Goal: Task Accomplishment & Management: Manage account settings

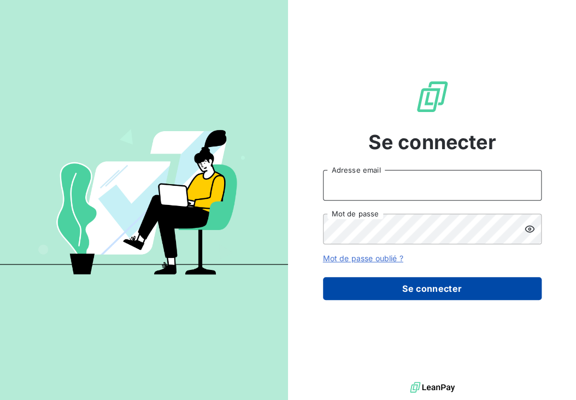
type input "[PERSON_NAME][EMAIL_ADDRESS][DOMAIN_NAME]"
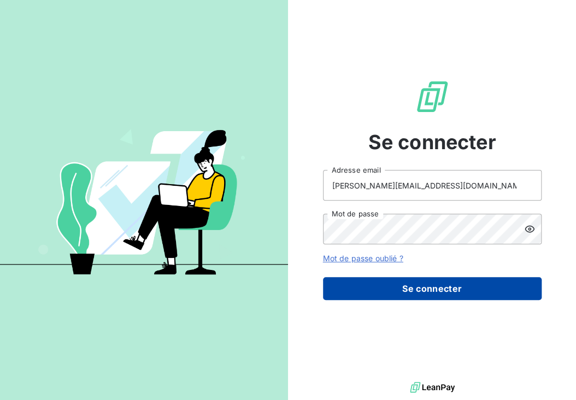
click at [440, 288] on button "Se connecter" at bounding box center [432, 288] width 218 height 23
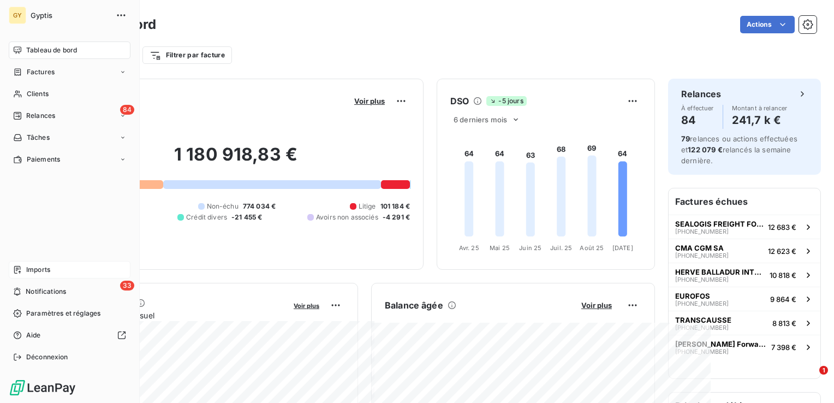
click at [36, 269] on span "Imports" at bounding box center [38, 270] width 24 height 10
click at [34, 268] on span "Imports" at bounding box center [38, 270] width 24 height 10
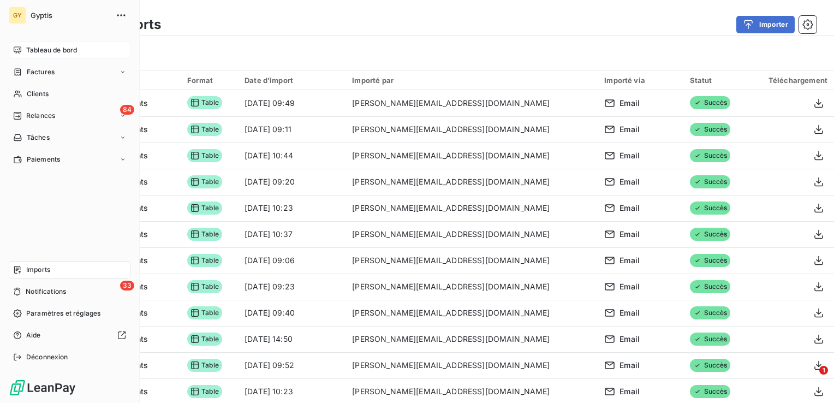
click at [52, 48] on span "Tableau de bord" at bounding box center [51, 50] width 51 height 10
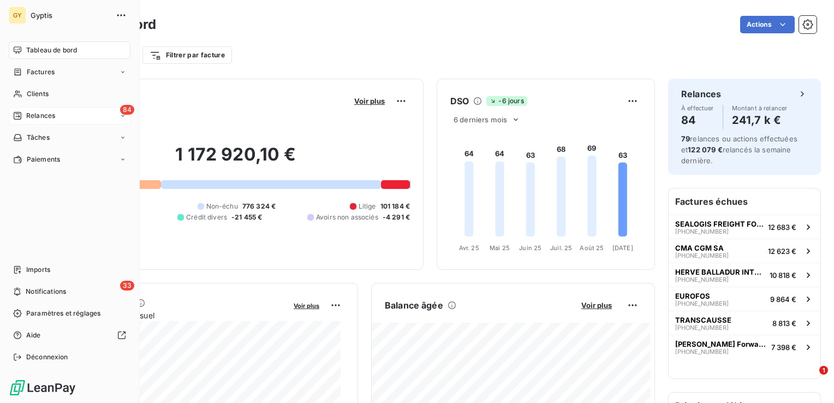
click at [22, 117] on div "Relances" at bounding box center [34, 116] width 42 height 10
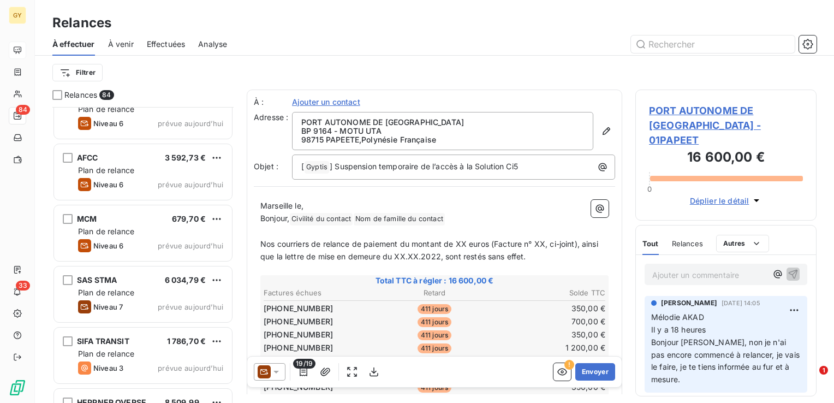
scroll to position [4842, 0]
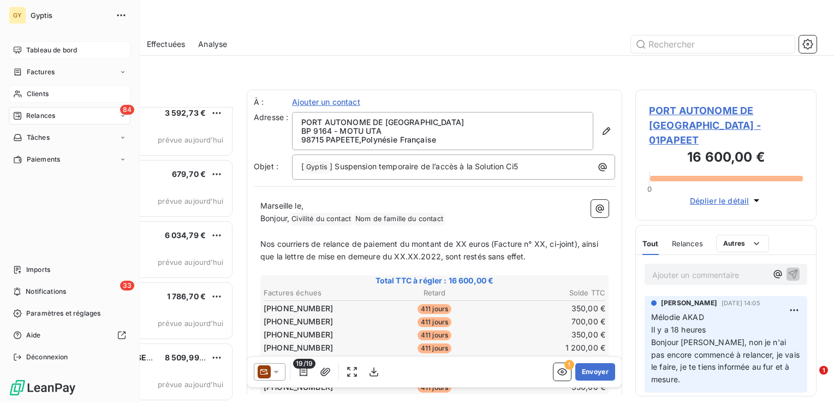
click at [32, 91] on span "Clients" at bounding box center [38, 94] width 22 height 10
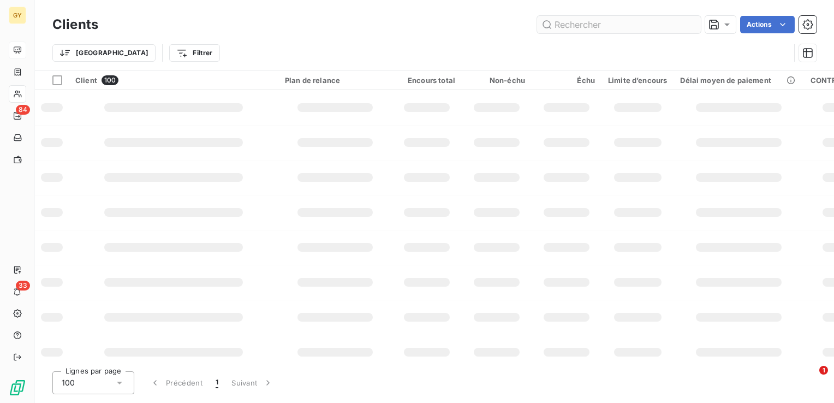
click at [613, 27] on input "text" at bounding box center [619, 24] width 164 height 17
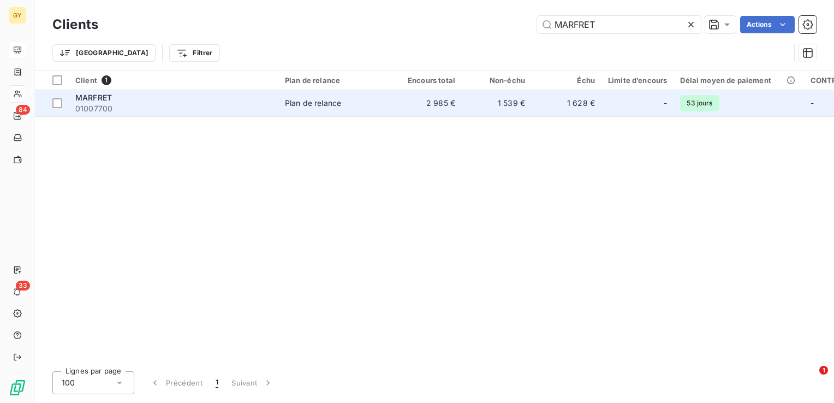
type input "MARFRET"
click at [411, 103] on td "2 985 €" at bounding box center [427, 103] width 70 height 26
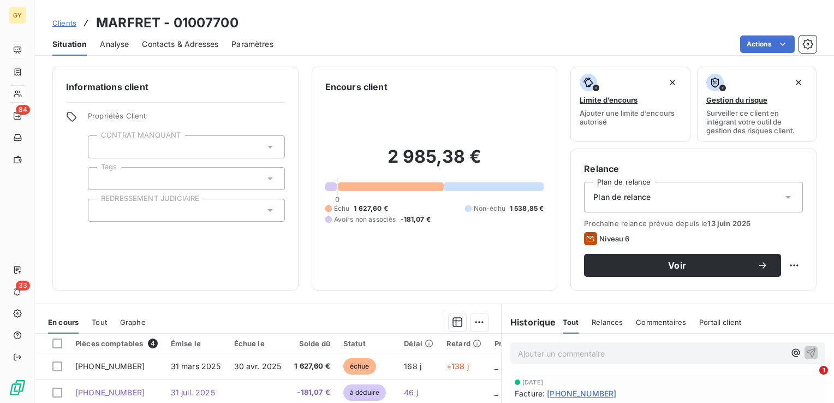
click at [535, 350] on p "Ajouter un commentaire ﻿" at bounding box center [651, 354] width 267 height 14
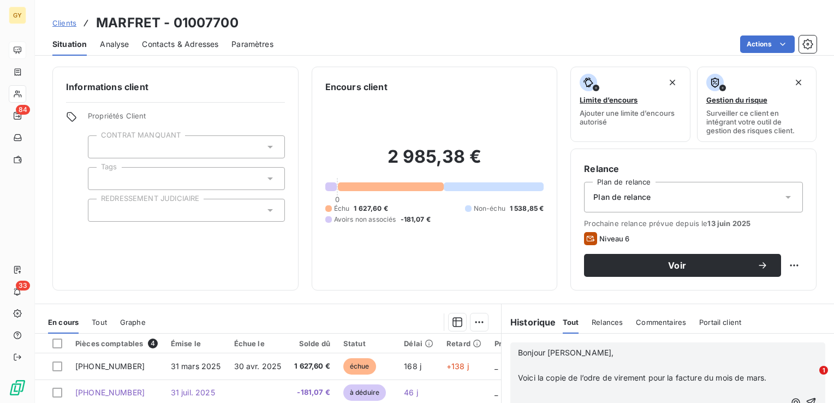
click at [518, 364] on p at bounding box center [651, 365] width 267 height 13
click at [518, 375] on span at bounding box center [519, 377] width 2 height 9
click at [518, 377] on p "﻿" at bounding box center [651, 378] width 267 height 13
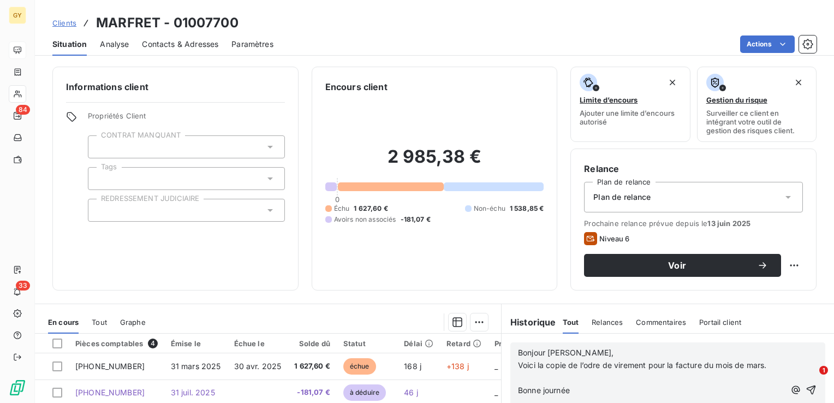
click at [518, 377] on span at bounding box center [519, 377] width 2 height 9
click at [518, 387] on span at bounding box center [519, 390] width 2 height 9
click at [582, 370] on p "Voici la copie de l’odre de virement pour la facture du mois de mars." at bounding box center [651, 365] width 267 height 13
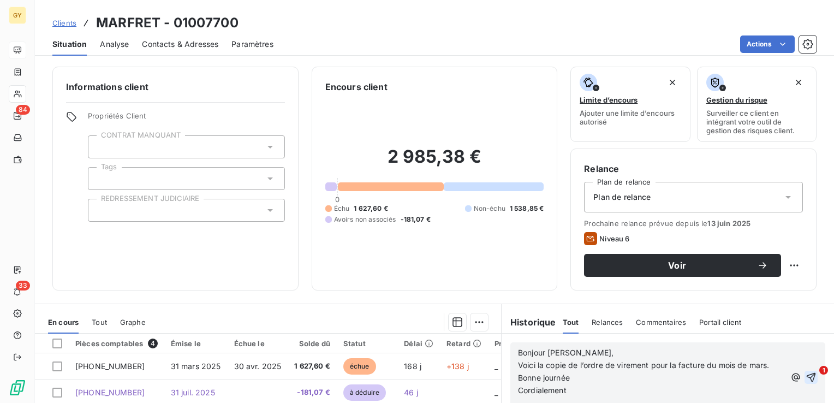
click at [806, 377] on icon "button" at bounding box center [811, 377] width 11 height 11
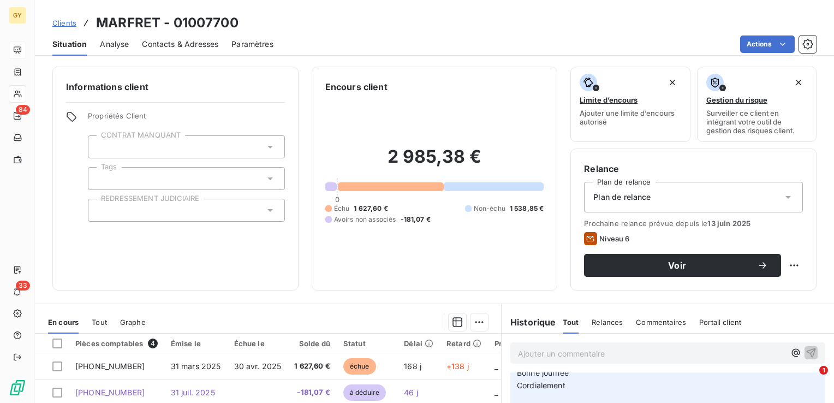
scroll to position [137, 0]
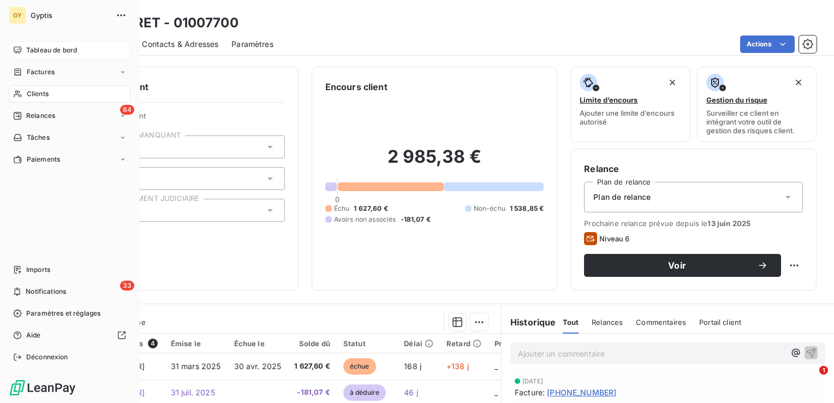
click at [52, 93] on div "Clients" at bounding box center [70, 93] width 122 height 17
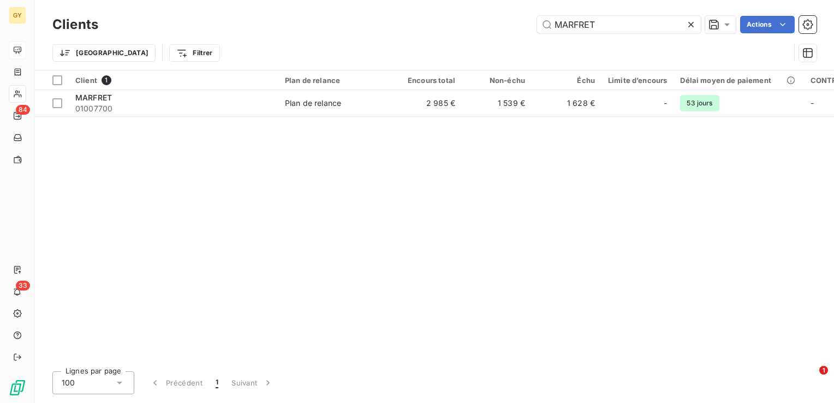
click at [690, 20] on icon at bounding box center [691, 24] width 11 height 11
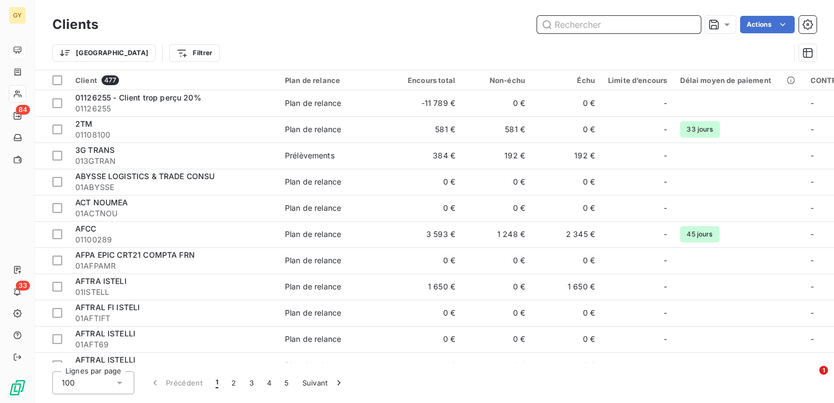
click at [612, 22] on input "text" at bounding box center [619, 24] width 164 height 17
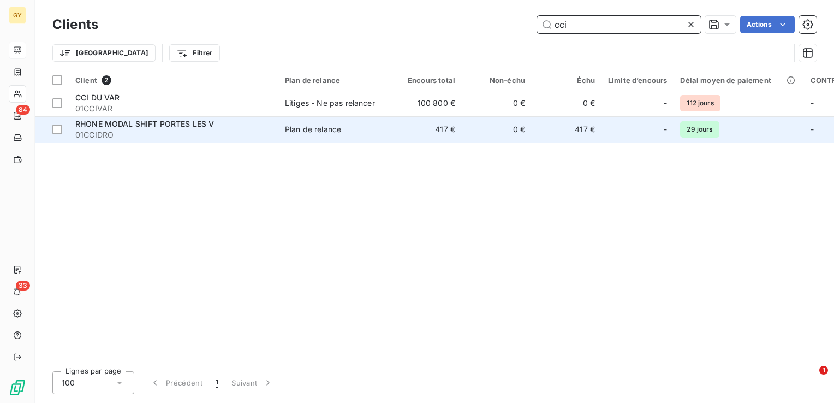
type input "cci"
click at [316, 129] on div "Plan de relance" at bounding box center [313, 129] width 56 height 11
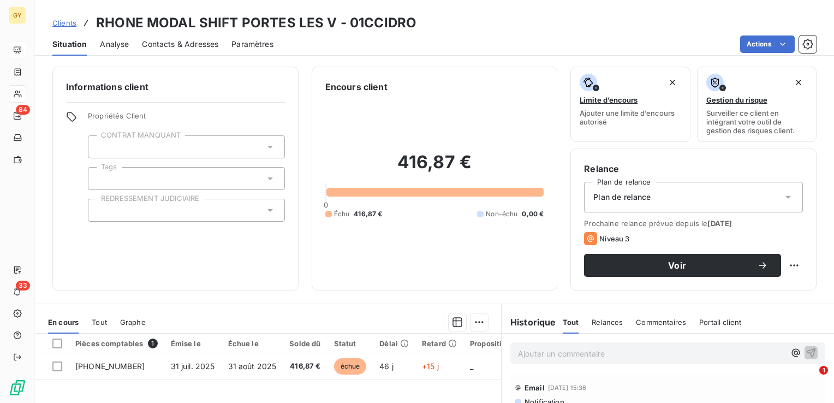
click at [544, 353] on p "Ajouter un commentaire ﻿" at bounding box center [651, 354] width 267 height 14
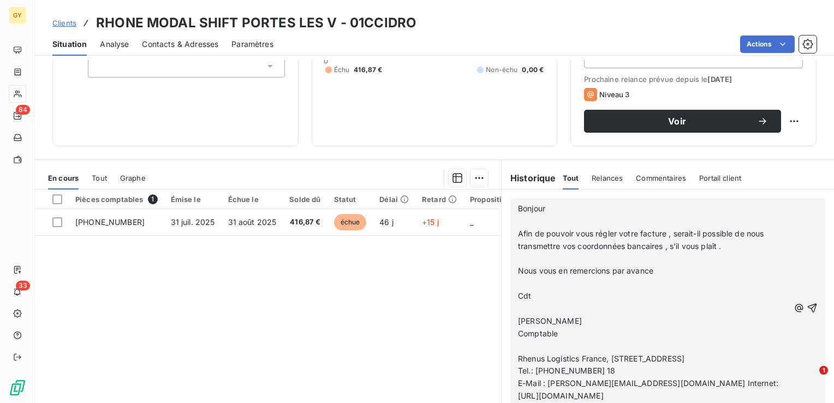
scroll to position [164, 0]
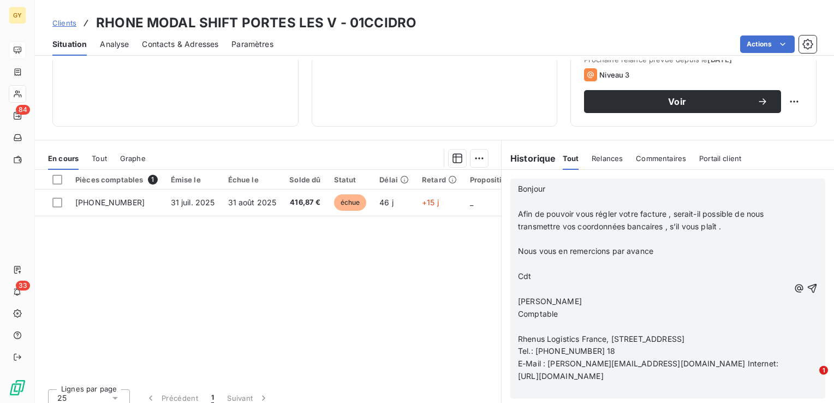
click at [523, 202] on p "﻿" at bounding box center [653, 202] width 271 height 13
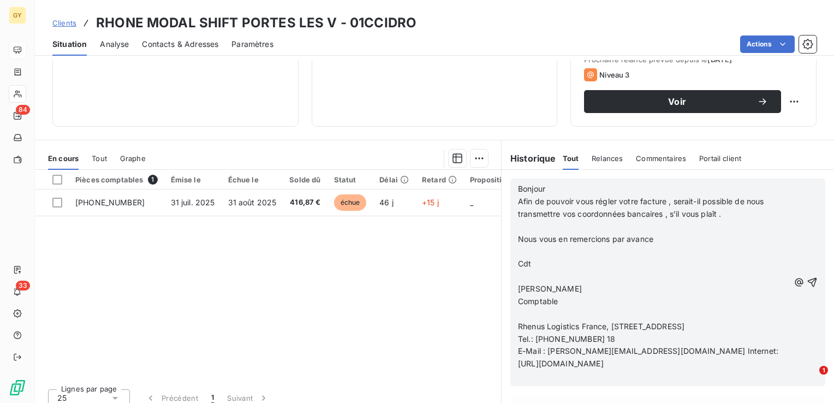
click at [518, 222] on p "﻿" at bounding box center [653, 227] width 271 height 13
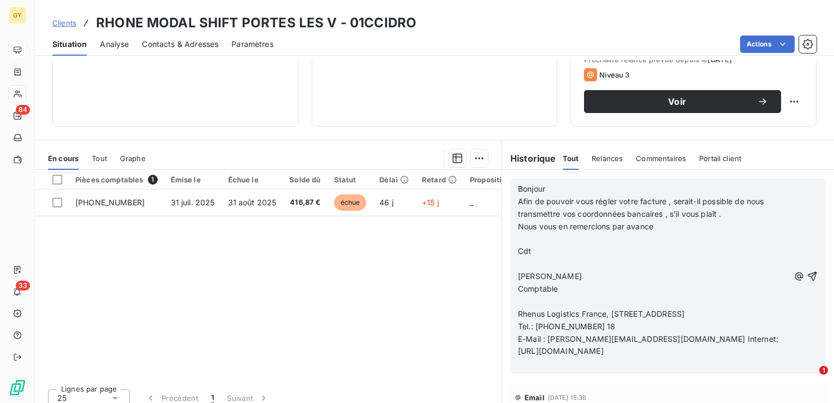
click at [518, 246] on span "Cdt" at bounding box center [524, 250] width 13 height 9
click at [518, 239] on p "﻿" at bounding box center [653, 239] width 271 height 13
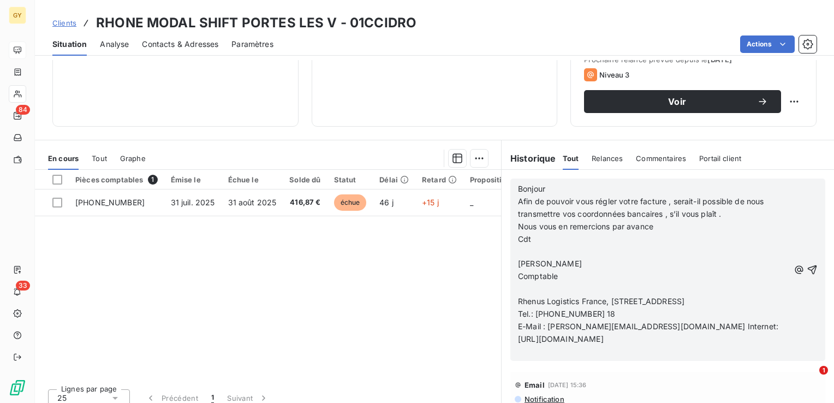
click at [518, 247] on p "﻿" at bounding box center [653, 251] width 271 height 13
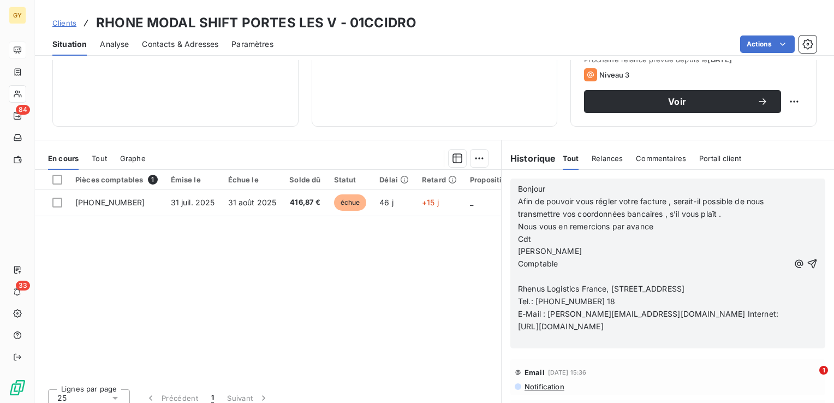
click at [518, 274] on p "﻿" at bounding box center [653, 276] width 271 height 13
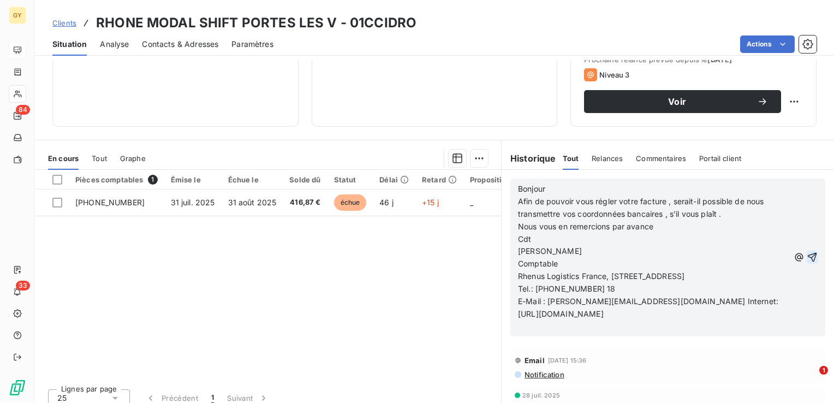
click at [807, 259] on icon "button" at bounding box center [812, 257] width 11 height 11
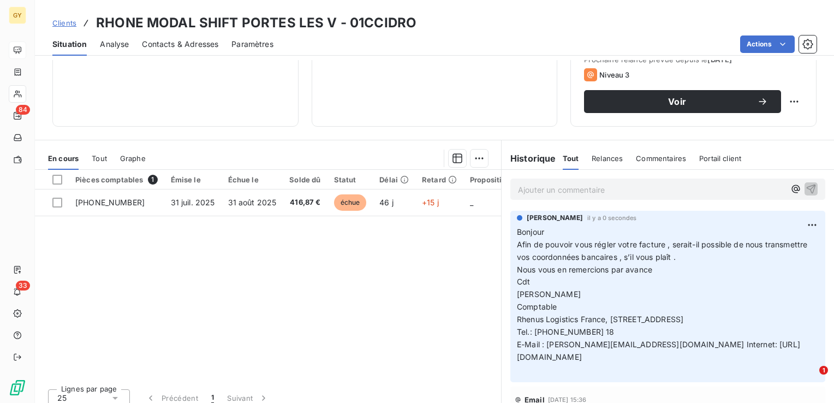
click at [530, 186] on p "Ajouter un commentaire ﻿" at bounding box center [651, 190] width 267 height 14
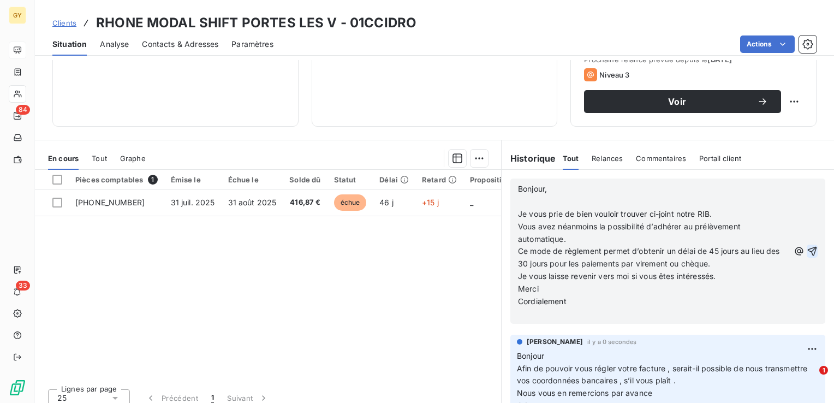
click at [522, 203] on p "﻿" at bounding box center [653, 202] width 271 height 13
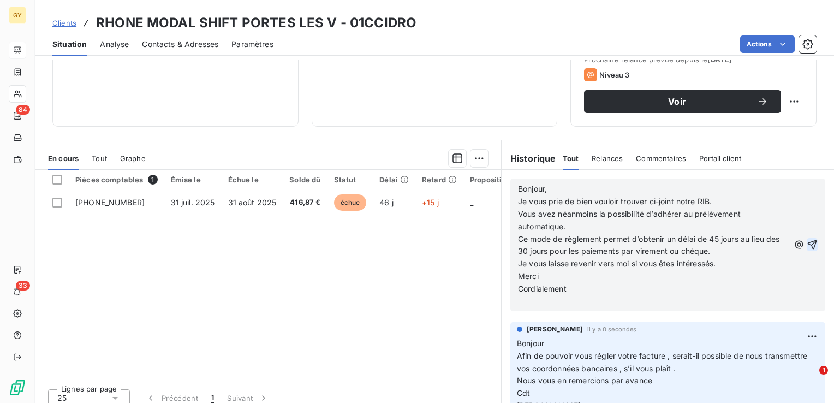
click at [807, 244] on icon "button" at bounding box center [812, 244] width 11 height 11
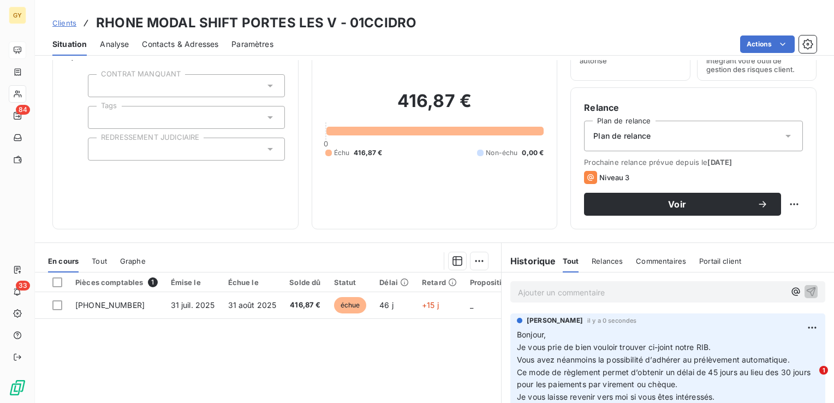
scroll to position [0, 0]
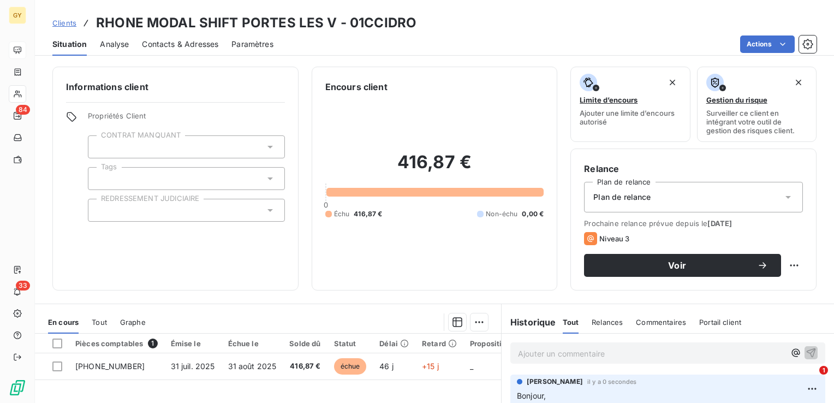
click at [170, 44] on span "Contacts & Adresses" at bounding box center [180, 44] width 76 height 11
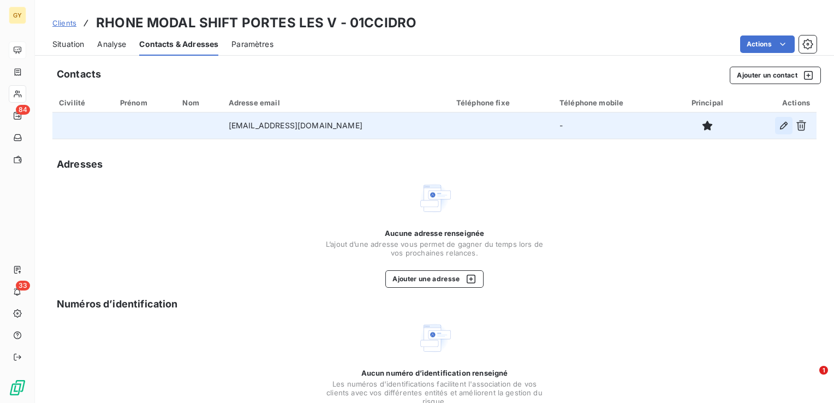
click at [779, 127] on icon "button" at bounding box center [784, 125] width 11 height 11
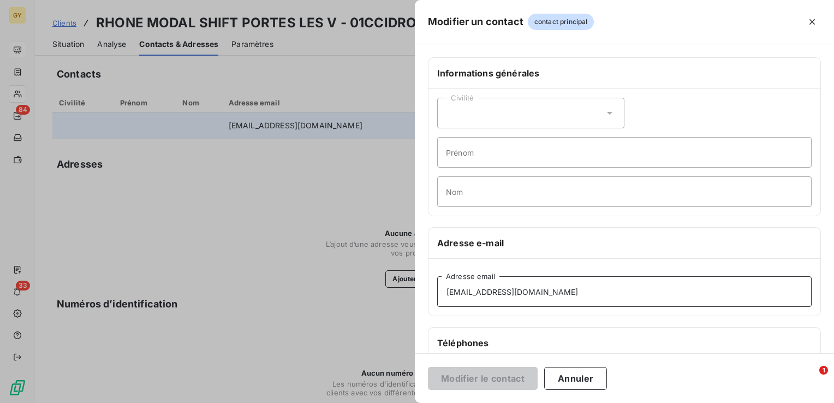
drag, startPoint x: 609, startPoint y: 300, endPoint x: 354, endPoint y: 297, distance: 255.6
click at [354, 402] on div "Modifier un contact contact principal Informations générales Civilité Prénom No…" at bounding box center [417, 403] width 834 height 0
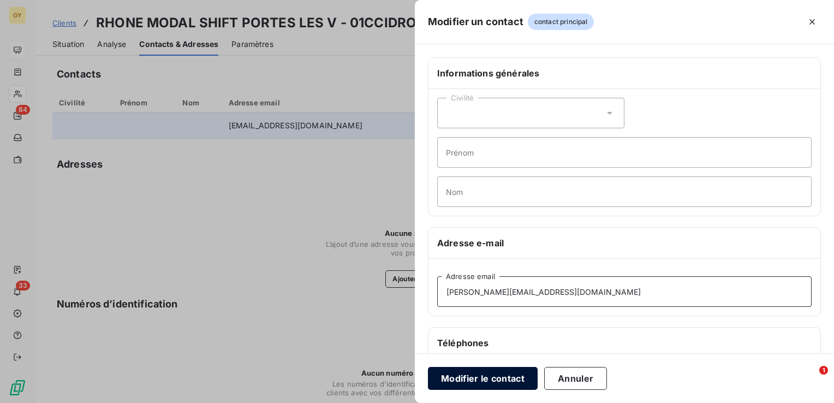
type input "[PERSON_NAME][EMAIL_ADDRESS][DOMAIN_NAME]"
click at [485, 379] on button "Modifier le contact" at bounding box center [483, 378] width 110 height 23
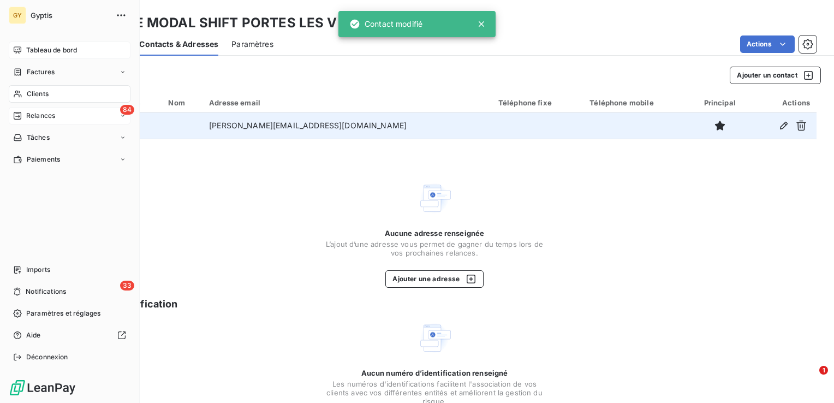
click at [49, 119] on span "Relances" at bounding box center [40, 116] width 29 height 10
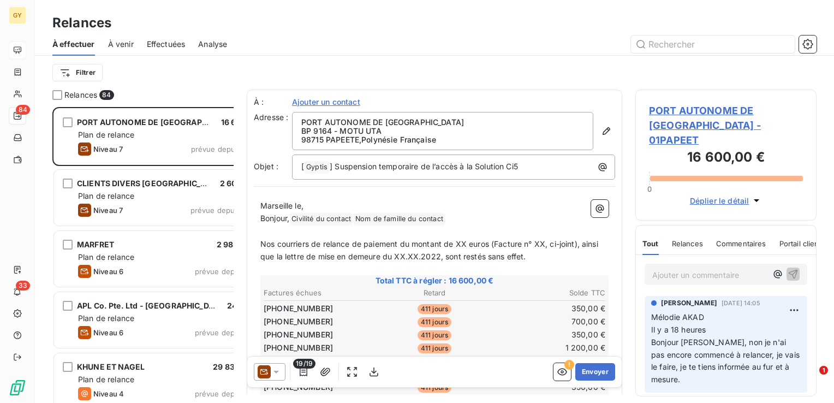
scroll to position [288, 173]
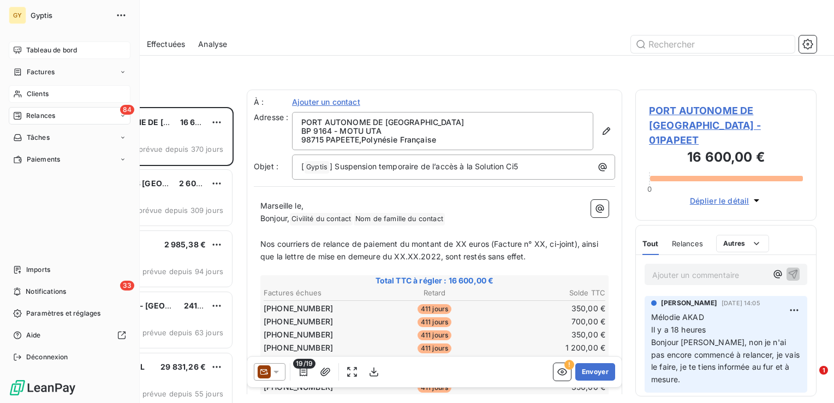
click at [31, 94] on span "Clients" at bounding box center [38, 94] width 22 height 10
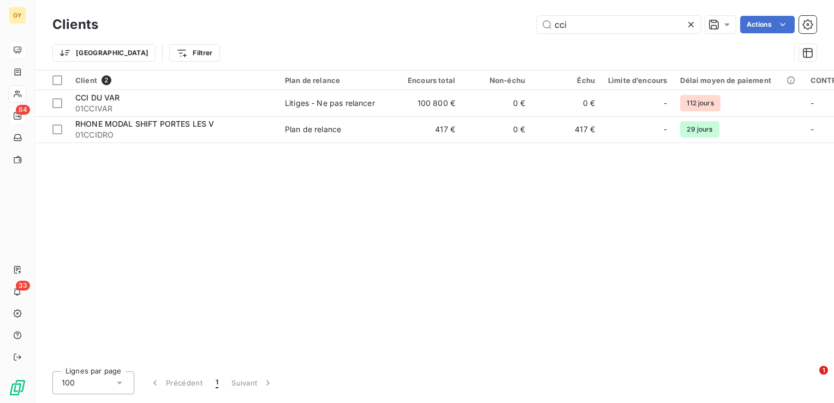
drag, startPoint x: 603, startPoint y: 22, endPoint x: 440, endPoint y: 10, distance: 163.2
click at [441, 10] on div "Clients cci Actions Trier Filtrer" at bounding box center [434, 35] width 799 height 70
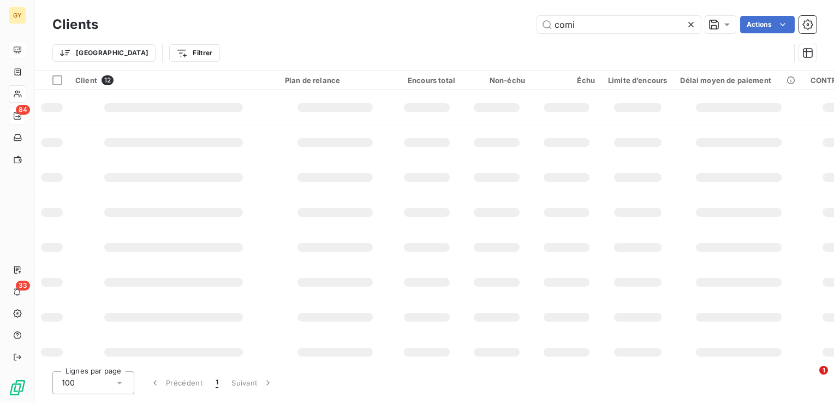
type input "comi"
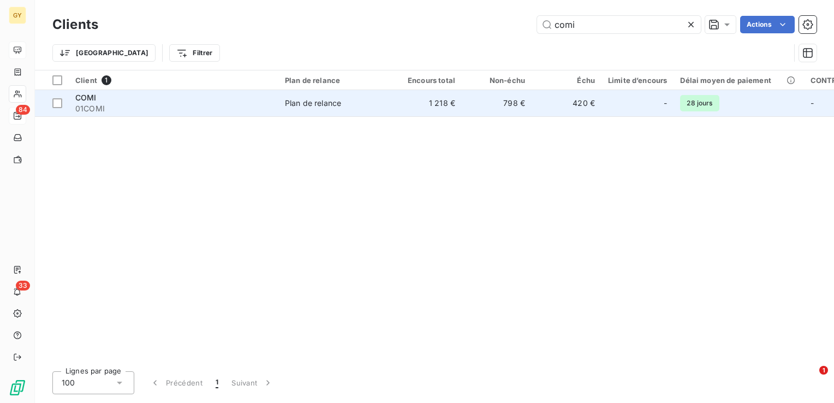
click at [277, 100] on td "COMI 01COMI" at bounding box center [174, 103] width 210 height 26
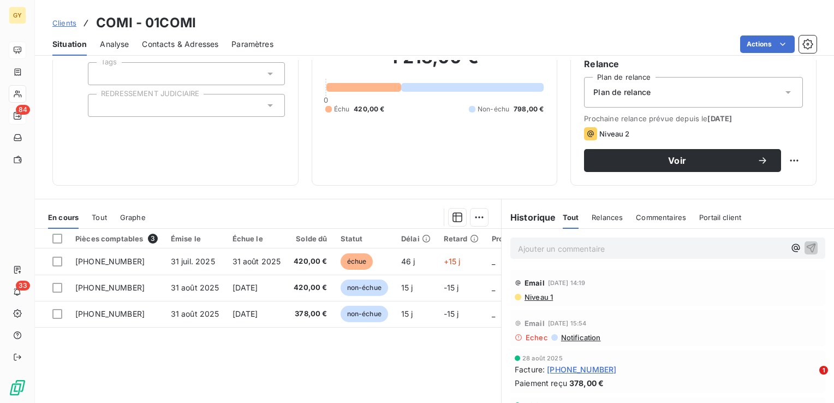
scroll to position [109, 0]
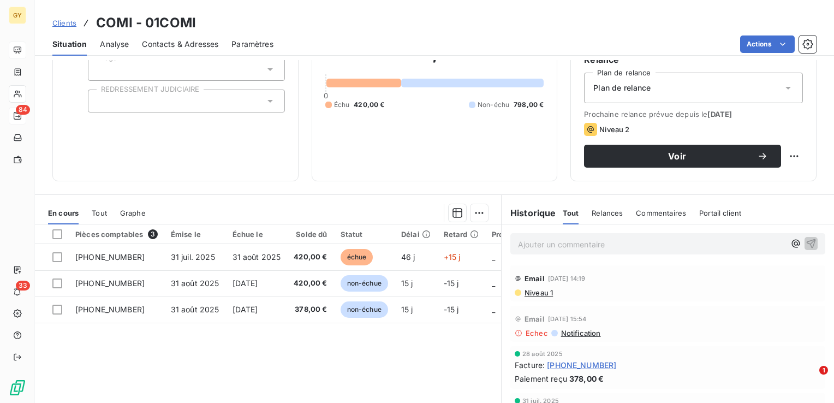
click at [540, 246] on p "Ajouter un commentaire ﻿" at bounding box center [651, 245] width 267 height 14
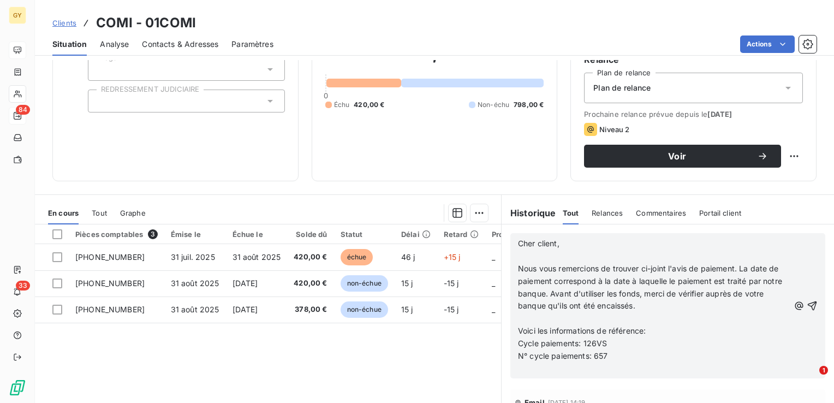
click at [519, 256] on p "﻿" at bounding box center [653, 256] width 271 height 13
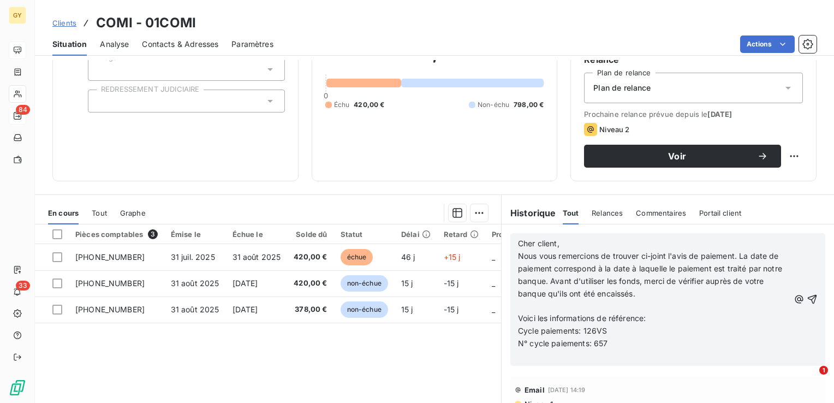
click at [519, 306] on p "﻿" at bounding box center [653, 306] width 271 height 13
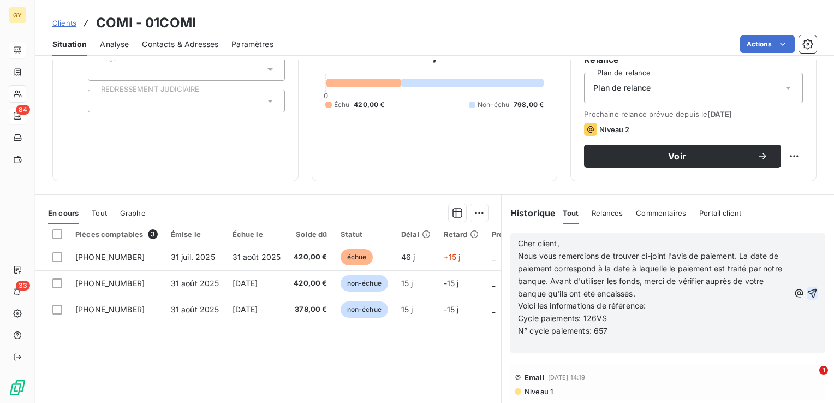
click at [808, 292] on icon "button" at bounding box center [812, 293] width 9 height 9
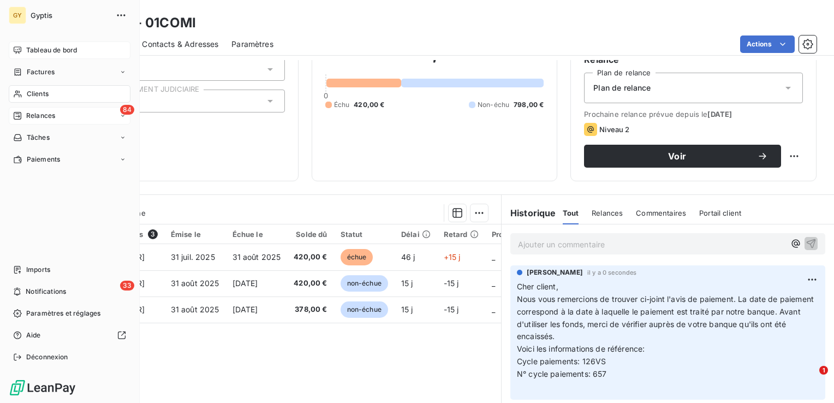
click at [51, 97] on div "Clients" at bounding box center [70, 93] width 122 height 17
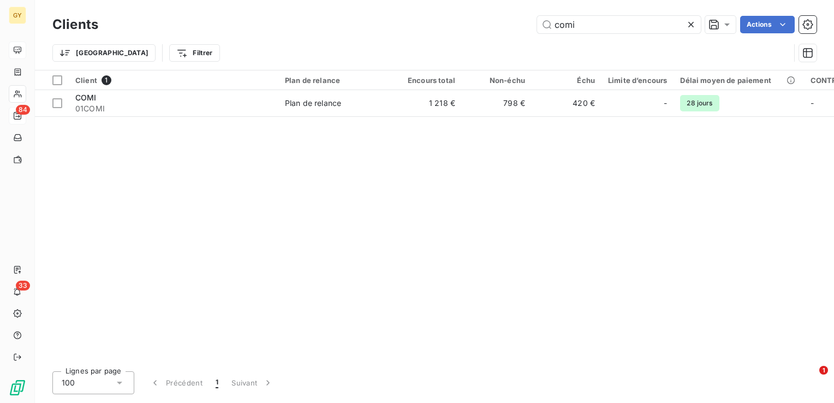
drag, startPoint x: 546, startPoint y: 26, endPoint x: 466, endPoint y: 25, distance: 79.7
click at [466, 25] on div "comi Actions" at bounding box center [464, 24] width 706 height 17
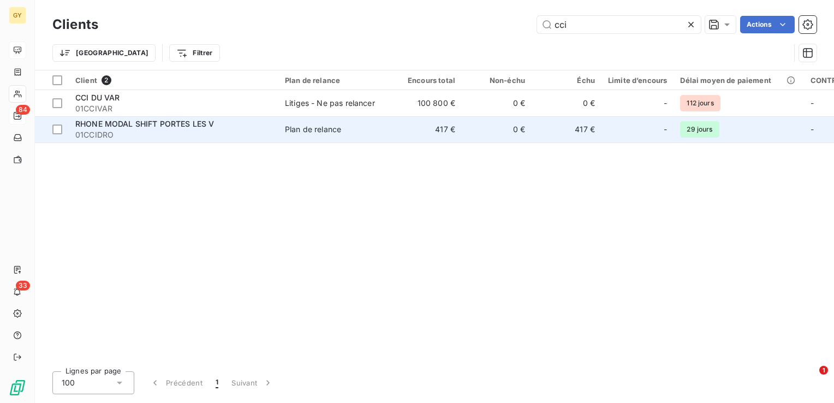
type input "cci"
click at [336, 128] on div "Plan de relance" at bounding box center [313, 129] width 56 height 11
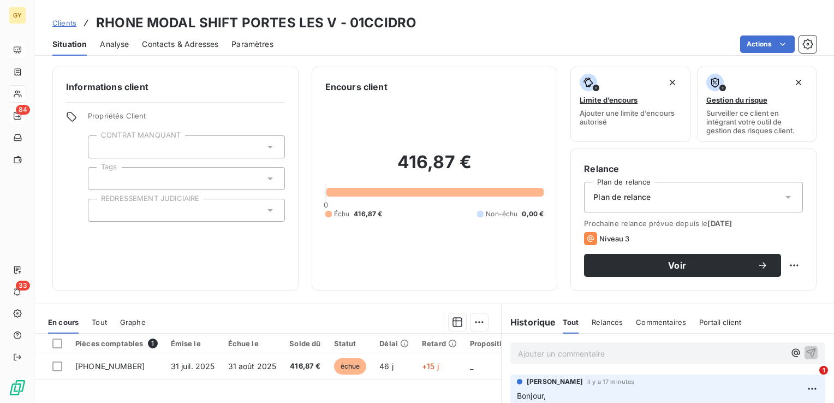
click at [543, 350] on p "Ajouter un commentaire ﻿" at bounding box center [651, 354] width 267 height 14
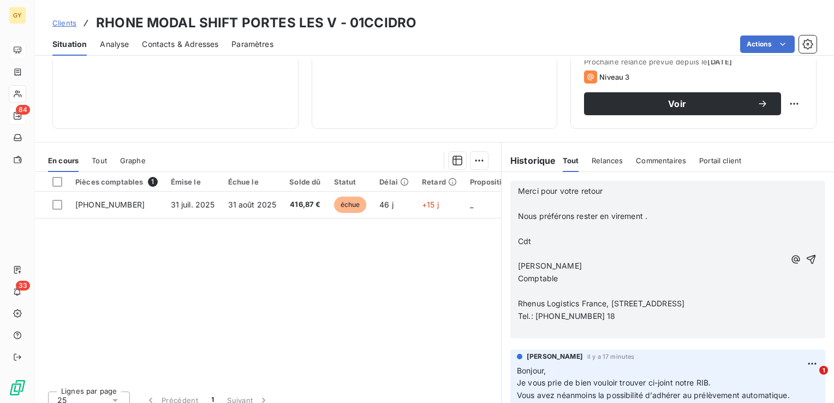
scroll to position [164, 0]
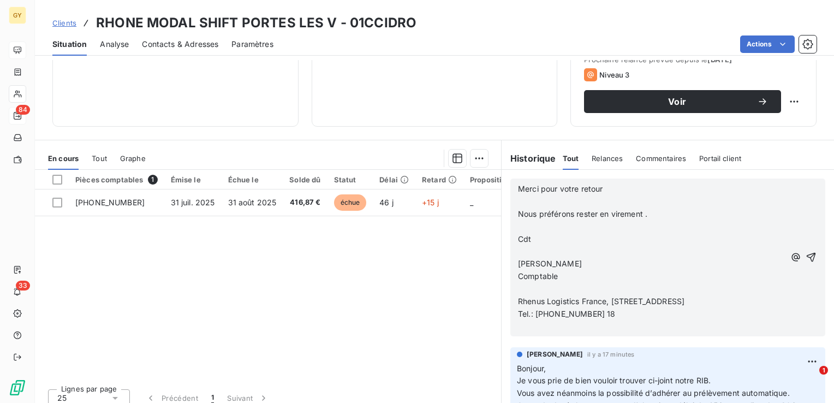
click at [520, 209] on span "Nous préférons rester en virement ." at bounding box center [582, 213] width 129 height 9
click at [518, 202] on p "﻿" at bounding box center [651, 202] width 267 height 13
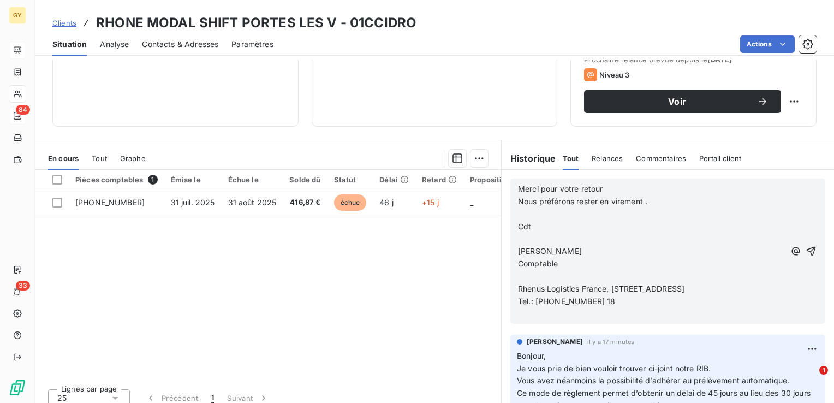
click at [518, 212] on p "﻿" at bounding box center [651, 214] width 267 height 13
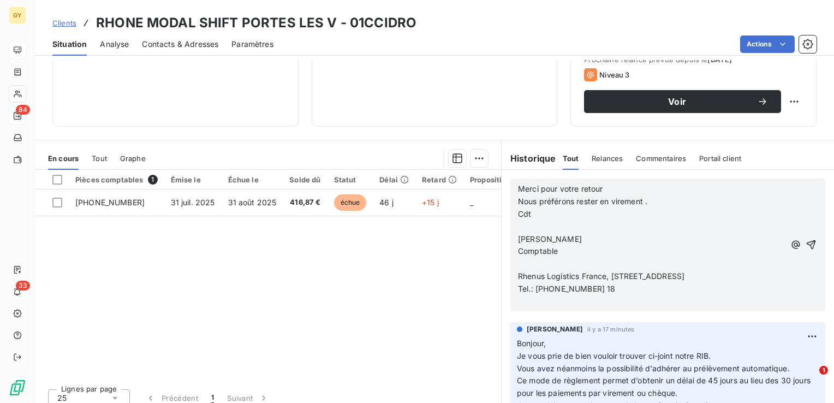
click at [518, 226] on p "﻿" at bounding box center [651, 227] width 267 height 13
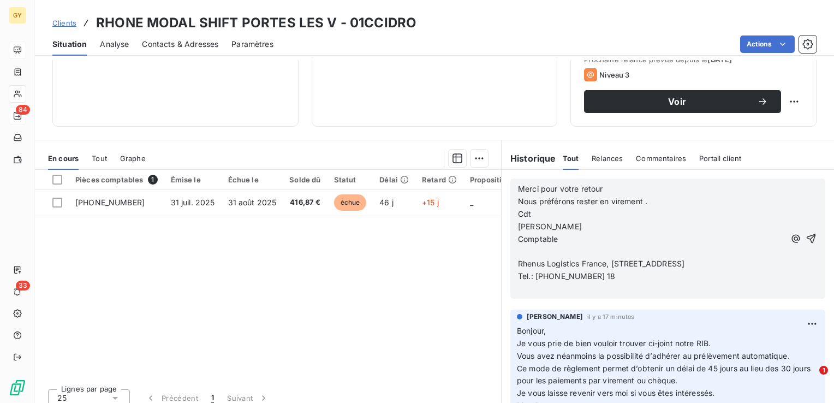
click at [518, 248] on p "﻿" at bounding box center [651, 251] width 267 height 13
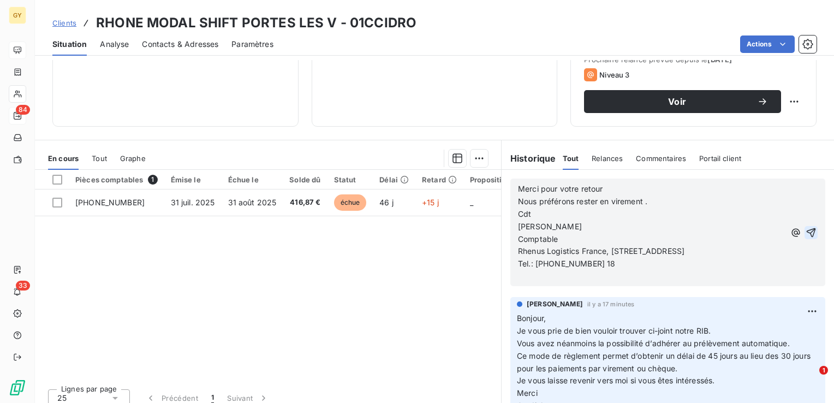
click at [806, 236] on icon "button" at bounding box center [811, 232] width 11 height 11
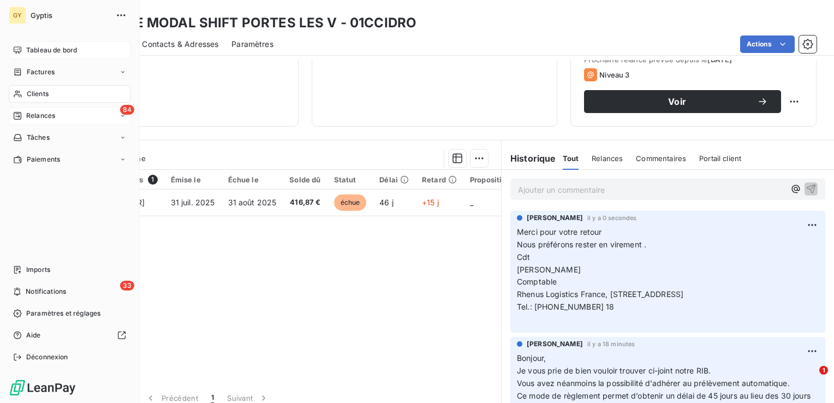
click at [33, 89] on span "Clients" at bounding box center [38, 94] width 22 height 10
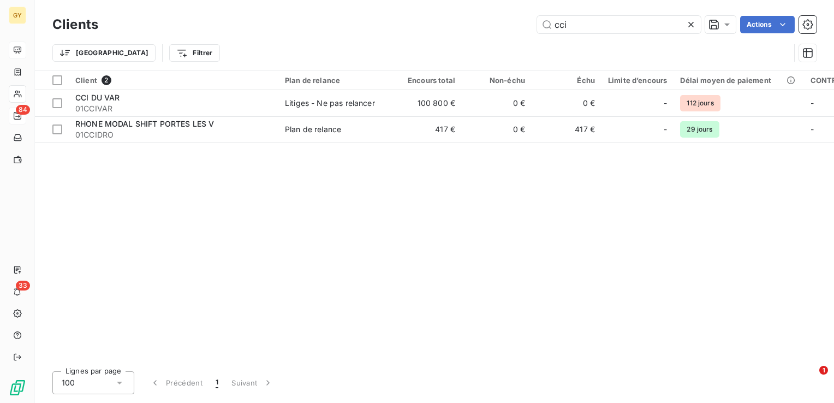
click at [692, 23] on icon at bounding box center [691, 24] width 5 height 5
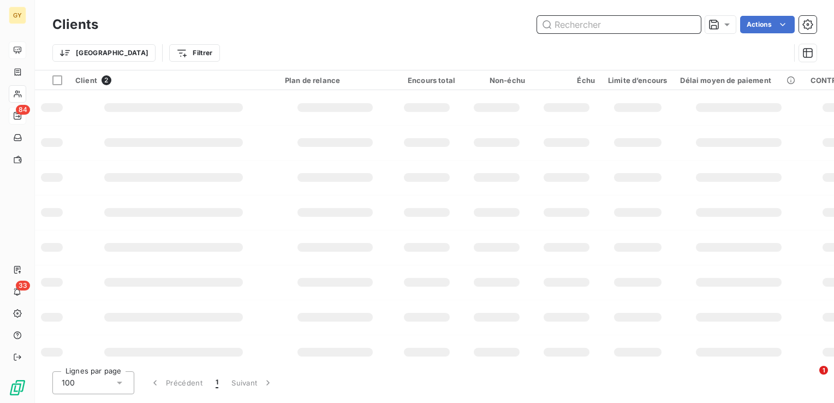
click at [645, 25] on input "text" at bounding box center [619, 24] width 164 height 17
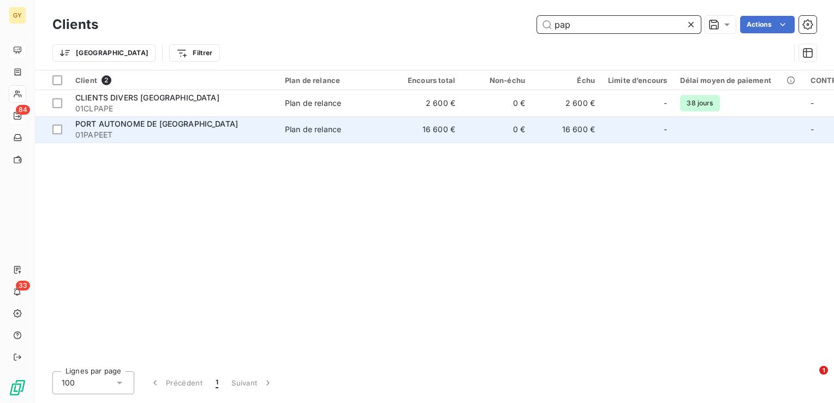
type input "pap"
click at [227, 135] on span "01PAPEET" at bounding box center [173, 134] width 197 height 11
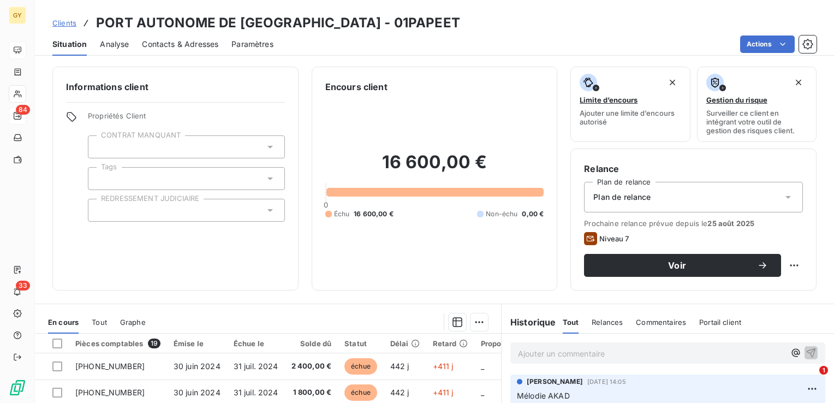
click at [533, 350] on p "Ajouter un commentaire ﻿" at bounding box center [651, 354] width 267 height 14
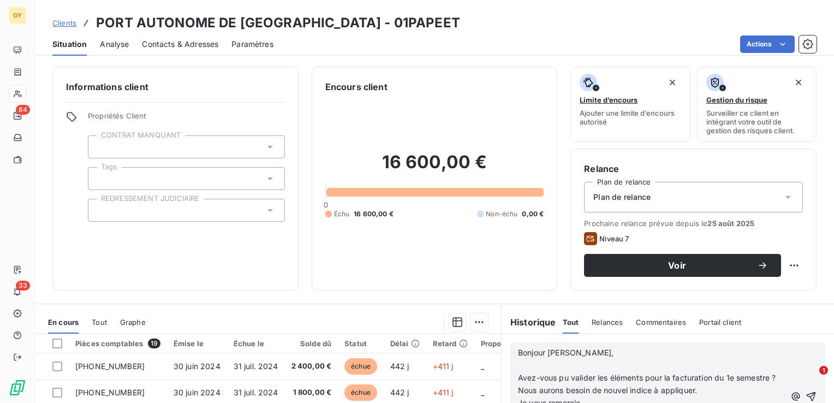
click at [519, 365] on p "﻿" at bounding box center [651, 365] width 267 height 13
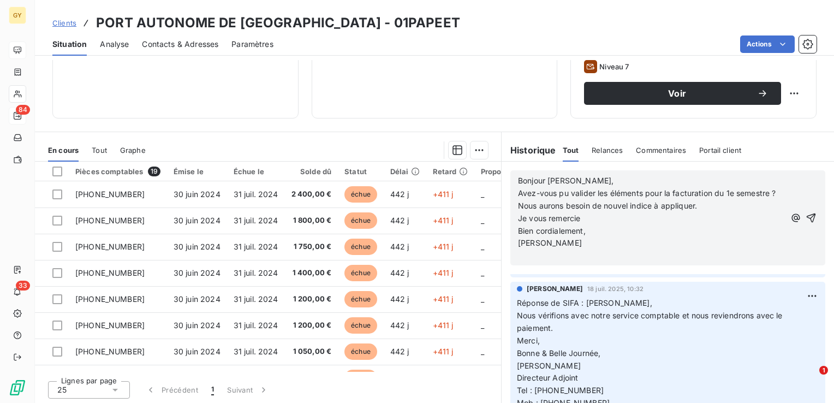
scroll to position [173, 0]
click at [806, 218] on icon "button" at bounding box center [811, 217] width 11 height 11
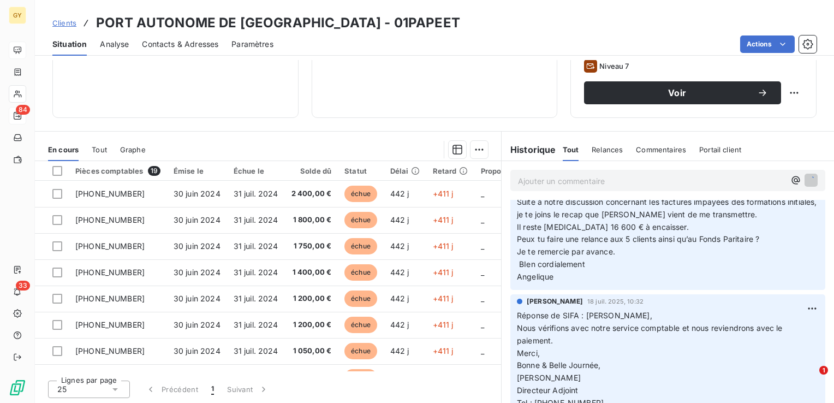
scroll to position [300, 0]
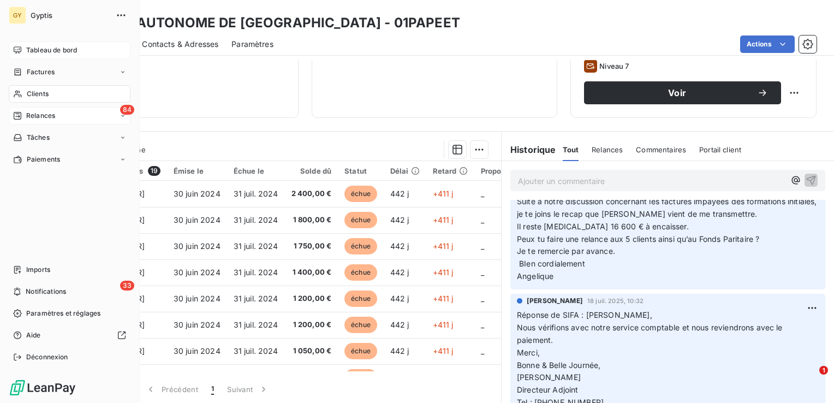
click at [43, 99] on div "Clients" at bounding box center [70, 93] width 122 height 17
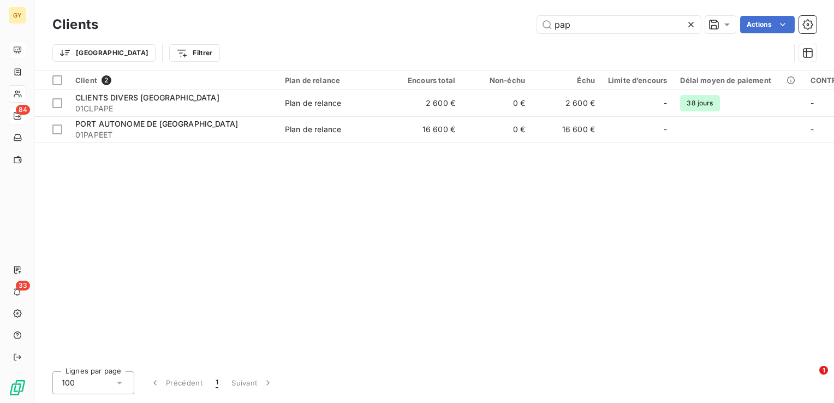
drag, startPoint x: 580, startPoint y: 21, endPoint x: 453, endPoint y: 13, distance: 127.5
click at [485, 19] on div "pap Actions" at bounding box center [464, 24] width 706 height 17
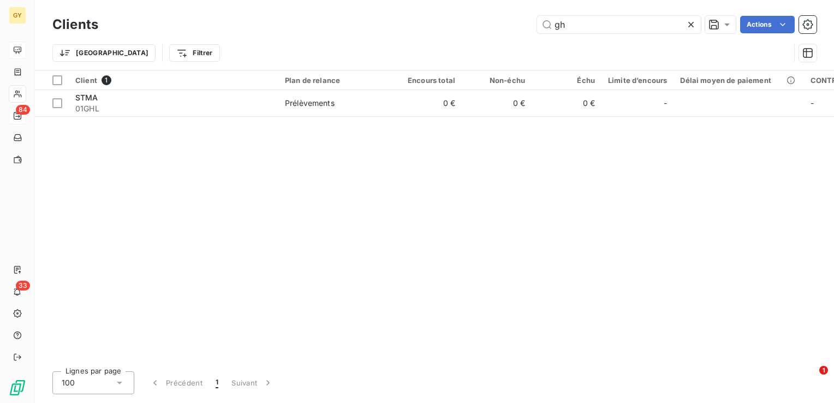
type input "g"
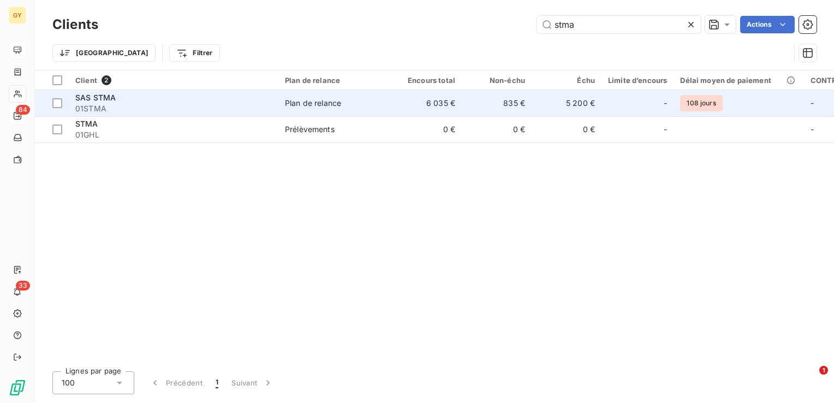
type input "stma"
click at [328, 105] on div "Plan de relance" at bounding box center [313, 103] width 56 height 11
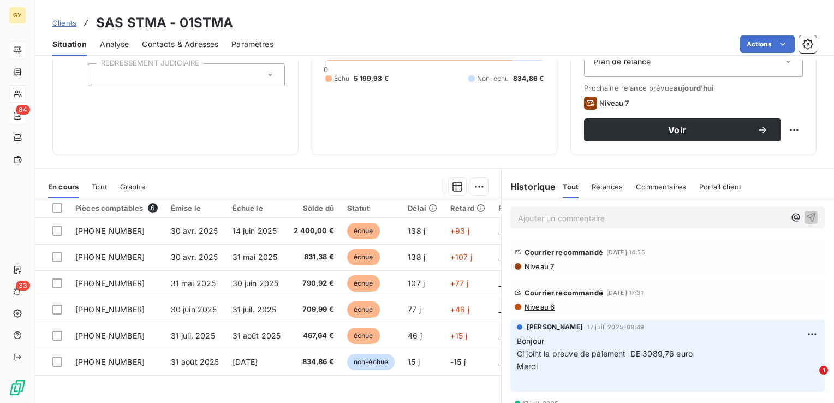
scroll to position [173, 0]
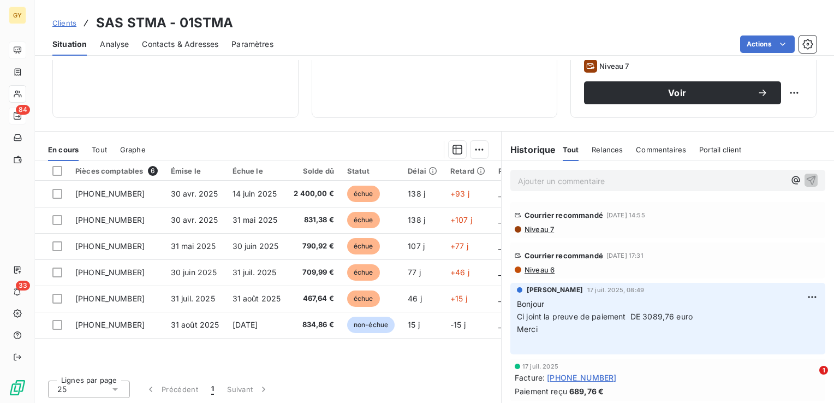
click at [566, 177] on p "Ajouter un commentaire ﻿" at bounding box center [651, 181] width 267 height 14
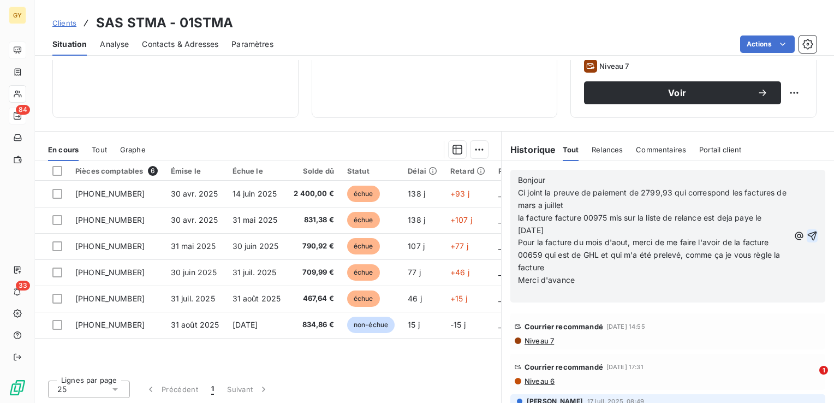
click at [807, 235] on icon "button" at bounding box center [812, 235] width 11 height 11
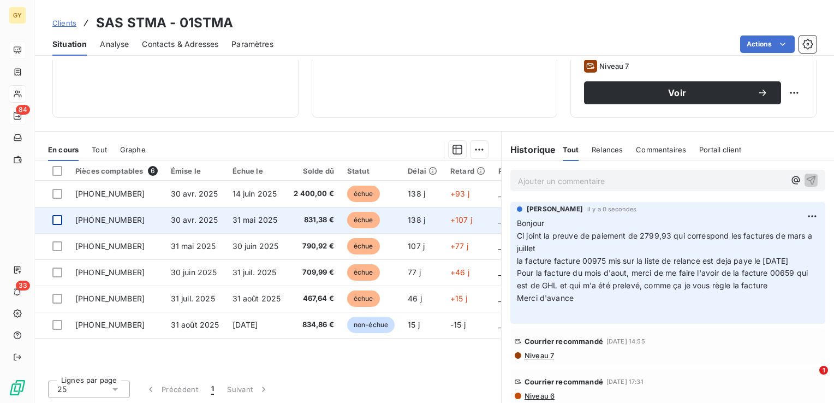
click at [60, 220] on div at bounding box center [57, 220] width 10 height 10
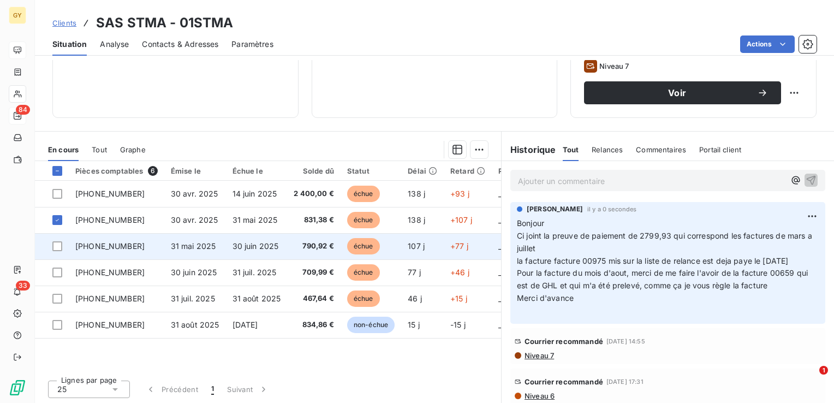
click at [51, 241] on td at bounding box center [52, 246] width 34 height 26
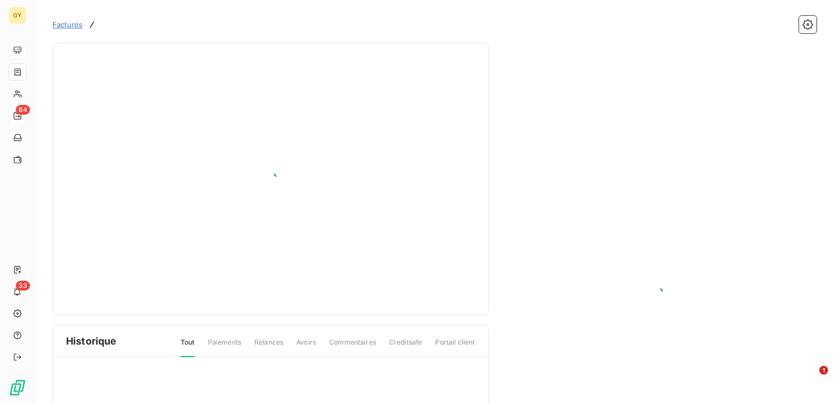
click at [57, 246] on div at bounding box center [270, 179] width 437 height 273
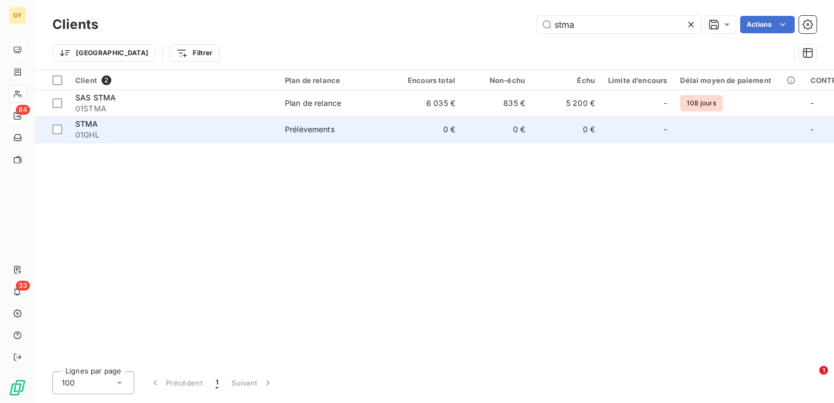
click at [330, 116] on td "Prélèvements" at bounding box center [336, 129] width 114 height 26
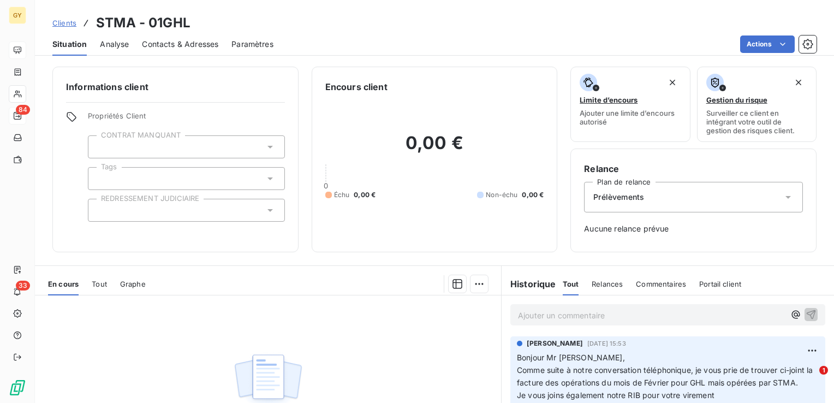
click at [537, 315] on p "Ajouter un commentaire ﻿" at bounding box center [651, 316] width 267 height 14
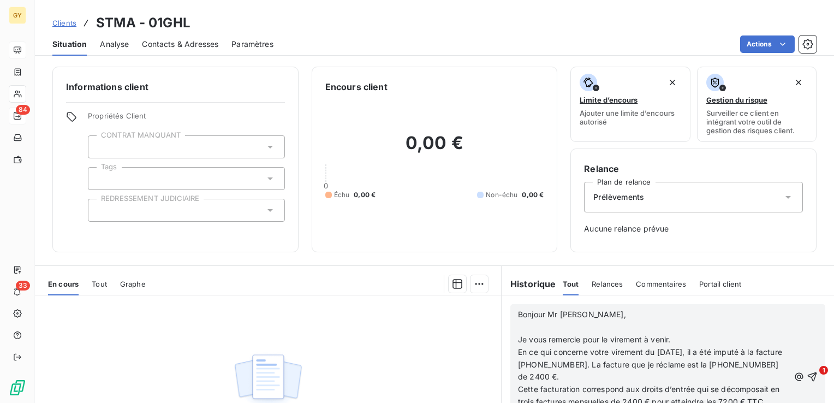
click at [518, 327] on p "﻿" at bounding box center [653, 327] width 271 height 13
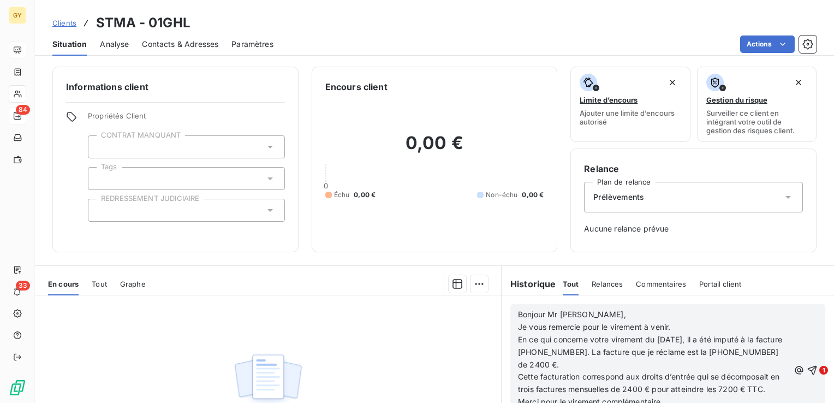
scroll to position [109, 0]
click at [807, 375] on icon "button" at bounding box center [812, 370] width 11 height 11
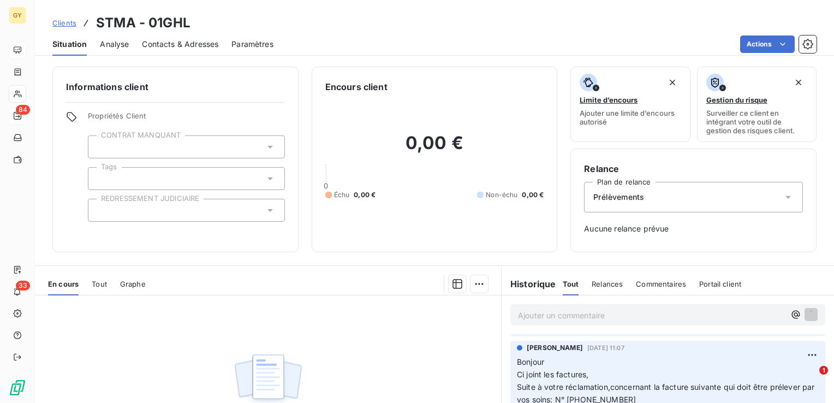
scroll to position [0, 0]
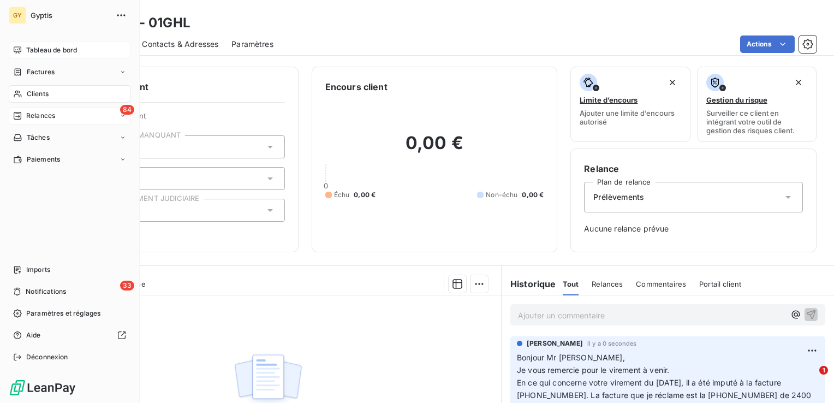
click at [44, 94] on span "Clients" at bounding box center [38, 94] width 22 height 10
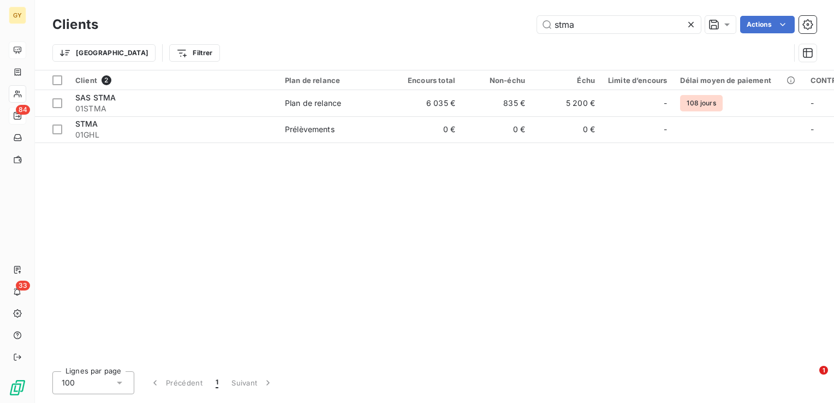
drag, startPoint x: 594, startPoint y: 20, endPoint x: 413, endPoint y: 27, distance: 180.9
click at [418, 26] on div "stma Actions" at bounding box center [464, 24] width 706 height 17
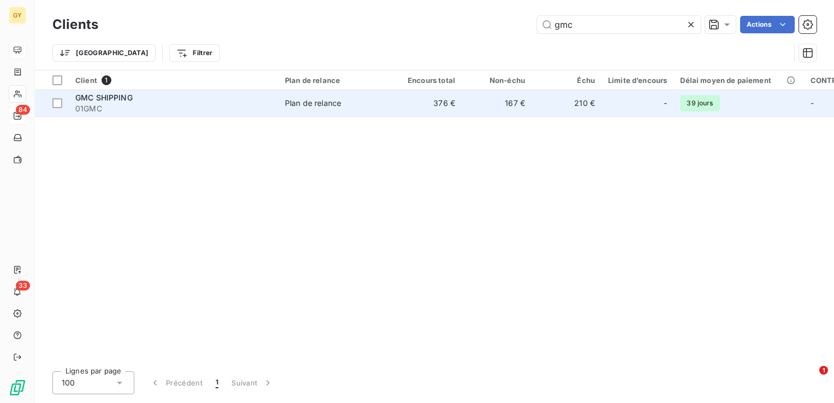
type input "gmc"
click at [260, 108] on span "01GMC" at bounding box center [173, 108] width 197 height 11
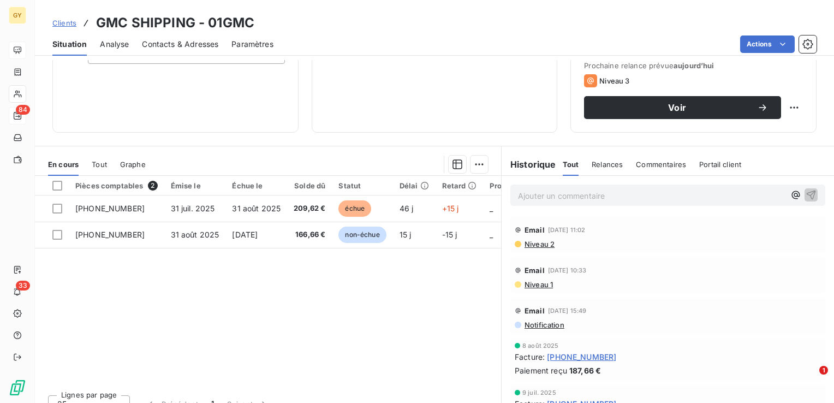
scroll to position [173, 0]
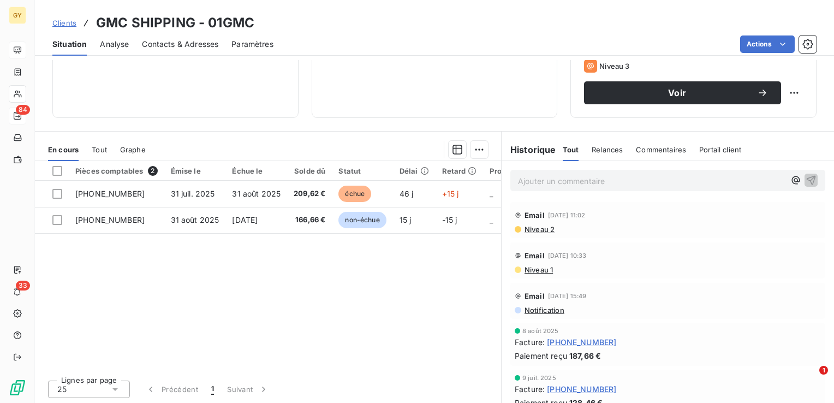
click at [533, 180] on p "Ajouter un commentaire ﻿" at bounding box center [651, 181] width 267 height 14
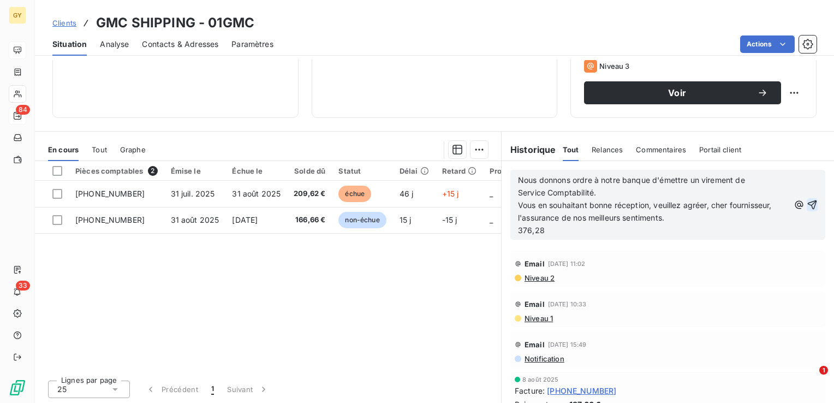
click at [807, 200] on icon "button" at bounding box center [812, 204] width 11 height 11
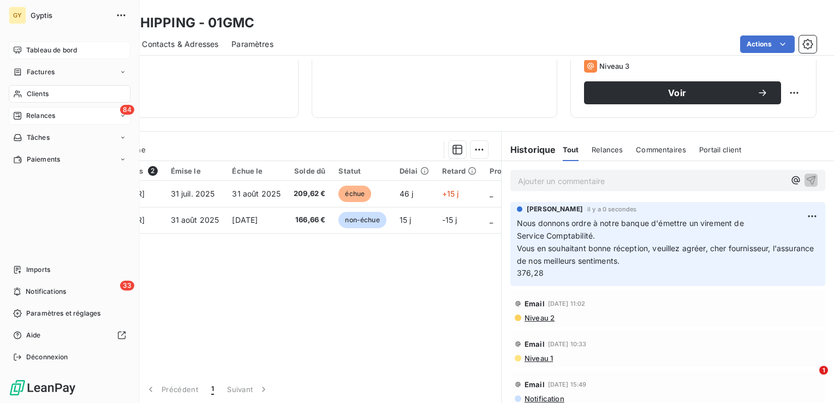
click at [45, 91] on span "Clients" at bounding box center [38, 94] width 22 height 10
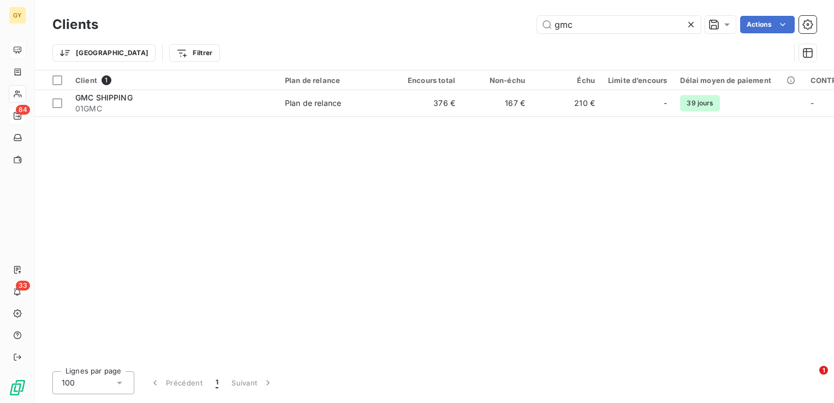
drag, startPoint x: 640, startPoint y: 22, endPoint x: 417, endPoint y: 20, distance: 222.8
click at [419, 20] on div "gmc Actions" at bounding box center [464, 24] width 706 height 17
type input "h"
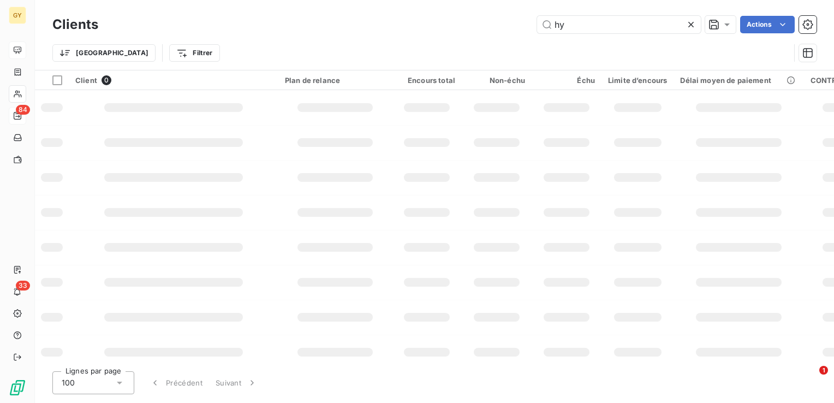
type input "h"
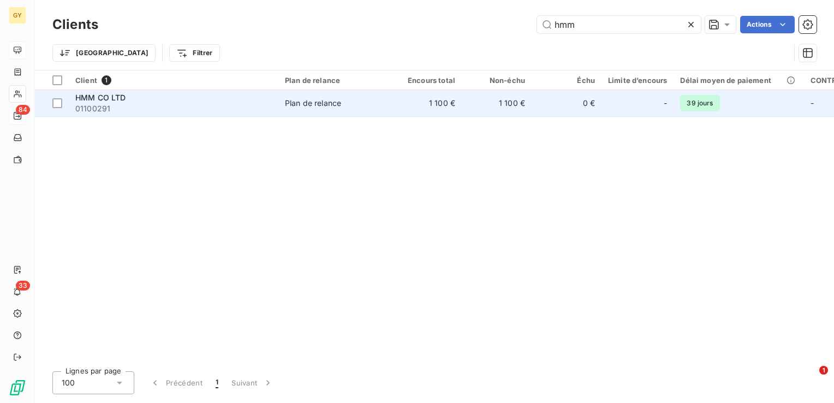
type input "hmm"
click at [443, 110] on td "1 100 €" at bounding box center [427, 103] width 70 height 26
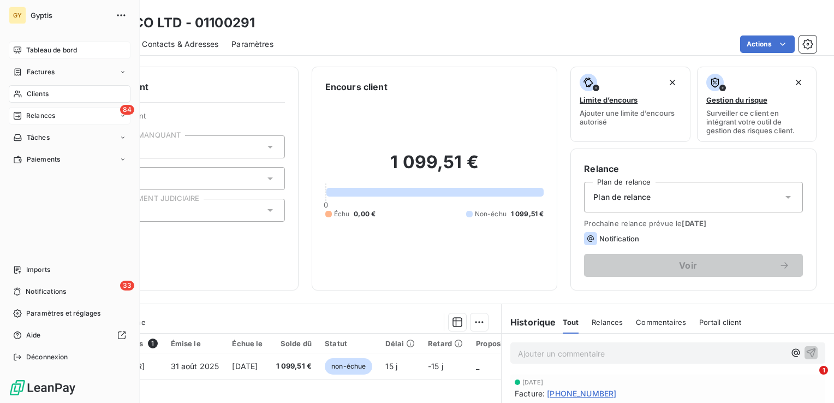
click at [32, 115] on span "Relances" at bounding box center [40, 116] width 29 height 10
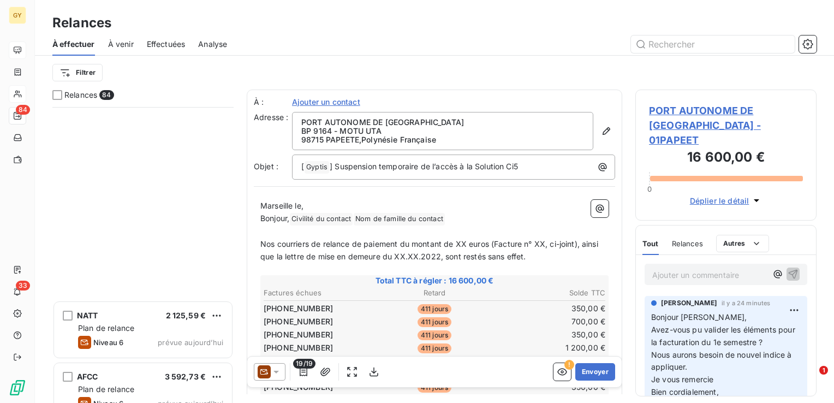
scroll to position [4842, 0]
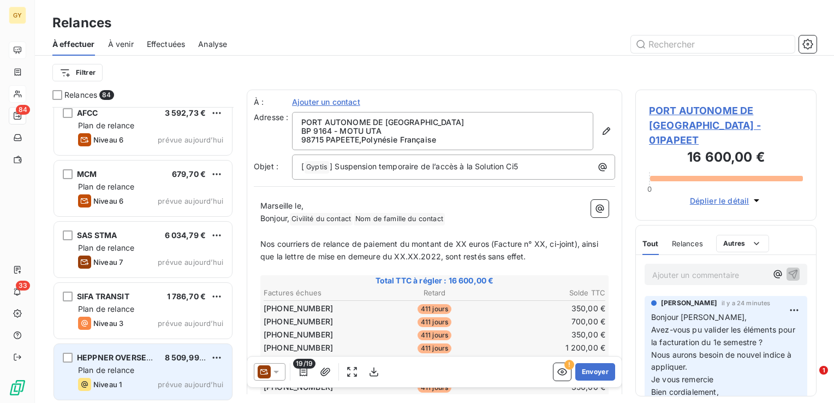
click at [131, 365] on div "Plan de relance" at bounding box center [150, 370] width 145 height 11
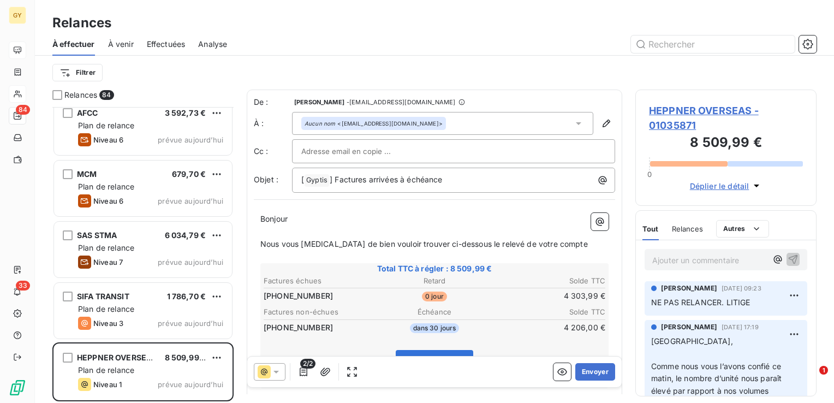
scroll to position [55, 0]
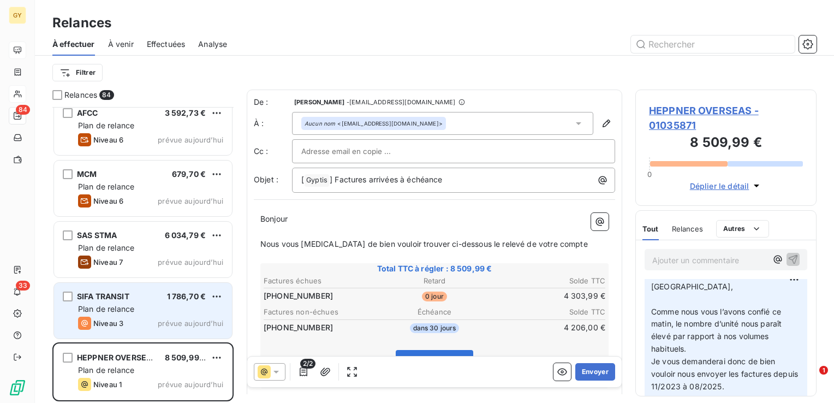
click at [112, 306] on span "Plan de relance" at bounding box center [106, 308] width 56 height 9
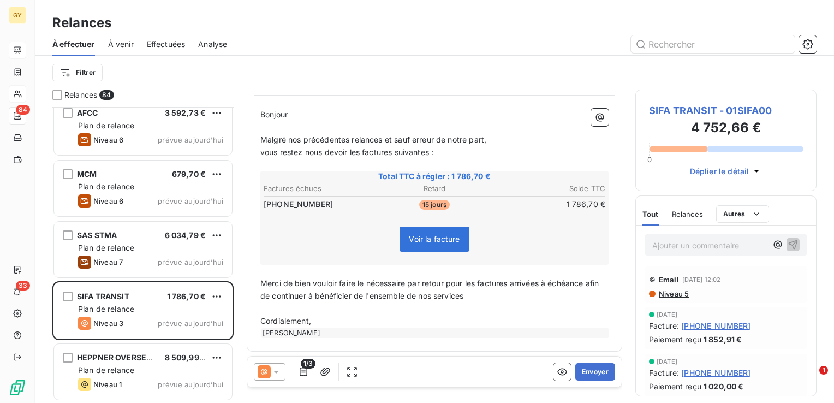
scroll to position [123, 0]
click at [664, 294] on span "Niveau 5" at bounding box center [673, 293] width 31 height 9
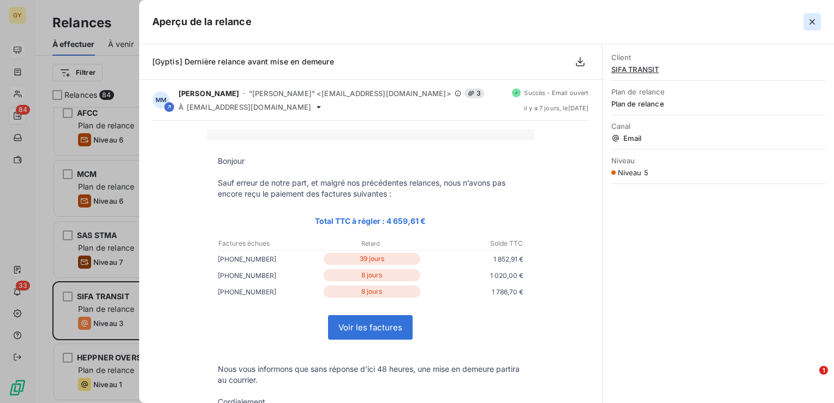
click at [810, 23] on icon "button" at bounding box center [812, 21] width 11 height 11
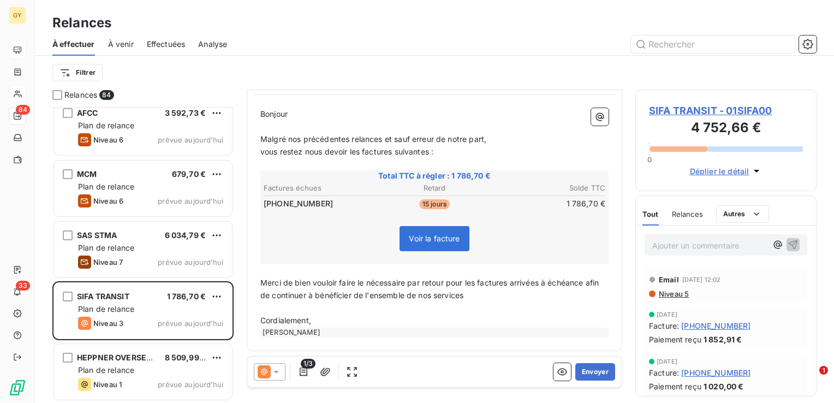
click at [309, 42] on div at bounding box center [528, 43] width 577 height 17
click at [278, 375] on icon at bounding box center [276, 371] width 11 height 11
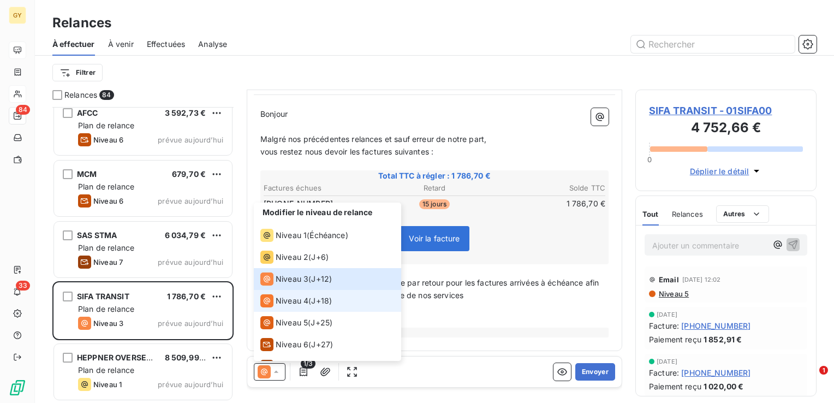
click at [287, 300] on span "Niveau 4" at bounding box center [292, 300] width 33 height 11
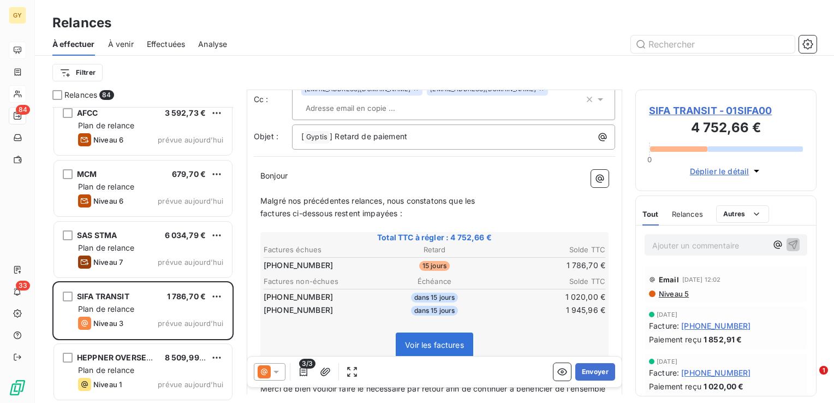
scroll to position [57, 0]
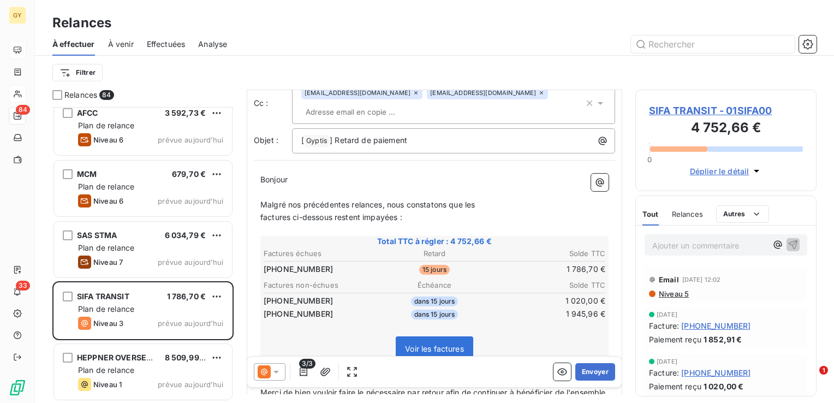
click at [277, 374] on icon at bounding box center [276, 371] width 11 height 11
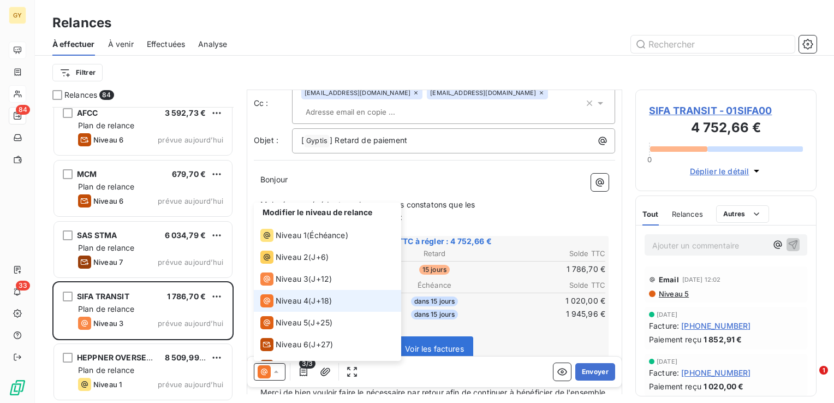
click at [297, 307] on div "Niveau 4" at bounding box center [284, 300] width 48 height 13
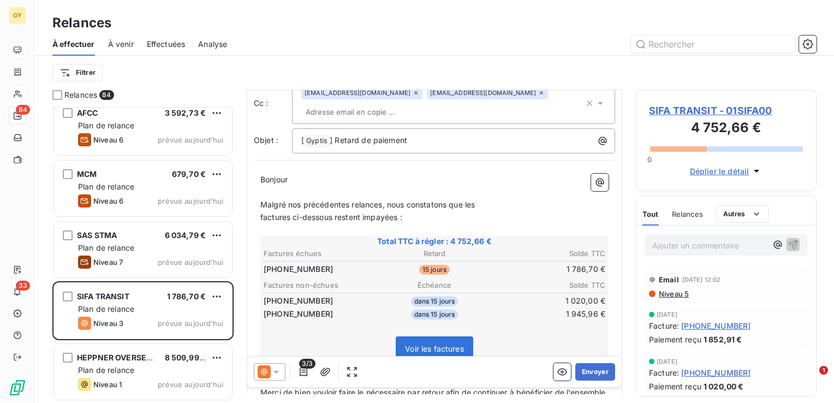
click at [276, 372] on icon at bounding box center [276, 372] width 5 height 3
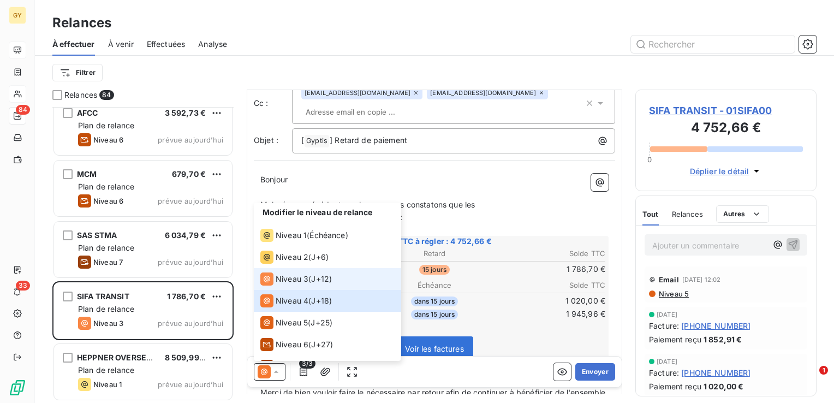
click at [299, 272] on li "Niveau 3 ( J+12 )" at bounding box center [327, 279] width 147 height 22
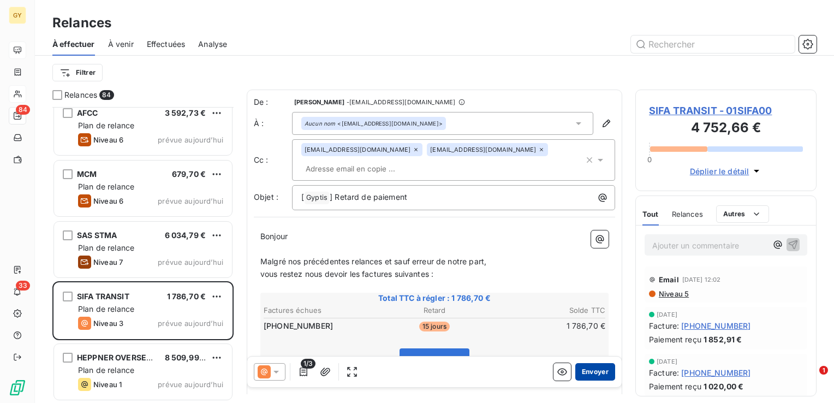
click at [580, 377] on button "Envoyer" at bounding box center [596, 371] width 40 height 17
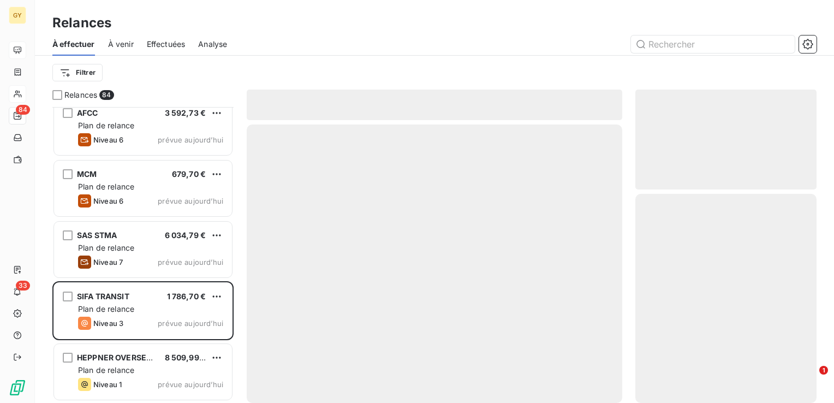
scroll to position [4781, 0]
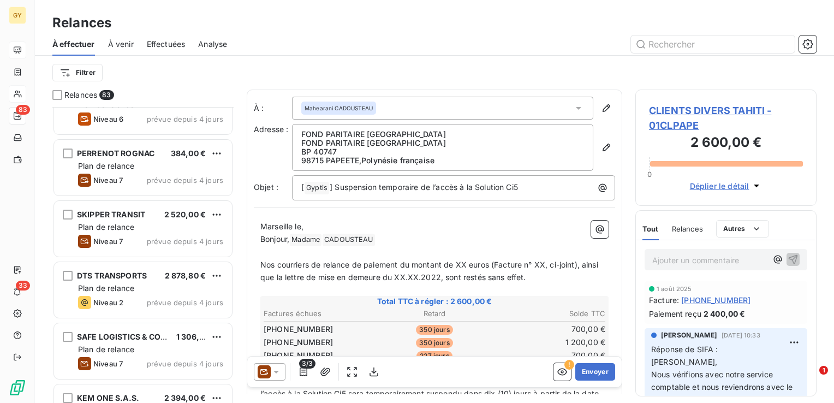
scroll to position [1559, 0]
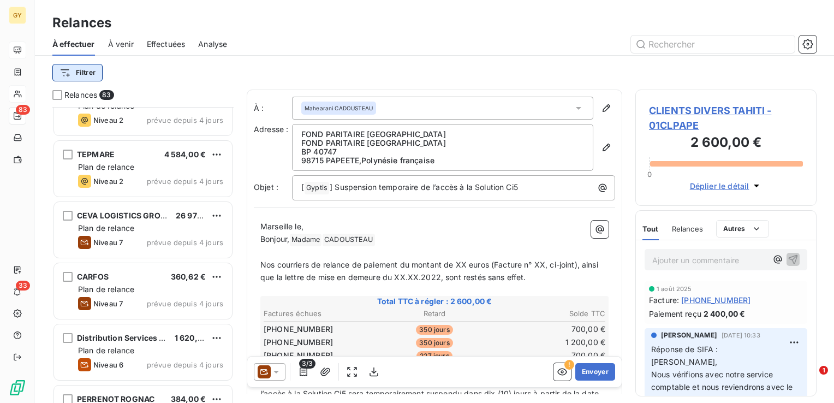
click at [68, 68] on html "GY 83 33 Relances À effectuer À venir Effectuées Analyse Filtrer Relances 83 TR…" at bounding box center [417, 201] width 834 height 403
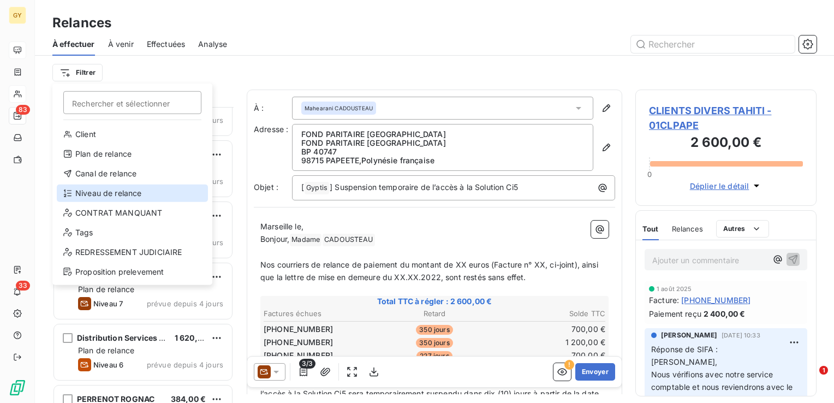
click at [115, 193] on div "Niveau de relance" at bounding box center [132, 193] width 151 height 17
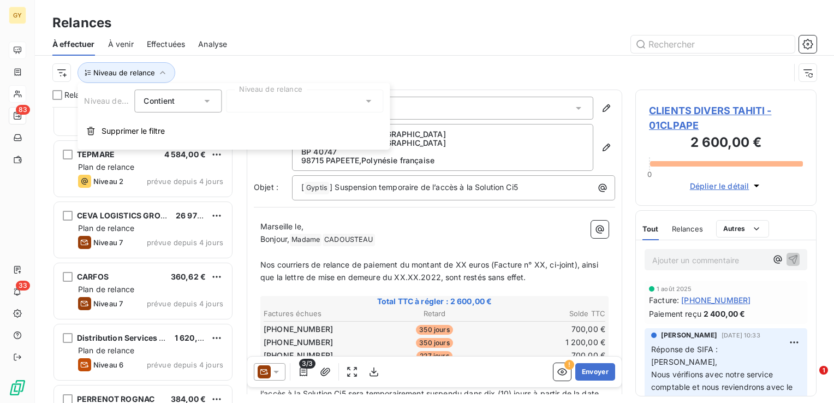
click at [369, 105] on icon at bounding box center [368, 101] width 11 height 11
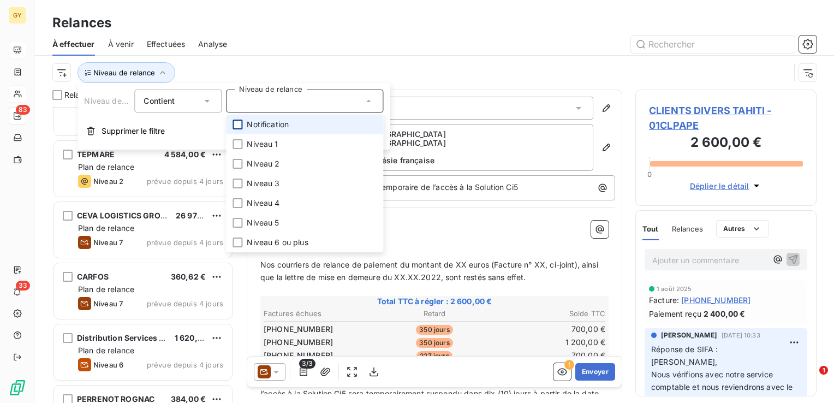
click at [240, 124] on div at bounding box center [238, 125] width 10 height 10
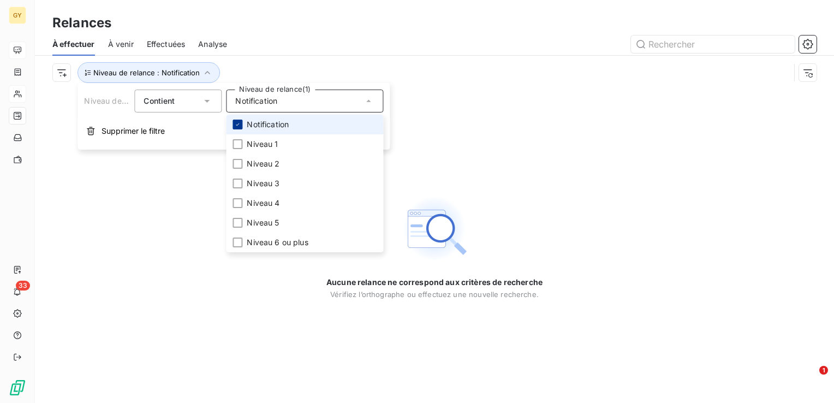
click at [240, 124] on icon at bounding box center [237, 124] width 7 height 7
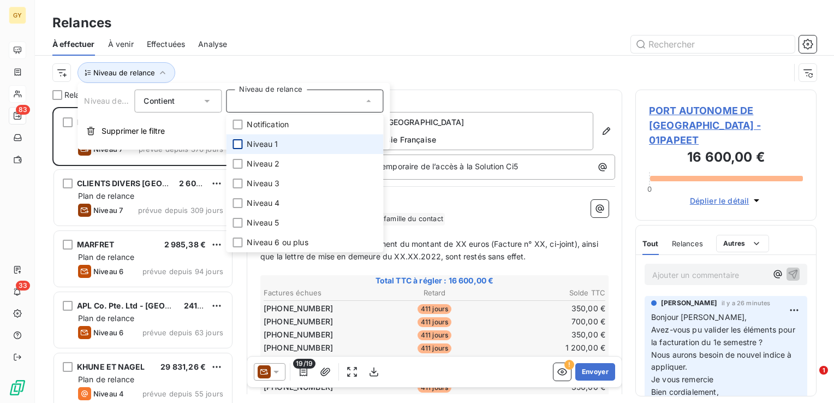
scroll to position [288, 173]
click at [236, 143] on div at bounding box center [238, 144] width 10 height 10
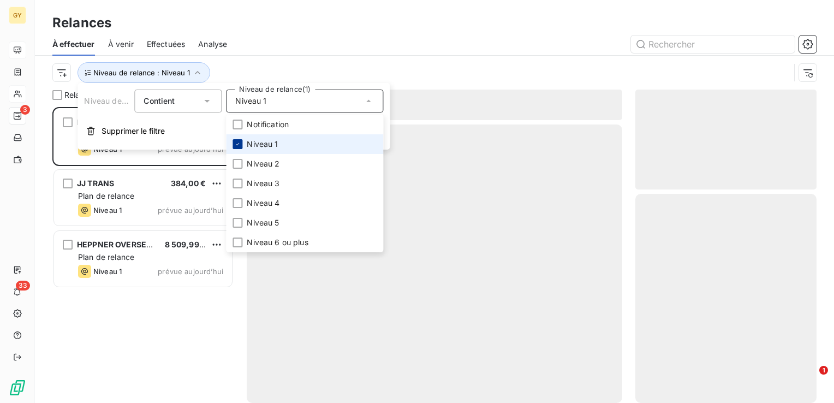
scroll to position [288, 173]
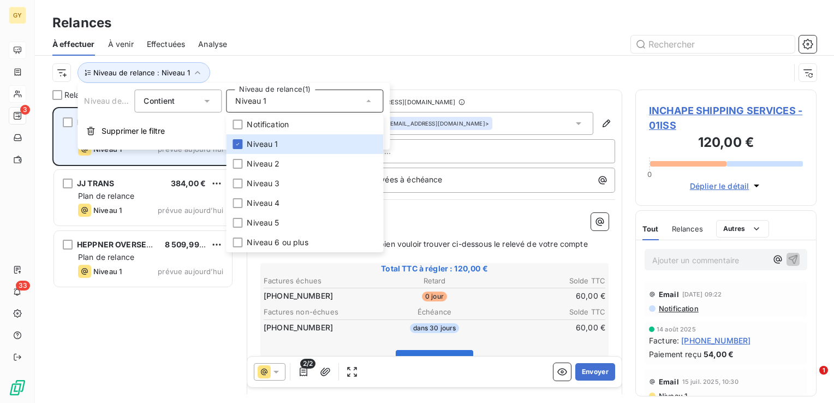
click at [58, 151] on div "INCHAPE SHIPPING SERVICES 120,00 € Plan de relance Niveau 1 prévue [DATE]" at bounding box center [143, 137] width 178 height 56
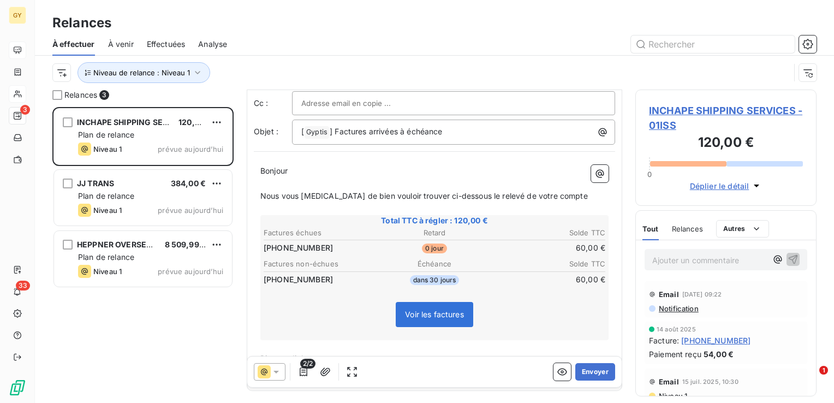
scroll to position [33, 0]
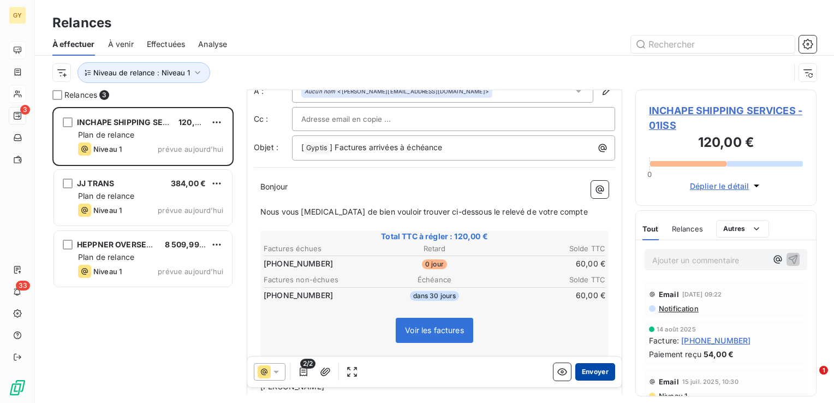
click at [588, 371] on button "Envoyer" at bounding box center [596, 371] width 40 height 17
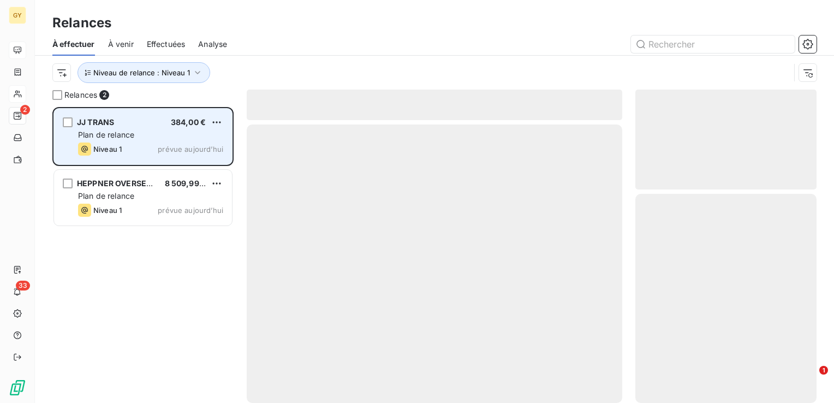
click at [74, 117] on div "JJ TRANS 384,00 € Plan de relance Niveau 1 prévue [DATE]" at bounding box center [143, 137] width 178 height 56
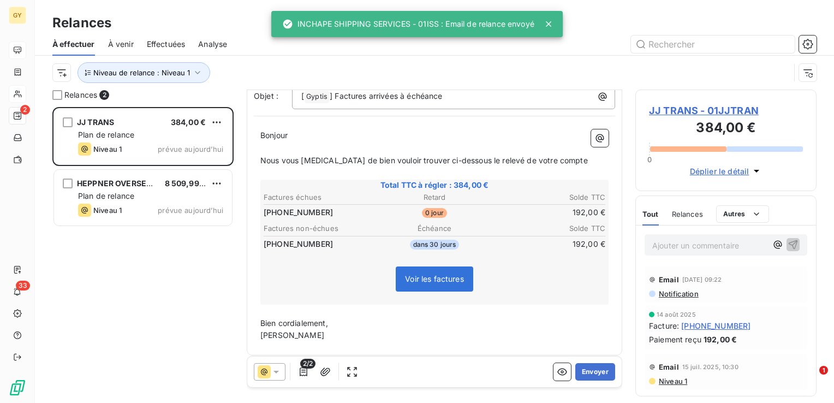
scroll to position [87, 0]
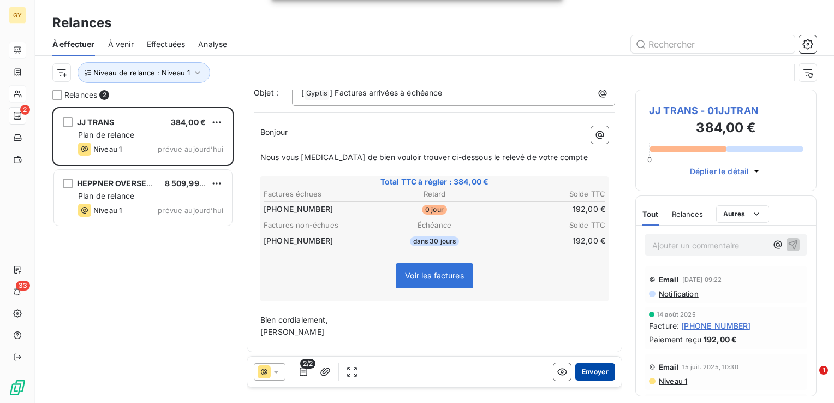
click at [587, 375] on button "Envoyer" at bounding box center [596, 371] width 40 height 17
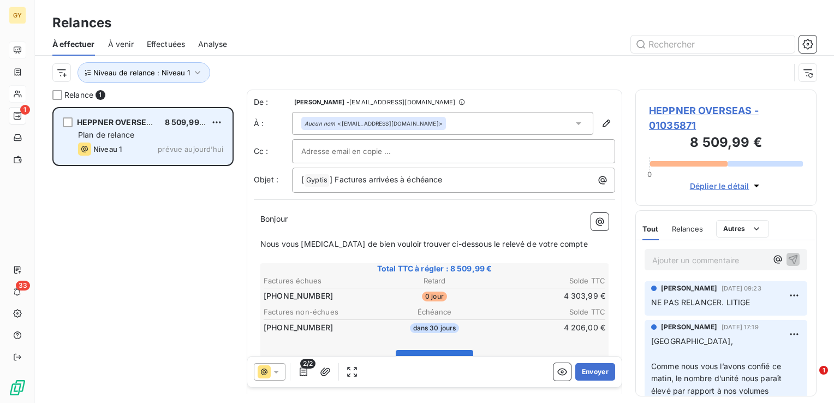
click at [92, 143] on div "Niveau 1" at bounding box center [100, 149] width 44 height 13
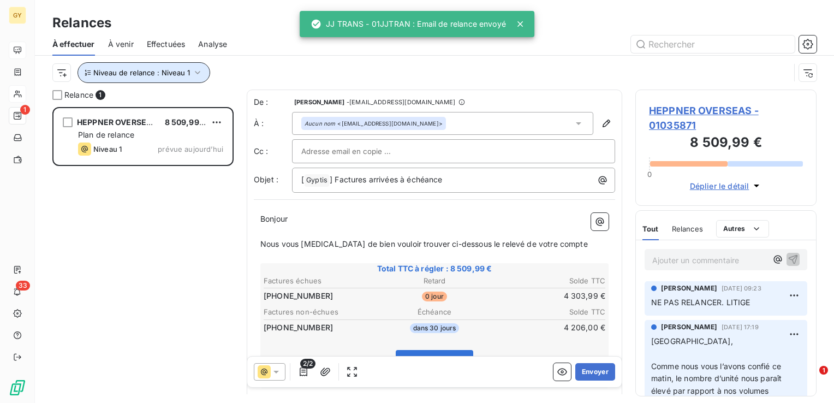
click at [197, 74] on icon "button" at bounding box center [197, 72] width 11 height 11
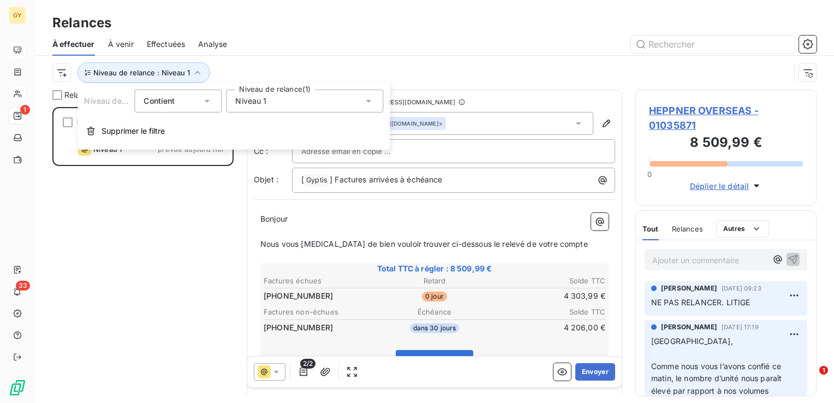
click at [372, 99] on icon at bounding box center [368, 101] width 11 height 11
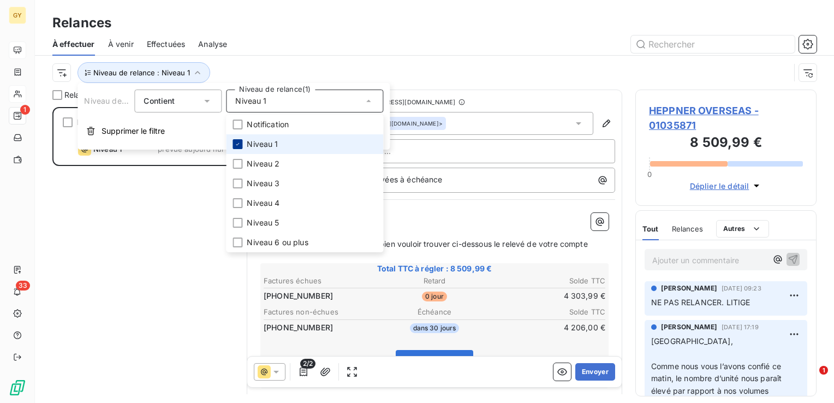
click at [237, 144] on icon at bounding box center [237, 144] width 7 height 7
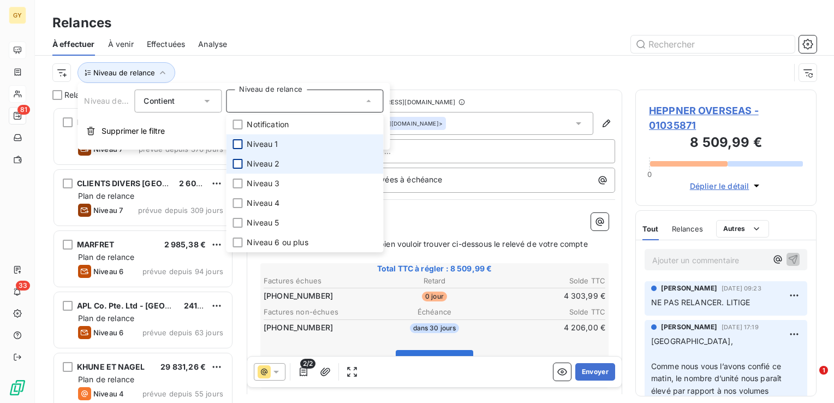
click at [238, 161] on div at bounding box center [238, 164] width 10 height 10
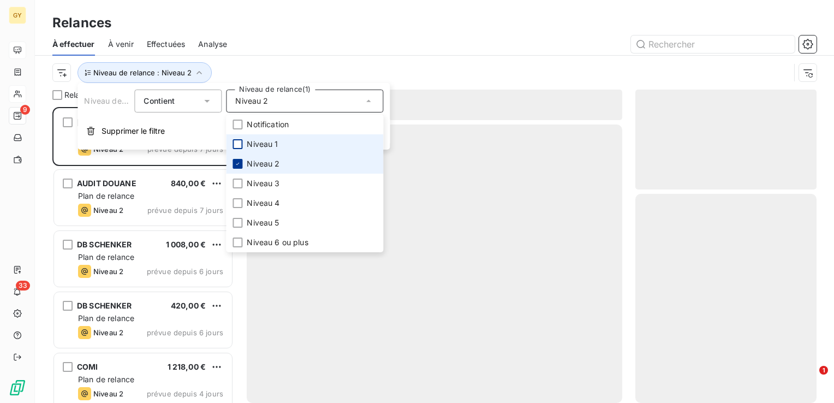
scroll to position [288, 173]
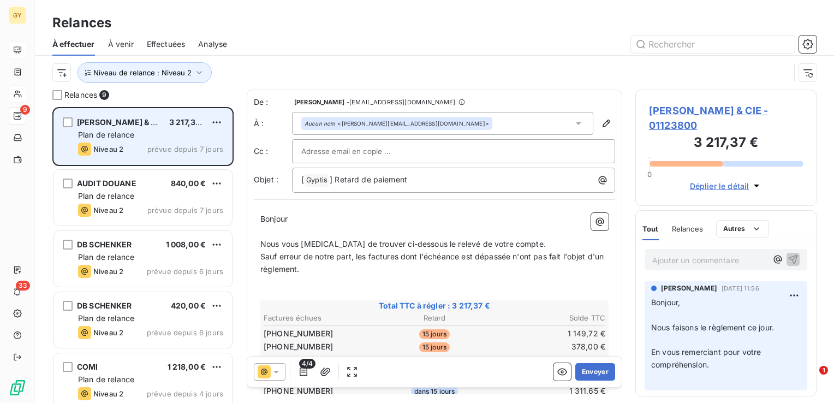
click at [62, 156] on div "[PERSON_NAME] & CIE 3 217,37 € Plan de relance Niveau 2 prévue depuis 7 jours" at bounding box center [143, 137] width 178 height 56
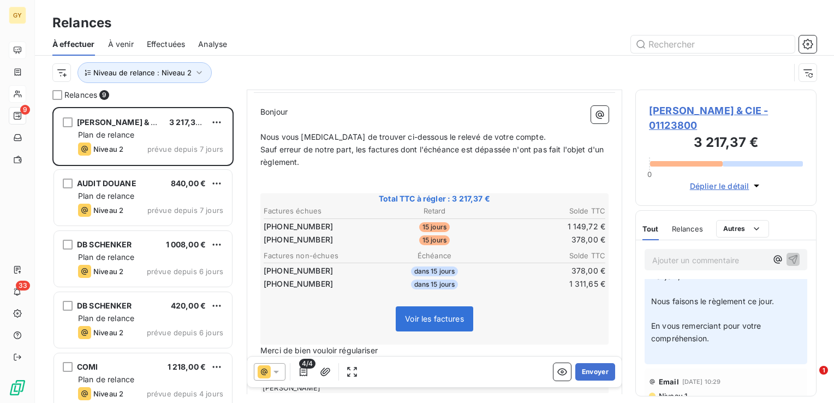
scroll to position [0, 0]
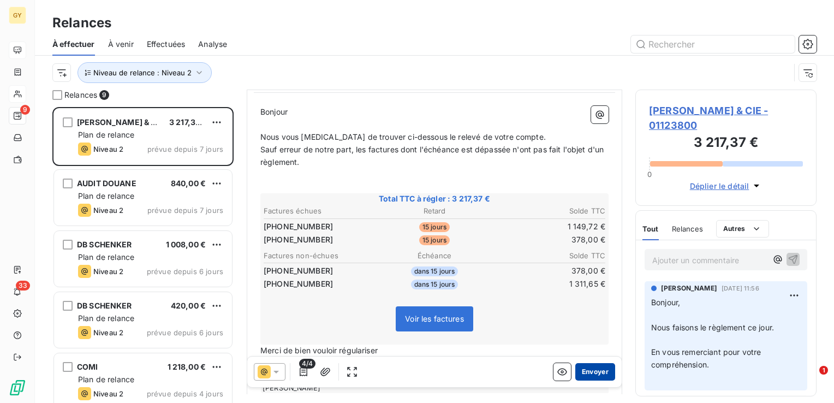
click at [588, 372] on button "Envoyer" at bounding box center [596, 371] width 40 height 17
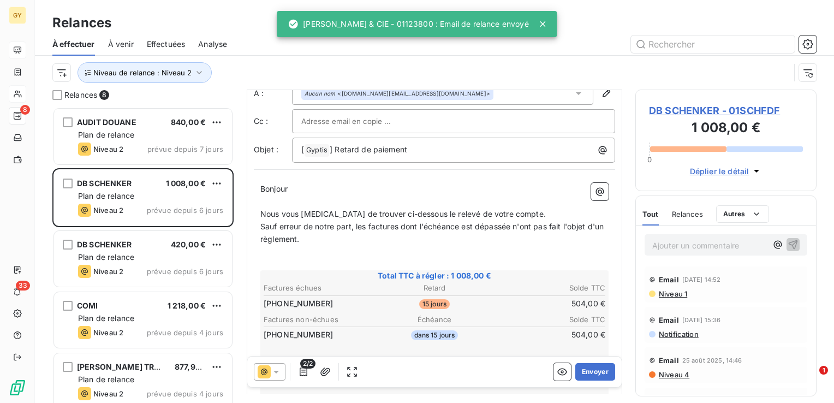
scroll to position [109, 0]
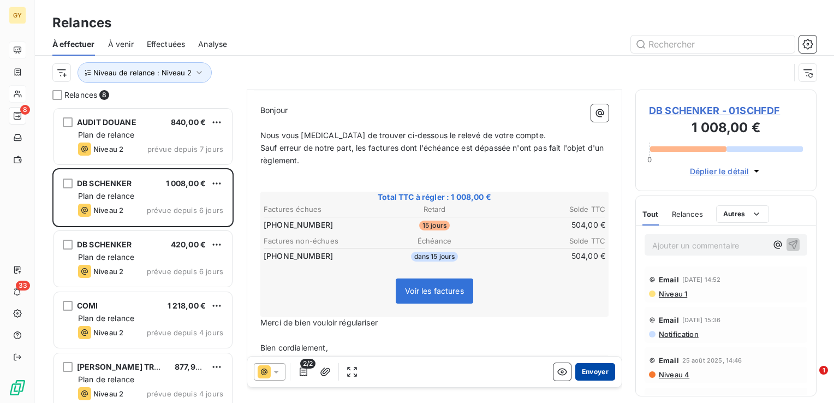
click at [589, 373] on button "Envoyer" at bounding box center [596, 371] width 40 height 17
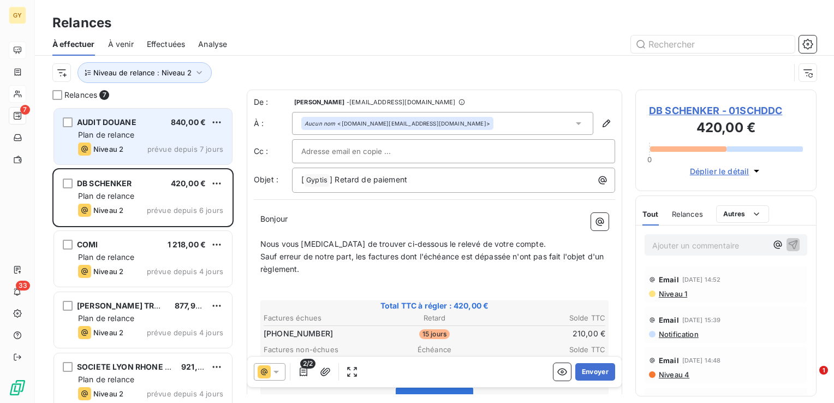
click at [124, 140] on div "AUDIT DOUANE 840,00 € Plan de relance Niveau 2 prévue depuis 7 jours" at bounding box center [143, 137] width 178 height 56
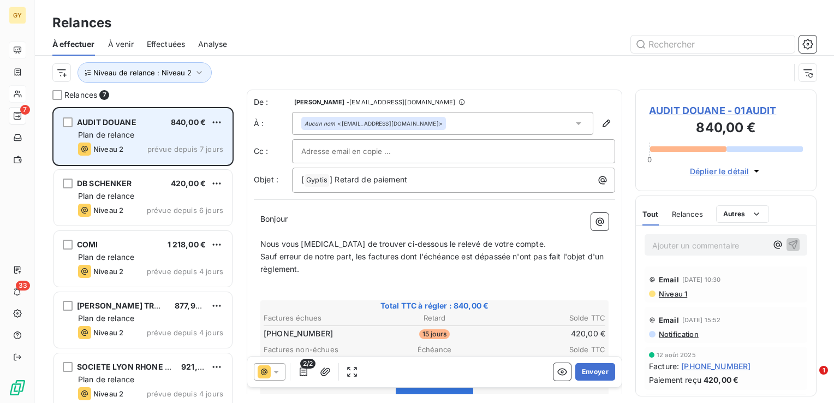
click at [125, 140] on div "Plan de relance" at bounding box center [150, 134] width 145 height 11
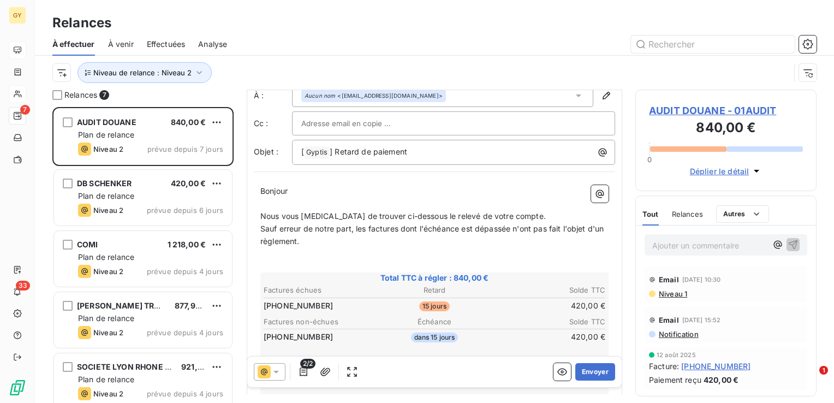
scroll to position [109, 0]
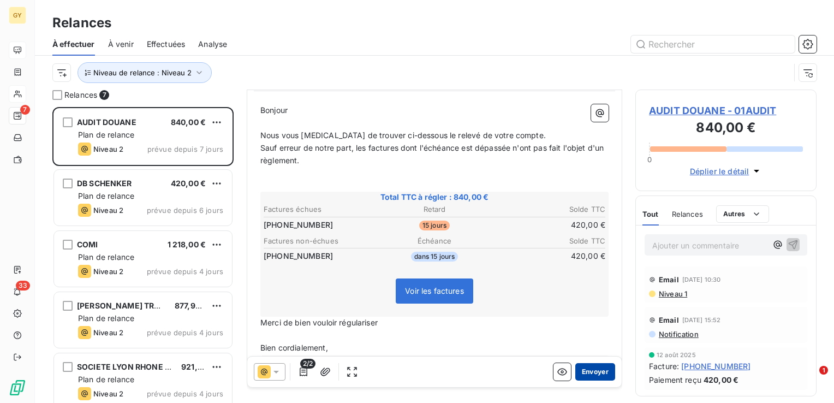
click at [596, 369] on button "Envoyer" at bounding box center [596, 371] width 40 height 17
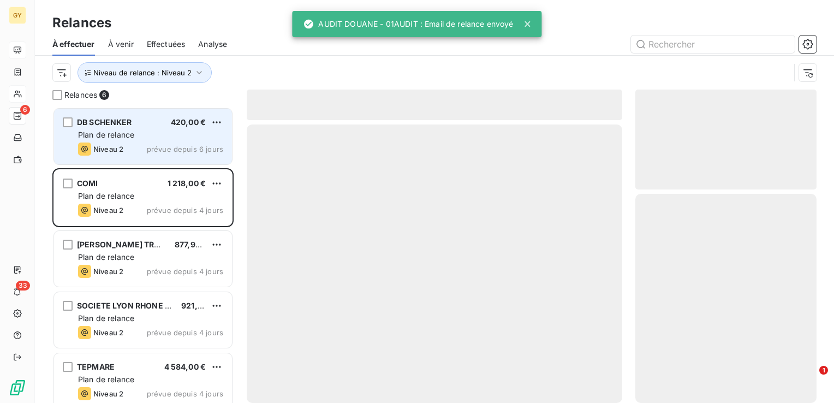
click at [125, 134] on span "Plan de relance" at bounding box center [106, 134] width 56 height 9
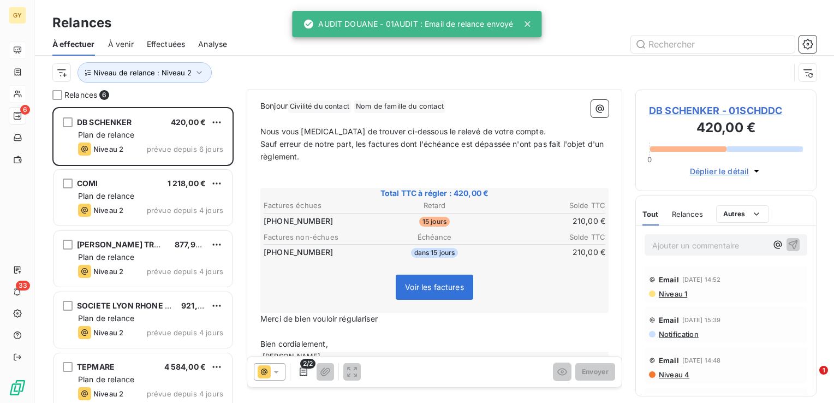
scroll to position [137, 0]
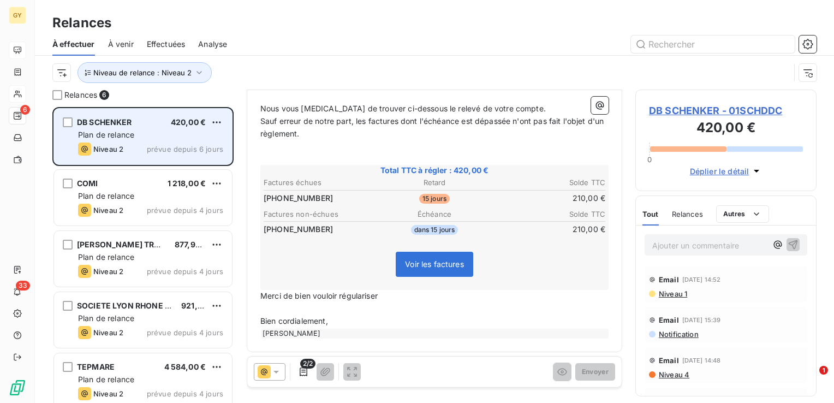
click at [136, 134] on div "Plan de relance" at bounding box center [150, 134] width 145 height 11
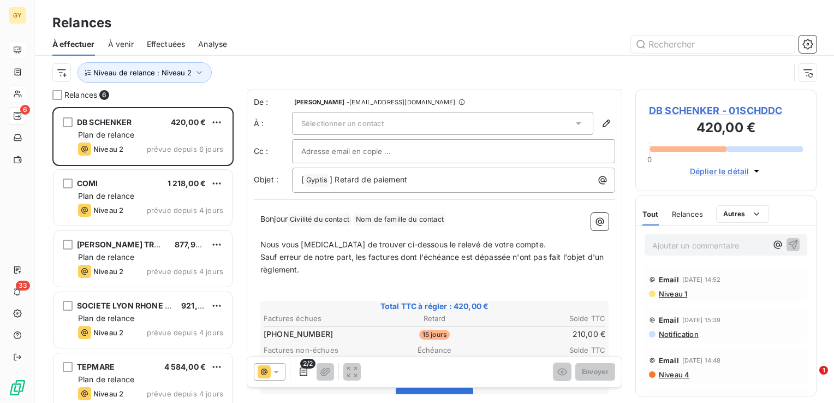
scroll to position [0, 0]
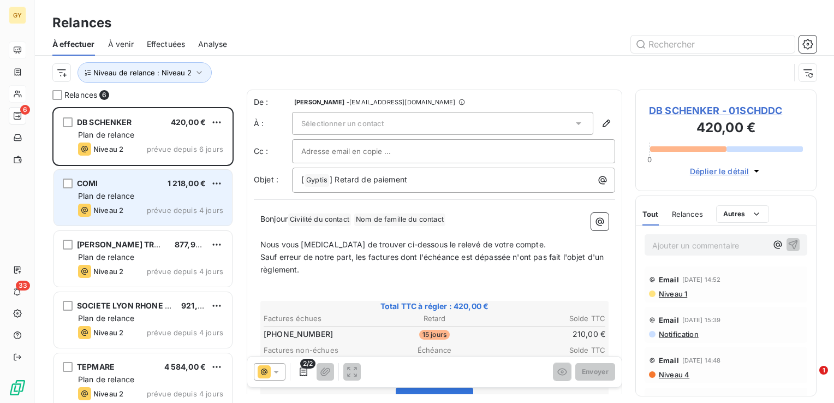
click at [131, 192] on span "Plan de relance" at bounding box center [106, 195] width 56 height 9
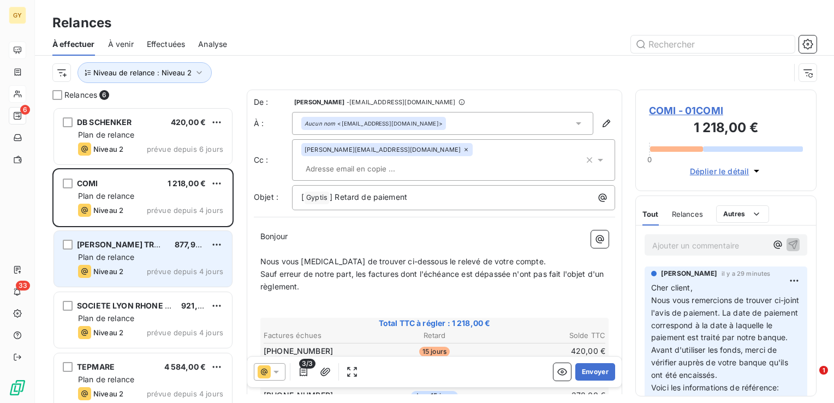
click at [115, 261] on span "Plan de relance" at bounding box center [106, 256] width 56 height 9
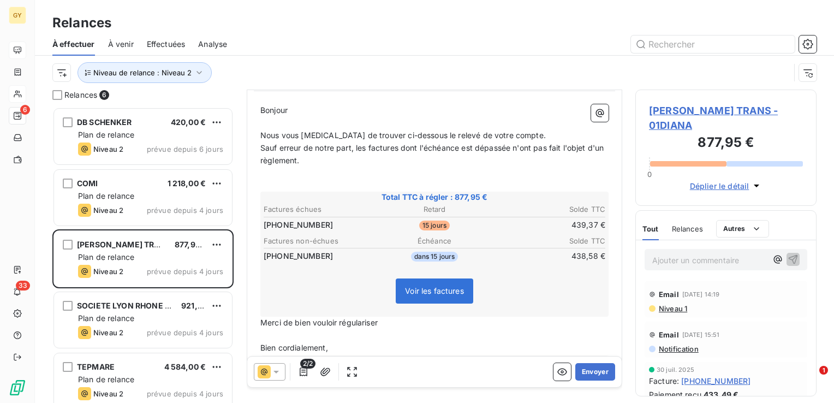
scroll to position [136, 0]
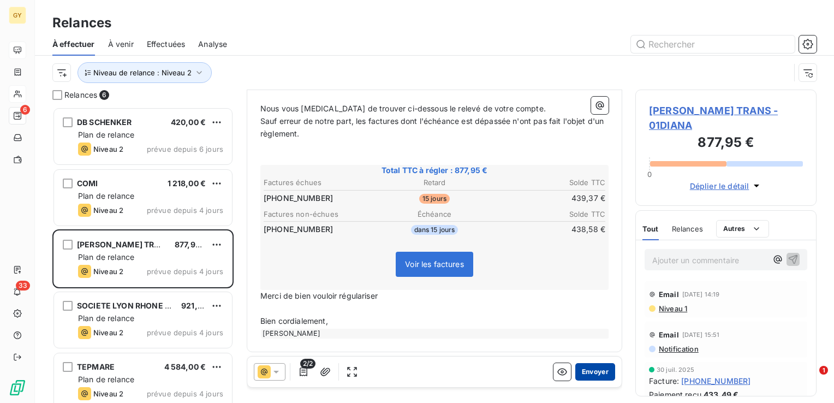
click at [584, 377] on button "Envoyer" at bounding box center [596, 371] width 40 height 17
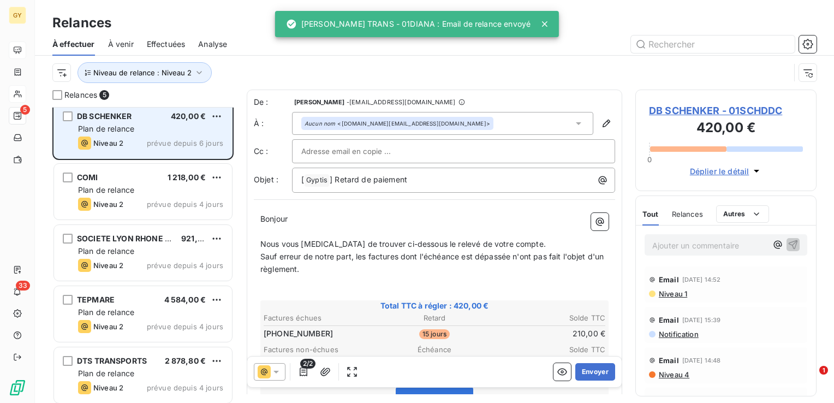
scroll to position [10, 0]
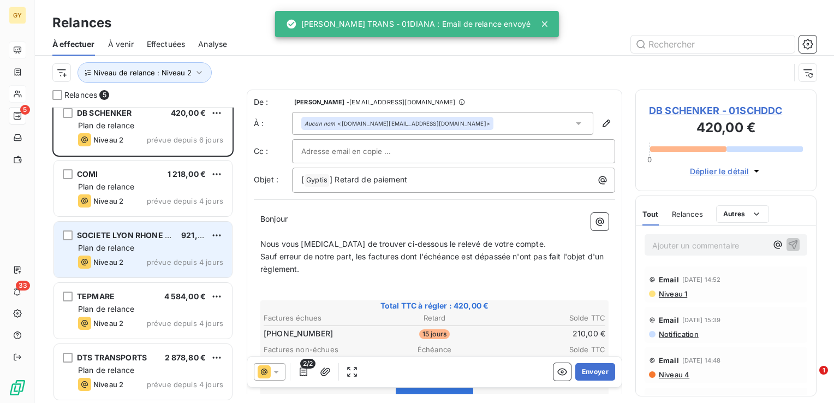
click at [129, 254] on div "SOCIETE LYON RHONE TERMINAL 921,76 € Plan de relance Niveau 2 prévue depuis 4 j…" at bounding box center [143, 250] width 178 height 56
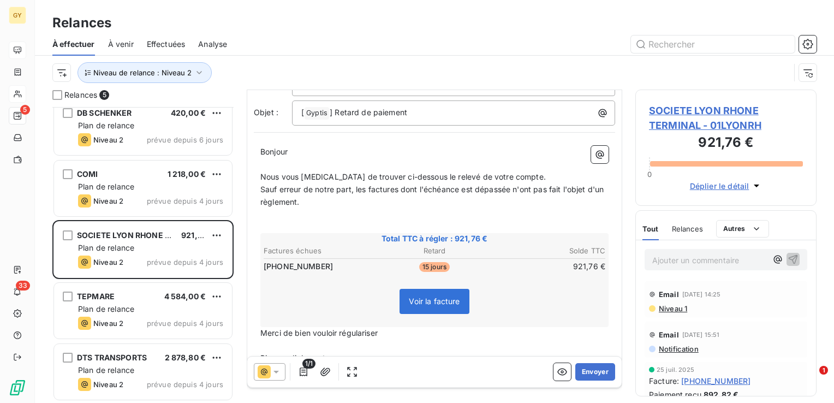
scroll to position [105, 0]
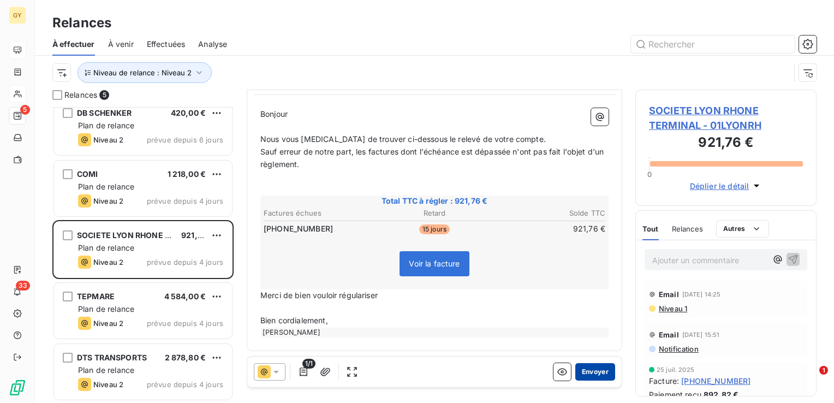
click at [590, 373] on button "Envoyer" at bounding box center [596, 371] width 40 height 17
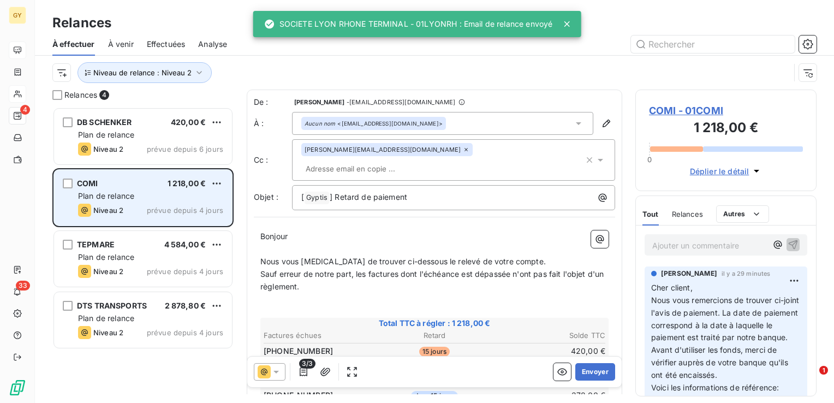
click at [127, 187] on div "COMI 1 218,00 €" at bounding box center [150, 184] width 145 height 10
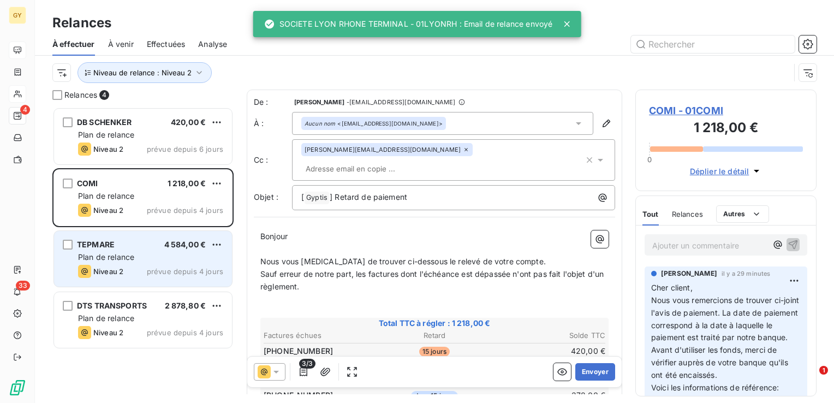
click at [127, 267] on div "Niveau 2 prévue depuis 4 jours" at bounding box center [150, 271] width 145 height 13
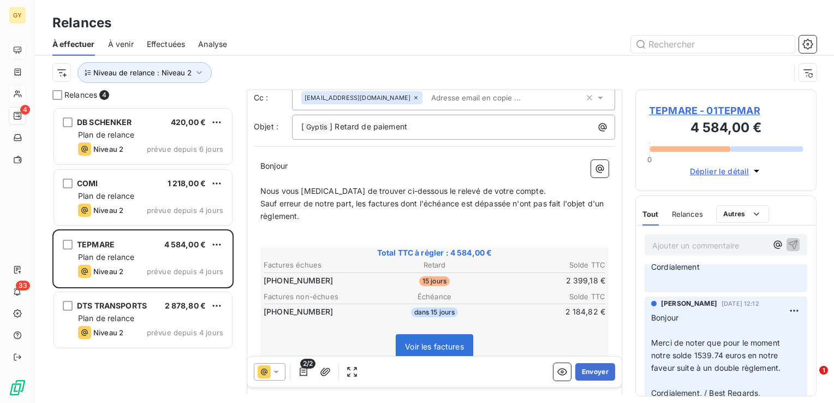
scroll to position [218, 0]
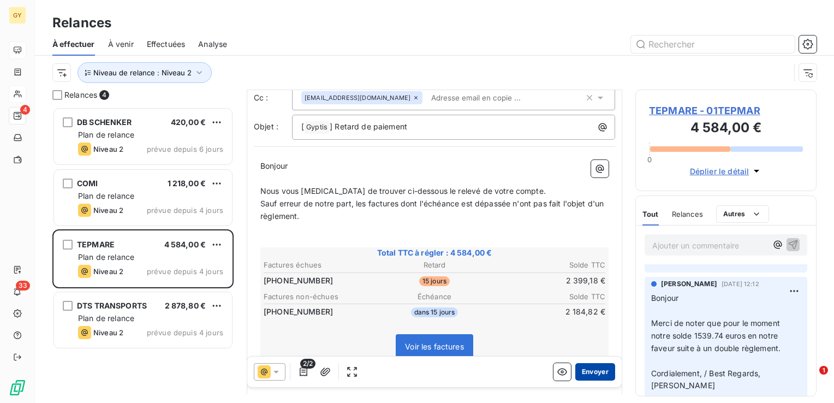
click at [584, 367] on button "Envoyer" at bounding box center [596, 371] width 40 height 17
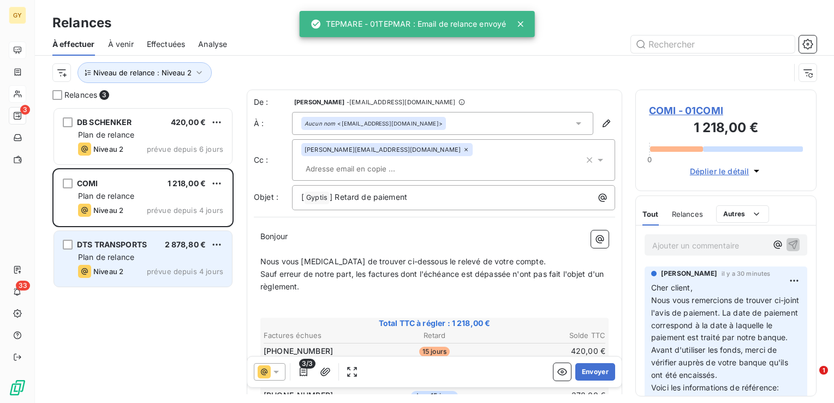
click at [132, 271] on div "Niveau 2 prévue depuis 4 jours" at bounding box center [150, 271] width 145 height 13
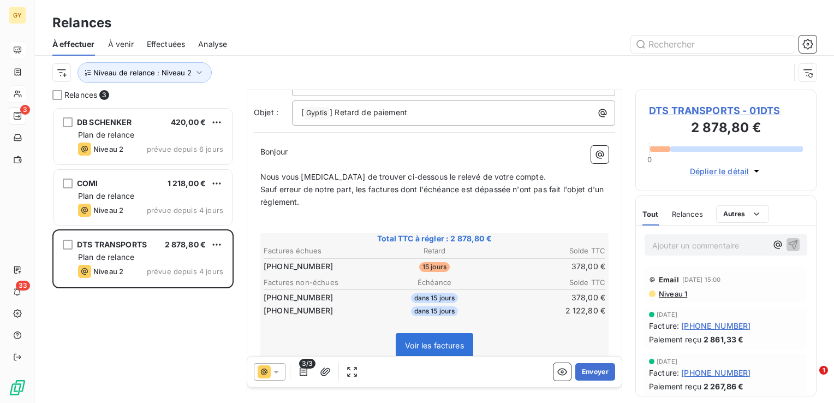
scroll to position [109, 0]
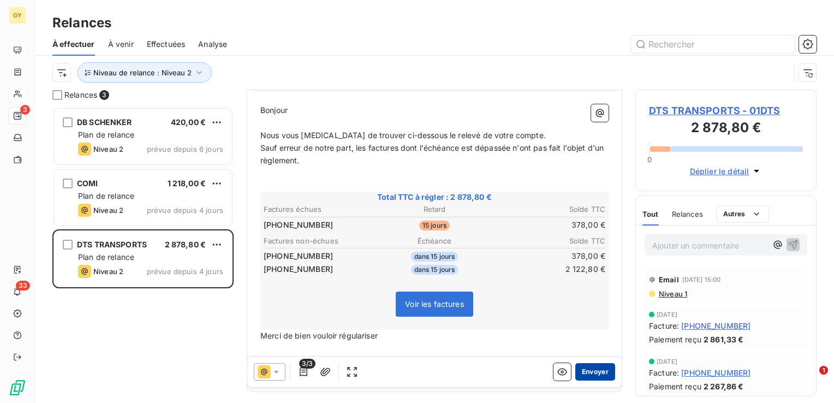
click at [586, 377] on button "Envoyer" at bounding box center [596, 371] width 40 height 17
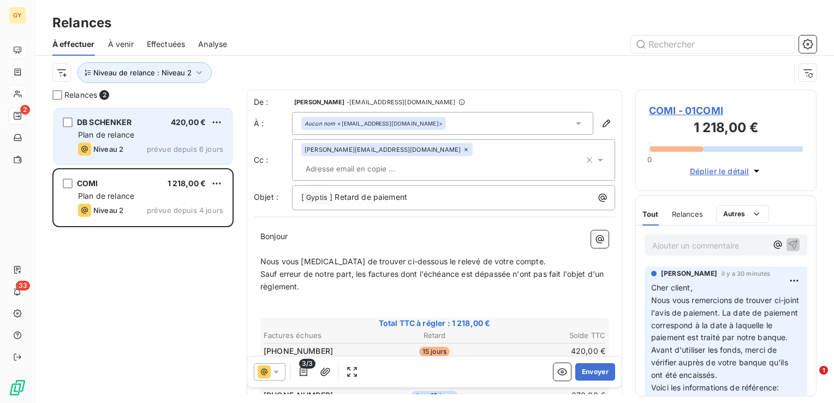
click at [107, 149] on span "Niveau 2" at bounding box center [108, 149] width 30 height 9
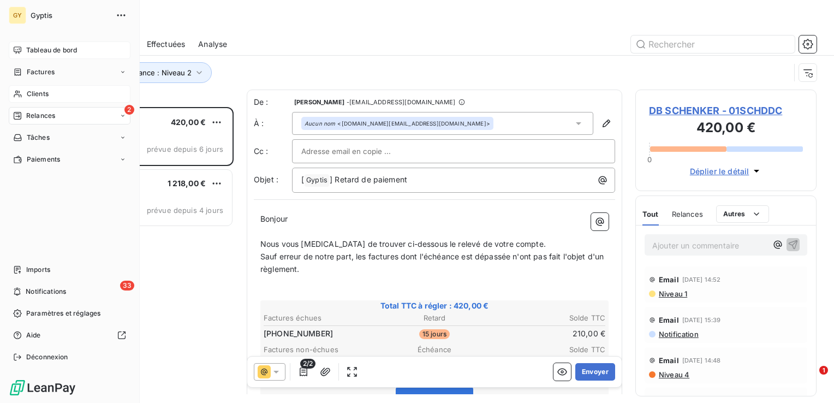
drag, startPoint x: 48, startPoint y: 94, endPoint x: 53, endPoint y: 88, distance: 8.2
click at [48, 94] on span "Clients" at bounding box center [38, 94] width 22 height 10
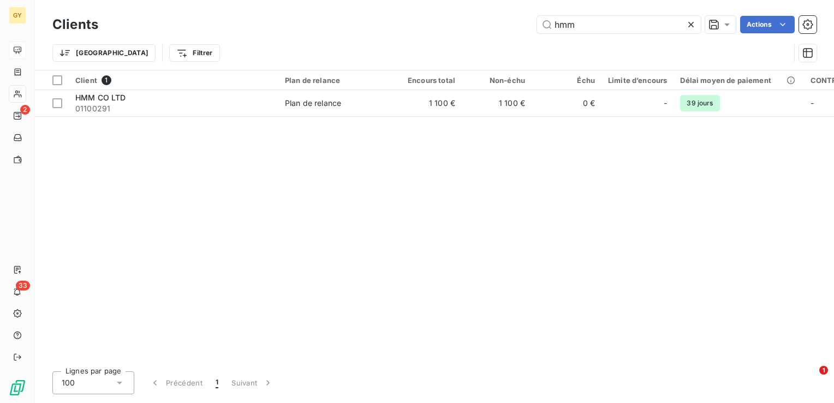
drag, startPoint x: 579, startPoint y: 29, endPoint x: 391, endPoint y: 0, distance: 190.1
click at [392, 1] on div "Clients hmm Actions Trier Filtrer" at bounding box center [434, 35] width 799 height 70
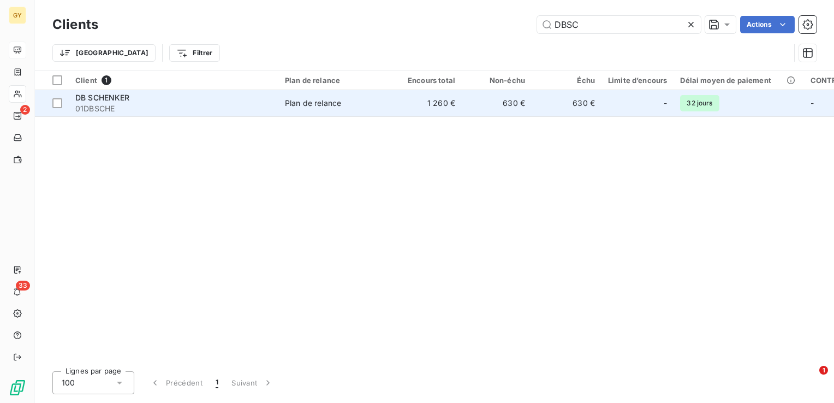
type input "DBSC"
click at [490, 97] on td "630 €" at bounding box center [497, 103] width 70 height 26
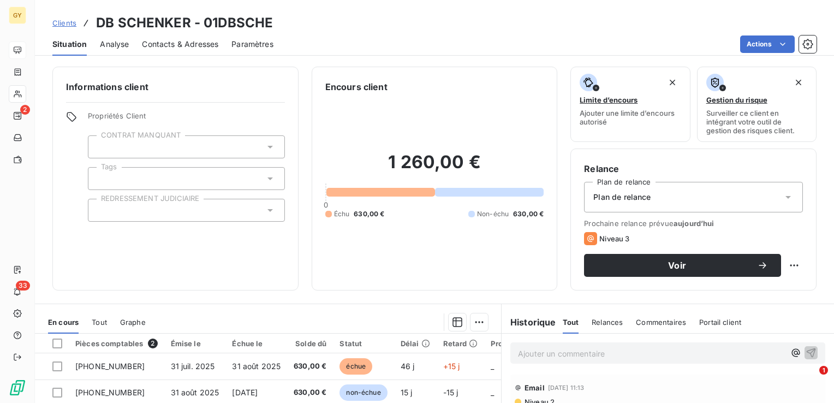
click at [186, 49] on div "Contacts & Adresses" at bounding box center [180, 44] width 76 height 23
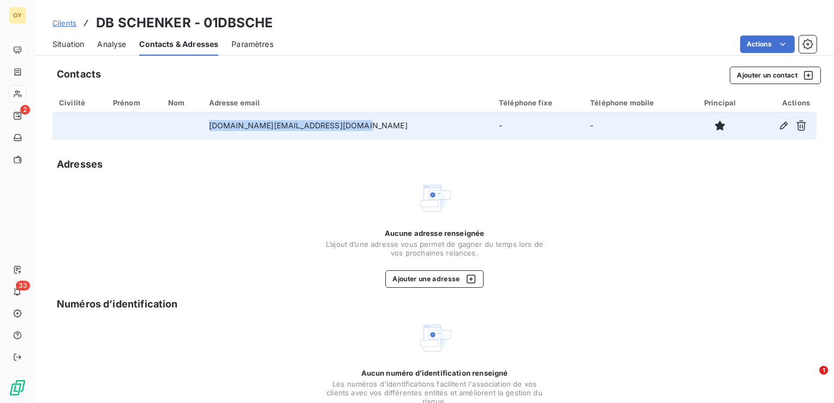
drag, startPoint x: 380, startPoint y: 123, endPoint x: 224, endPoint y: 122, distance: 155.1
click at [224, 122] on td "[DOMAIN_NAME][EMAIL_ADDRESS][DOMAIN_NAME]" at bounding box center [348, 125] width 290 height 26
drag, startPoint x: 224, startPoint y: 122, endPoint x: 232, endPoint y: 123, distance: 7.8
copy td "[DOMAIN_NAME][EMAIL_ADDRESS][DOMAIN_NAME]"
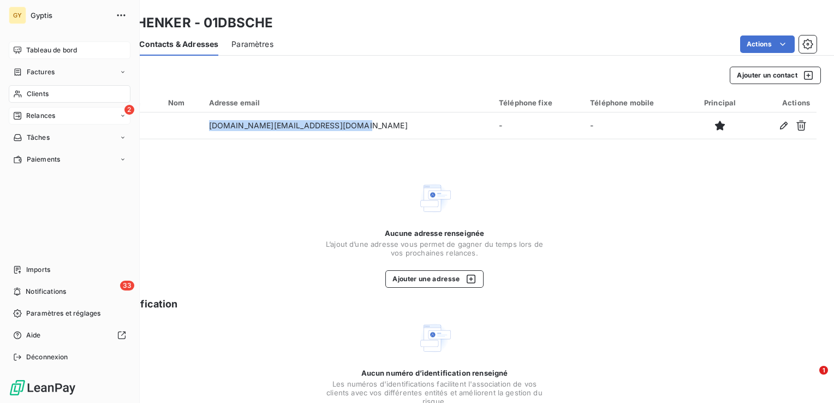
click at [46, 116] on span "Relances" at bounding box center [40, 116] width 29 height 10
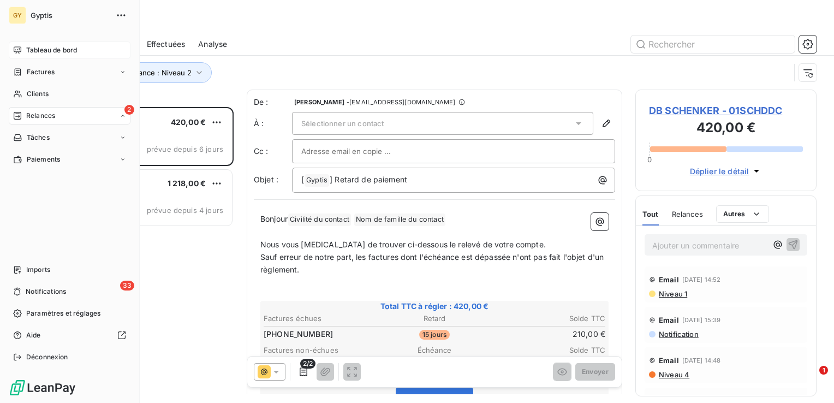
scroll to position [288, 173]
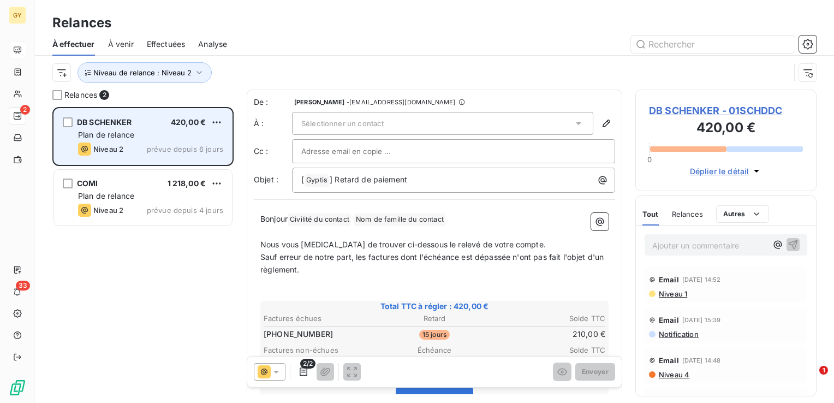
click at [114, 130] on span "Plan de relance" at bounding box center [106, 134] width 56 height 9
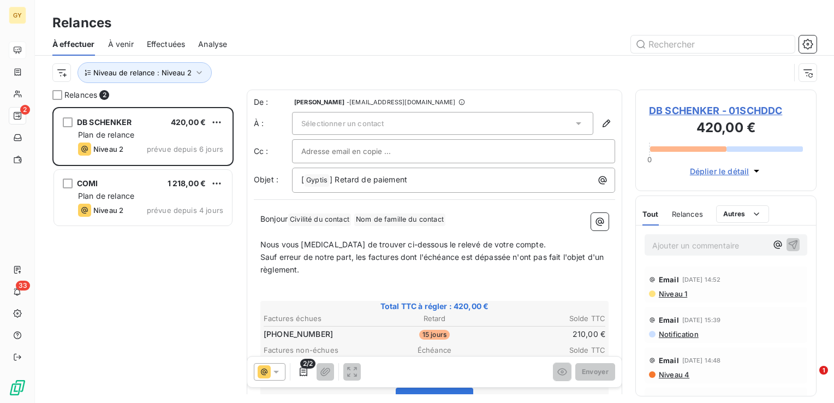
click at [703, 111] on span "DB SCHENKER - 01SCHDDC" at bounding box center [726, 110] width 154 height 15
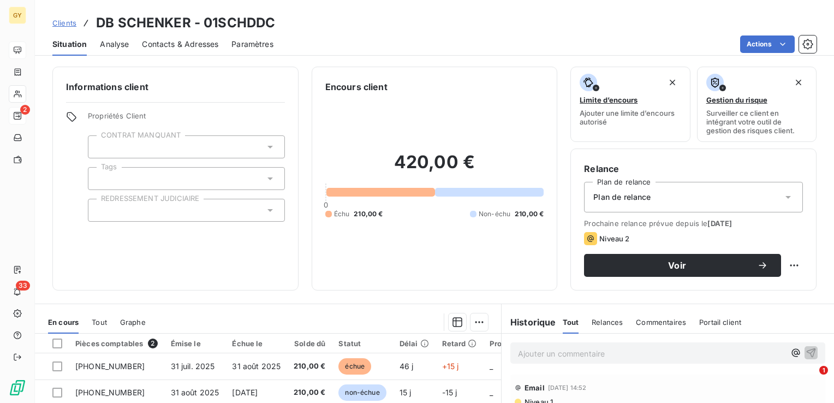
click at [190, 46] on span "Contacts & Adresses" at bounding box center [180, 44] width 76 height 11
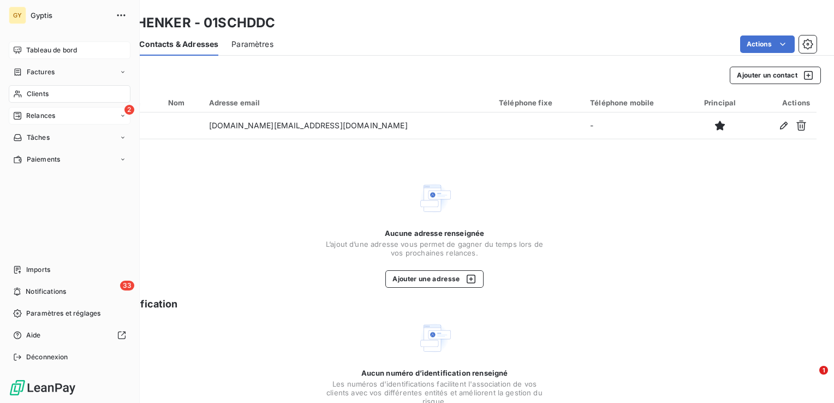
click at [37, 118] on span "Relances" at bounding box center [40, 116] width 29 height 10
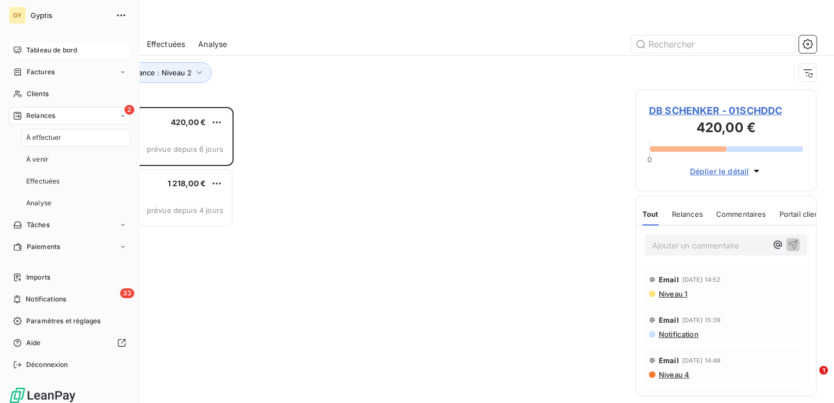
scroll to position [288, 173]
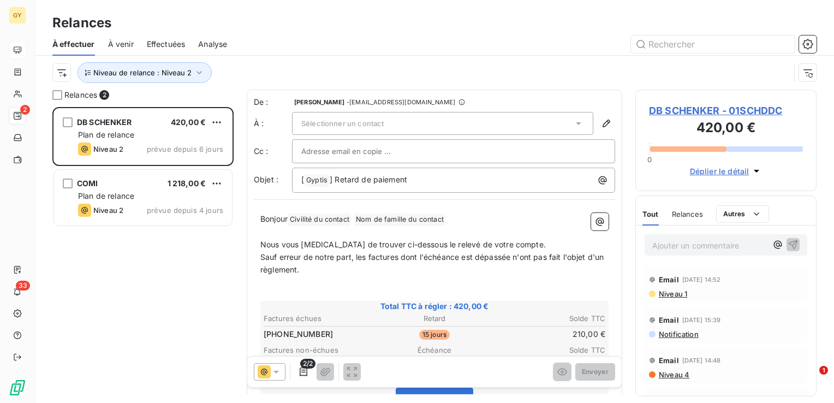
click at [333, 118] on div "Sélectionner un contact" at bounding box center [442, 123] width 301 height 23
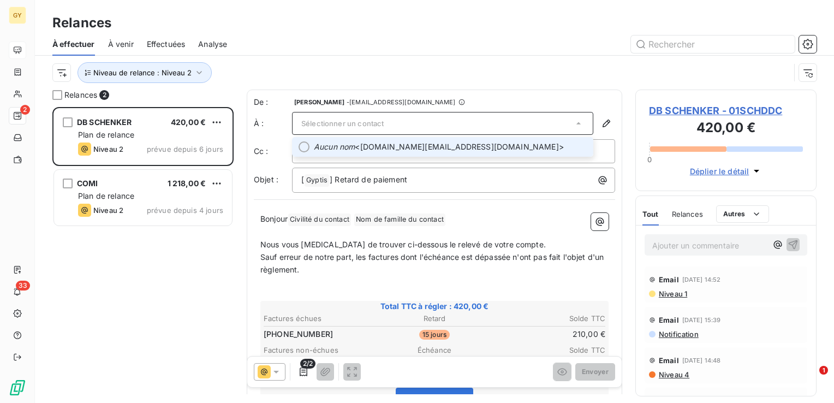
click at [304, 143] on div at bounding box center [304, 146] width 11 height 11
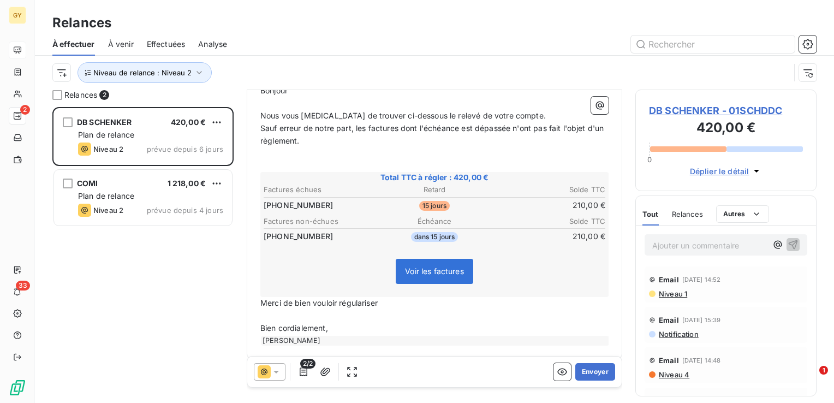
scroll to position [136, 0]
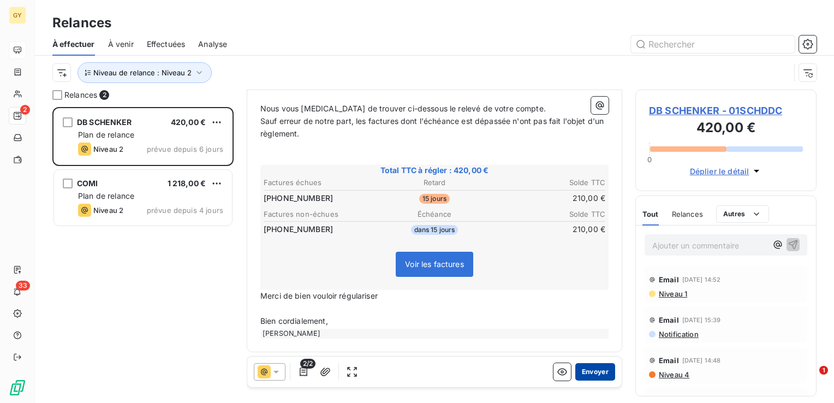
click at [579, 370] on button "Envoyer" at bounding box center [596, 371] width 40 height 17
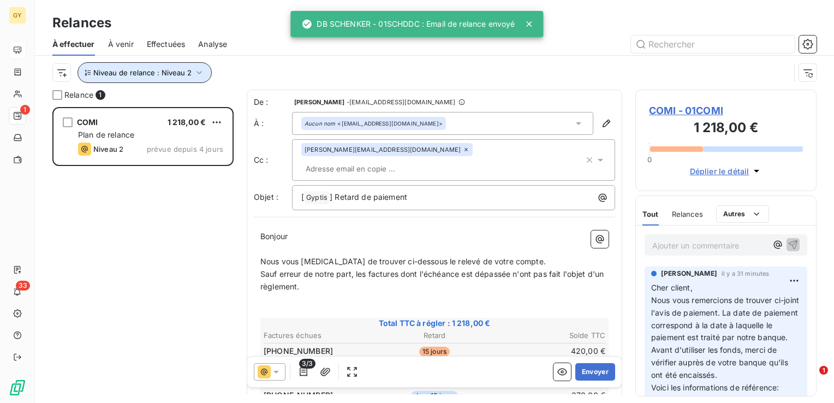
click at [198, 71] on icon "button" at bounding box center [199, 72] width 11 height 11
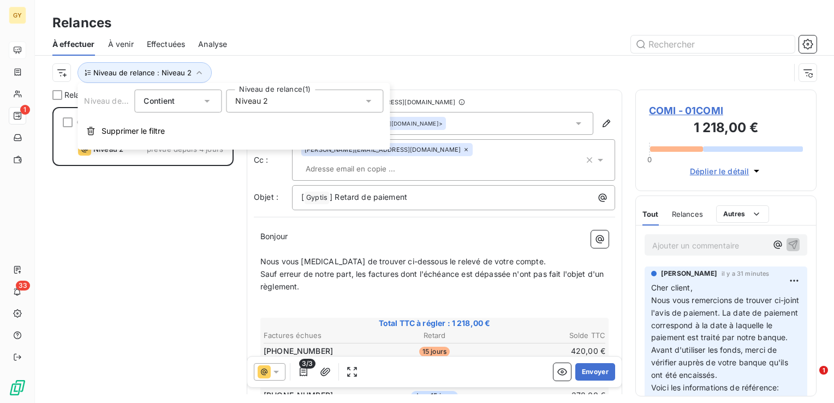
click at [372, 103] on icon at bounding box center [368, 101] width 11 height 11
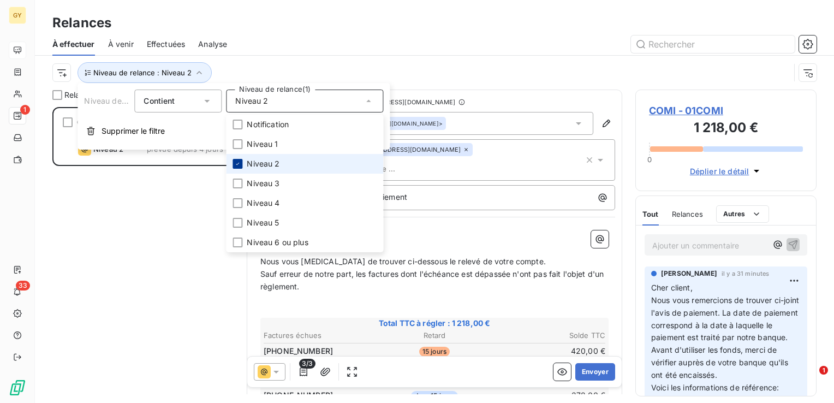
click at [236, 164] on icon at bounding box center [237, 164] width 7 height 7
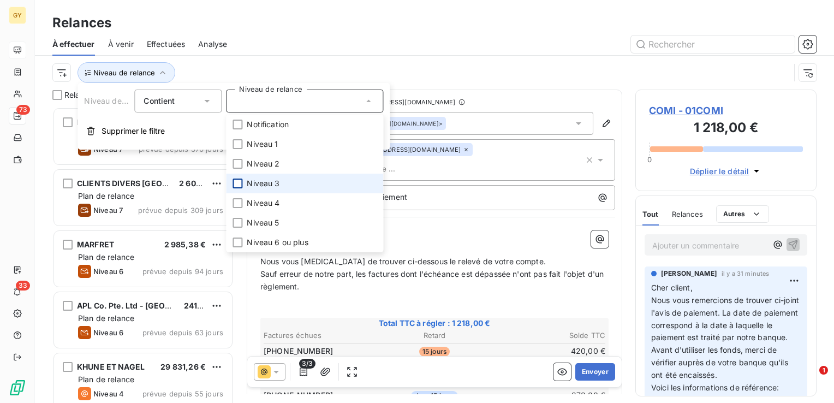
click at [237, 180] on div at bounding box center [238, 184] width 10 height 10
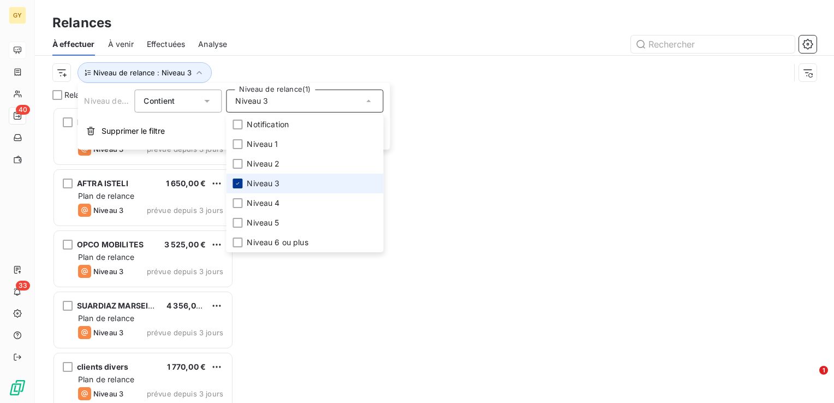
scroll to position [288, 173]
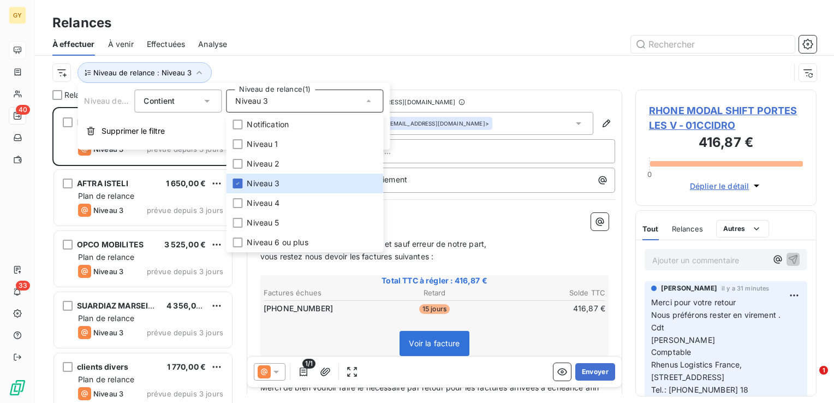
click at [50, 131] on div "Relances 40 RHONE MODAL SHIFT PORTES LES V 416,87 € Plan de relance Niveau 3 pr…" at bounding box center [434, 246] width 799 height 313
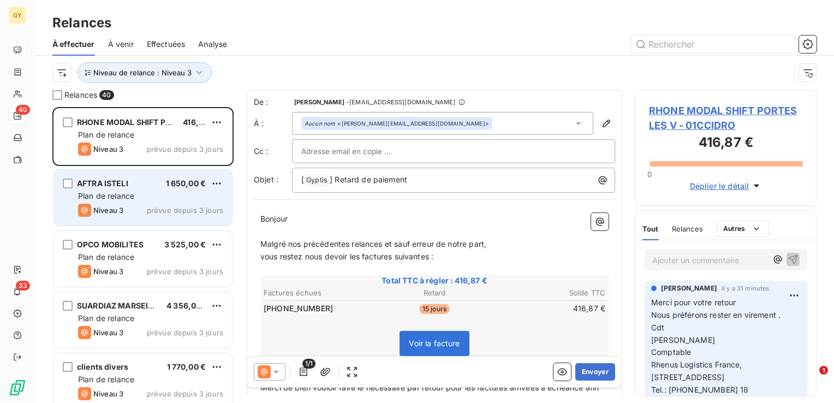
click at [87, 182] on span "AFTRA ISTELI" at bounding box center [102, 183] width 51 height 9
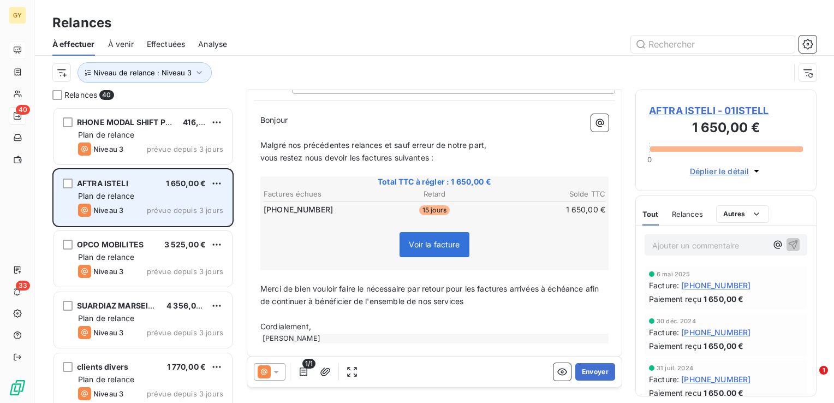
scroll to position [105, 0]
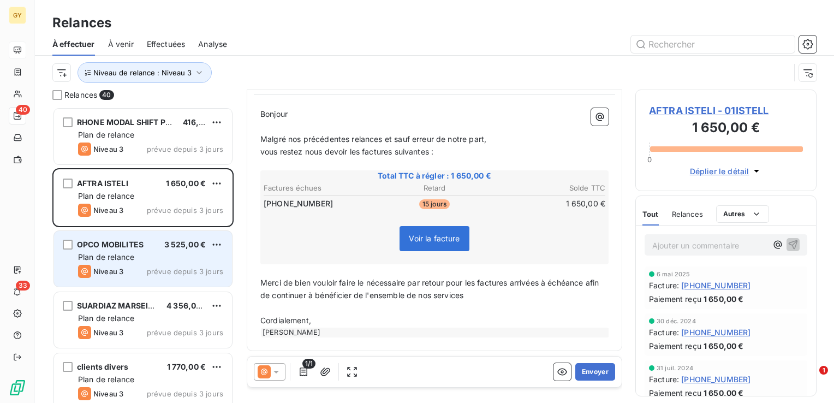
click at [121, 256] on span "Plan de relance" at bounding box center [106, 256] width 56 height 9
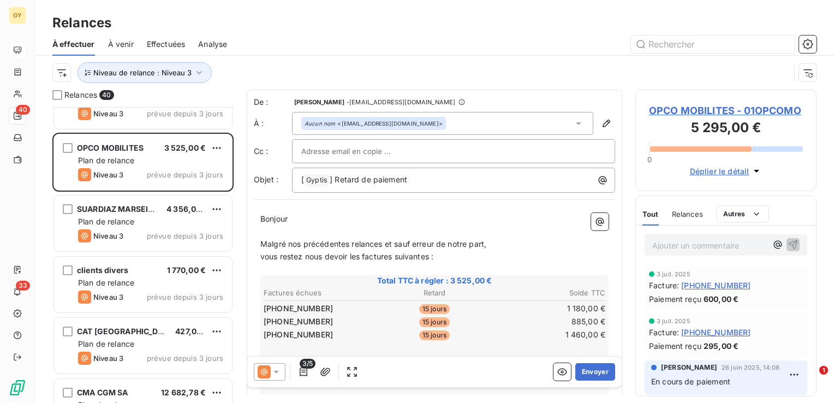
scroll to position [109, 0]
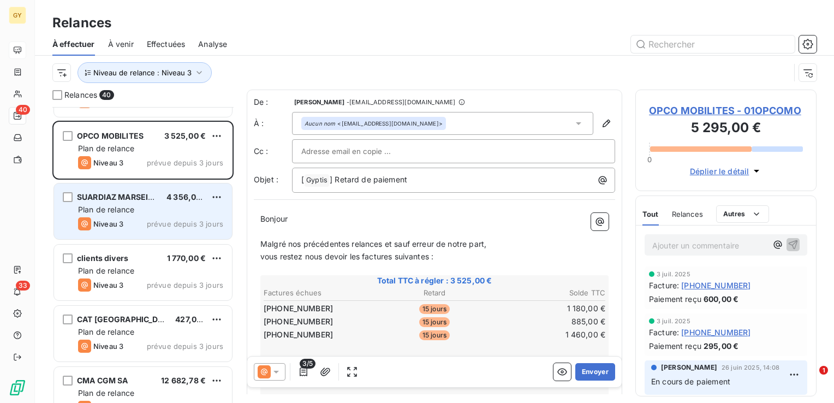
click at [105, 215] on div "SUARDIAZ [GEOGRAPHIC_DATA] 4 356,07 € Plan de relance Niveau 3 prévue depuis 3 …" at bounding box center [143, 211] width 178 height 56
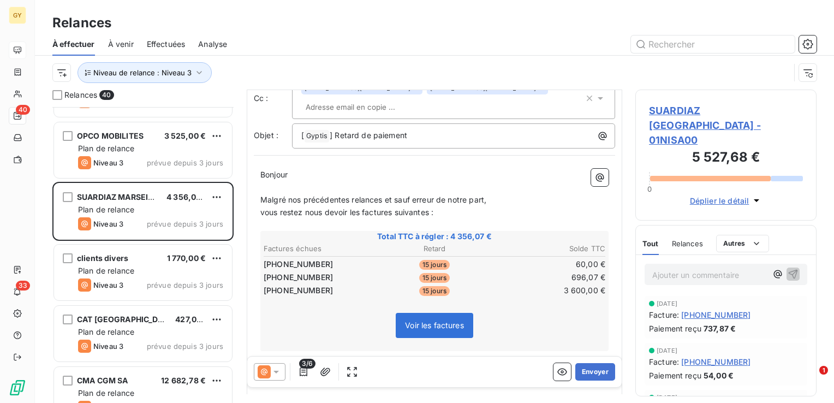
scroll to position [109, 0]
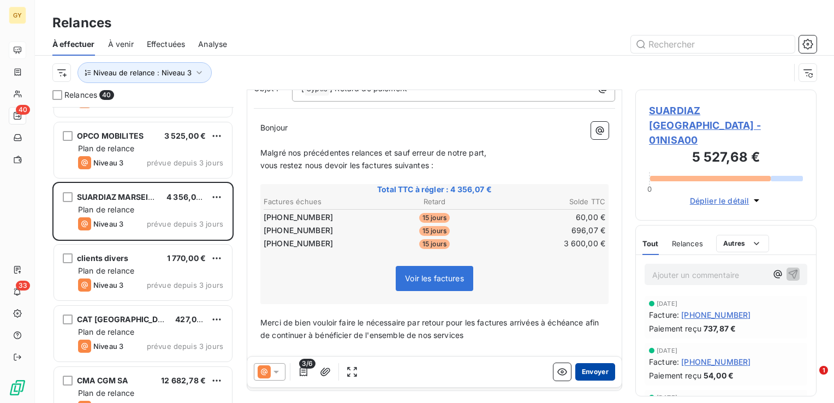
click at [585, 366] on button "Envoyer" at bounding box center [596, 371] width 40 height 17
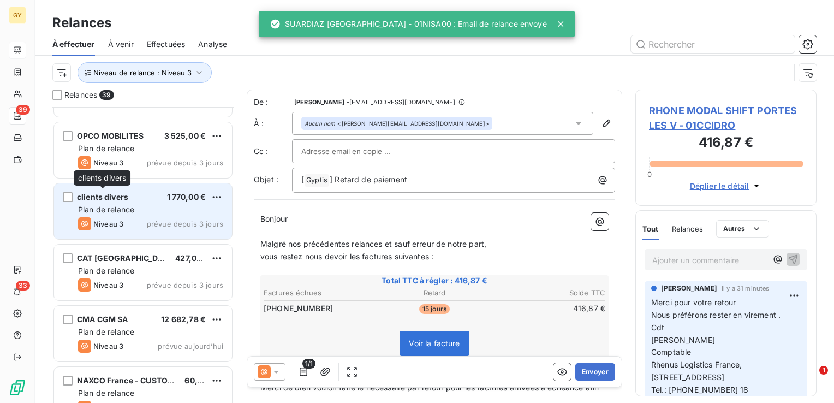
click at [81, 200] on span "clients divers" at bounding box center [102, 196] width 51 height 9
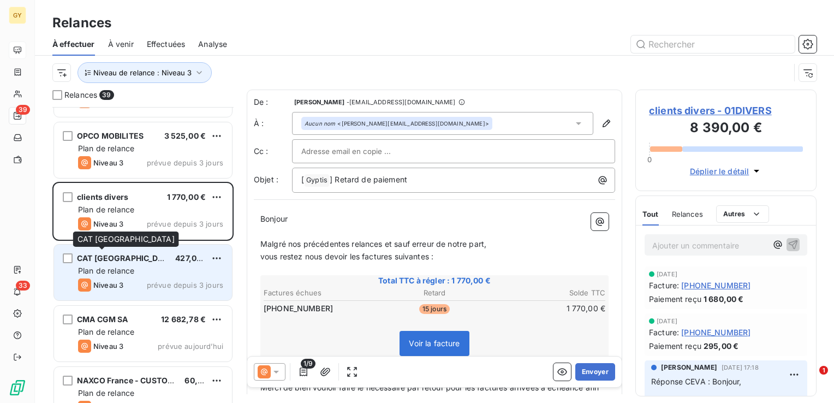
click at [98, 263] on div "CAT [GEOGRAPHIC_DATA]" at bounding box center [122, 258] width 90 height 11
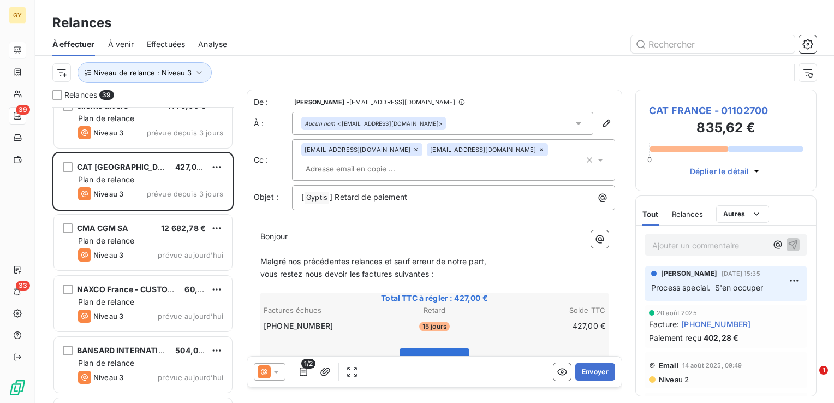
scroll to position [218, 0]
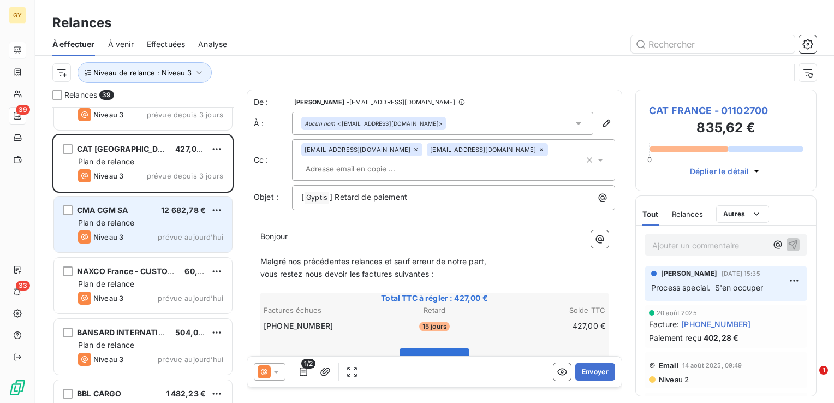
click at [120, 218] on span "Plan de relance" at bounding box center [106, 222] width 56 height 9
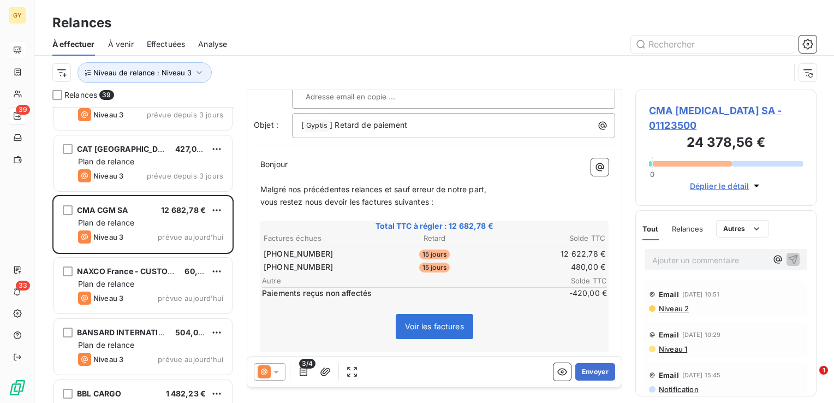
scroll to position [109, 0]
click at [576, 365] on button "Envoyer" at bounding box center [596, 371] width 40 height 17
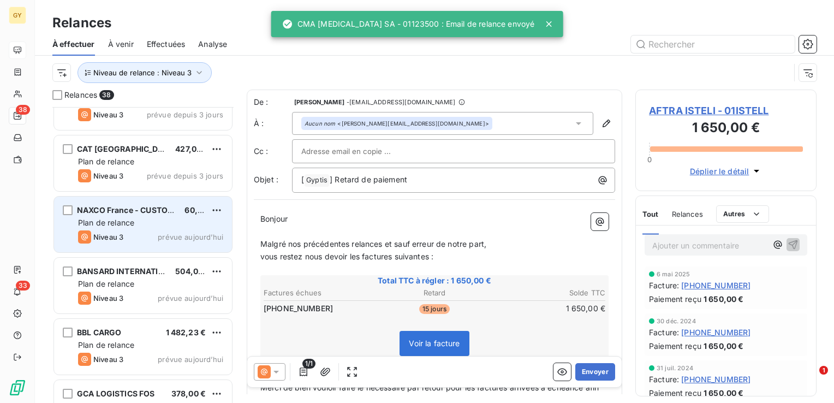
click at [159, 228] on div "NAXCO France - CUSTOMS BROKERA 60,00 € Plan de relance Niveau 3 prévue [DATE]" at bounding box center [143, 225] width 178 height 56
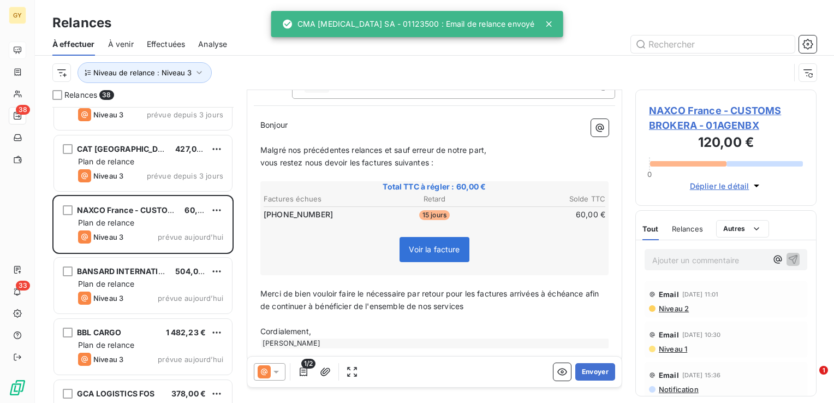
scroll to position [105, 0]
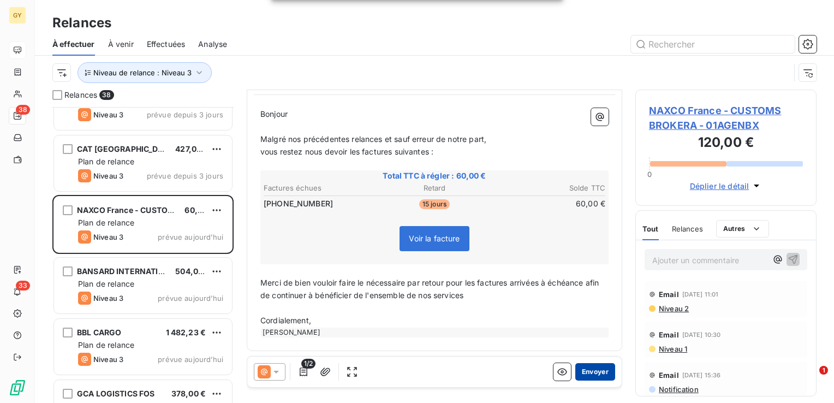
click at [585, 377] on button "Envoyer" at bounding box center [596, 371] width 40 height 17
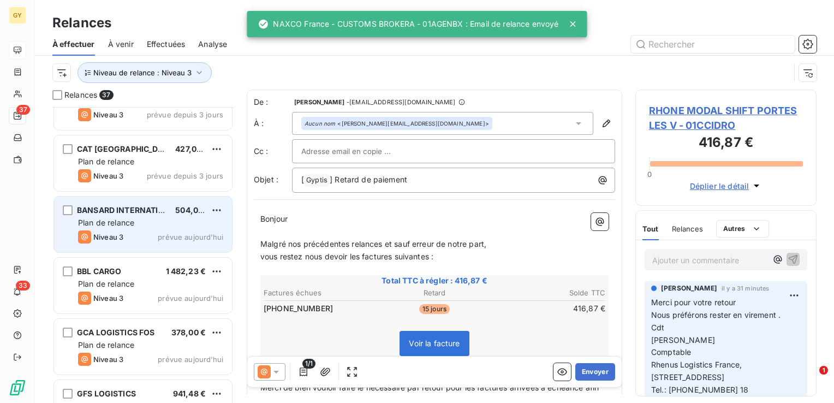
click at [94, 226] on span "Plan de relance" at bounding box center [106, 222] width 56 height 9
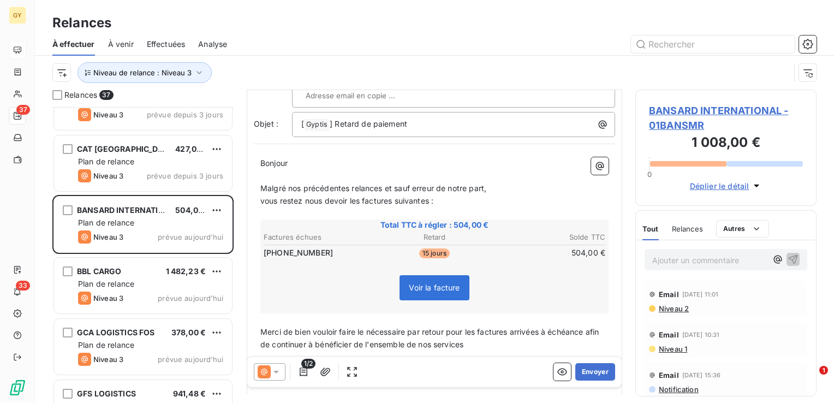
scroll to position [109, 0]
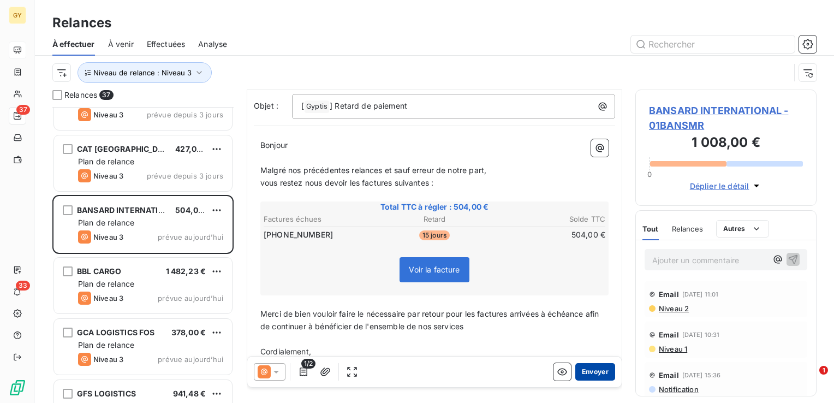
click at [595, 371] on button "Envoyer" at bounding box center [596, 371] width 40 height 17
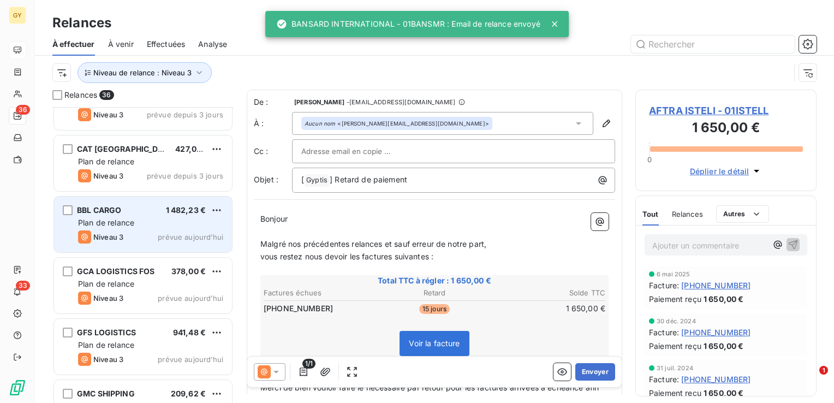
click at [125, 224] on span "Plan de relance" at bounding box center [106, 222] width 56 height 9
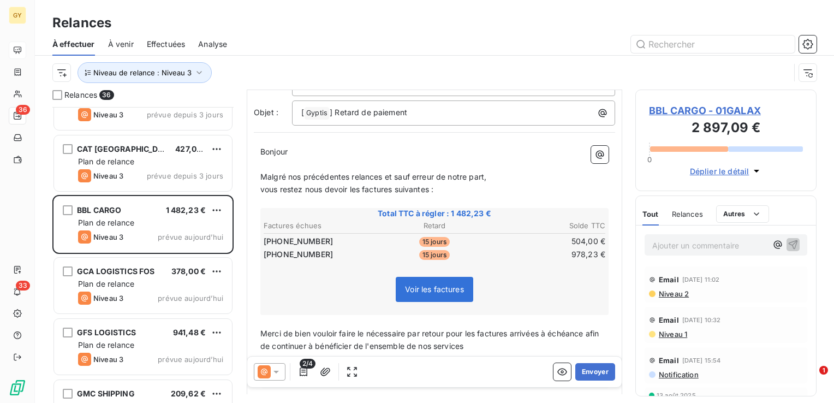
scroll to position [109, 0]
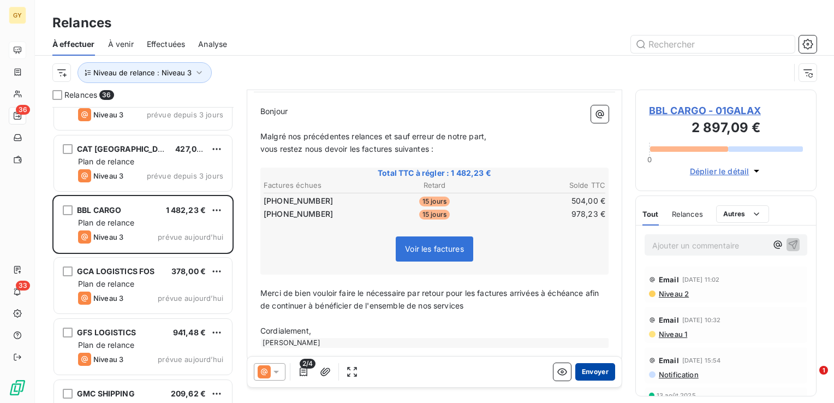
click at [589, 368] on button "Envoyer" at bounding box center [596, 371] width 40 height 17
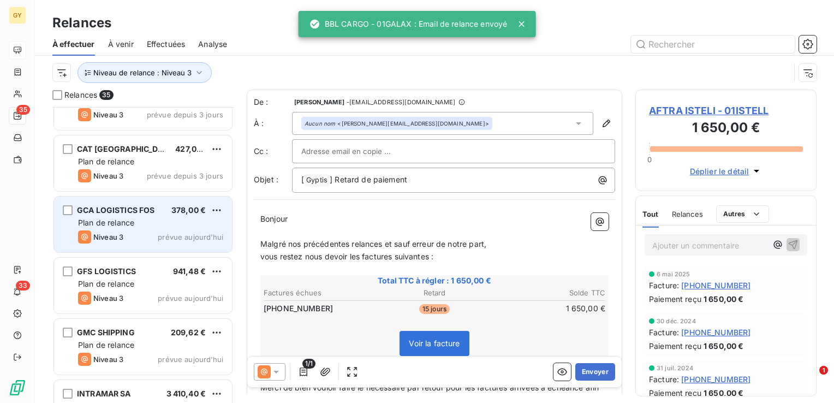
click at [120, 225] on span "Plan de relance" at bounding box center [106, 222] width 56 height 9
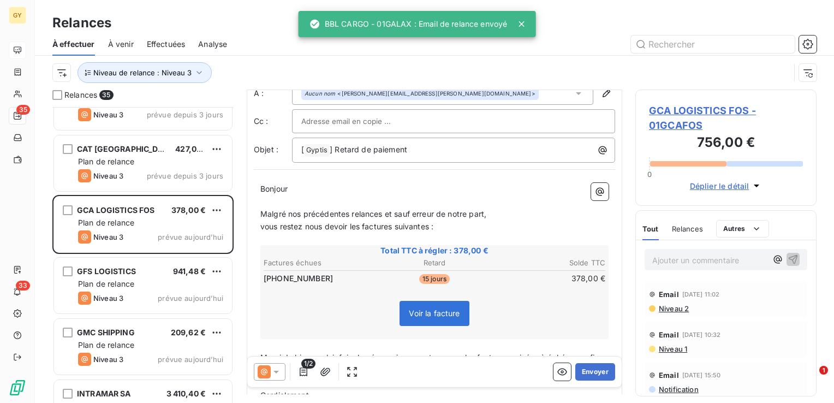
scroll to position [105, 0]
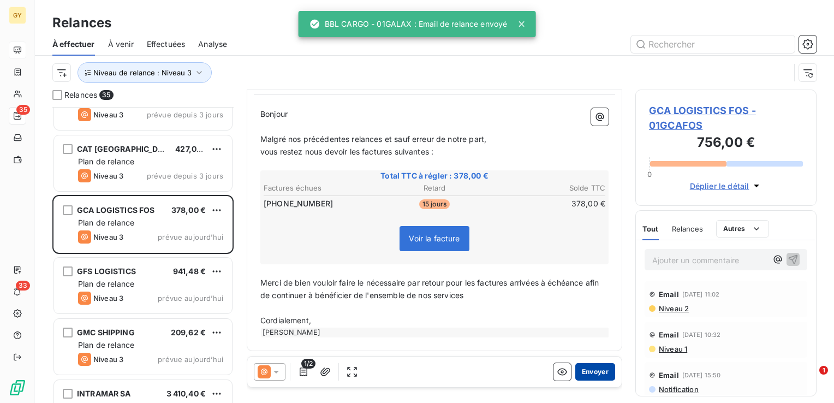
click at [596, 377] on button "Envoyer" at bounding box center [596, 371] width 40 height 17
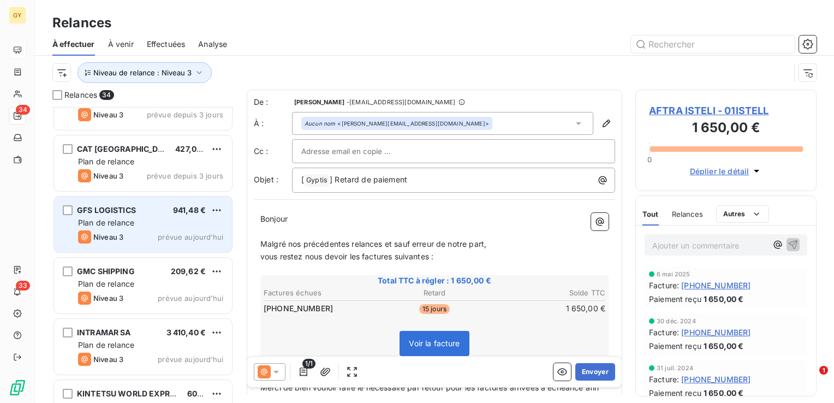
click at [144, 233] on div "Niveau 3 prévue aujourd’hui" at bounding box center [150, 236] width 145 height 13
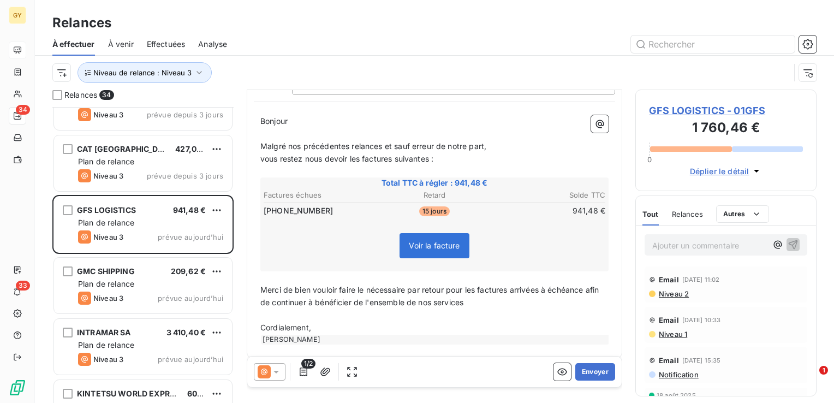
scroll to position [105, 0]
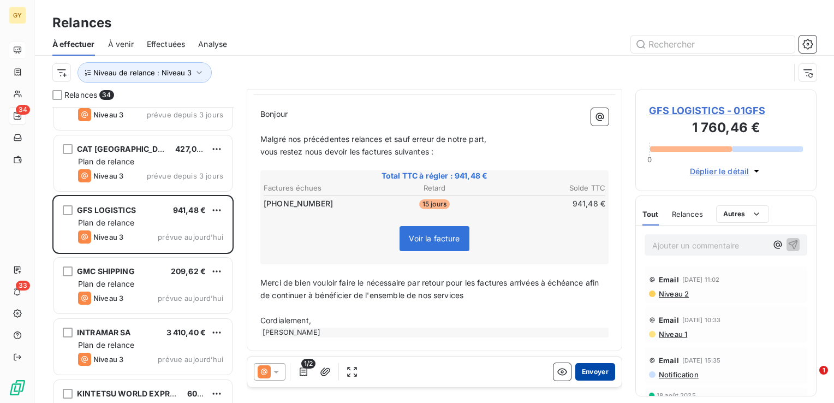
click at [576, 371] on button "Envoyer" at bounding box center [596, 371] width 40 height 17
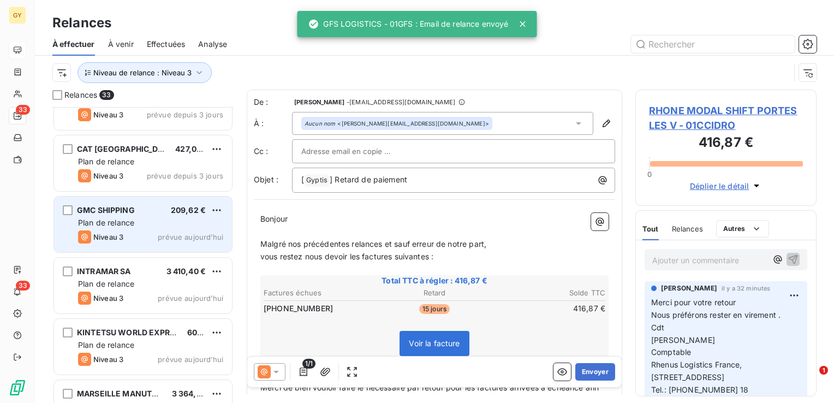
click at [87, 220] on span "Plan de relance" at bounding box center [106, 222] width 56 height 9
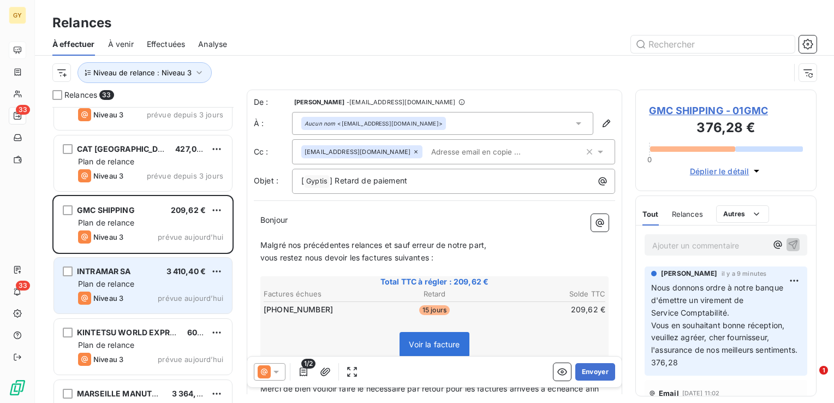
click at [119, 294] on span "Niveau 3" at bounding box center [108, 298] width 30 height 9
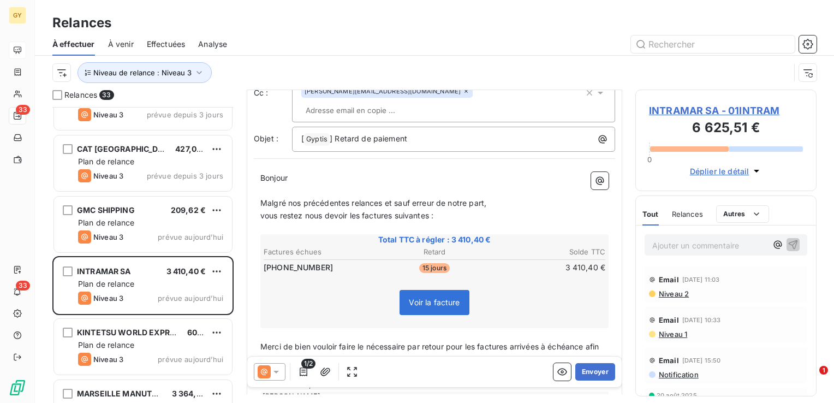
scroll to position [109, 0]
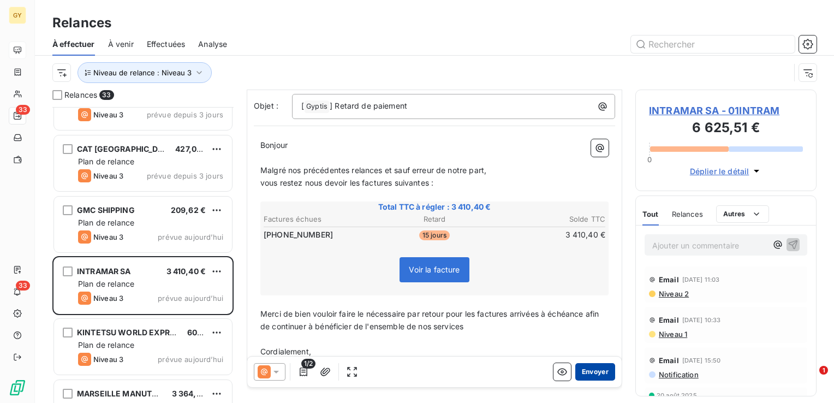
click at [585, 372] on button "Envoyer" at bounding box center [596, 371] width 40 height 17
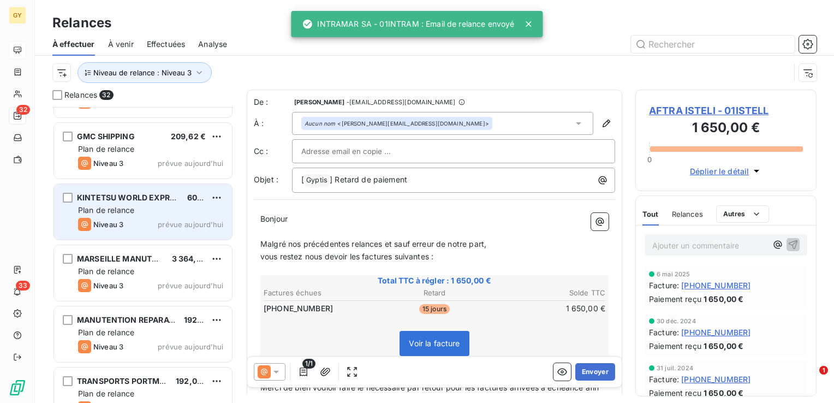
scroll to position [273, 0]
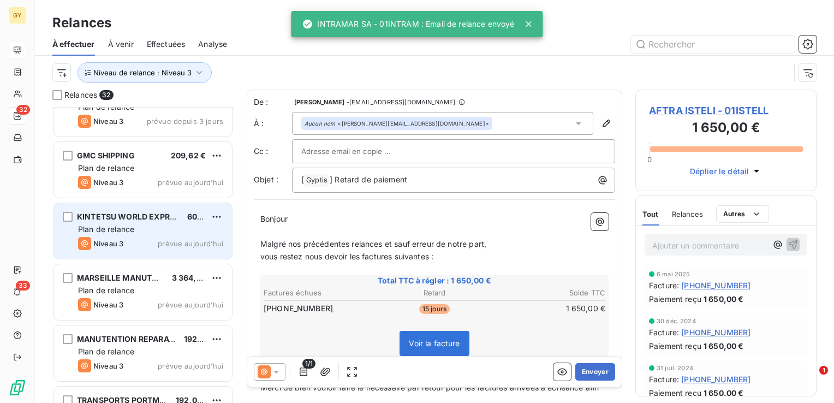
click at [126, 235] on div "KINTETSU WORLD EXPRESS [GEOGRAPHIC_DATA] 600,00 € Plan de relance Niveau 3 prév…" at bounding box center [143, 231] width 178 height 56
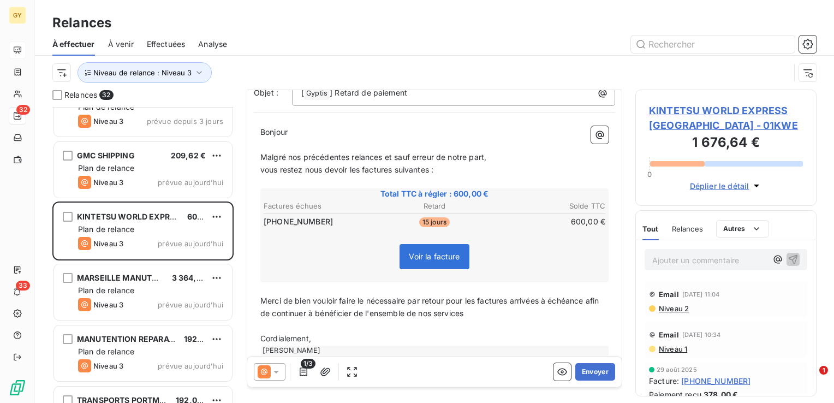
scroll to position [105, 0]
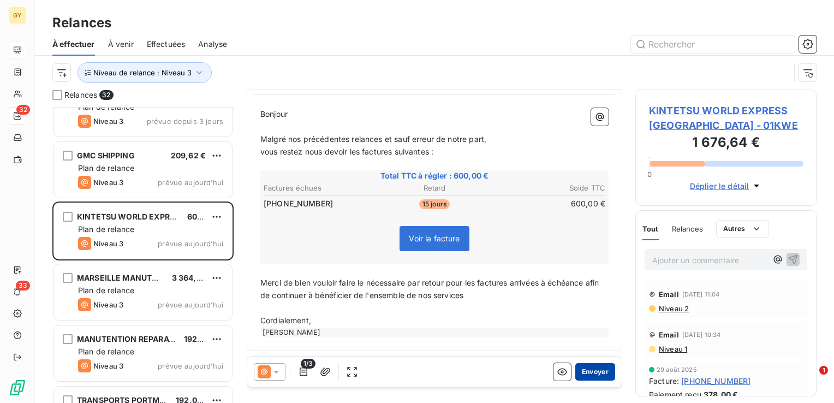
click at [588, 376] on button "Envoyer" at bounding box center [596, 371] width 40 height 17
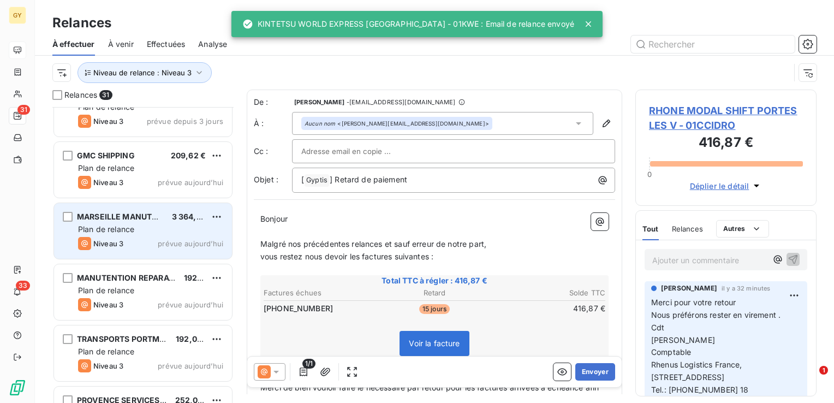
click at [149, 228] on div "Plan de relance" at bounding box center [150, 229] width 145 height 11
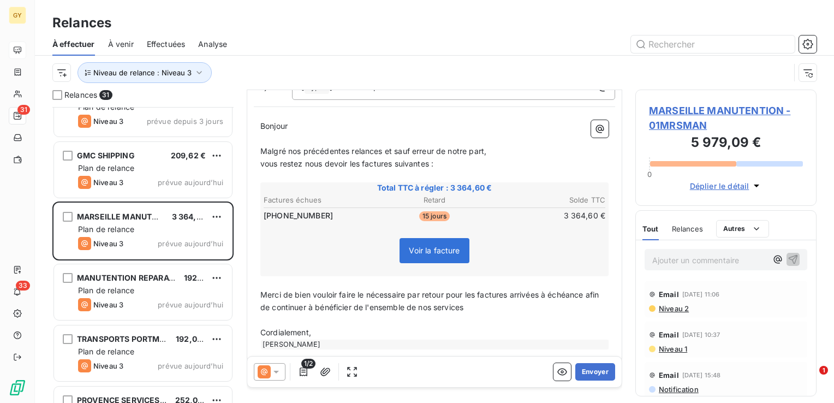
scroll to position [105, 0]
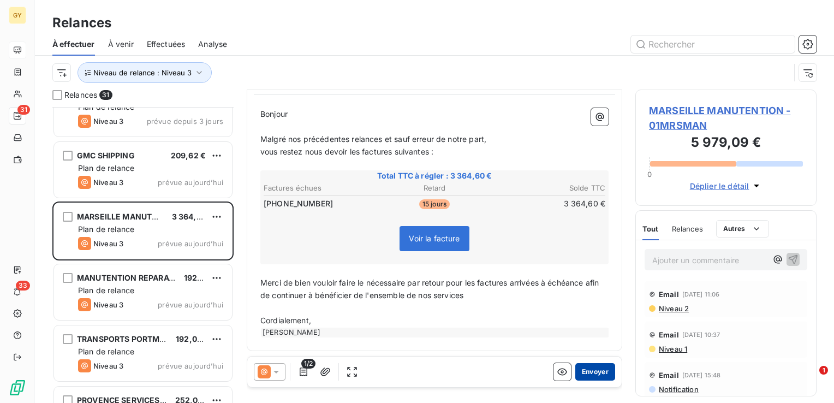
click at [594, 373] on button "Envoyer" at bounding box center [596, 371] width 40 height 17
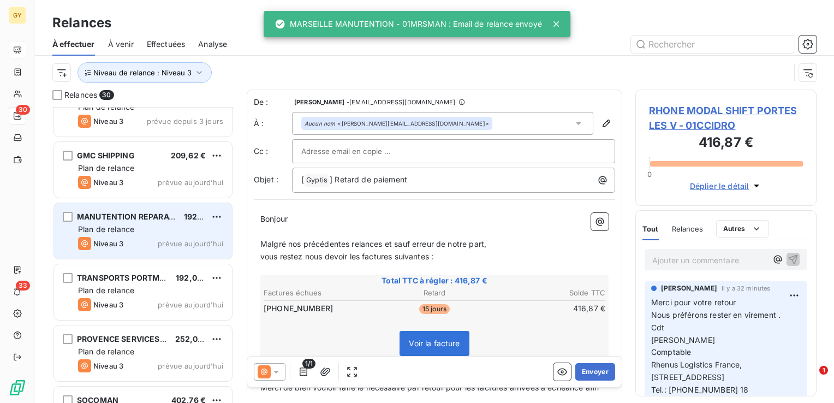
click at [99, 239] on span "Niveau 3" at bounding box center [108, 243] width 30 height 9
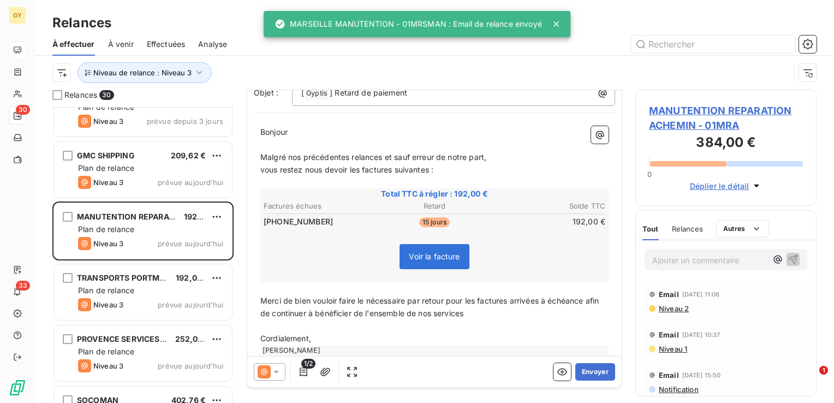
scroll to position [105, 0]
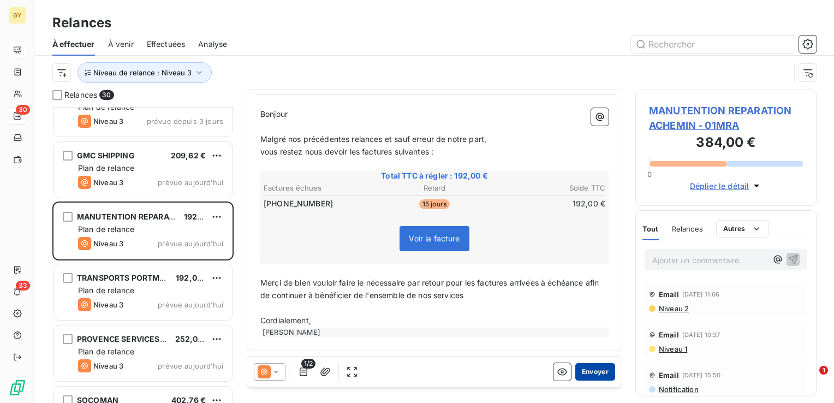
click at [590, 375] on button "Envoyer" at bounding box center [596, 371] width 40 height 17
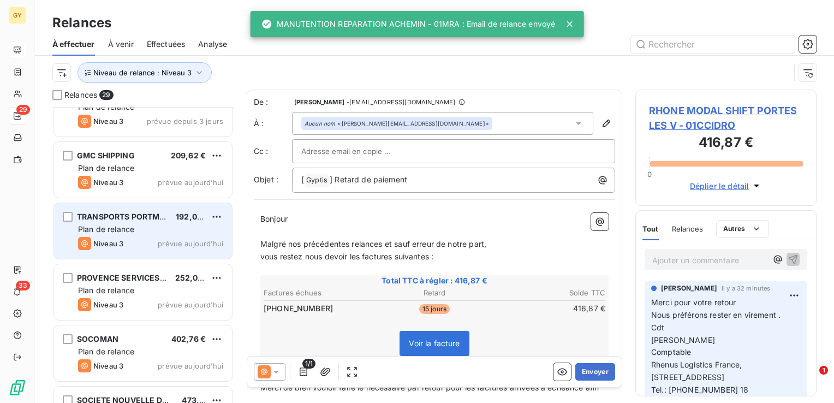
click at [120, 224] on span "Plan de relance" at bounding box center [106, 228] width 56 height 9
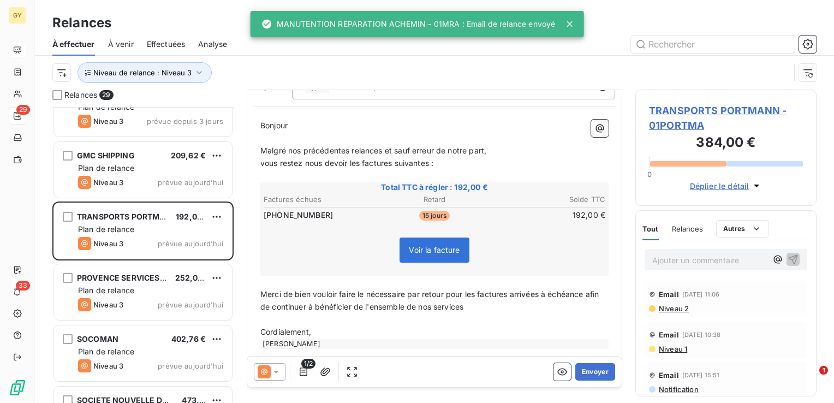
scroll to position [105, 0]
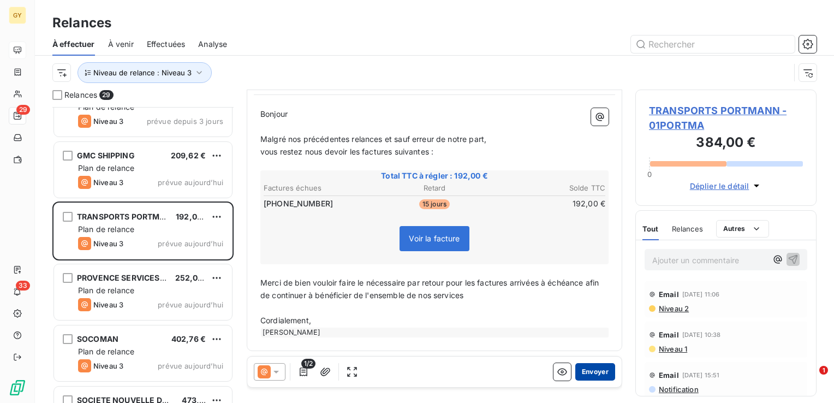
click at [597, 370] on button "Envoyer" at bounding box center [596, 371] width 40 height 17
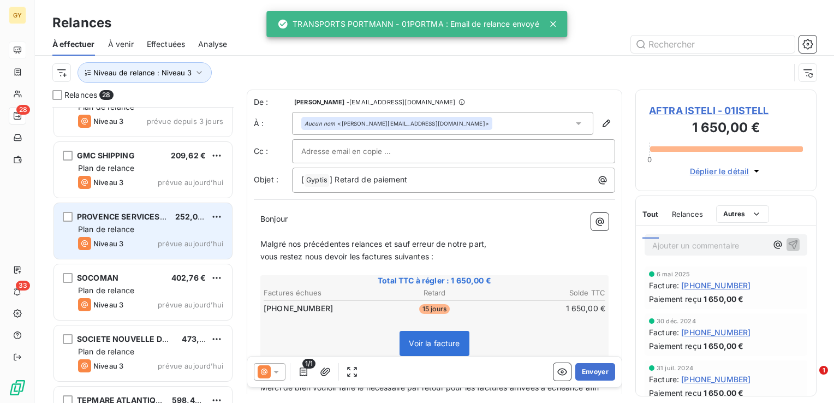
click at [116, 230] on span "Plan de relance" at bounding box center [106, 228] width 56 height 9
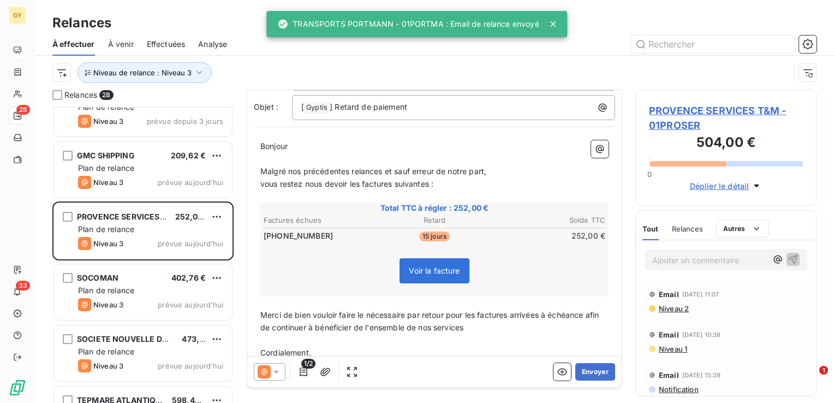
scroll to position [105, 0]
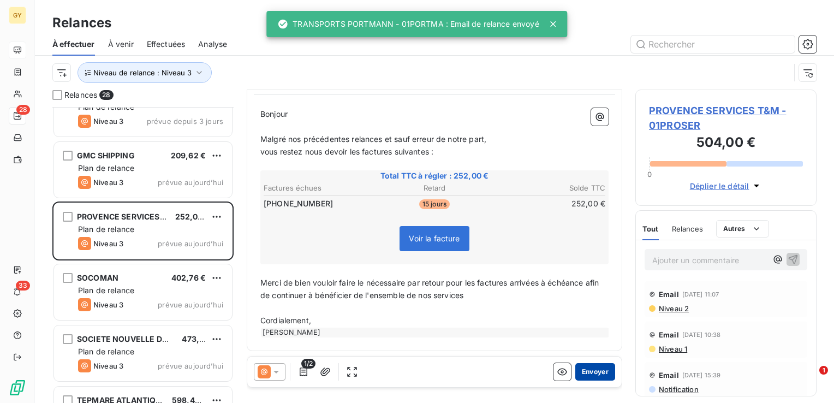
click at [593, 372] on button "Envoyer" at bounding box center [596, 371] width 40 height 17
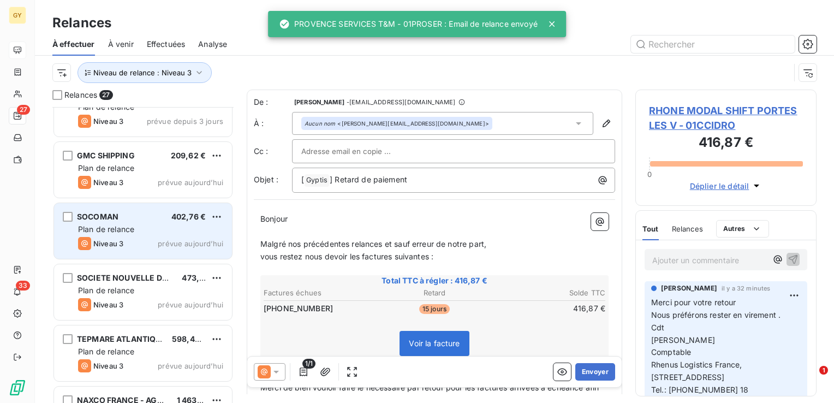
click at [135, 234] on div "SOCOMAN 402,76 € Plan de relance Niveau 3 prévue [DATE]" at bounding box center [143, 231] width 178 height 56
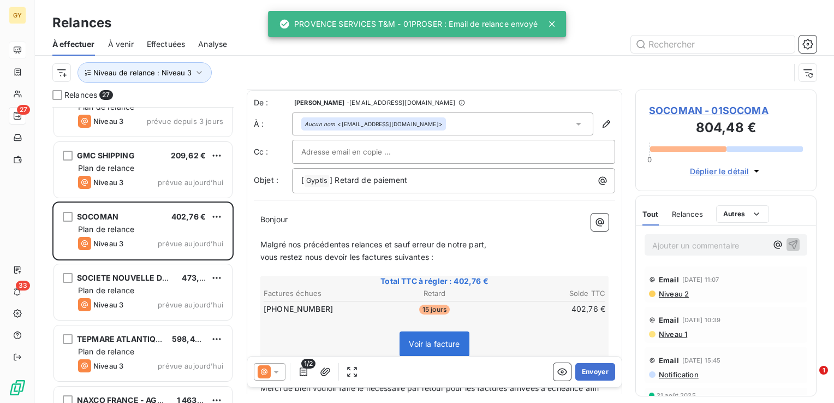
scroll to position [55, 0]
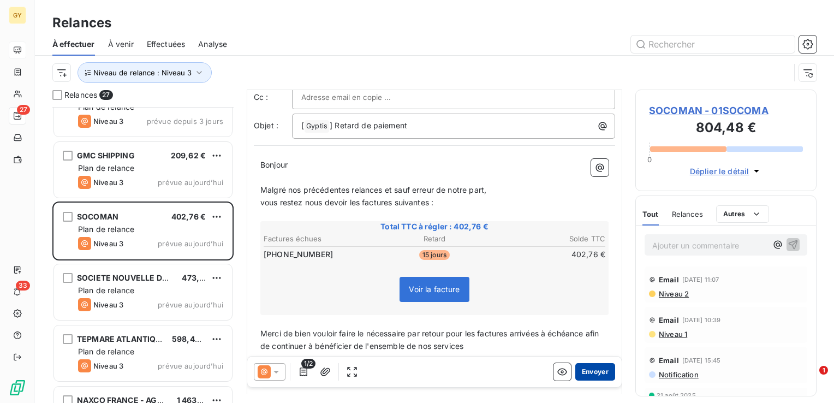
click at [588, 372] on button "Envoyer" at bounding box center [596, 371] width 40 height 17
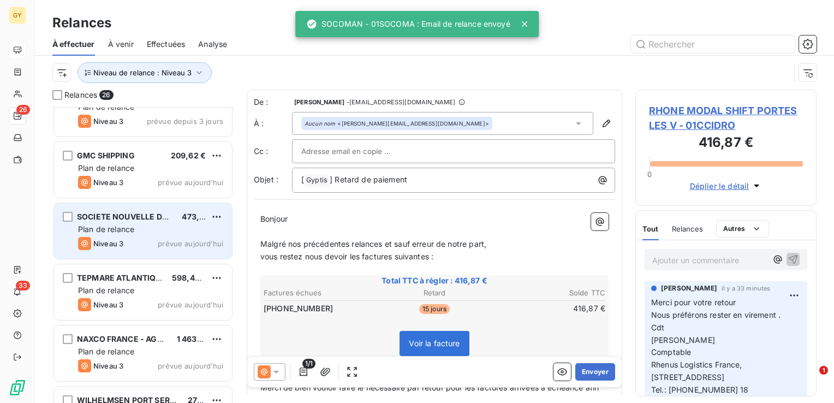
drag, startPoint x: 97, startPoint y: 236, endPoint x: 128, endPoint y: 229, distance: 31.5
click at [98, 237] on div "Niveau 3" at bounding box center [100, 243] width 45 height 13
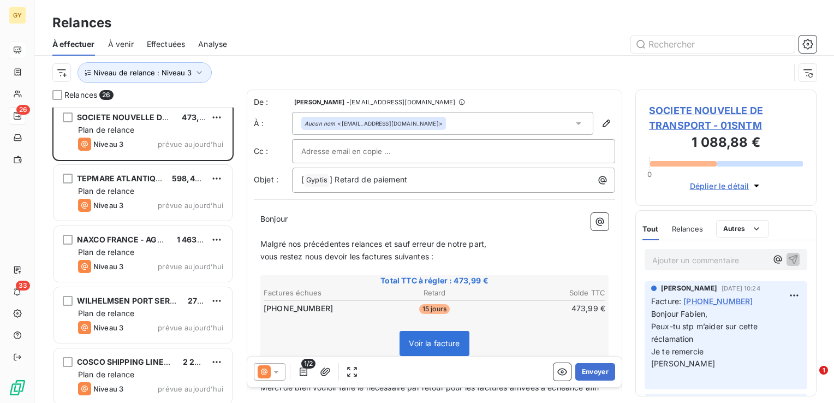
scroll to position [382, 0]
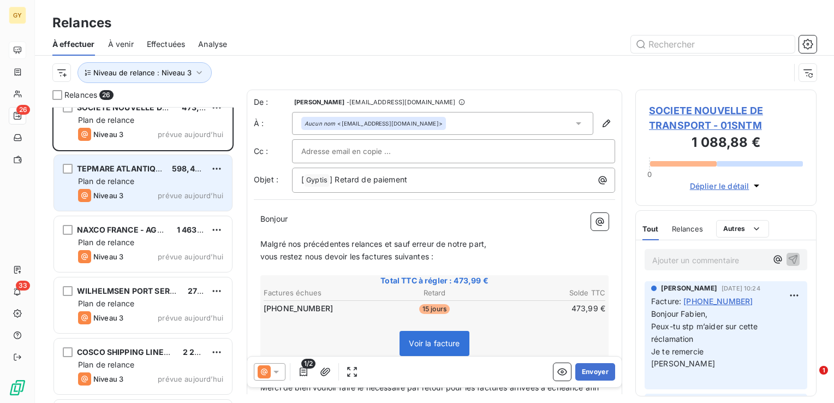
click at [138, 198] on div "Niveau 3 prévue aujourd’hui" at bounding box center [150, 195] width 145 height 13
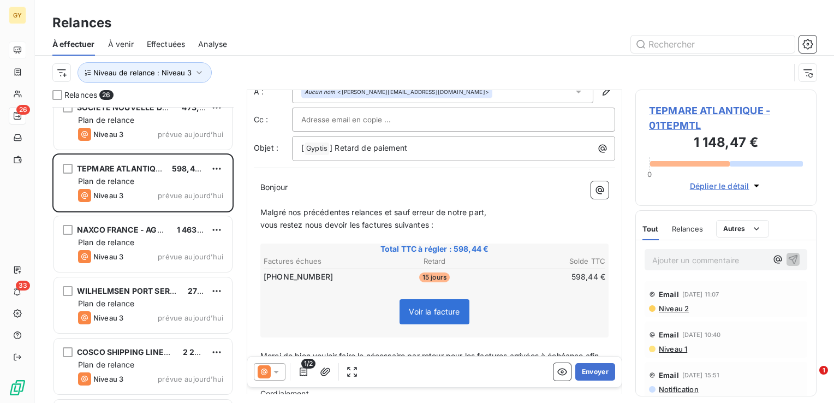
scroll to position [105, 0]
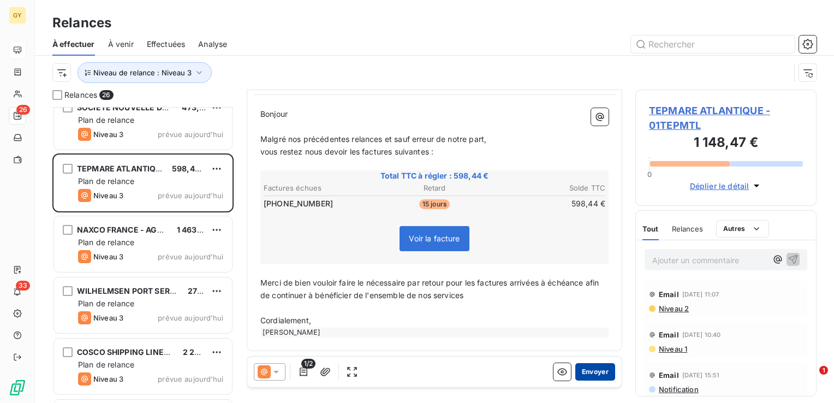
click at [585, 366] on button "Envoyer" at bounding box center [596, 371] width 40 height 17
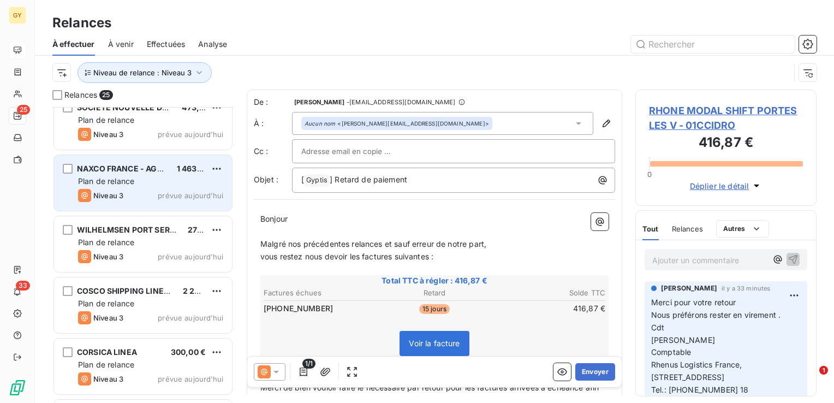
click at [117, 180] on span "Plan de relance" at bounding box center [106, 180] width 56 height 9
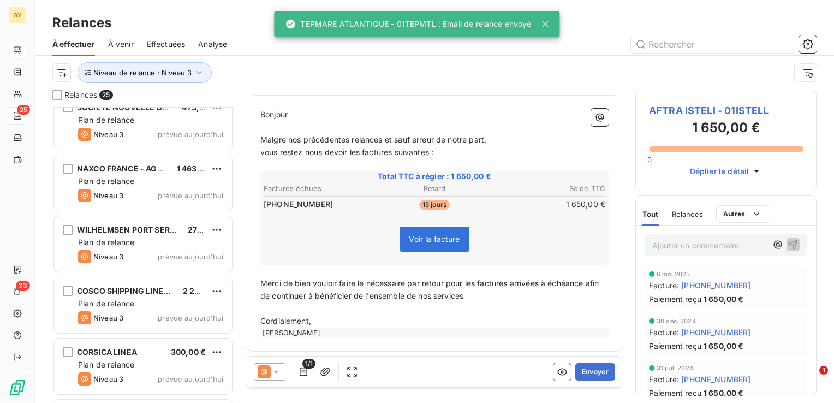
scroll to position [105, 0]
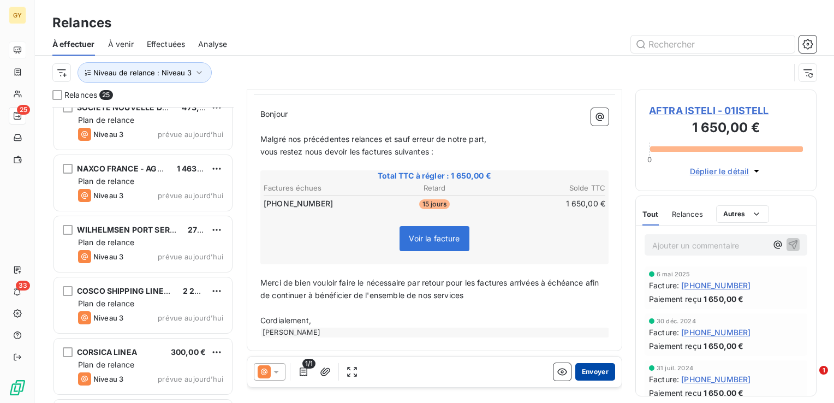
click at [596, 375] on button "Envoyer" at bounding box center [596, 371] width 40 height 17
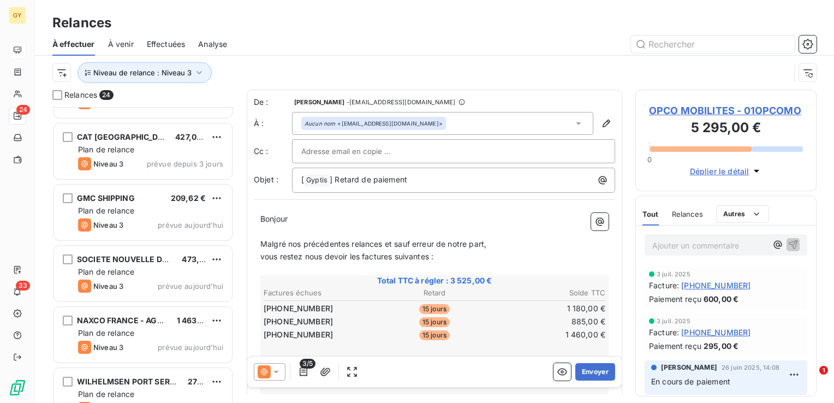
scroll to position [164, 0]
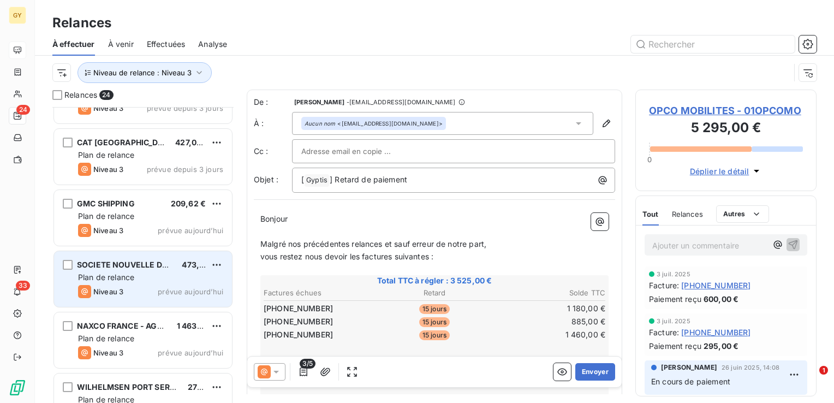
click at [124, 272] on div "Plan de relance" at bounding box center [150, 277] width 145 height 11
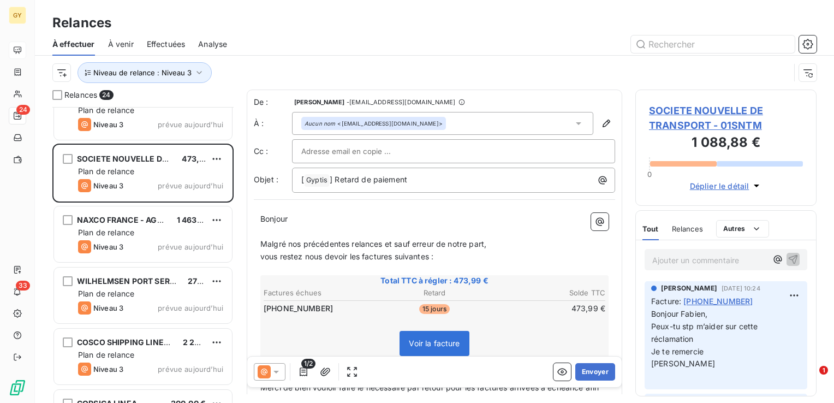
scroll to position [273, 0]
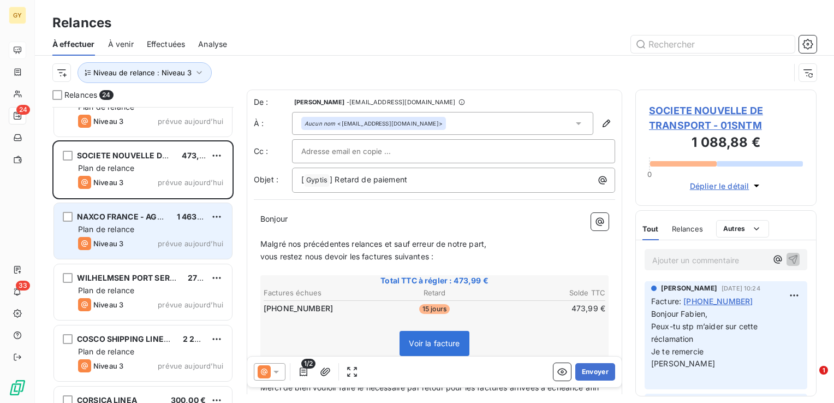
click at [102, 224] on div "Plan de relance" at bounding box center [150, 229] width 145 height 11
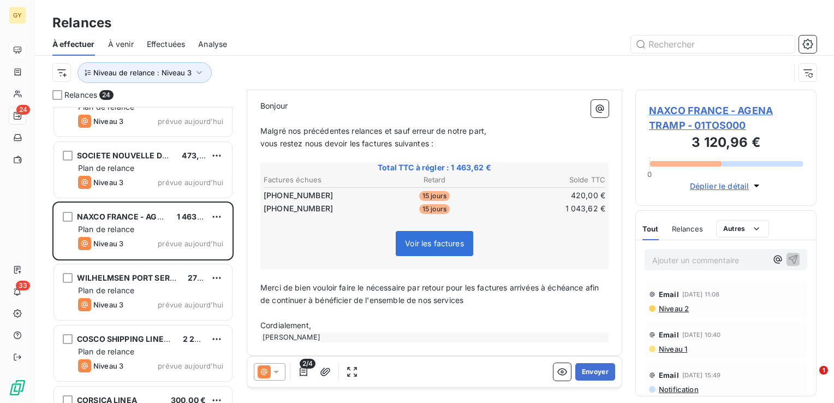
scroll to position [119, 0]
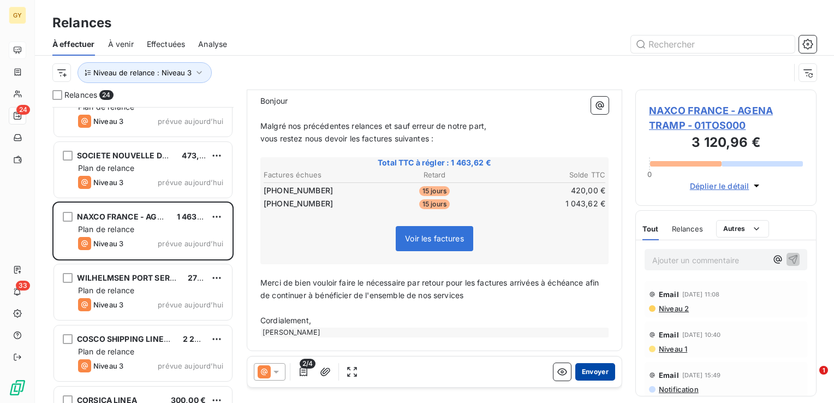
click at [589, 372] on button "Envoyer" at bounding box center [596, 371] width 40 height 17
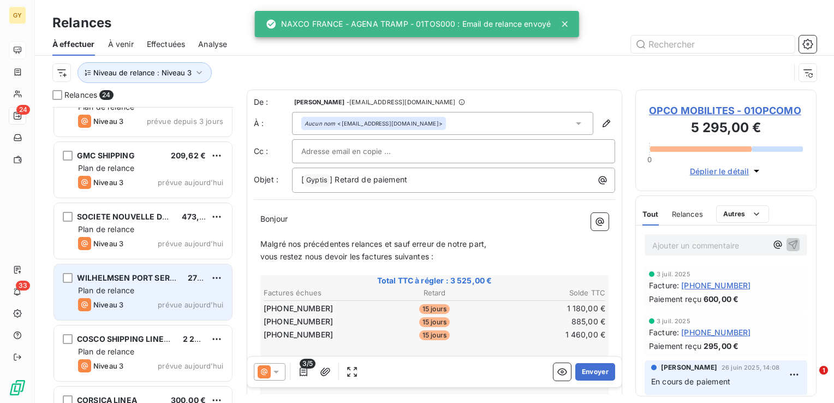
click at [152, 285] on div "Plan de relance" at bounding box center [150, 290] width 145 height 11
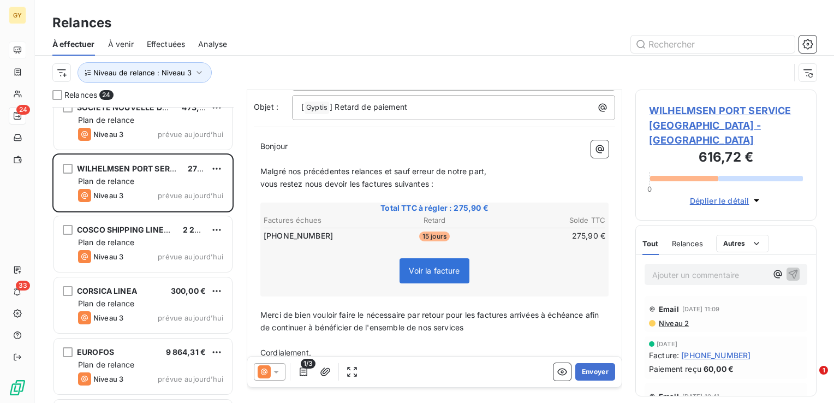
scroll to position [109, 0]
click at [590, 374] on button "Envoyer" at bounding box center [596, 371] width 40 height 17
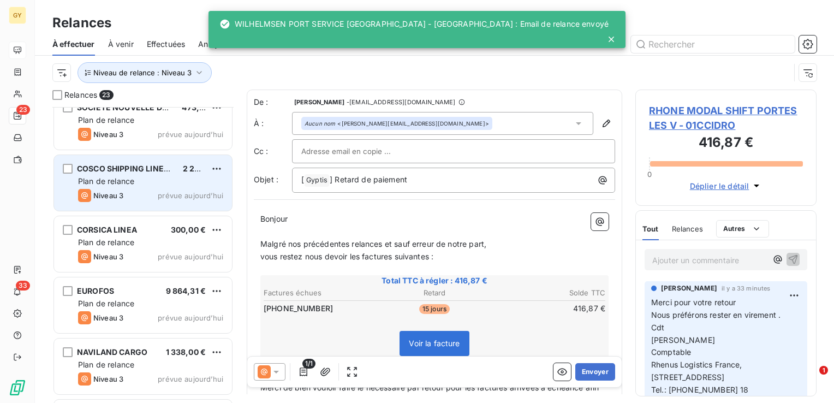
click at [115, 189] on div "Niveau 3" at bounding box center [100, 195] width 45 height 13
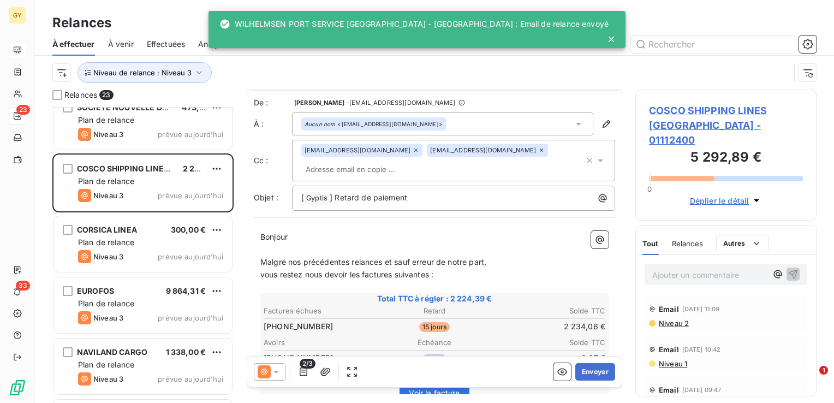
scroll to position [109, 0]
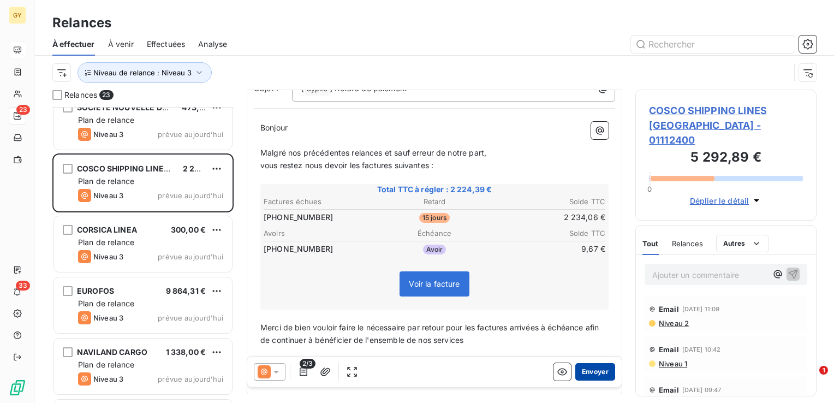
click at [579, 371] on button "Envoyer" at bounding box center [596, 371] width 40 height 17
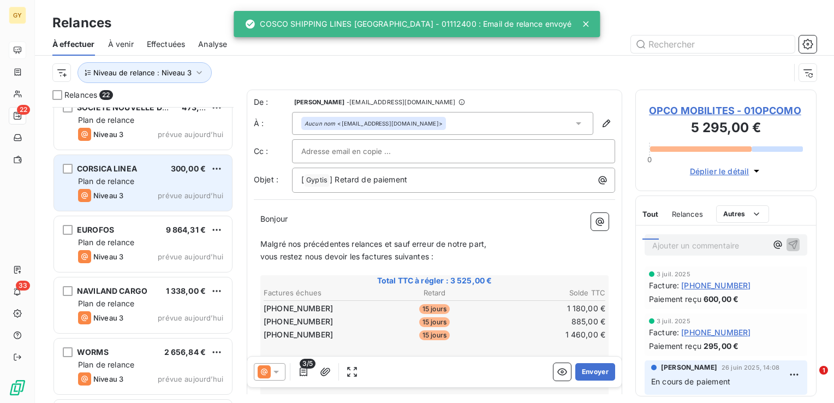
click at [99, 179] on span "Plan de relance" at bounding box center [106, 180] width 56 height 9
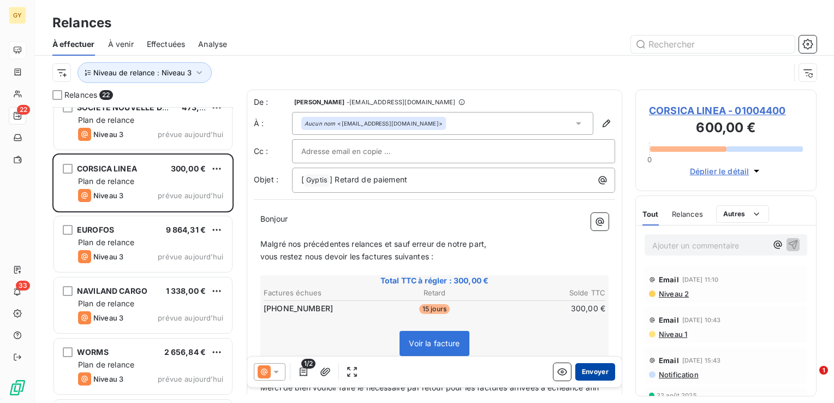
click at [585, 377] on button "Envoyer" at bounding box center [596, 371] width 40 height 17
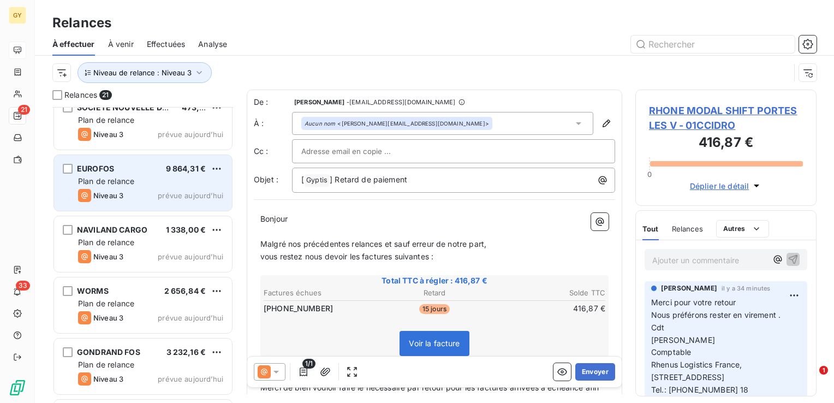
click at [96, 173] on div "EUROFOS" at bounding box center [95, 168] width 37 height 11
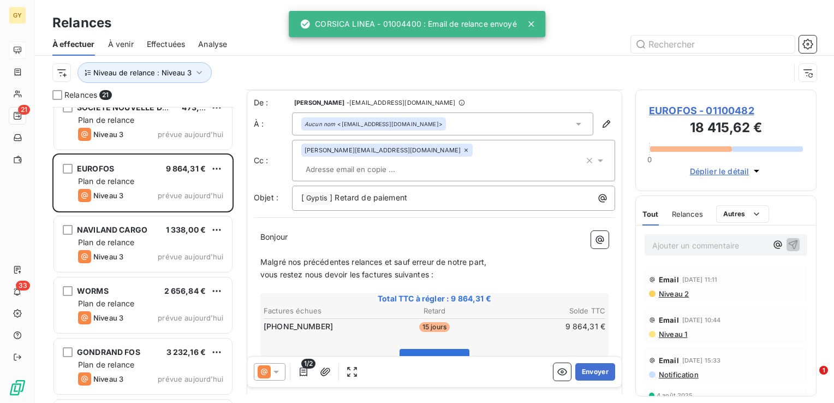
scroll to position [55, 0]
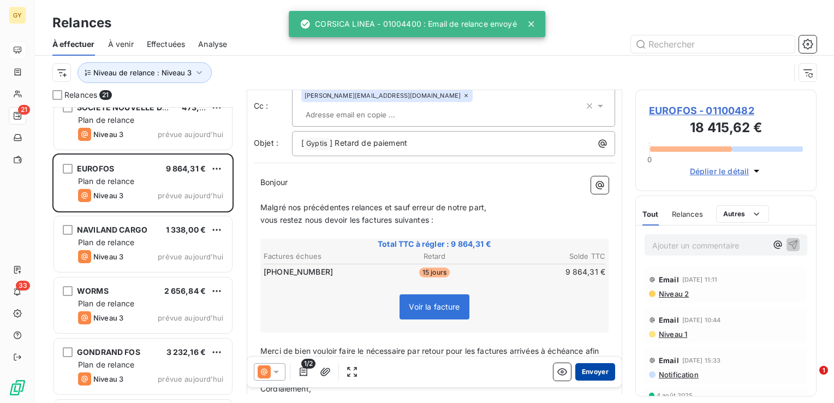
click at [590, 371] on button "Envoyer" at bounding box center [596, 371] width 40 height 17
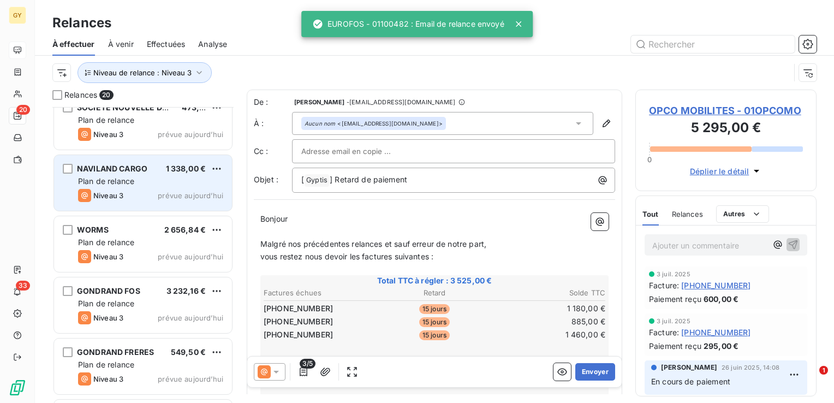
click at [90, 181] on span "Plan de relance" at bounding box center [106, 180] width 56 height 9
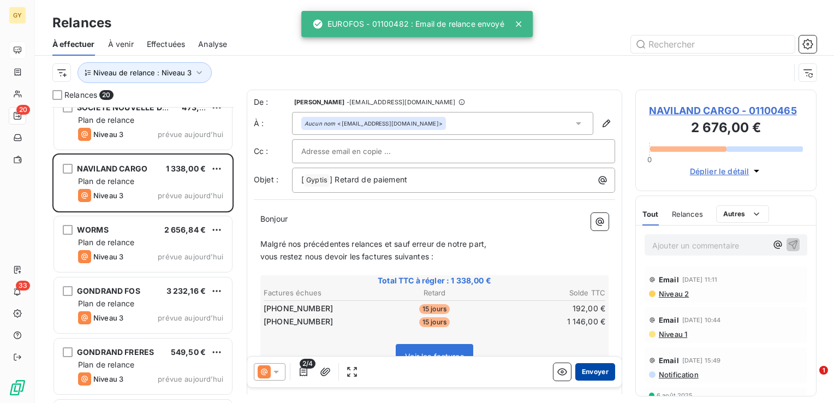
click at [593, 371] on button "Envoyer" at bounding box center [596, 371] width 40 height 17
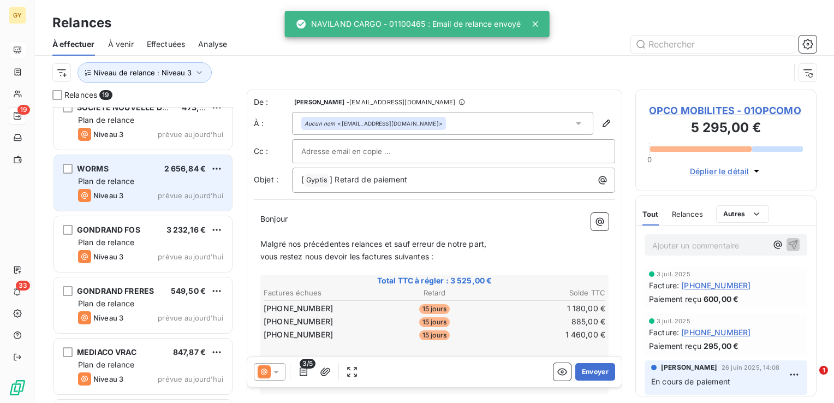
click at [94, 186] on div "WORMS 2 656,84 € Plan de relance Niveau 3 prévue [DATE]" at bounding box center [143, 183] width 178 height 56
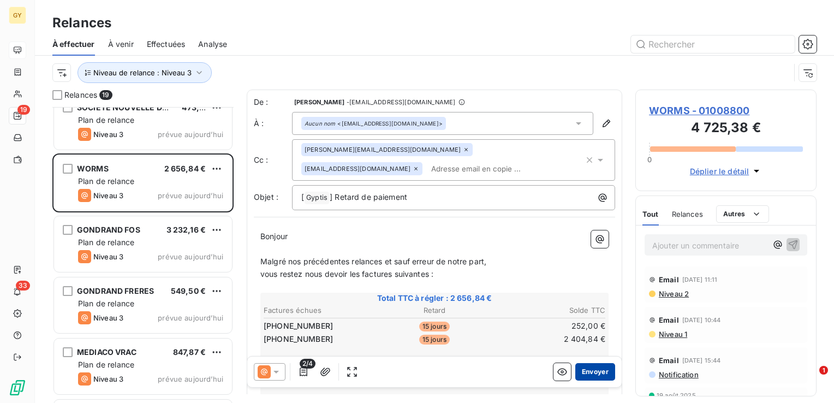
click at [588, 373] on button "Envoyer" at bounding box center [596, 371] width 40 height 17
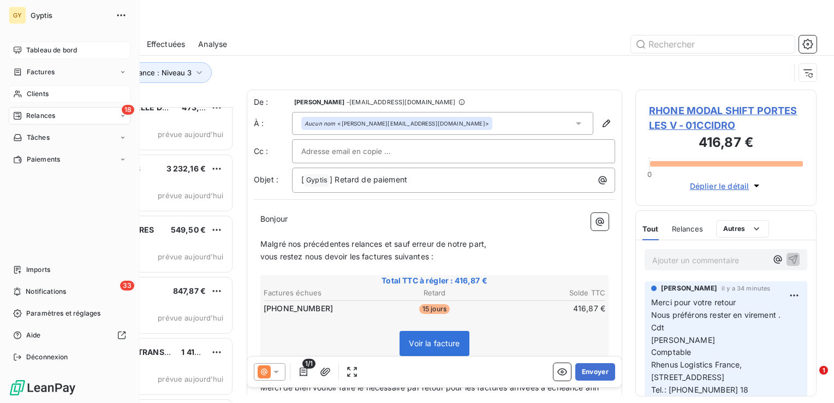
click at [22, 93] on div "Clients" at bounding box center [70, 93] width 122 height 17
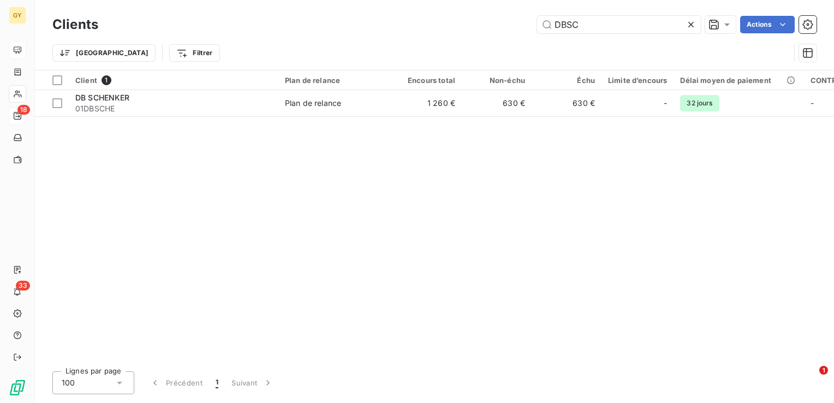
drag, startPoint x: 594, startPoint y: 21, endPoint x: 314, endPoint y: -16, distance: 282.6
click at [314, 0] on html "GY 18 33 Clients DBSC Actions Trier Filtrer Client 1 Plan de relance Encours to…" at bounding box center [417, 201] width 834 height 403
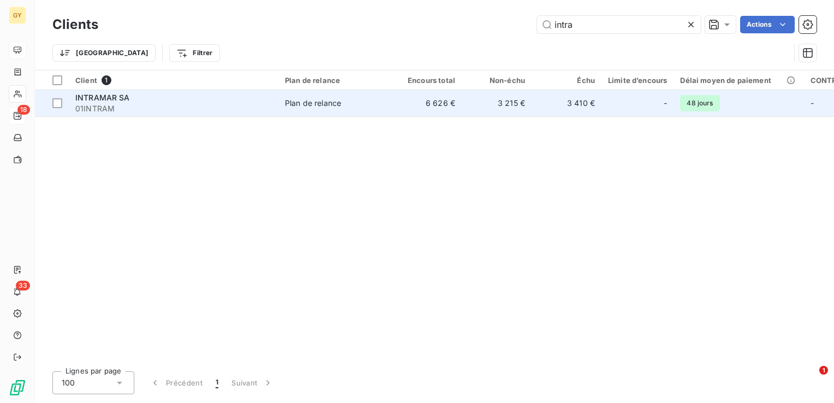
type input "intra"
click at [218, 95] on div "INTRAMAR SA" at bounding box center [173, 97] width 197 height 11
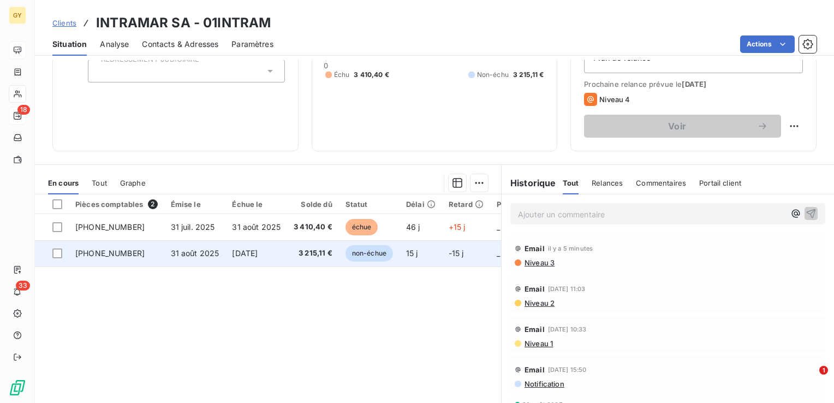
scroll to position [164, 0]
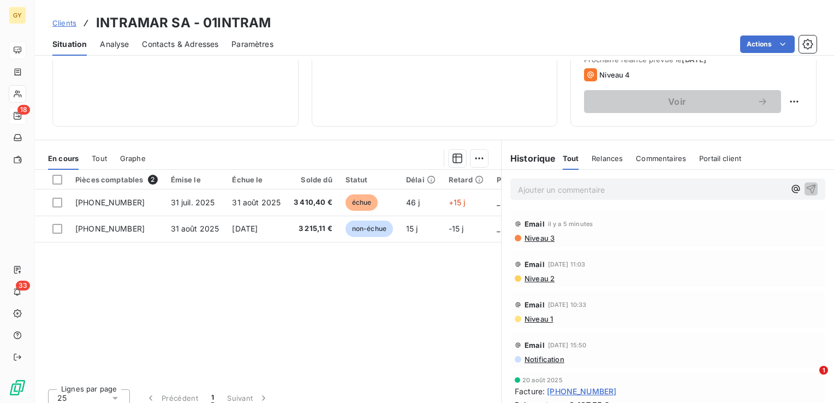
click at [540, 189] on p "Ajouter un commentaire ﻿" at bounding box center [651, 190] width 267 height 14
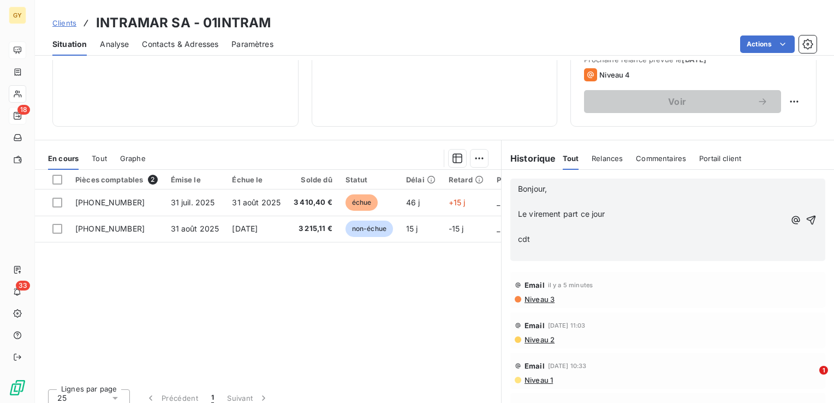
click at [518, 196] on p "﻿" at bounding box center [651, 202] width 267 height 13
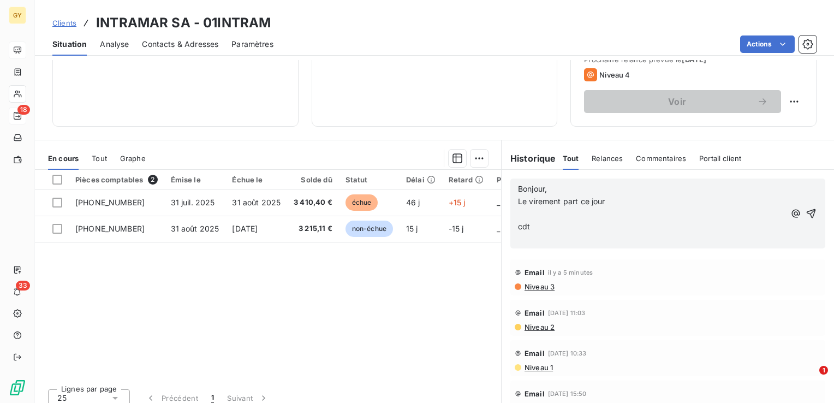
click at [518, 212] on p "﻿" at bounding box center [651, 214] width 267 height 13
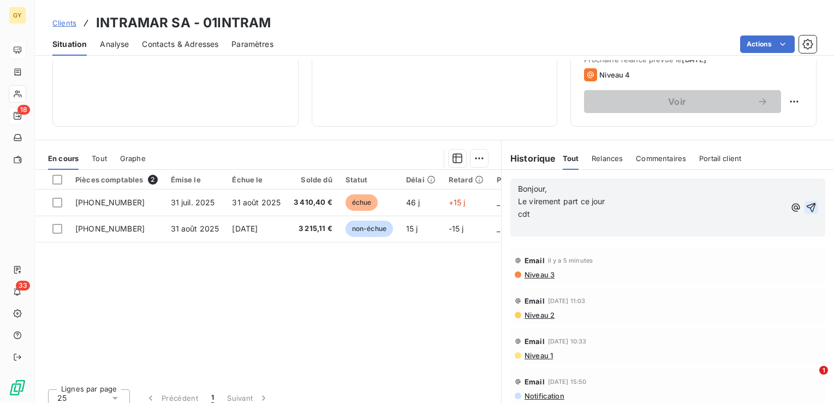
click at [807, 206] on icon "button" at bounding box center [811, 207] width 9 height 9
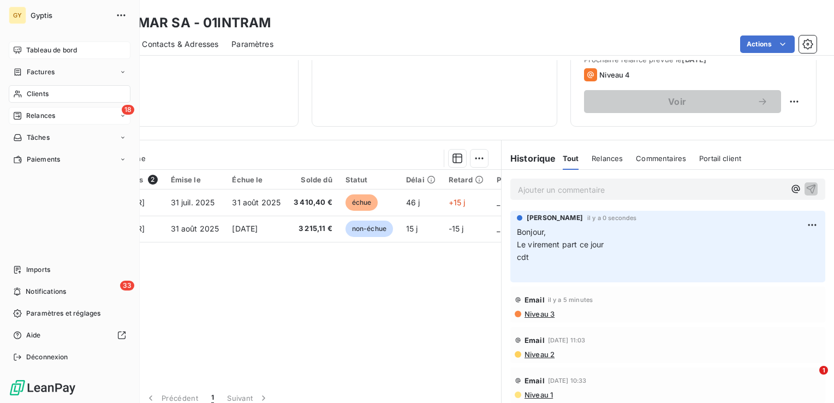
click at [44, 98] on span "Clients" at bounding box center [38, 94] width 22 height 10
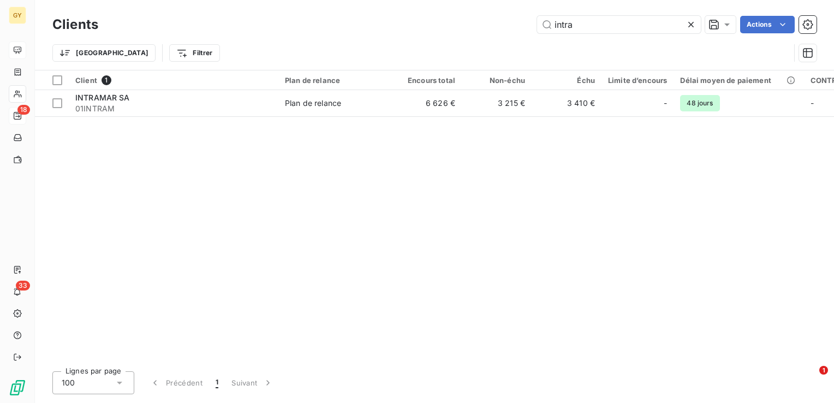
drag, startPoint x: 635, startPoint y: 21, endPoint x: 336, endPoint y: 3, distance: 299.2
click at [441, 22] on div "intra Actions" at bounding box center [464, 24] width 706 height 17
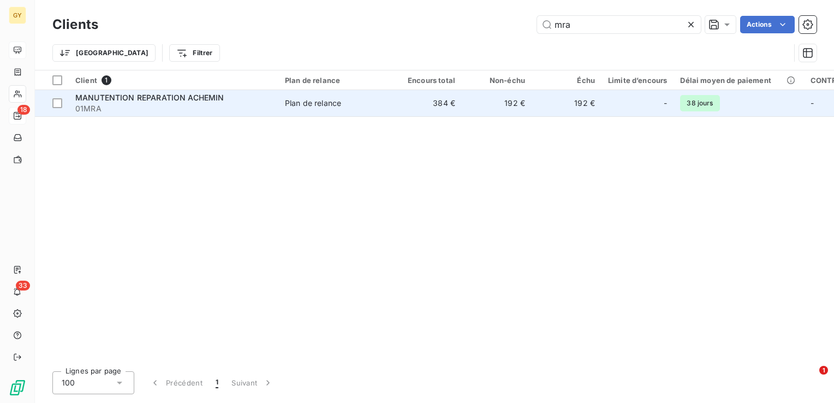
type input "mra"
click at [291, 104] on div "Plan de relance" at bounding box center [313, 103] width 56 height 11
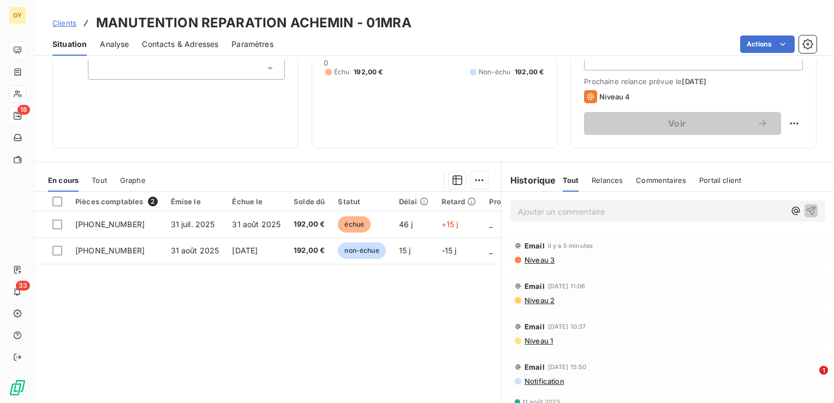
scroll to position [164, 0]
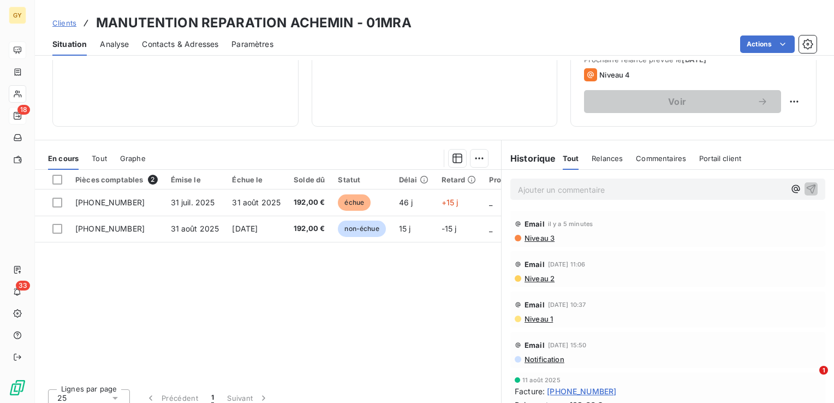
click at [529, 191] on p "Ajouter un commentaire ﻿" at bounding box center [651, 190] width 267 height 14
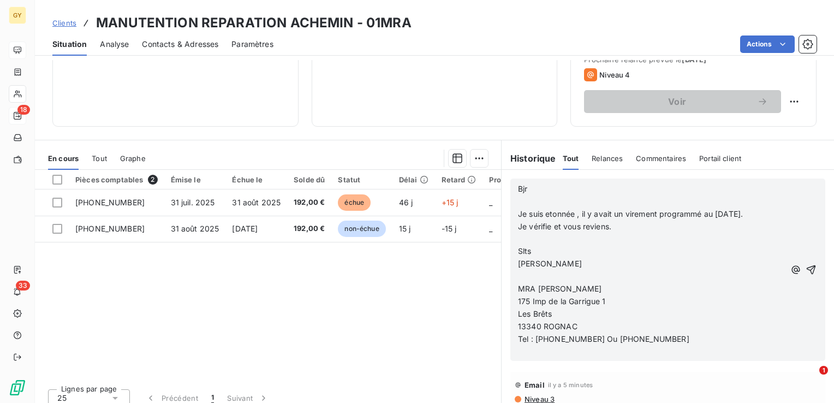
click at [518, 200] on p "﻿" at bounding box center [651, 202] width 267 height 13
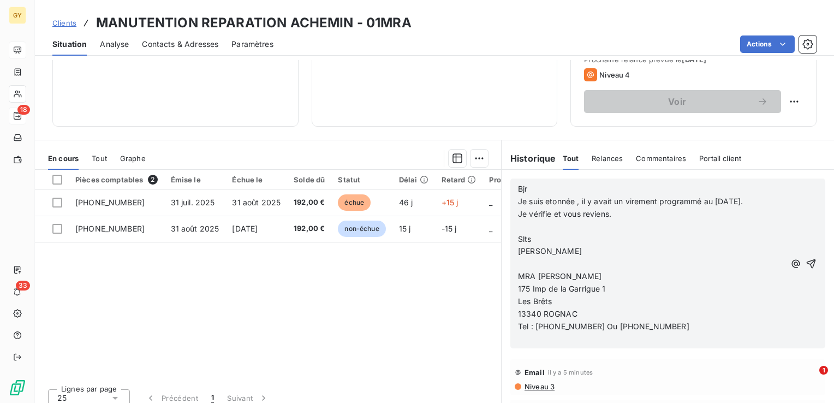
click at [520, 223] on p "﻿" at bounding box center [651, 227] width 267 height 13
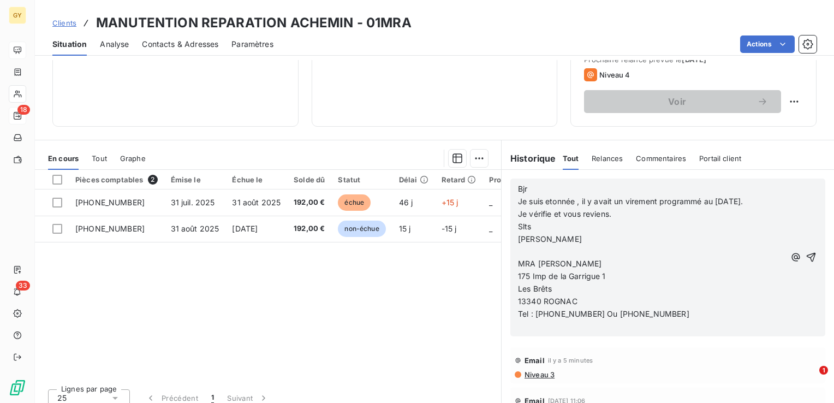
click at [518, 250] on p "﻿" at bounding box center [651, 251] width 267 height 13
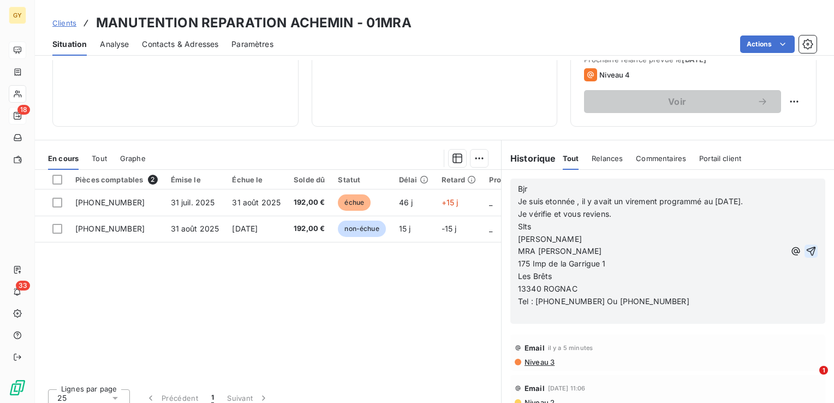
click at [807, 248] on icon "button" at bounding box center [811, 250] width 9 height 9
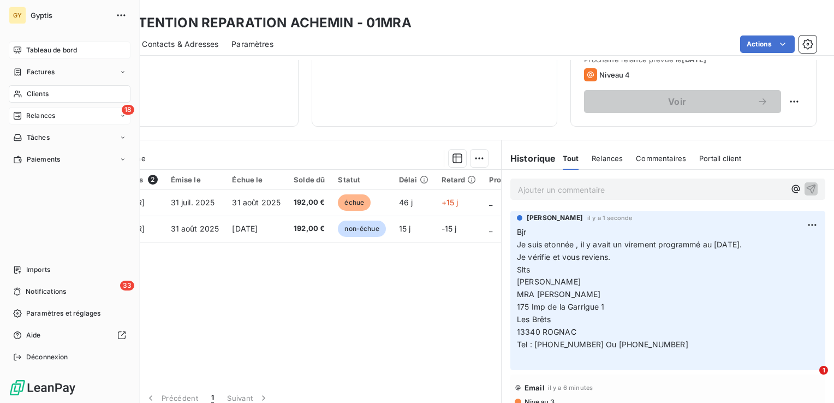
click at [43, 117] on span "Relances" at bounding box center [40, 116] width 29 height 10
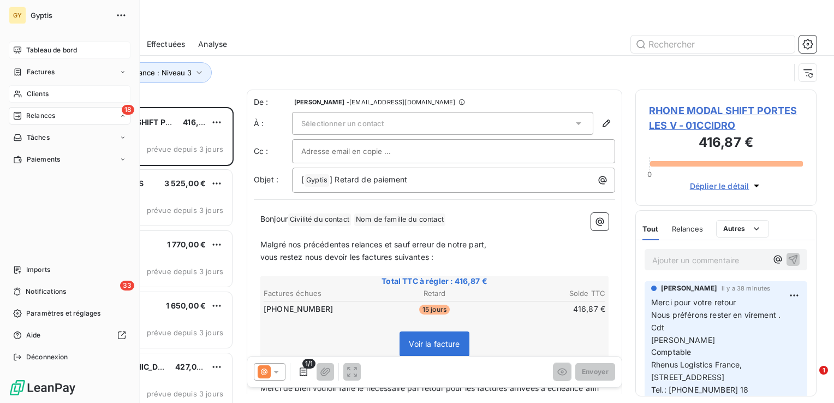
scroll to position [288, 173]
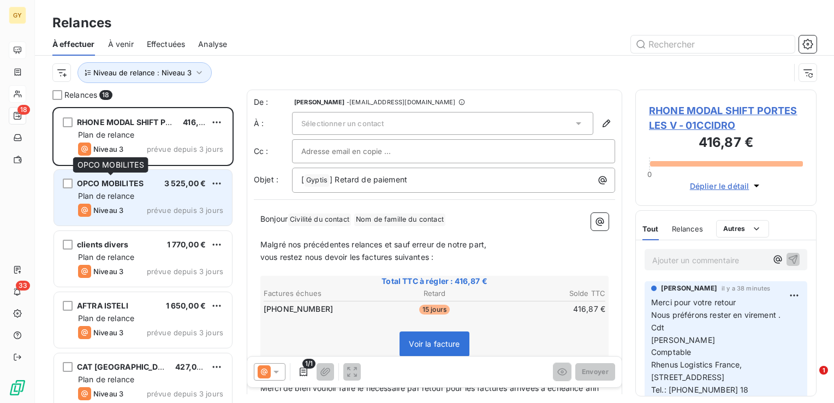
click at [125, 181] on span "OPCO MOBILITES" at bounding box center [110, 183] width 67 height 9
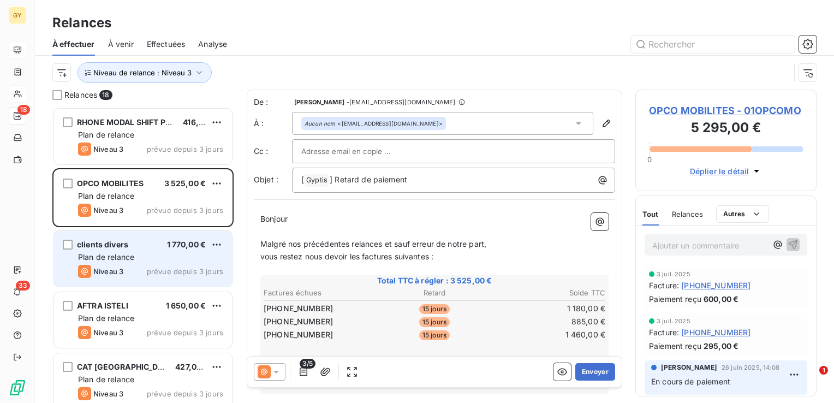
click at [121, 260] on span "Plan de relance" at bounding box center [106, 256] width 56 height 9
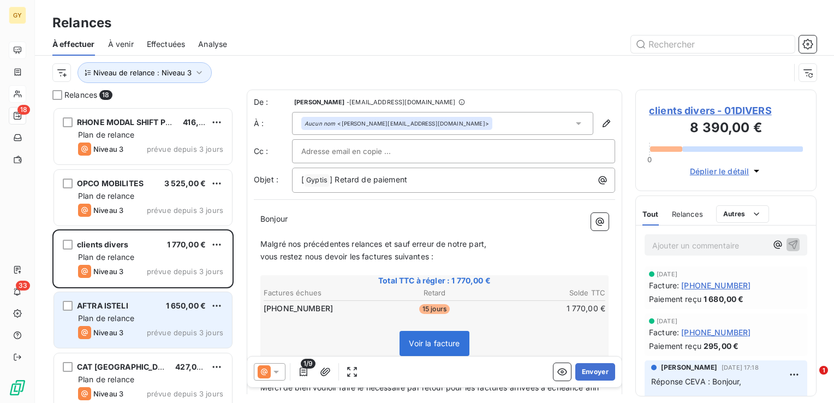
click at [123, 323] on div "Plan de relance" at bounding box center [150, 318] width 145 height 11
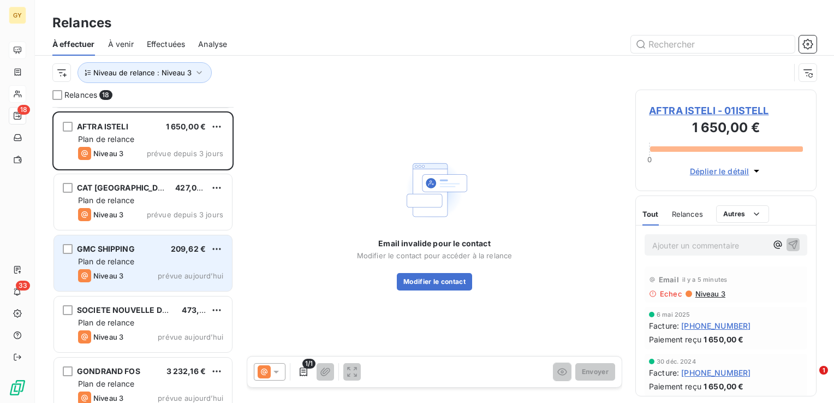
scroll to position [164, 0]
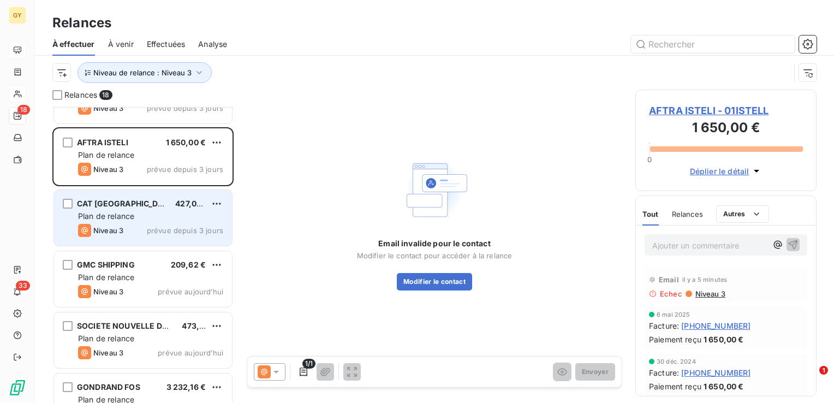
click at [126, 211] on span "Plan de relance" at bounding box center [106, 215] width 56 height 9
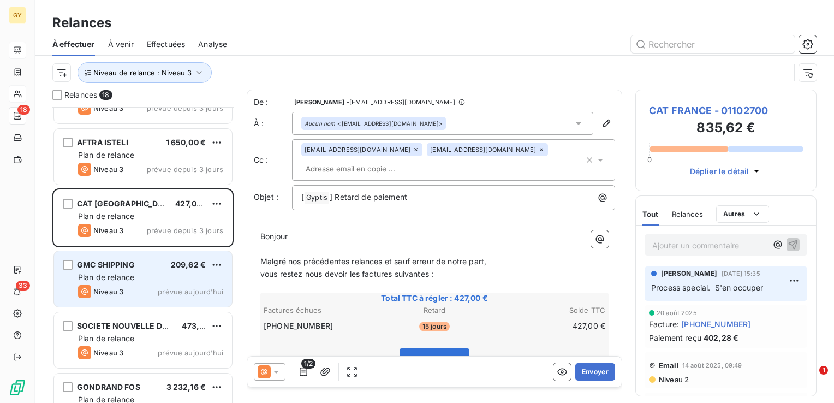
click at [118, 277] on span "Plan de relance" at bounding box center [106, 277] width 56 height 9
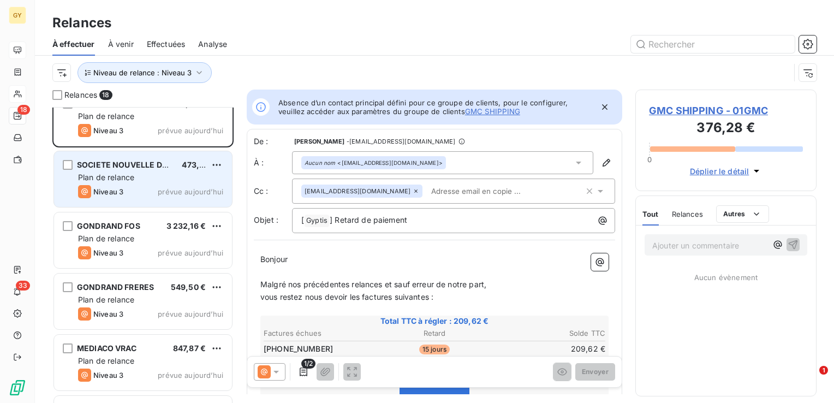
scroll to position [328, 0]
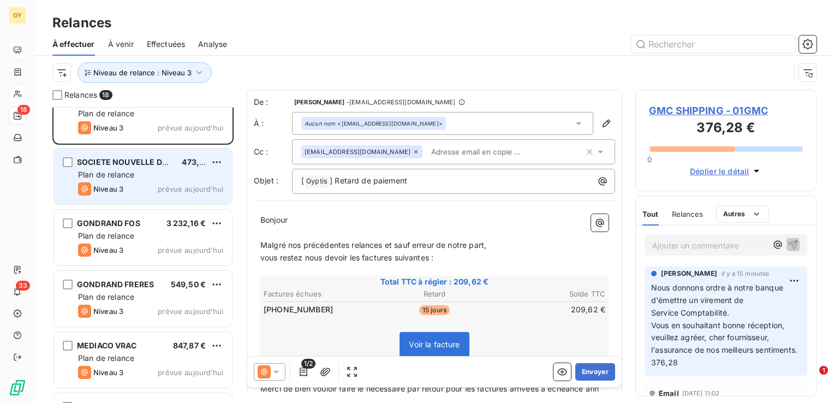
click at [115, 174] on span "Plan de relance" at bounding box center [106, 174] width 56 height 9
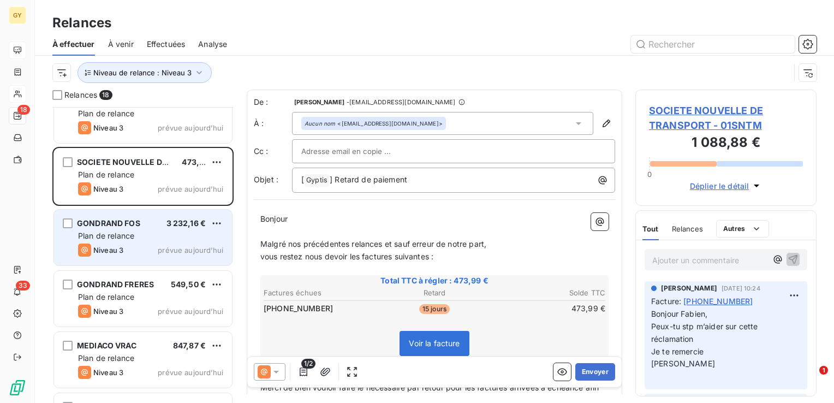
click at [112, 231] on span "Plan de relance" at bounding box center [106, 235] width 56 height 9
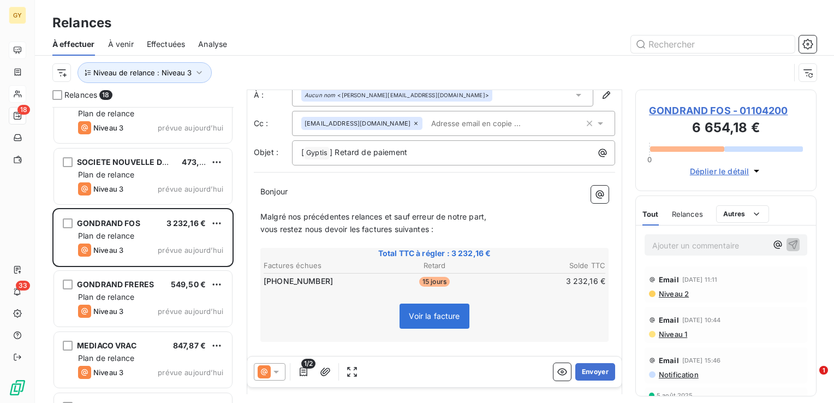
scroll to position [106, 0]
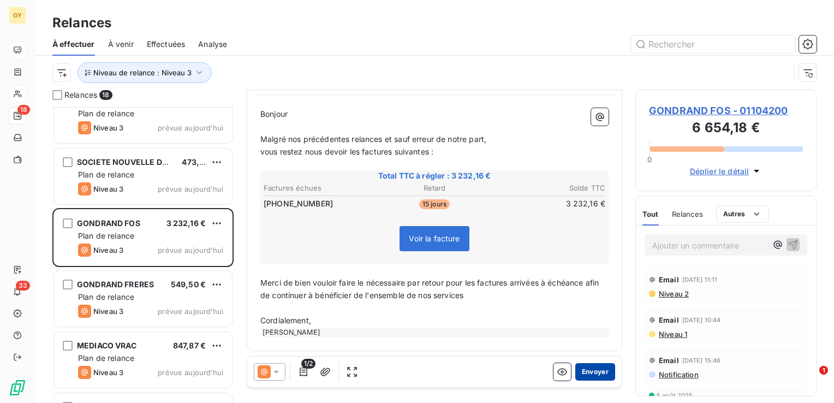
click at [581, 368] on button "Envoyer" at bounding box center [596, 371] width 40 height 17
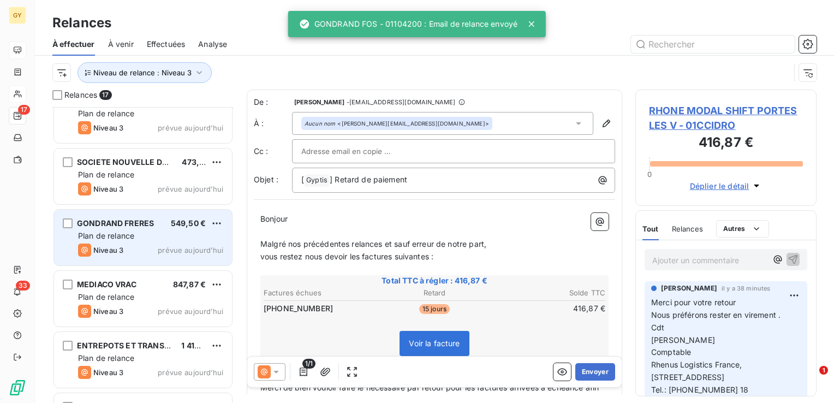
click at [151, 236] on div "Plan de relance" at bounding box center [150, 235] width 145 height 11
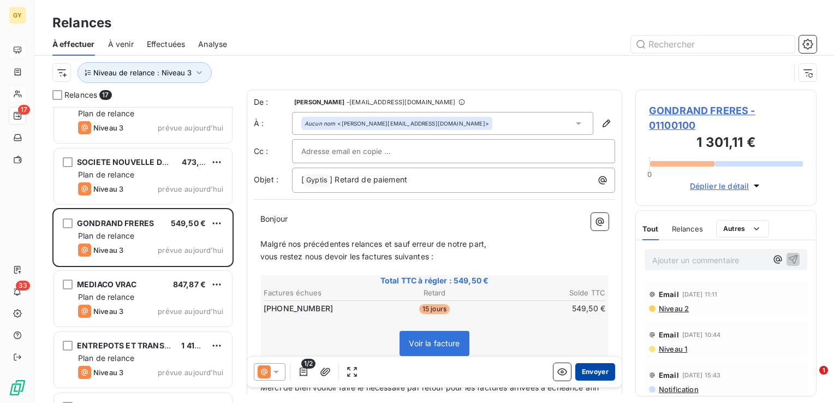
click at [593, 375] on button "Envoyer" at bounding box center [596, 371] width 40 height 17
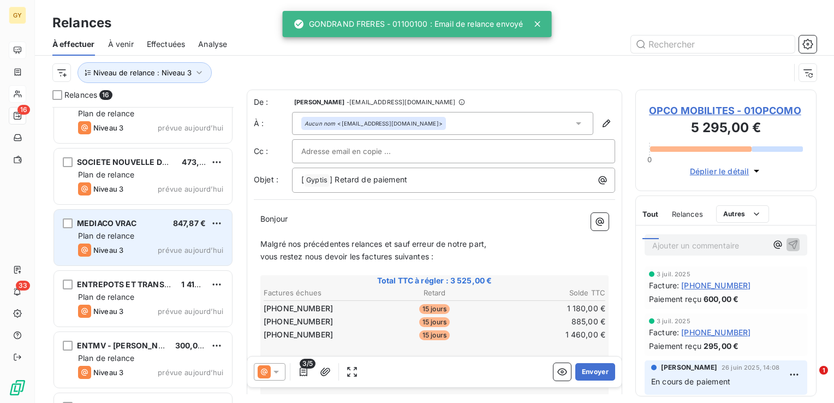
click at [133, 239] on span "Plan de relance" at bounding box center [106, 235] width 56 height 9
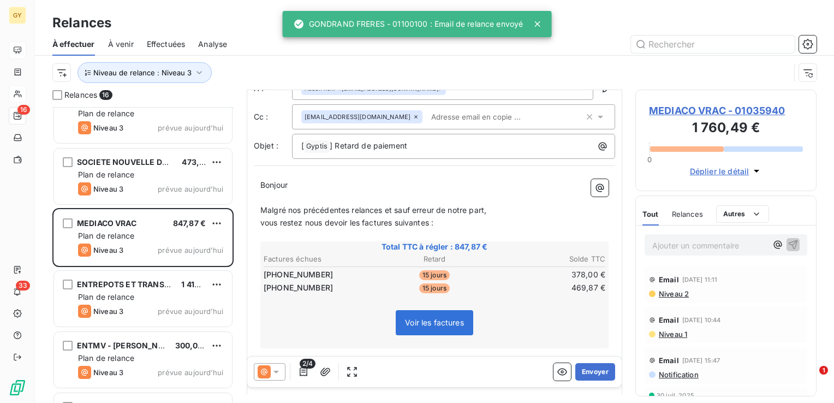
scroll to position [109, 0]
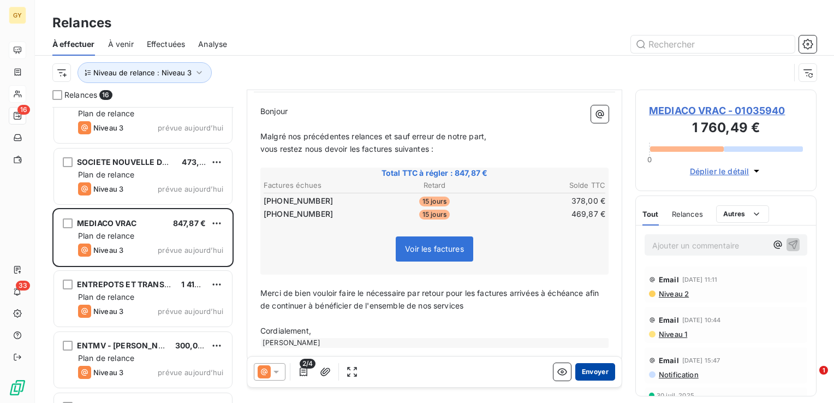
click at [587, 371] on button "Envoyer" at bounding box center [596, 371] width 40 height 17
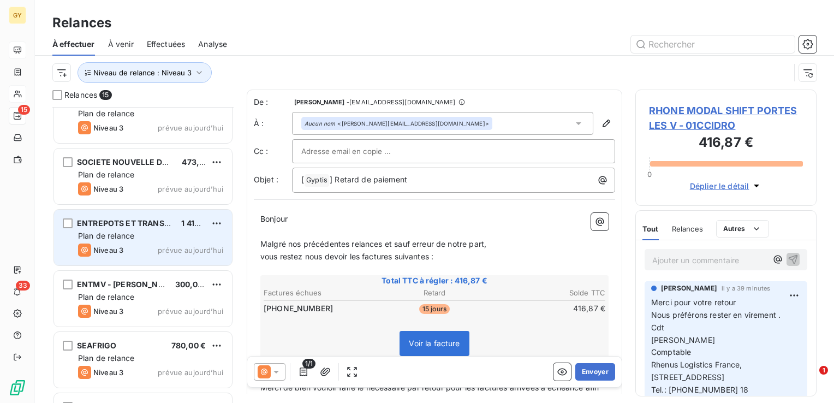
click at [139, 236] on div "Plan de relance" at bounding box center [150, 235] width 145 height 11
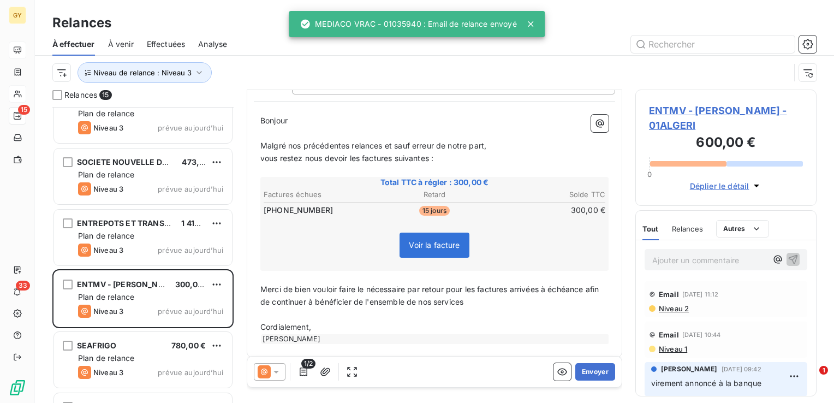
scroll to position [105, 0]
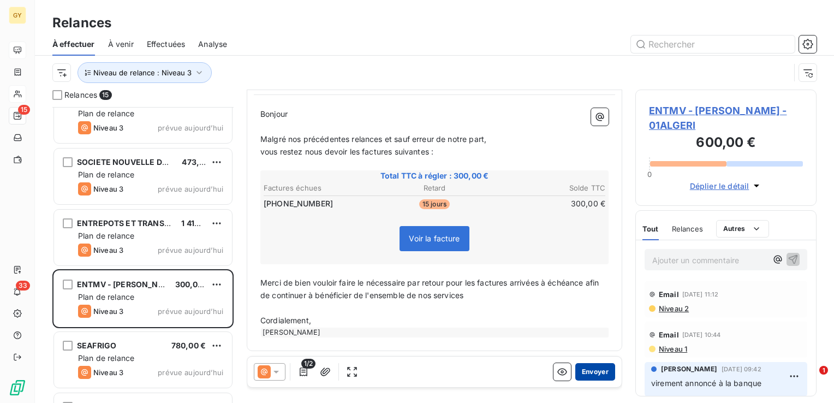
click at [595, 374] on button "Envoyer" at bounding box center [596, 371] width 40 height 17
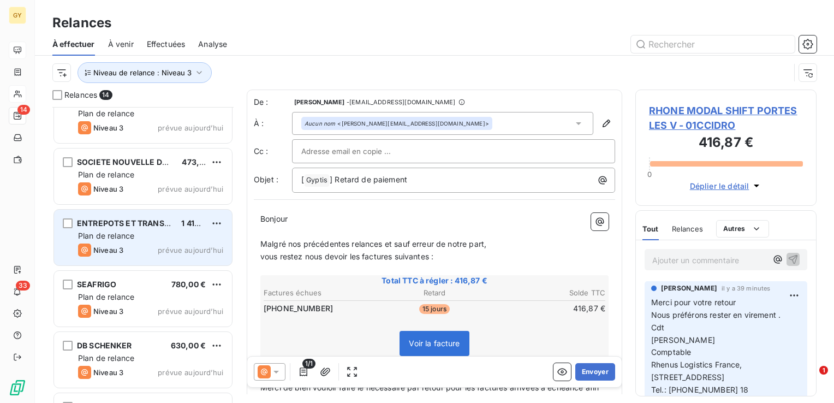
click at [123, 248] on span "Niveau 3" at bounding box center [108, 250] width 30 height 9
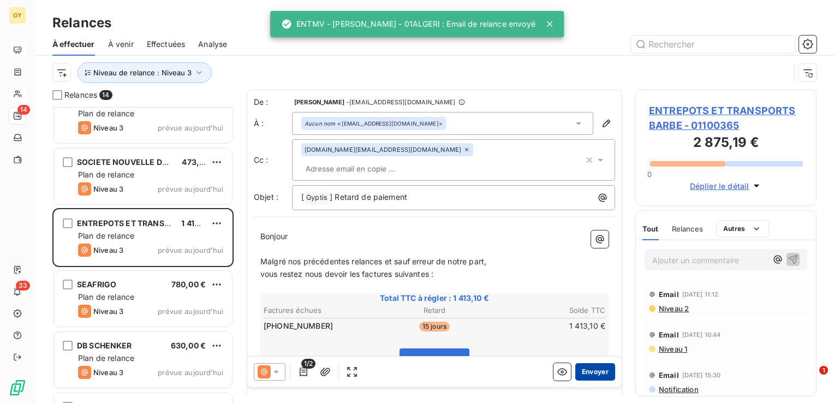
click at [583, 375] on button "Envoyer" at bounding box center [596, 371] width 40 height 17
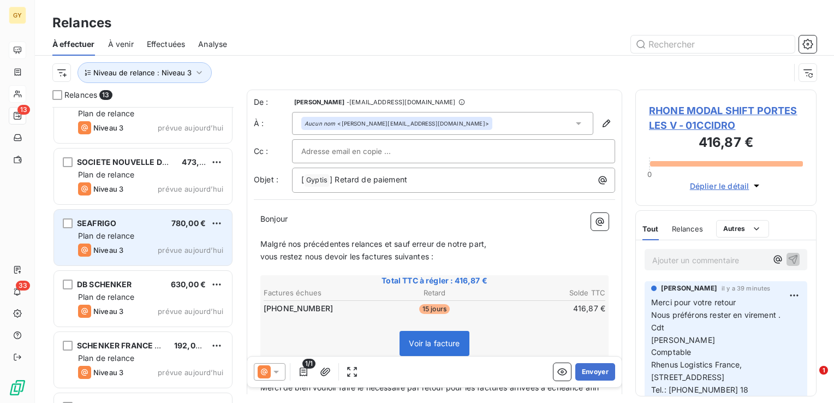
click at [120, 241] on div "SEAFRIGO 780,00 € Plan de relance Niveau 3 prévue [DATE]" at bounding box center [143, 238] width 178 height 56
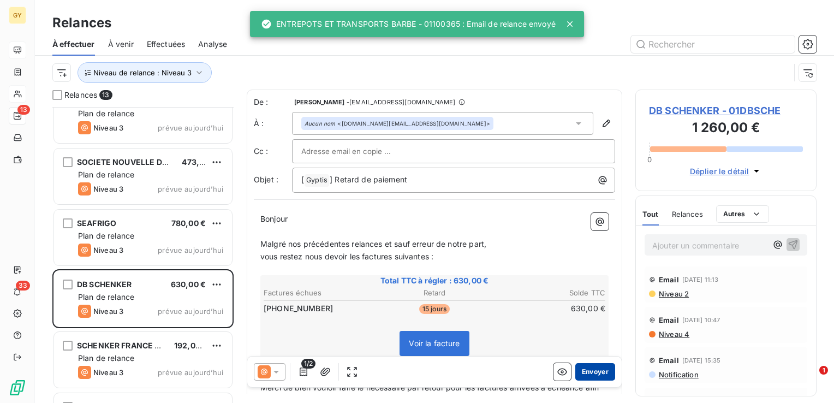
click at [587, 375] on button "Envoyer" at bounding box center [596, 371] width 40 height 17
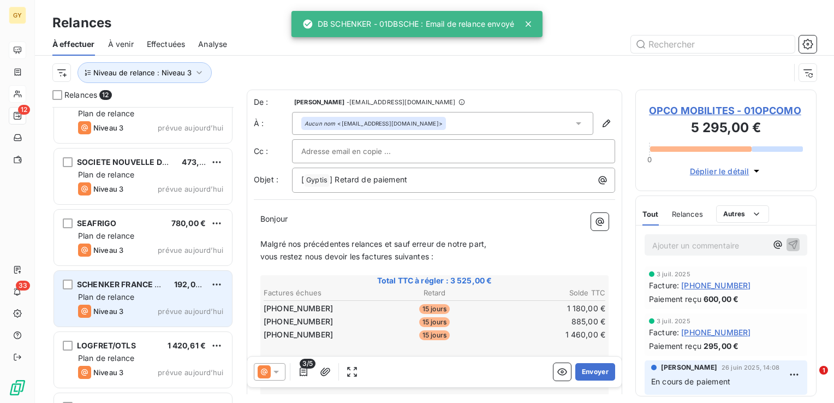
click at [133, 303] on div "SCHENKER FRANCE SAS 192,00 € Plan de relance Niveau 3 prévue [DATE]" at bounding box center [143, 299] width 178 height 56
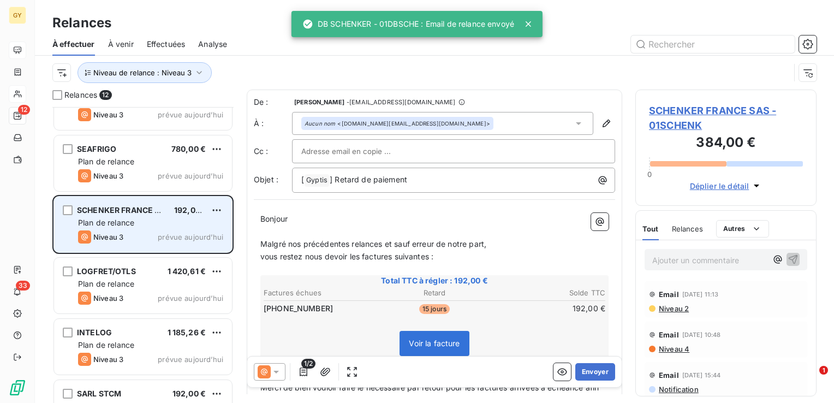
scroll to position [437, 0]
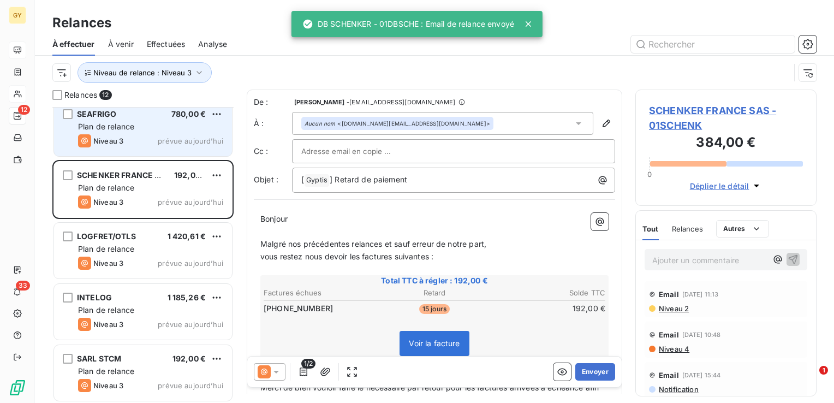
click at [126, 135] on div "Niveau 3 prévue aujourd’hui" at bounding box center [150, 140] width 145 height 13
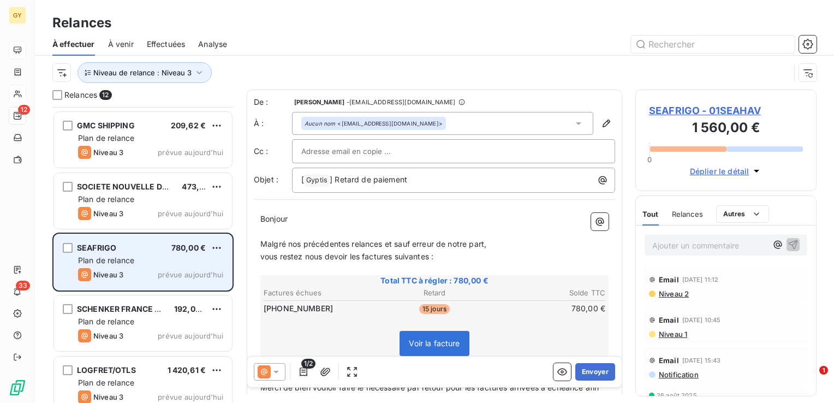
scroll to position [273, 0]
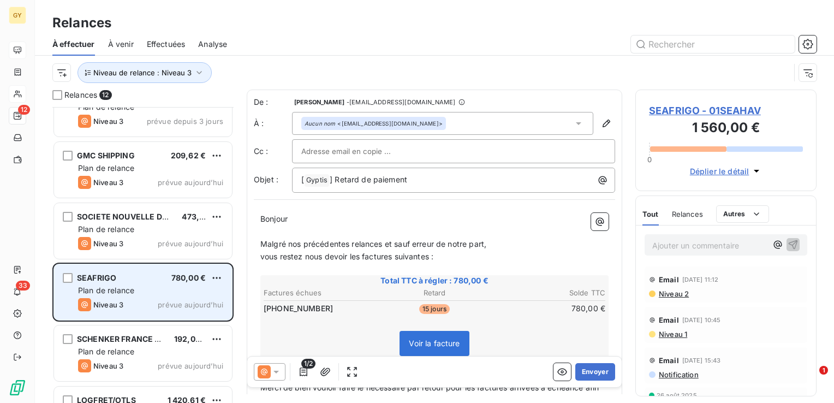
click at [116, 286] on span "Plan de relance" at bounding box center [106, 290] width 56 height 9
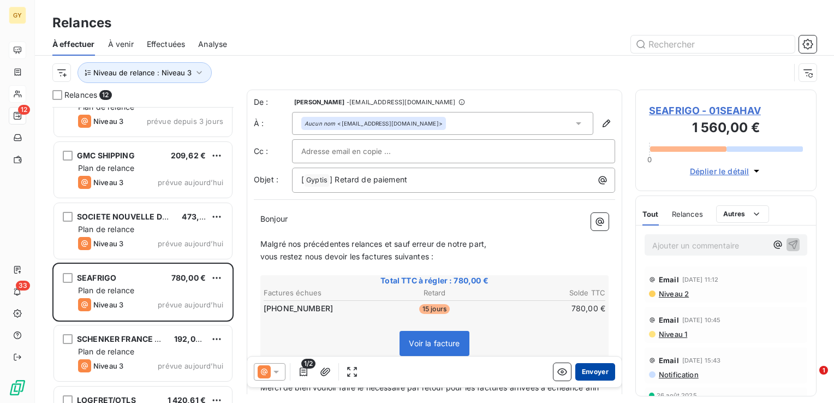
click at [585, 372] on button "Envoyer" at bounding box center [596, 371] width 40 height 17
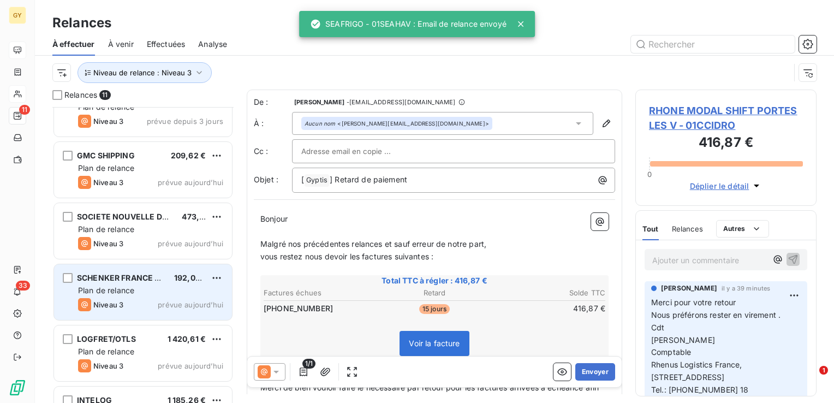
click at [115, 287] on span "Plan de relance" at bounding box center [106, 290] width 56 height 9
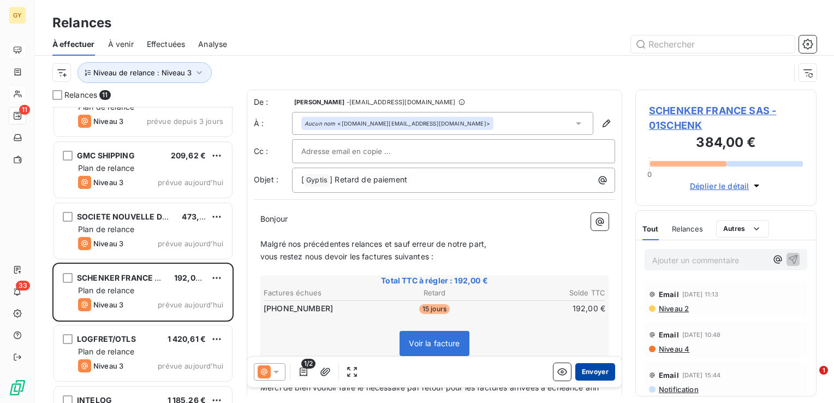
click at [590, 377] on button "Envoyer" at bounding box center [596, 371] width 40 height 17
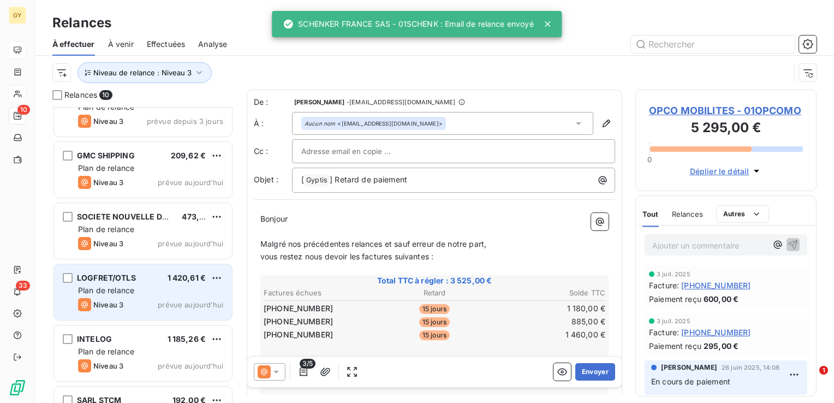
click at [105, 282] on div "LOGFRET/OTLS" at bounding box center [106, 278] width 59 height 11
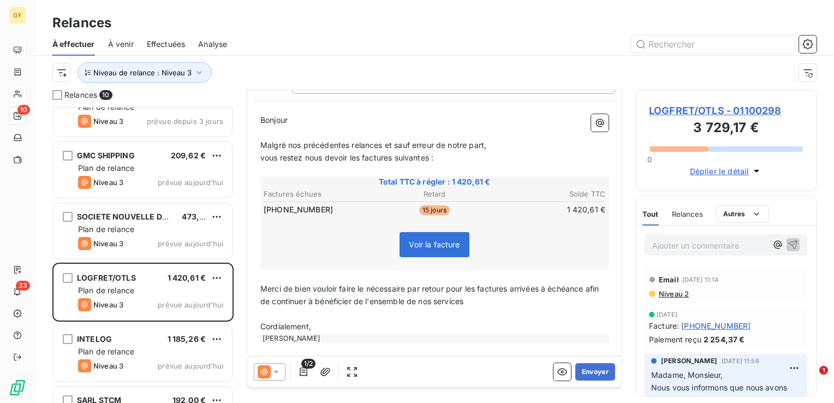
scroll to position [106, 0]
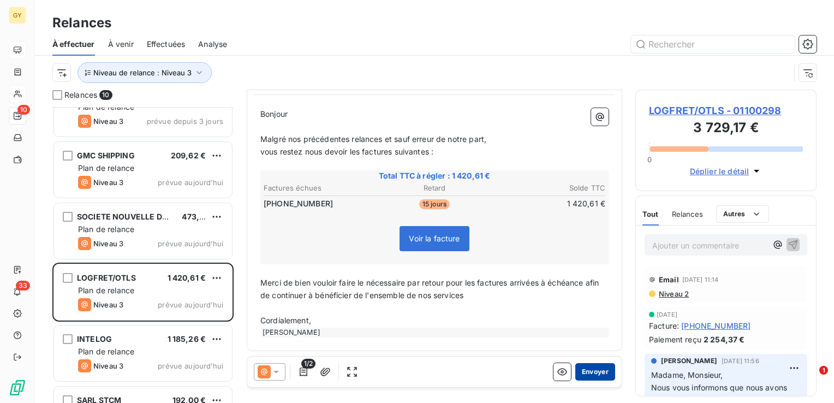
click at [581, 372] on button "Envoyer" at bounding box center [596, 371] width 40 height 17
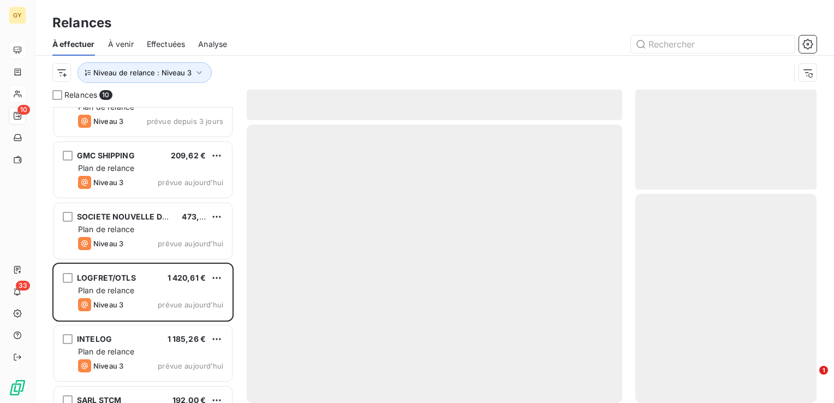
scroll to position [254, 0]
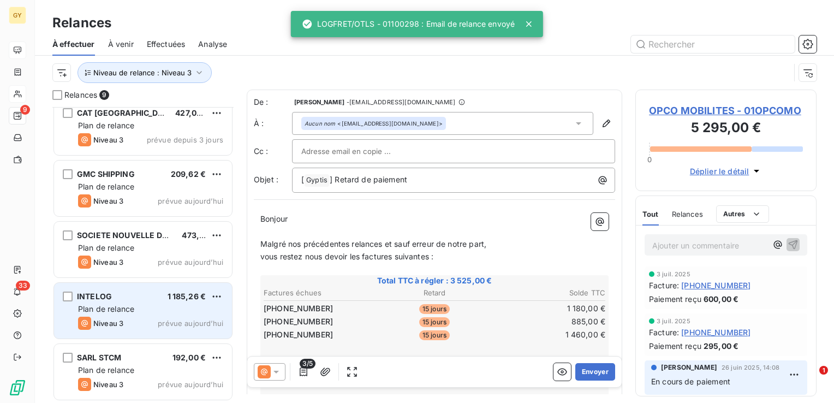
click at [129, 305] on span "Plan de relance" at bounding box center [106, 308] width 56 height 9
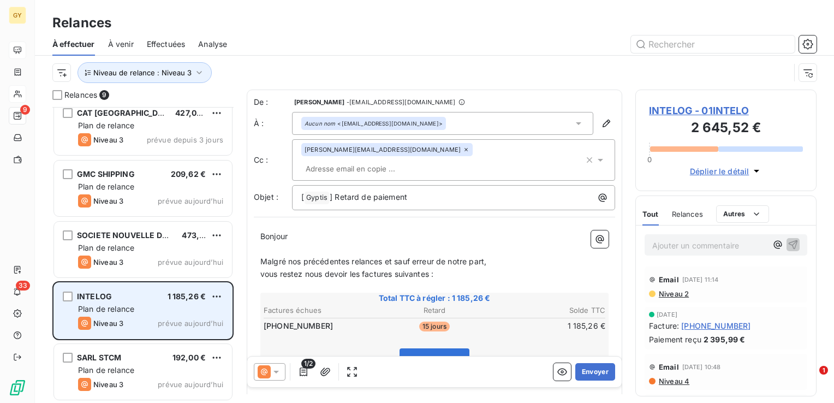
click at [146, 319] on div "Niveau 3 prévue aujourd’hui" at bounding box center [150, 323] width 145 height 13
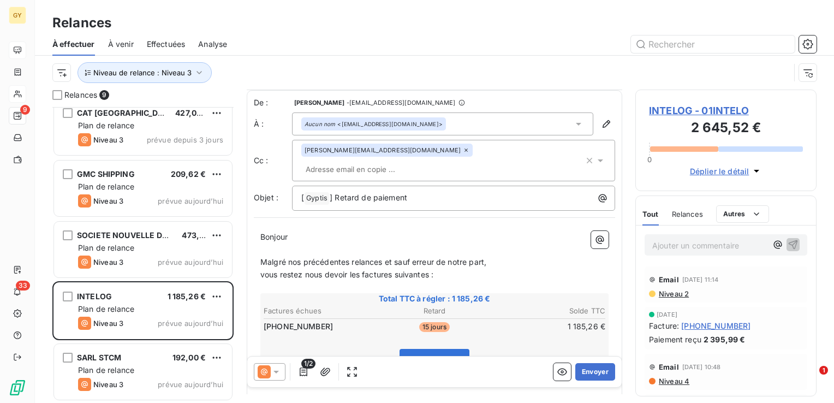
scroll to position [55, 0]
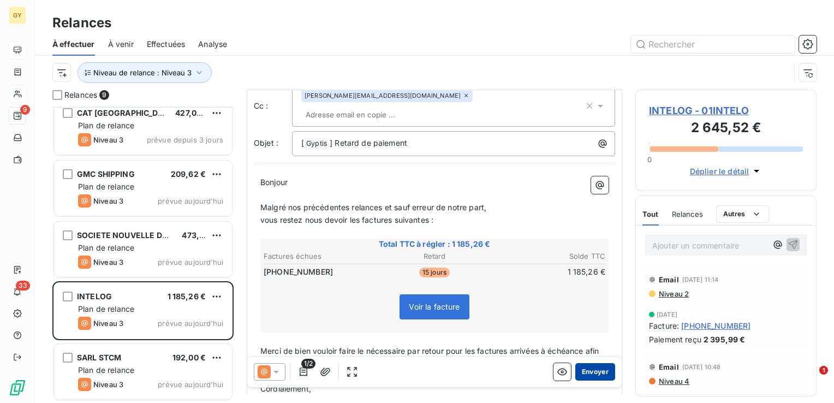
click at [594, 372] on button "Envoyer" at bounding box center [596, 371] width 40 height 17
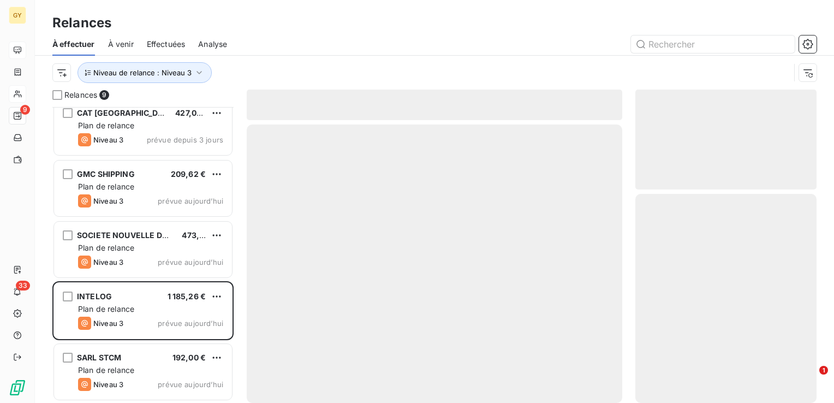
scroll to position [193, 0]
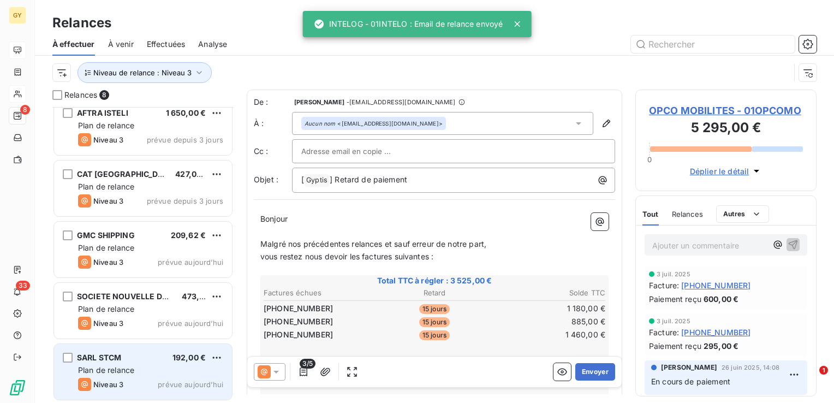
click at [127, 370] on span "Plan de relance" at bounding box center [106, 369] width 56 height 9
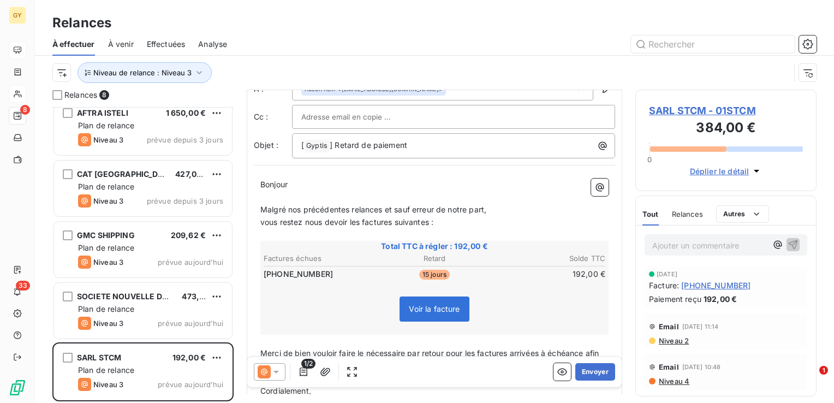
scroll to position [105, 0]
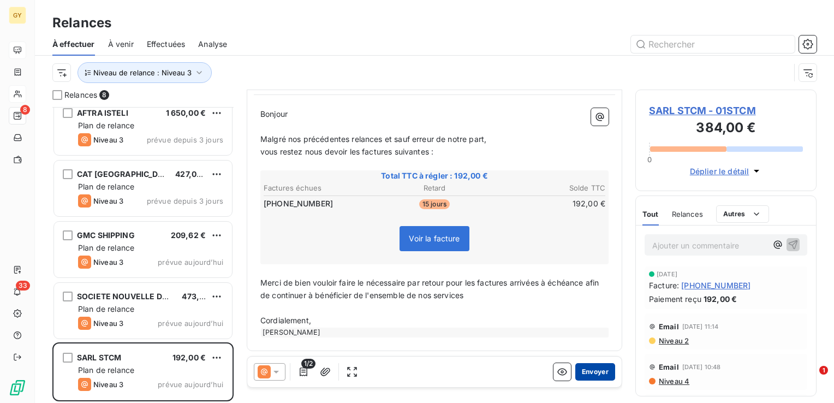
click at [589, 373] on button "Envoyer" at bounding box center [596, 371] width 40 height 17
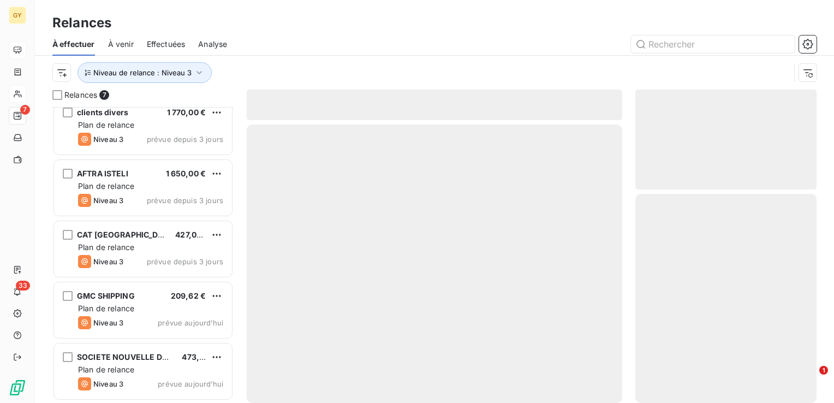
scroll to position [132, 0]
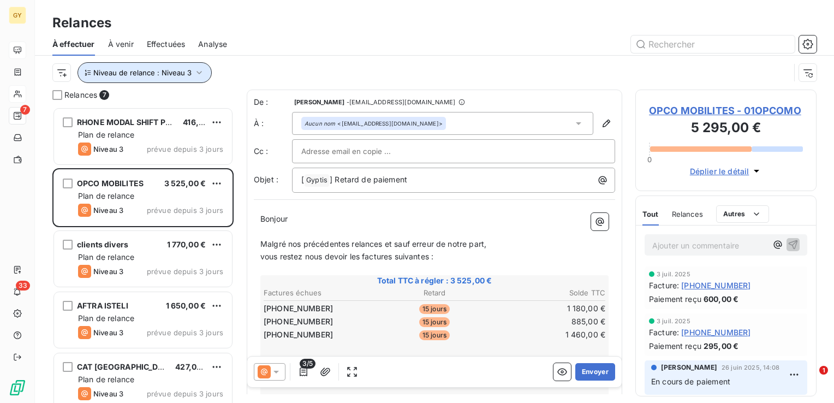
click at [197, 71] on icon "button" at bounding box center [199, 72] width 11 height 11
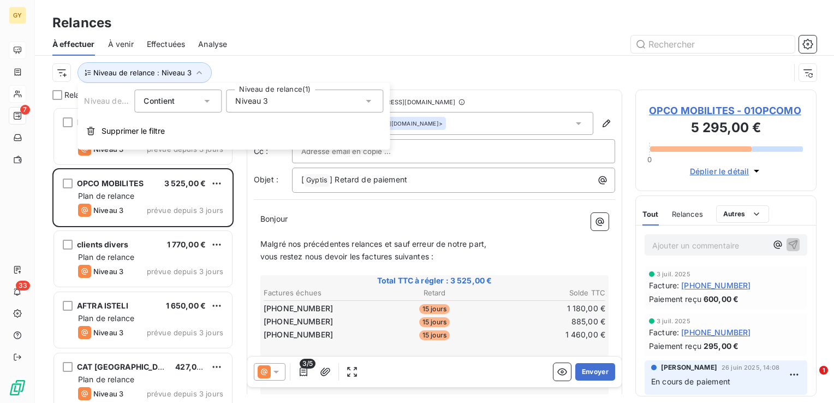
click at [373, 103] on icon at bounding box center [368, 101] width 11 height 11
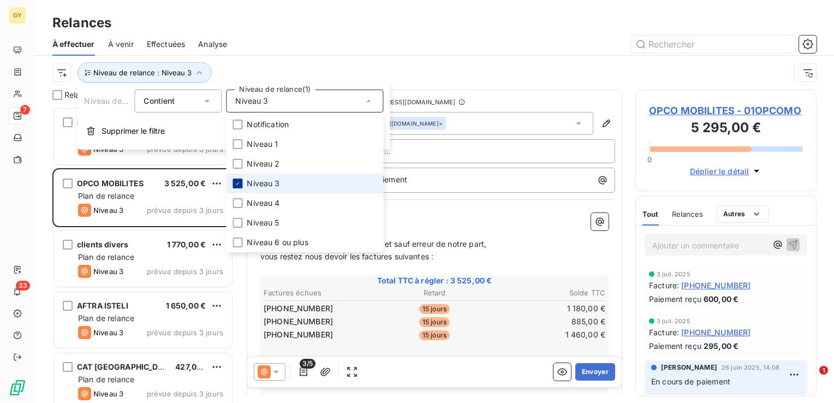
click at [238, 182] on icon at bounding box center [237, 183] width 7 height 7
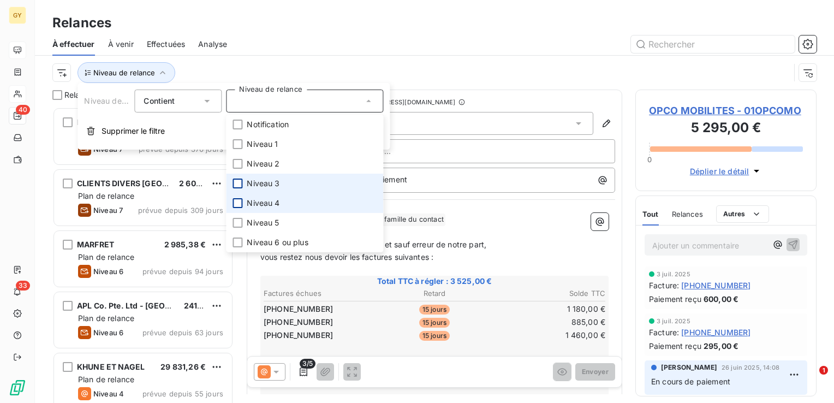
scroll to position [288, 173]
click at [240, 200] on div at bounding box center [238, 203] width 10 height 10
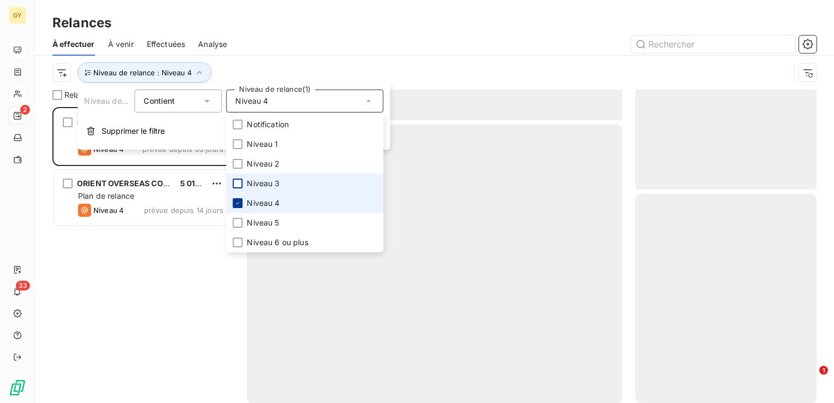
scroll to position [288, 173]
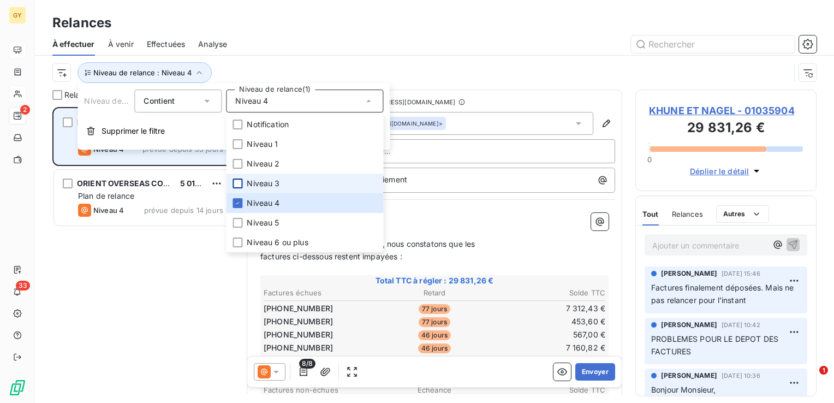
click at [61, 150] on div "KHUNE ET NAGEL 29 831,26 € Plan de relance Niveau 4 prévue depuis 55 jours" at bounding box center [143, 137] width 178 height 56
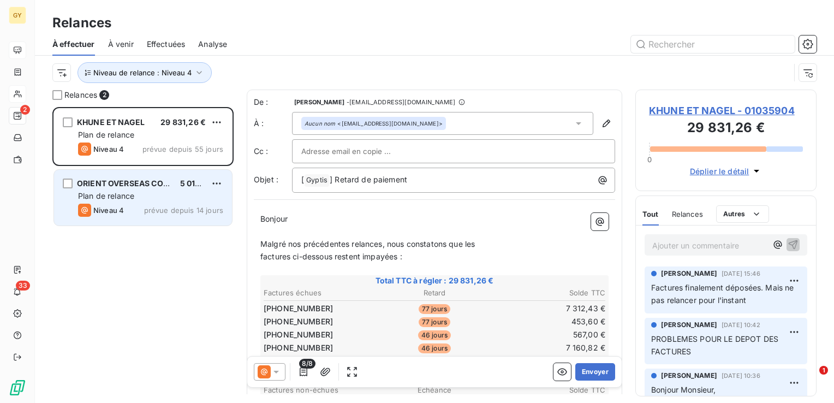
click at [68, 215] on div "ORIENT OVERSEAS CONTAINER LINE 5 012,21 € Plan de relance Niveau 4 prévue depui…" at bounding box center [143, 198] width 178 height 56
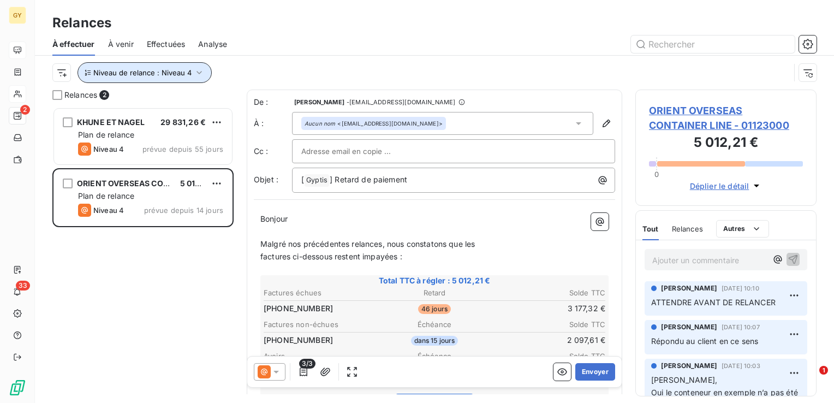
click at [199, 73] on icon "button" at bounding box center [199, 72] width 11 height 11
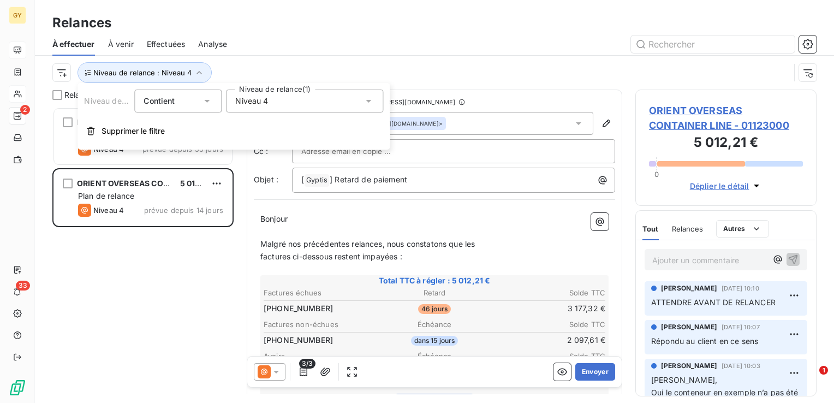
click at [370, 103] on icon at bounding box center [368, 101] width 11 height 11
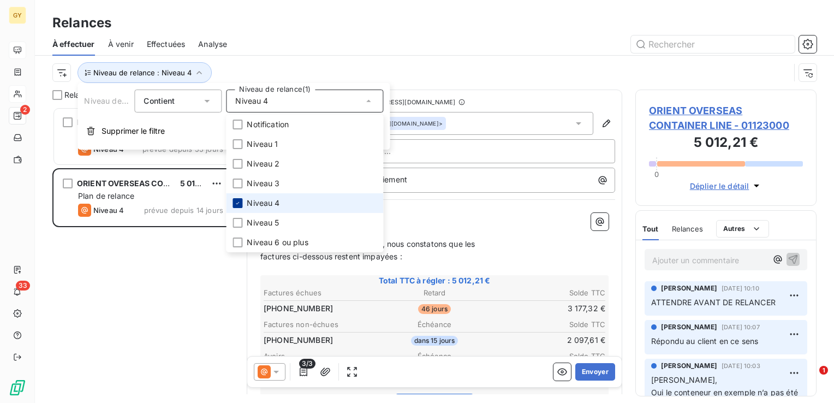
click at [233, 203] on div at bounding box center [238, 203] width 10 height 10
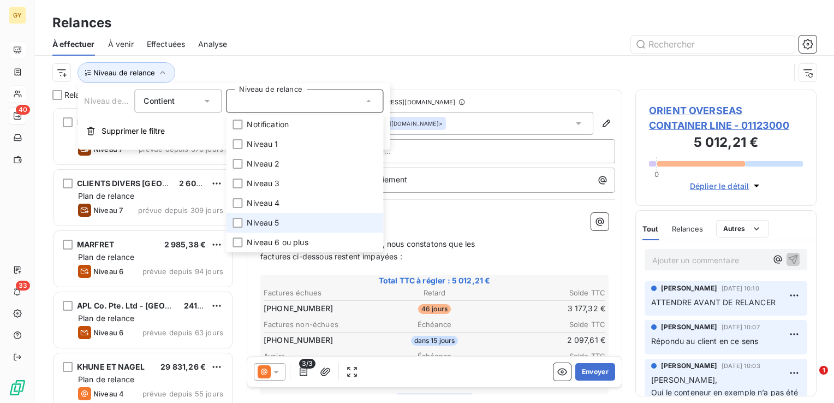
click at [243, 231] on li "Niveau 5" at bounding box center [304, 223] width 157 height 20
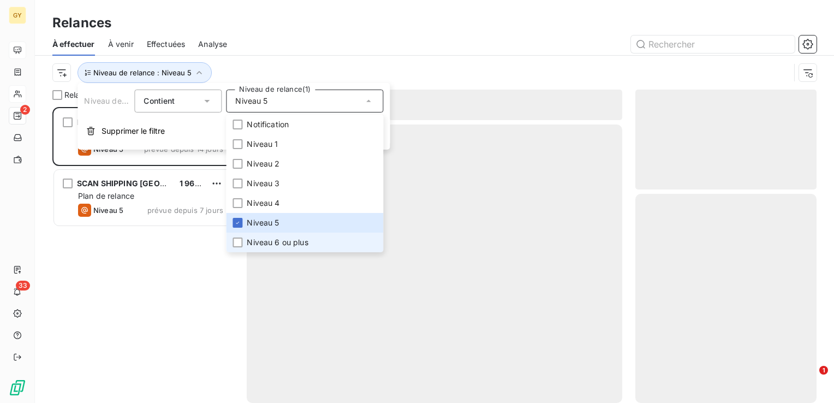
scroll to position [288, 173]
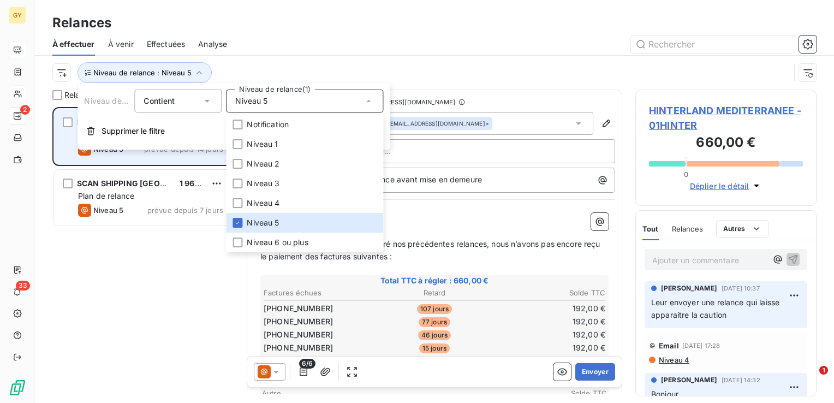
click at [63, 156] on div "HINTERLAND MEDITERRANEE 660,00 € Plan de relance Niveau 5 prévue depuis 14 jours" at bounding box center [143, 137] width 178 height 56
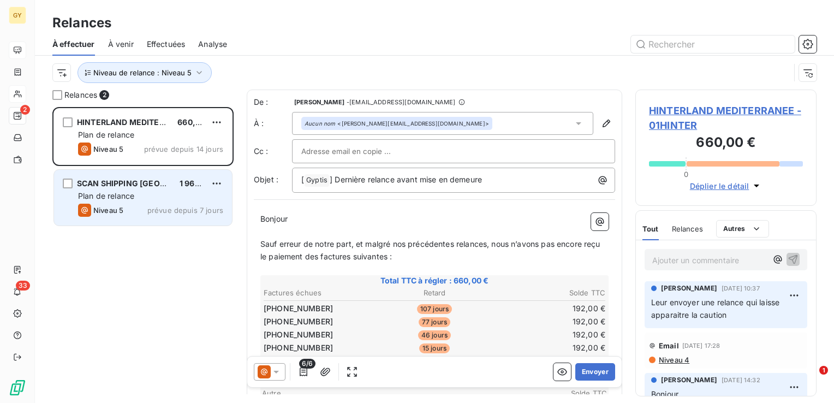
click at [142, 202] on div "SCAN SHIPPING FRANCE 1 965,26 € Plan de relance Niveau 5 prévue depuis 7 jours" at bounding box center [143, 198] width 178 height 56
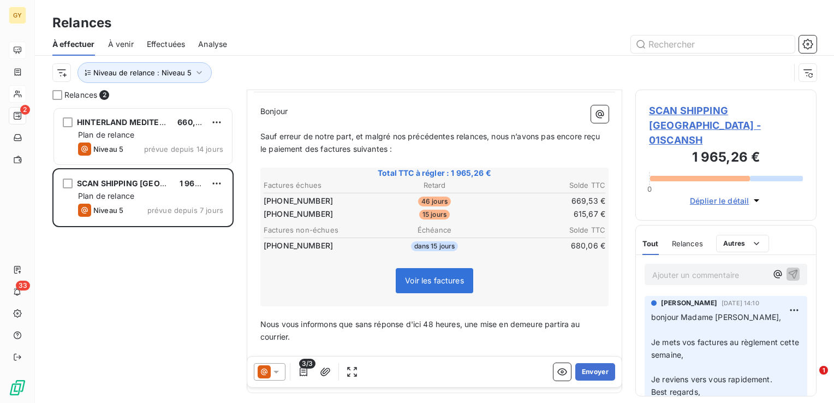
scroll to position [109, 0]
click at [588, 372] on button "Envoyer" at bounding box center [596, 371] width 40 height 17
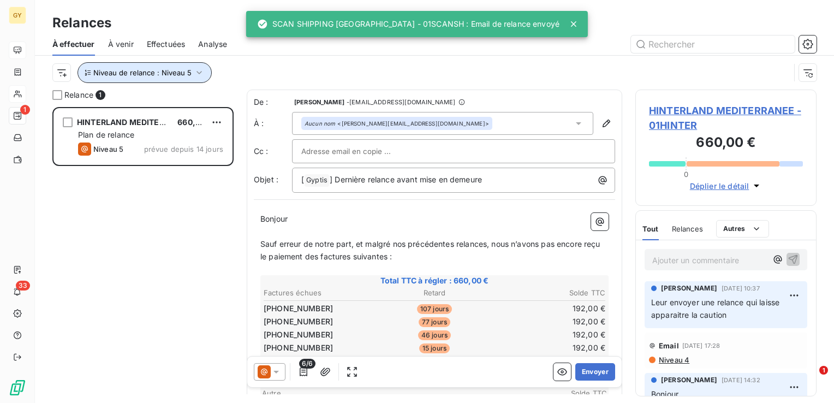
click at [194, 75] on icon "button" at bounding box center [199, 72] width 11 height 11
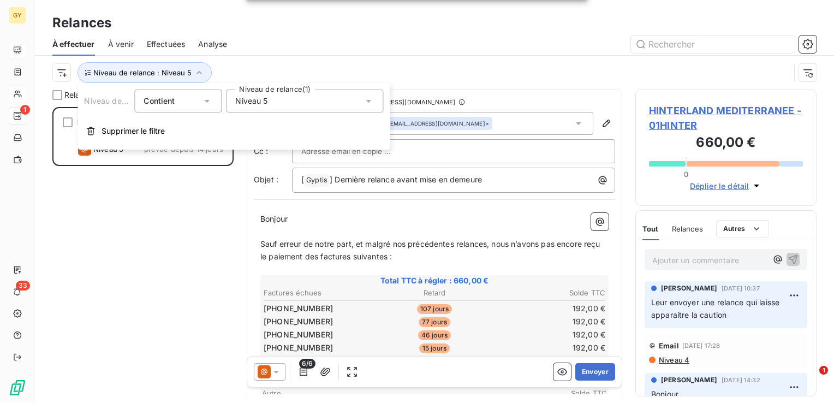
click at [369, 102] on icon at bounding box center [368, 101] width 5 height 3
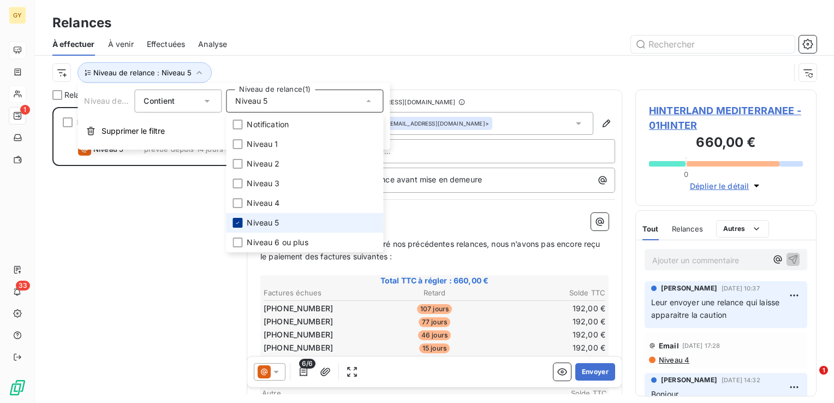
click at [239, 222] on icon at bounding box center [237, 223] width 3 height 2
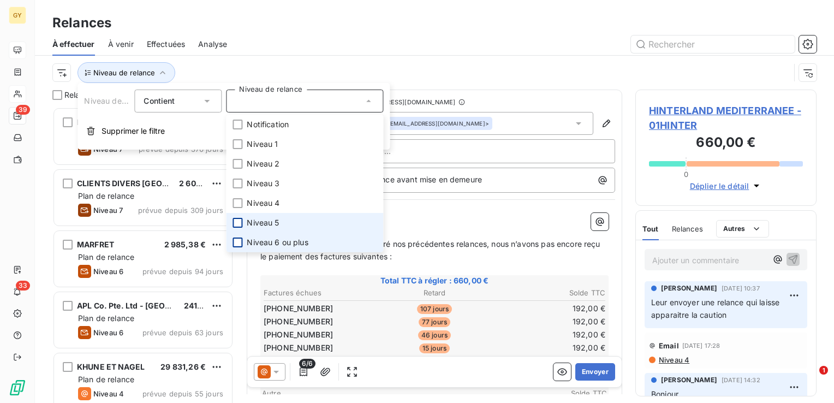
click at [239, 245] on div at bounding box center [238, 243] width 10 height 10
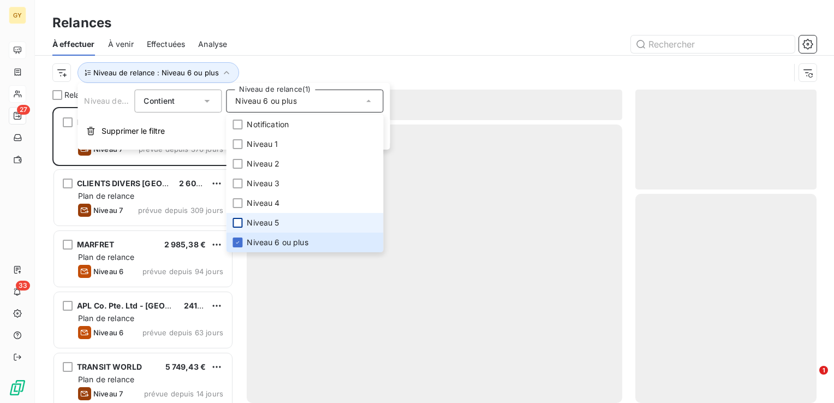
scroll to position [288, 173]
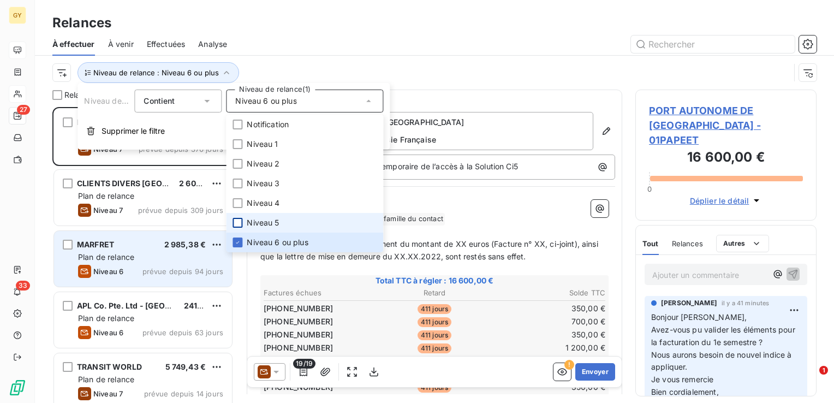
click at [102, 252] on div "Plan de relance" at bounding box center [150, 257] width 145 height 11
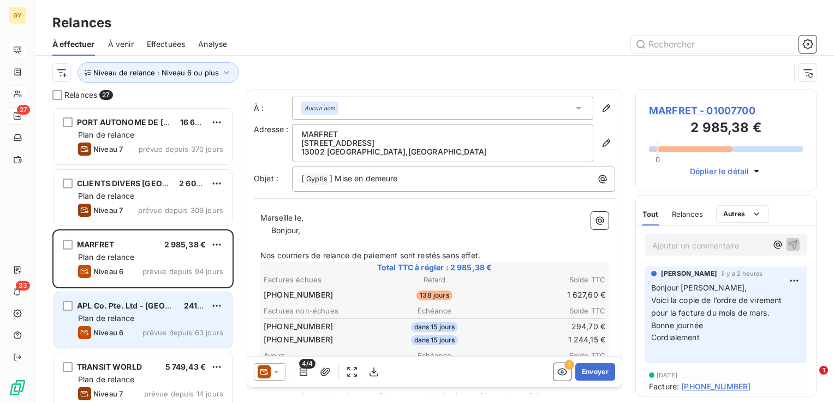
click at [109, 328] on span "Niveau 6" at bounding box center [108, 332] width 30 height 9
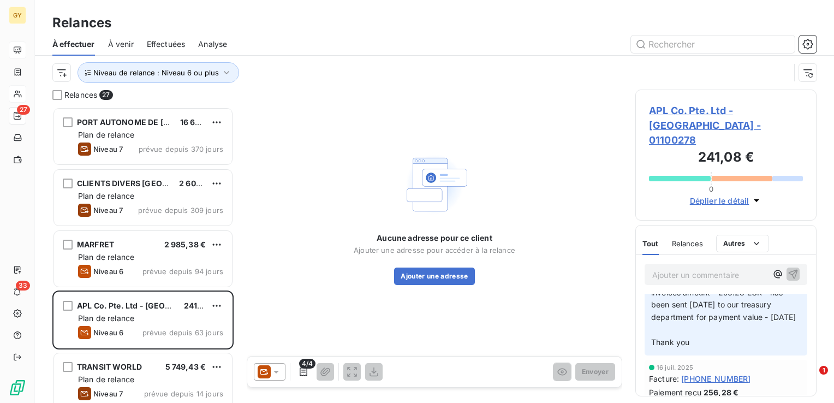
scroll to position [164, 0]
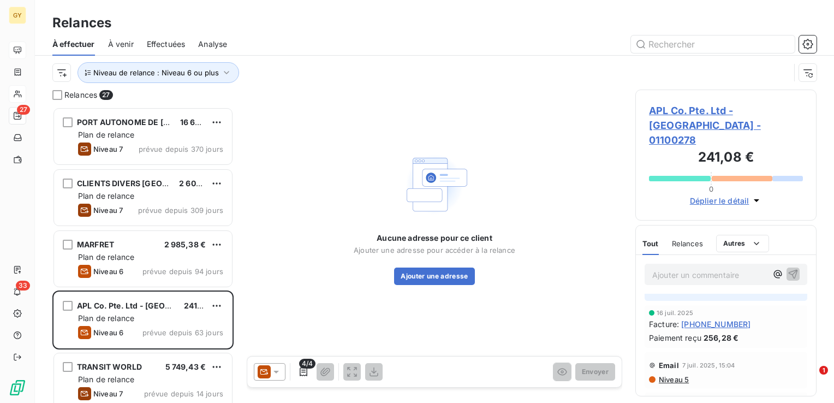
click at [673, 375] on span "Niveau 5" at bounding box center [673, 379] width 31 height 9
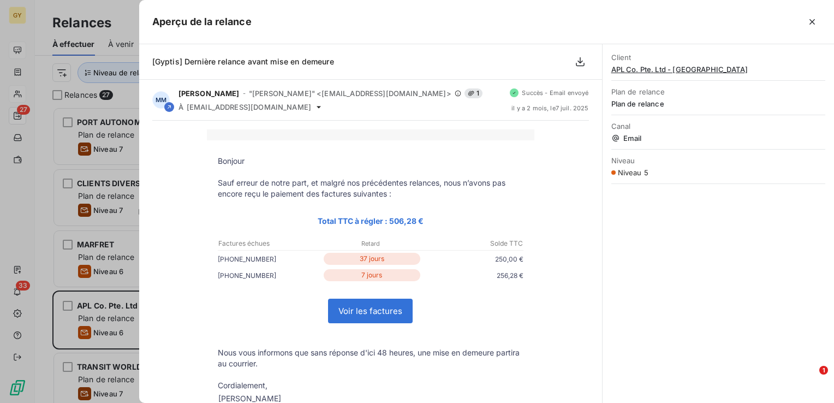
click at [812, 20] on icon "button" at bounding box center [812, 21] width 11 height 11
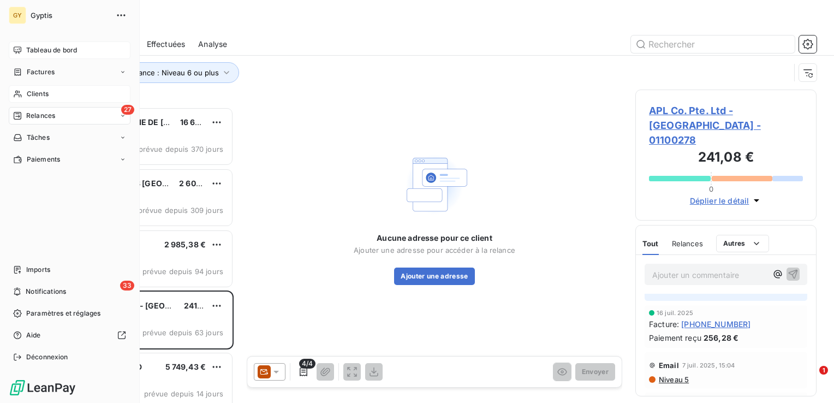
click at [37, 97] on span "Clients" at bounding box center [38, 94] width 22 height 10
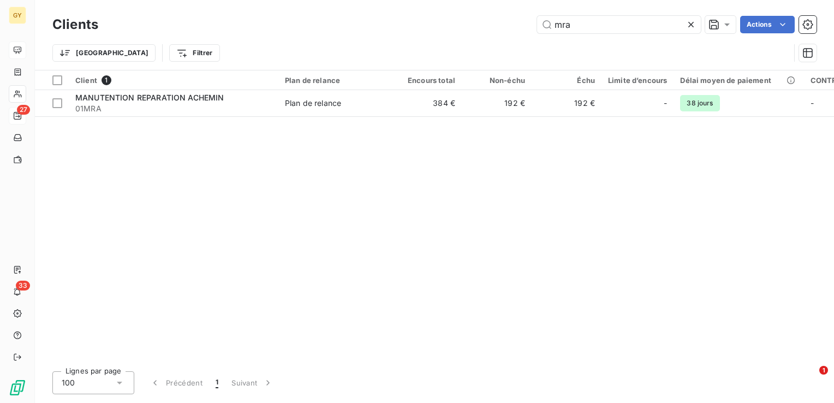
drag, startPoint x: 585, startPoint y: 24, endPoint x: 454, endPoint y: 17, distance: 131.3
click at [456, 17] on div "mra Actions" at bounding box center [464, 24] width 706 height 17
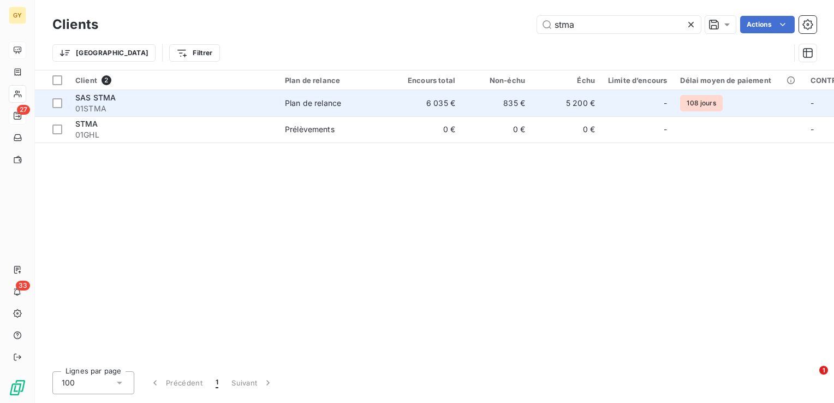
type input "stma"
click at [449, 104] on td "6 035 €" at bounding box center [427, 103] width 70 height 26
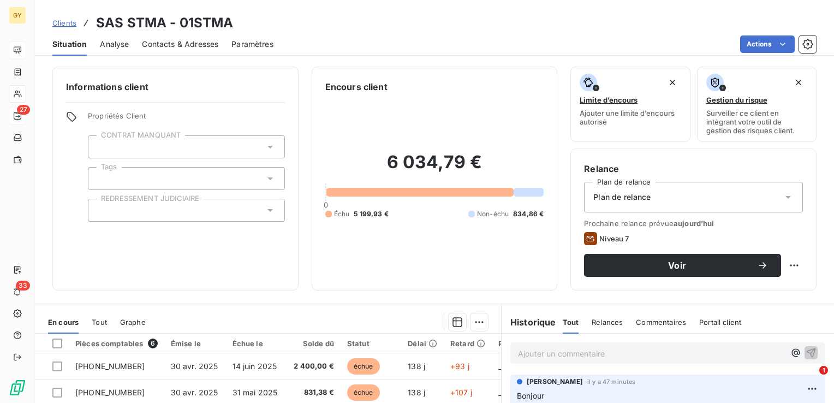
click at [577, 358] on p "Ajouter un commentaire ﻿" at bounding box center [651, 354] width 267 height 14
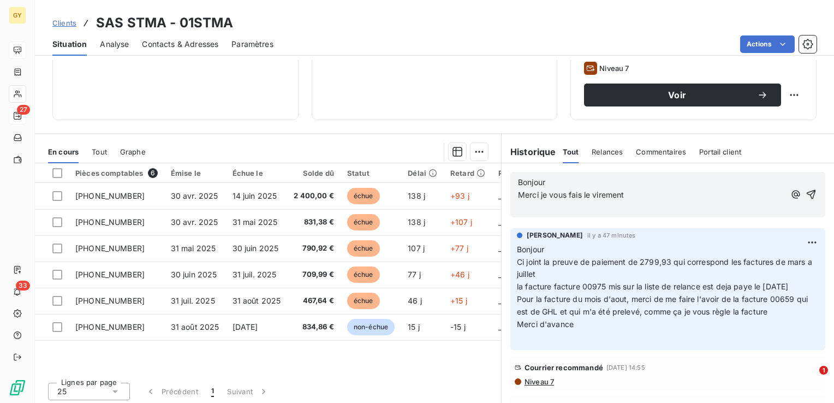
scroll to position [173, 0]
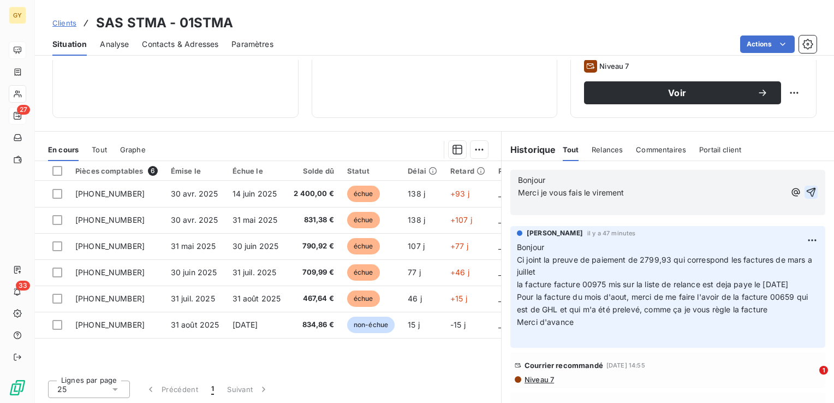
click at [807, 192] on icon "button" at bounding box center [811, 192] width 9 height 9
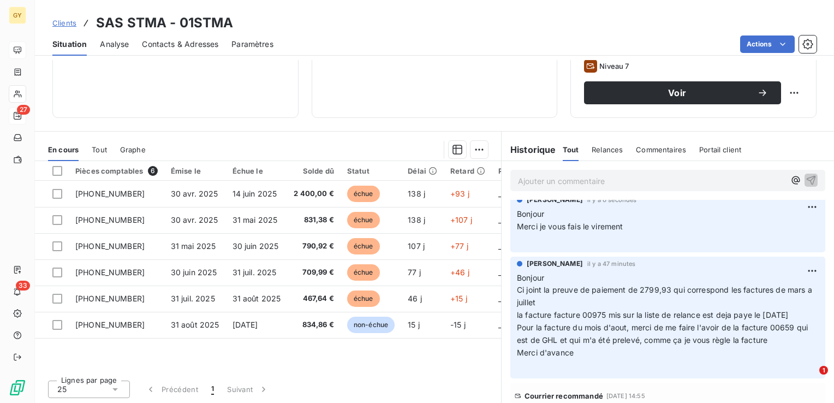
scroll to position [0, 0]
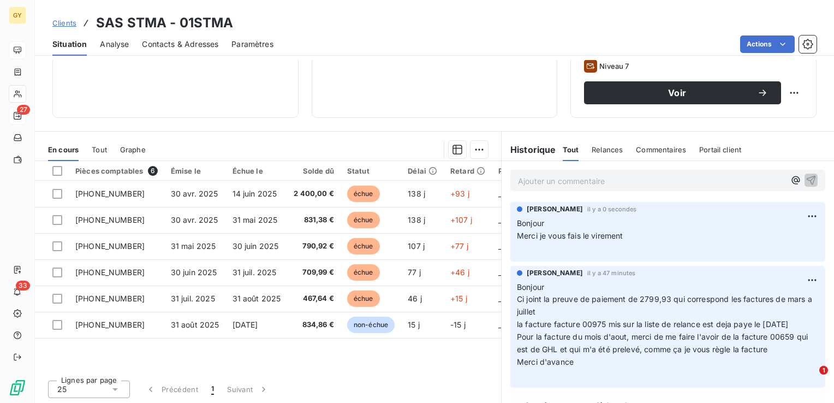
click at [191, 93] on div "Informations client Propriétés Client CONTRAT MANQUANT Tags REDRESSEMENT JUDICI…" at bounding box center [175, 6] width 246 height 224
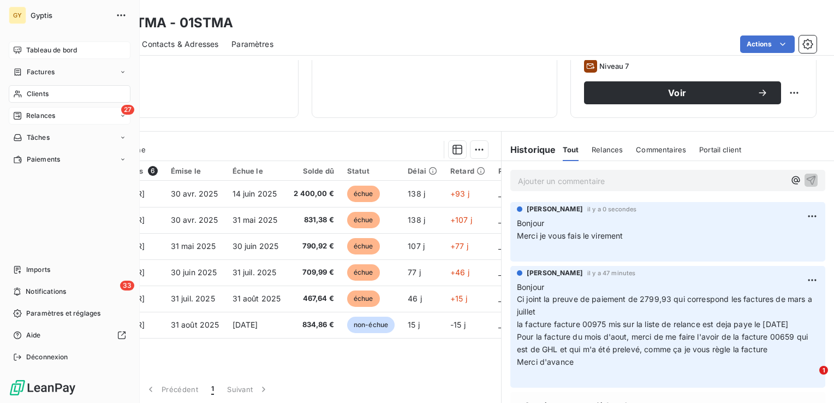
click at [32, 93] on span "Clients" at bounding box center [38, 94] width 22 height 10
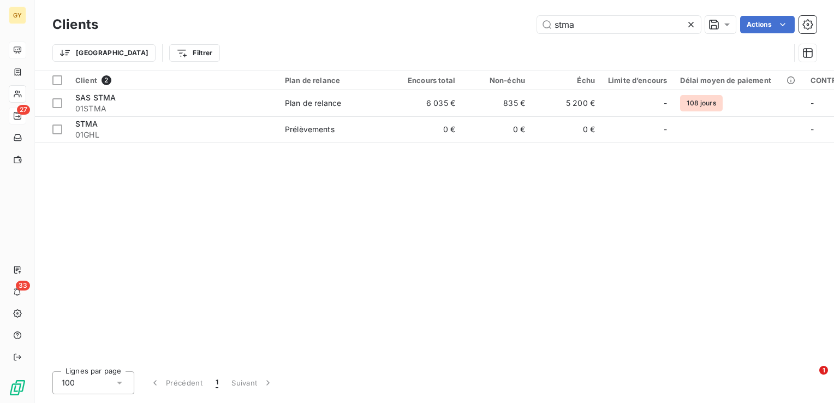
drag, startPoint x: 579, startPoint y: 17, endPoint x: 485, endPoint y: 22, distance: 94.0
click at [485, 22] on div "stma Actions" at bounding box center [464, 24] width 706 height 17
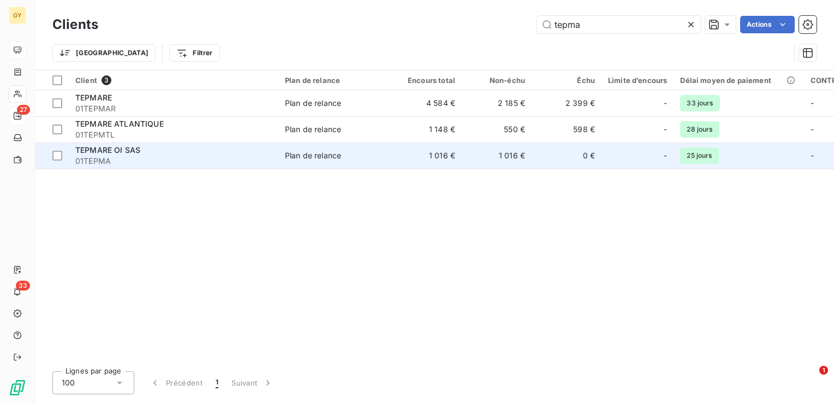
type input "tepma"
click at [285, 153] on div "Plan de relance" at bounding box center [313, 155] width 56 height 11
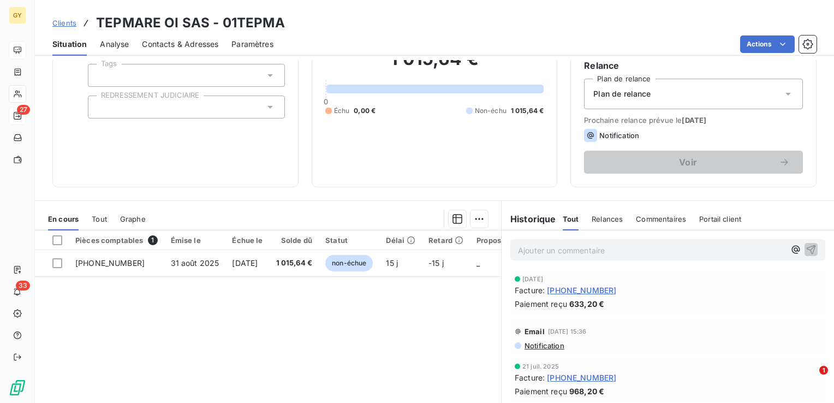
scroll to position [173, 0]
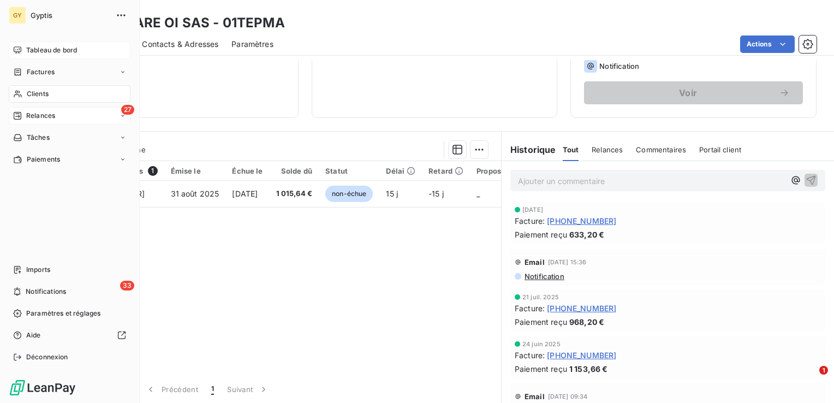
click at [33, 95] on span "Clients" at bounding box center [38, 94] width 22 height 10
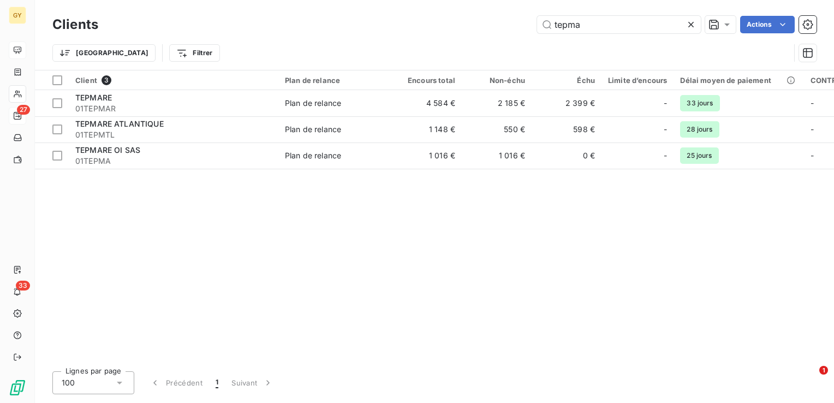
drag, startPoint x: 600, startPoint y: 27, endPoint x: 430, endPoint y: 8, distance: 171.4
click at [430, 8] on div "Clients tepma Actions Trier Filtrer" at bounding box center [434, 35] width 799 height 70
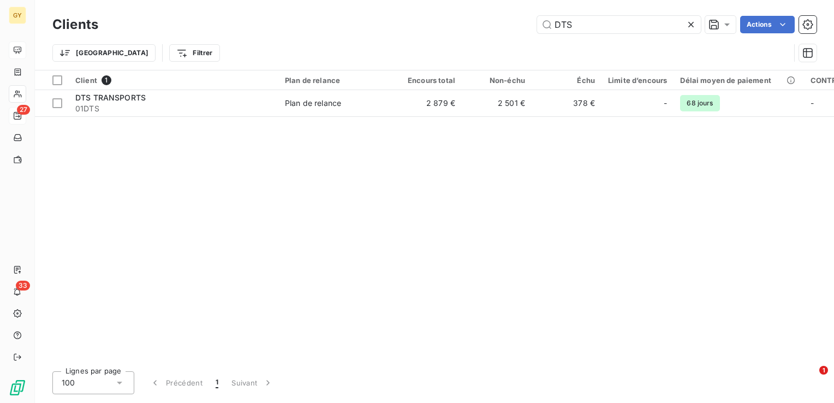
type input "DTS"
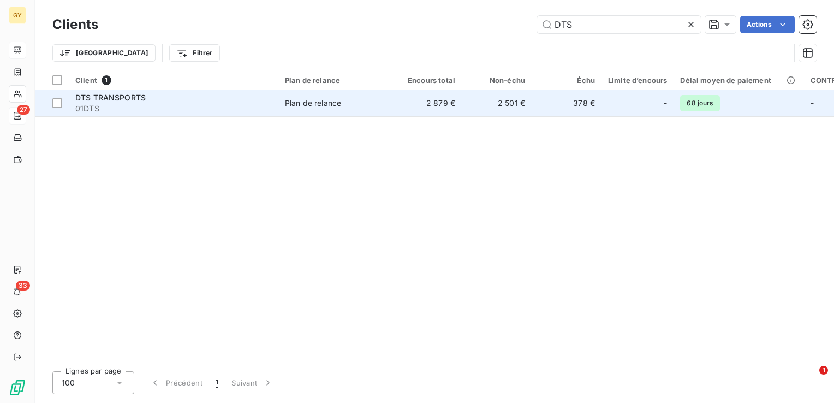
click at [419, 110] on td "2 879 €" at bounding box center [427, 103] width 70 height 26
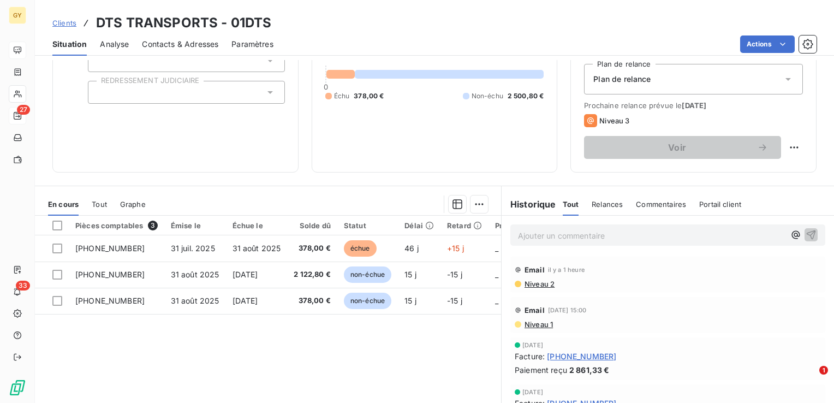
scroll to position [164, 0]
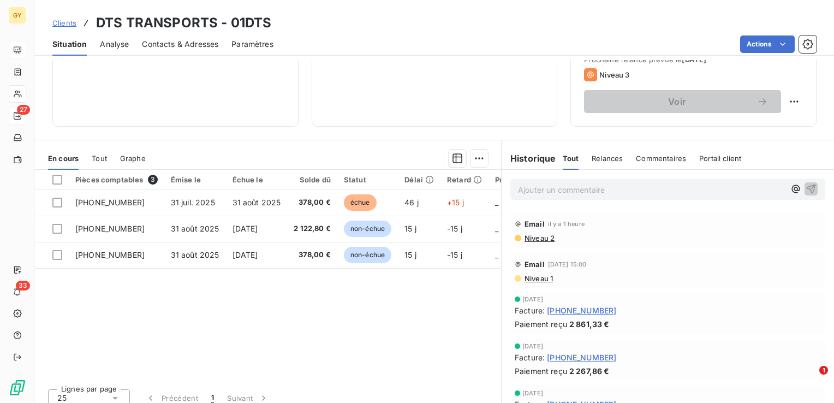
click at [529, 187] on p "Ajouter un commentaire ﻿" at bounding box center [651, 190] width 267 height 14
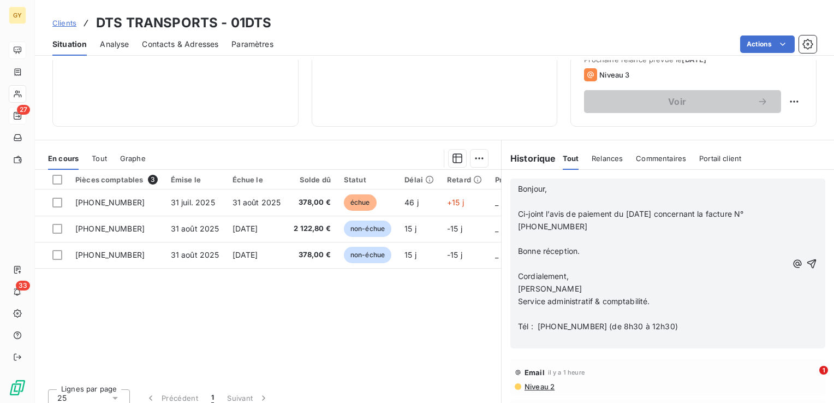
click at [524, 201] on p "﻿" at bounding box center [653, 202] width 270 height 13
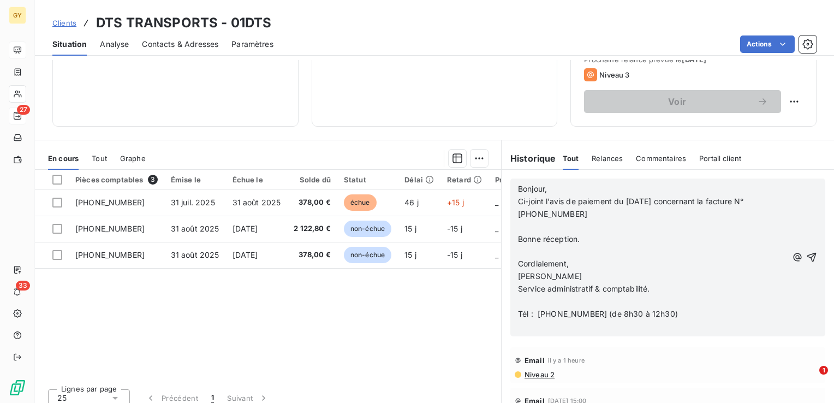
click at [518, 226] on p "﻿" at bounding box center [653, 227] width 270 height 13
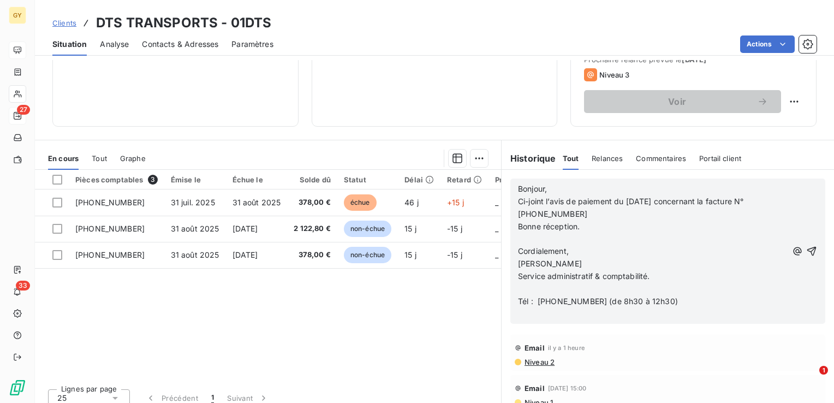
click at [518, 233] on p "﻿" at bounding box center [653, 239] width 270 height 13
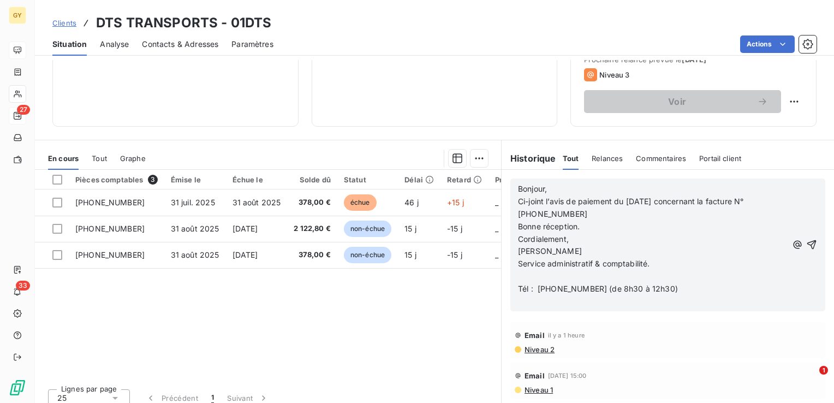
click at [518, 278] on p at bounding box center [653, 276] width 270 height 13
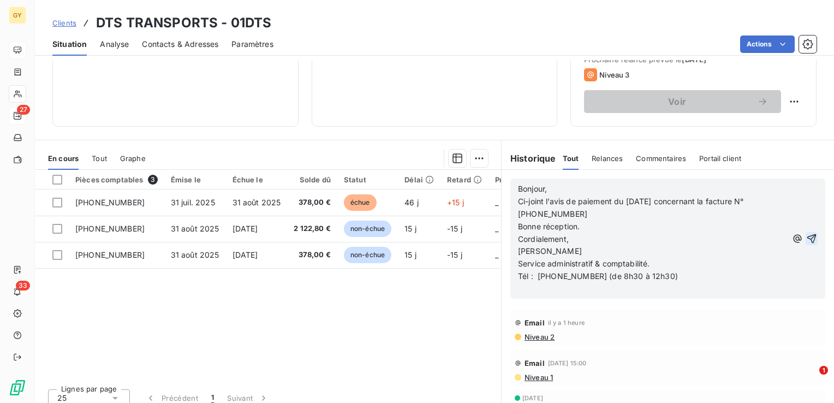
click at [807, 236] on icon "button" at bounding box center [812, 238] width 11 height 11
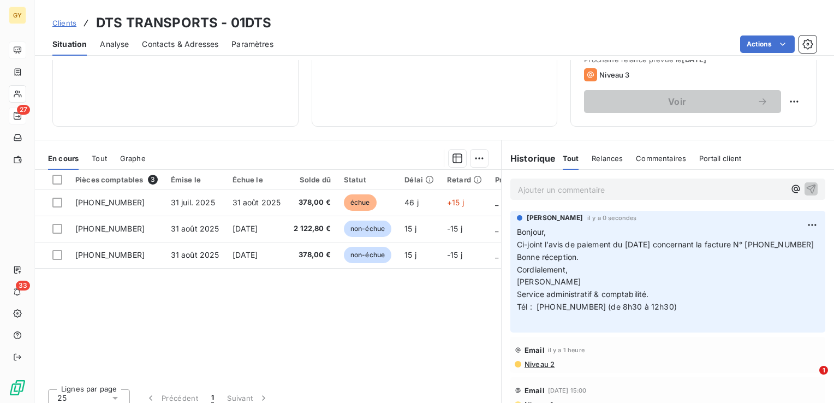
click at [603, 188] on p "Ajouter un commentaire ﻿" at bounding box center [651, 190] width 267 height 14
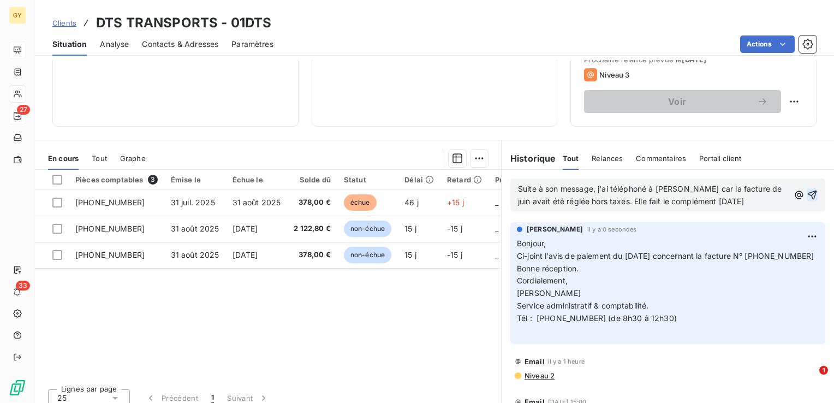
drag, startPoint x: 609, startPoint y: 200, endPoint x: 618, endPoint y: 204, distance: 10.0
click at [612, 200] on span "Suite à son message, j'ai téléphoné à [PERSON_NAME] car la facture de juin avai…" at bounding box center [651, 195] width 266 height 22
click at [802, 192] on div "Suite à son message, j'ai téléphoné à [PERSON_NAME] car la facture de juin avai…" at bounding box center [668, 195] width 315 height 33
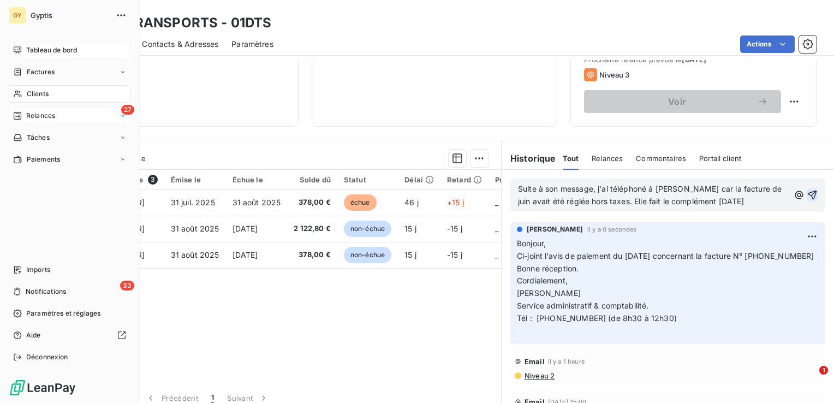
click at [24, 97] on div "Clients" at bounding box center [70, 93] width 122 height 17
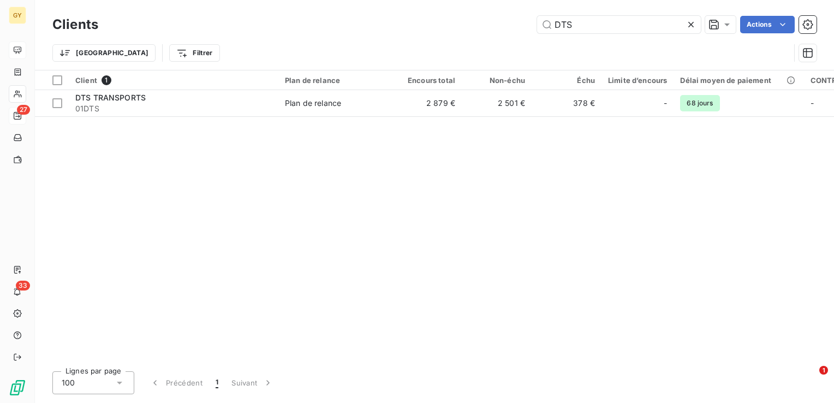
drag, startPoint x: 576, startPoint y: 19, endPoint x: 378, endPoint y: 17, distance: 198.2
click at [408, 17] on div "DTS Actions" at bounding box center [464, 24] width 706 height 17
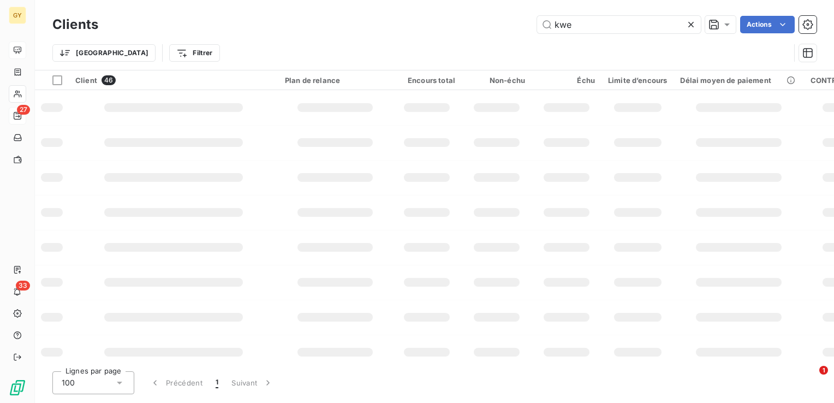
type input "kwe"
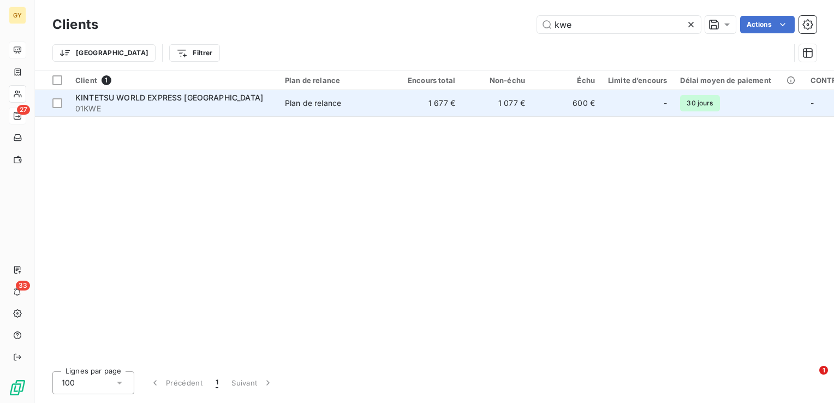
click at [378, 98] on span "Plan de relance" at bounding box center [335, 103] width 100 height 11
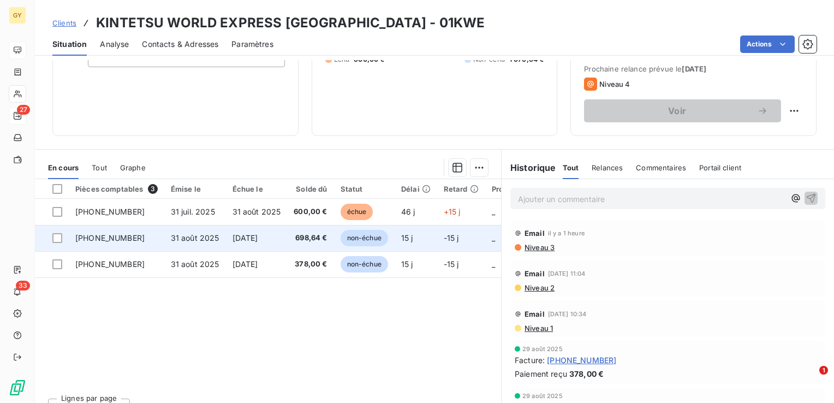
scroll to position [164, 0]
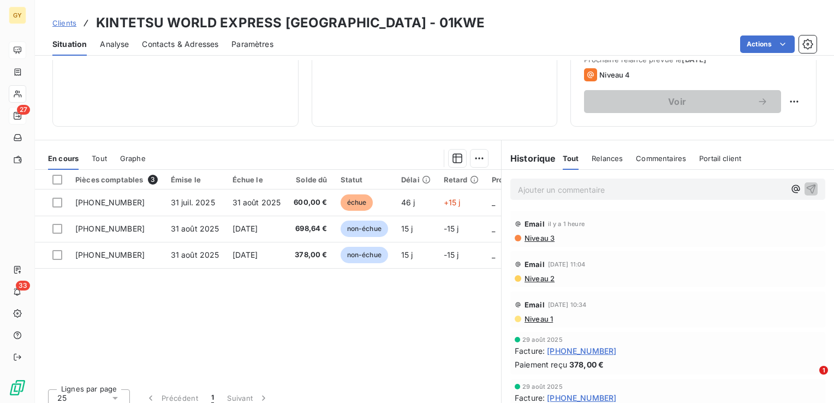
click at [526, 186] on p "Ajouter un commentaire ﻿" at bounding box center [651, 190] width 267 height 14
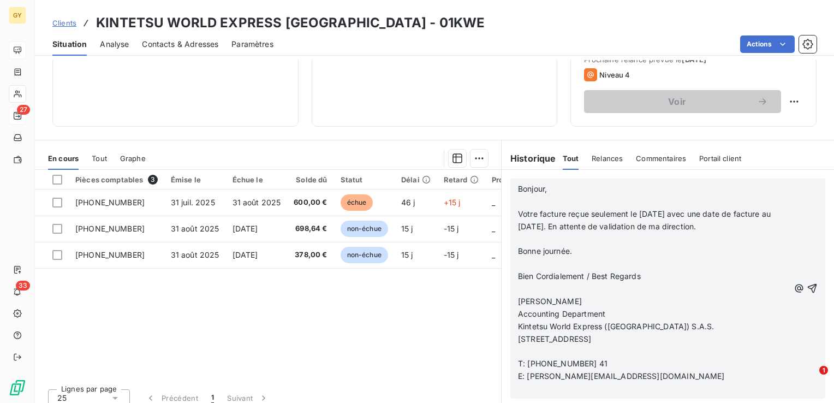
click at [518, 198] on p "﻿" at bounding box center [653, 202] width 271 height 13
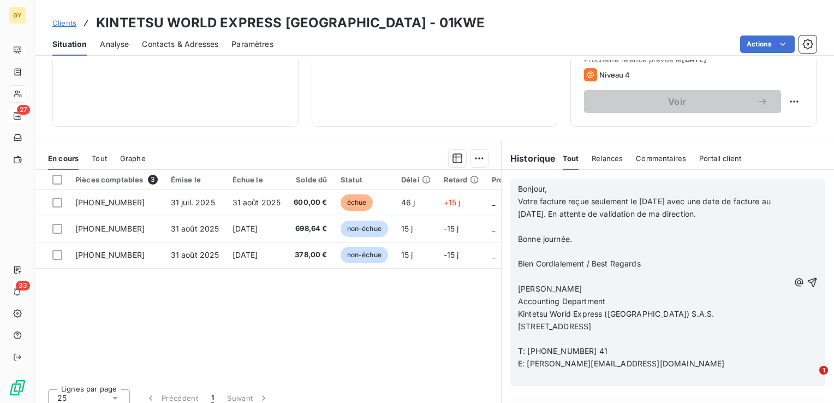
click at [526, 224] on p "﻿" at bounding box center [653, 227] width 271 height 13
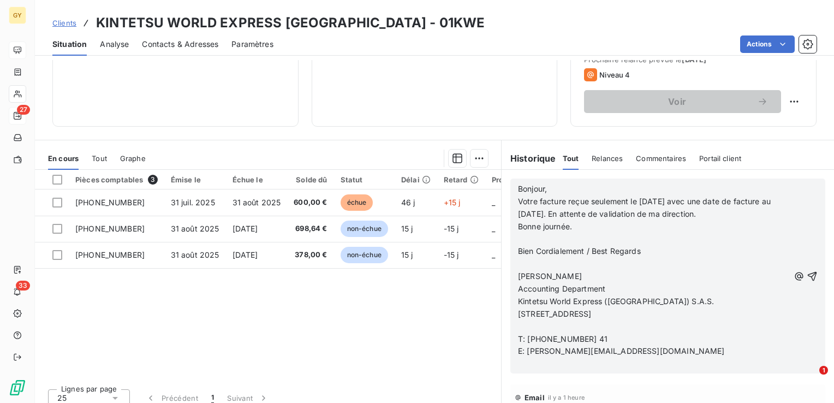
click at [522, 239] on p "﻿" at bounding box center [653, 239] width 271 height 13
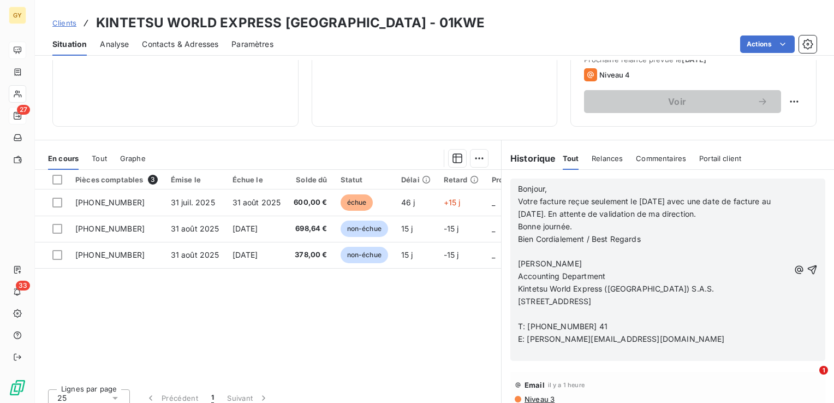
click at [519, 255] on p "﻿" at bounding box center [653, 251] width 271 height 13
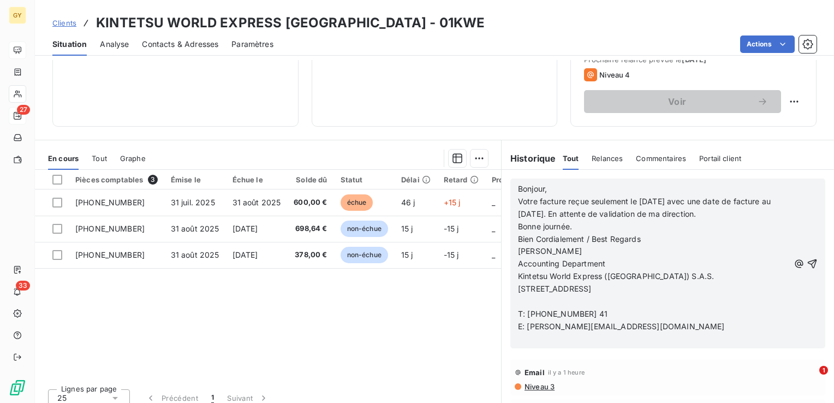
click at [518, 308] on p "﻿" at bounding box center [653, 301] width 271 height 13
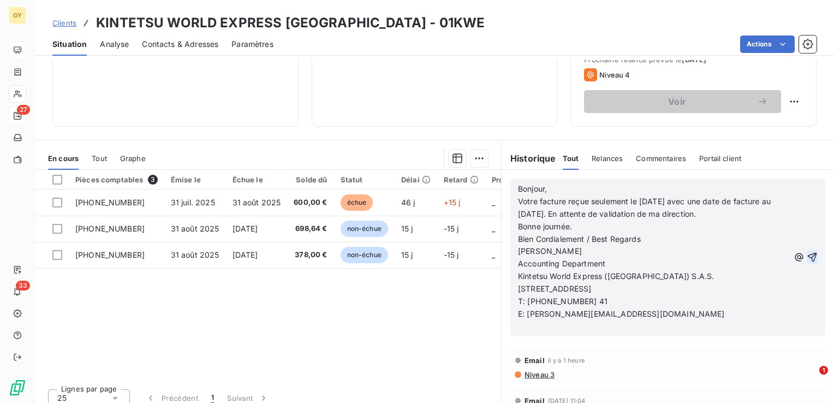
click at [807, 263] on icon "button" at bounding box center [812, 257] width 11 height 11
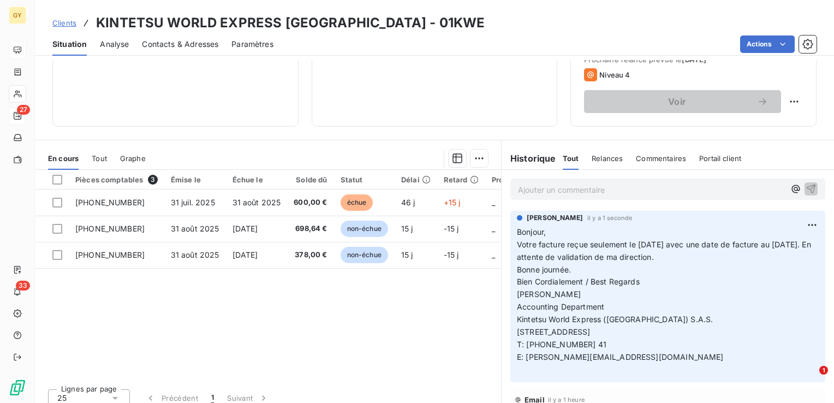
click at [594, 192] on p "Ajouter un commentaire ﻿" at bounding box center [651, 190] width 267 height 14
click at [806, 189] on icon "button" at bounding box center [811, 188] width 11 height 11
